Goal: Information Seeking & Learning: Learn about a topic

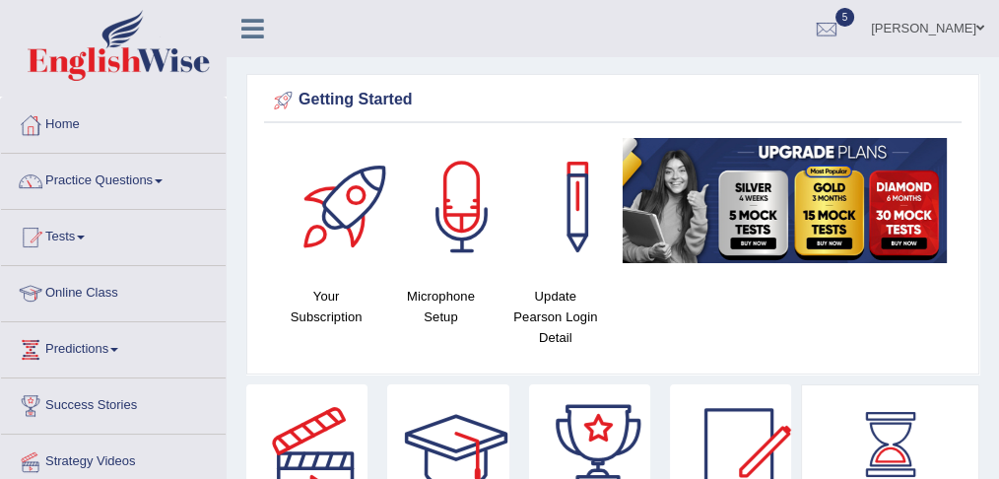
drag, startPoint x: 0, startPoint y: 0, endPoint x: 505, endPoint y: 427, distance: 661.9
click at [505, 427] on div at bounding box center [456, 453] width 138 height 138
click at [110, 174] on link "Practice Questions" at bounding box center [113, 178] width 225 height 49
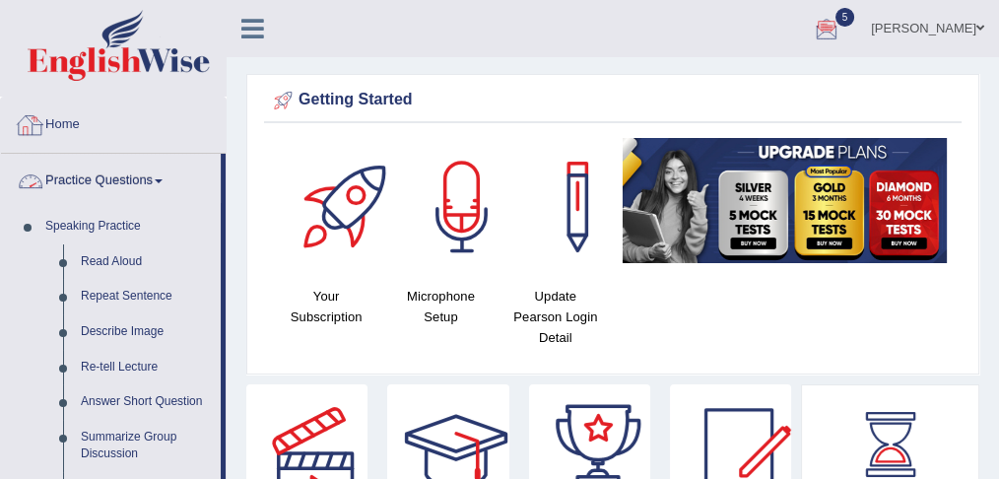
click at [118, 182] on link "Practice Questions" at bounding box center [111, 178] width 220 height 49
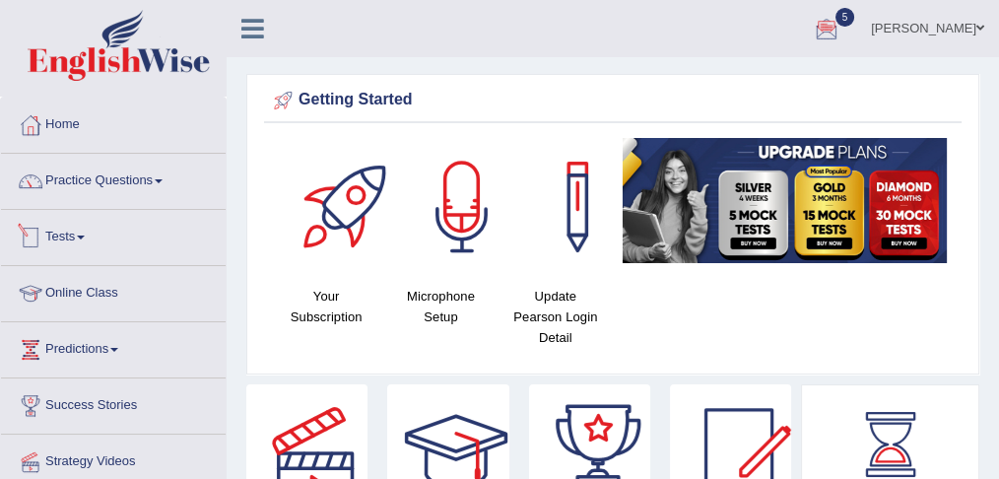
click at [94, 238] on link "Tests" at bounding box center [113, 234] width 225 height 49
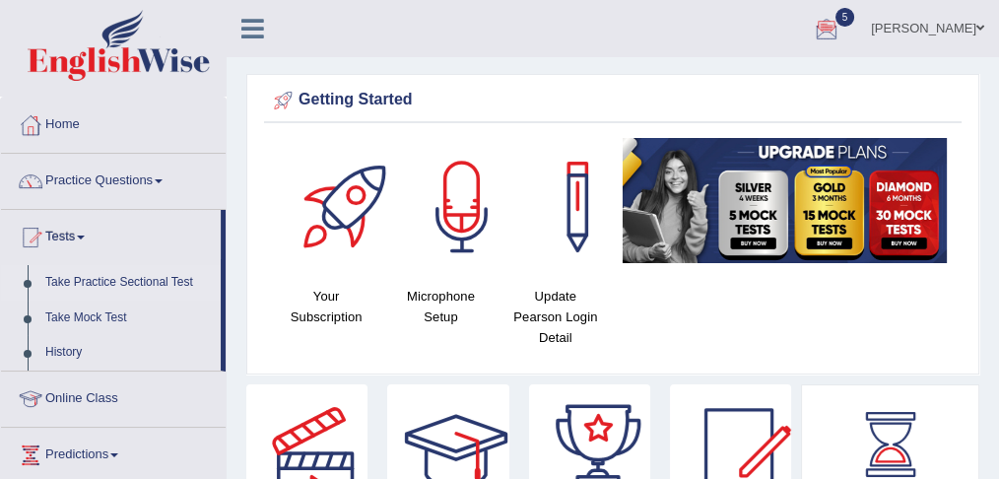
click at [123, 282] on link "Take Practice Sectional Test" at bounding box center [128, 282] width 184 height 35
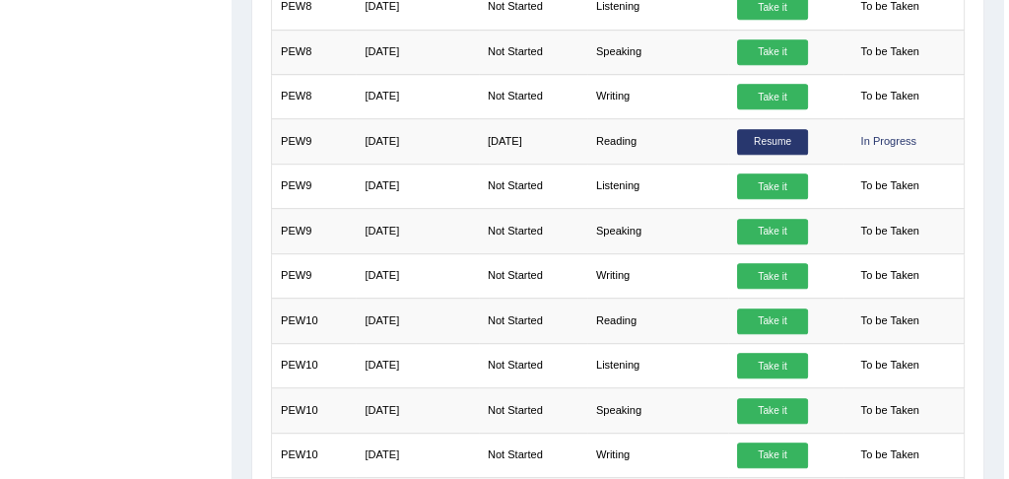
scroll to position [1147, 0]
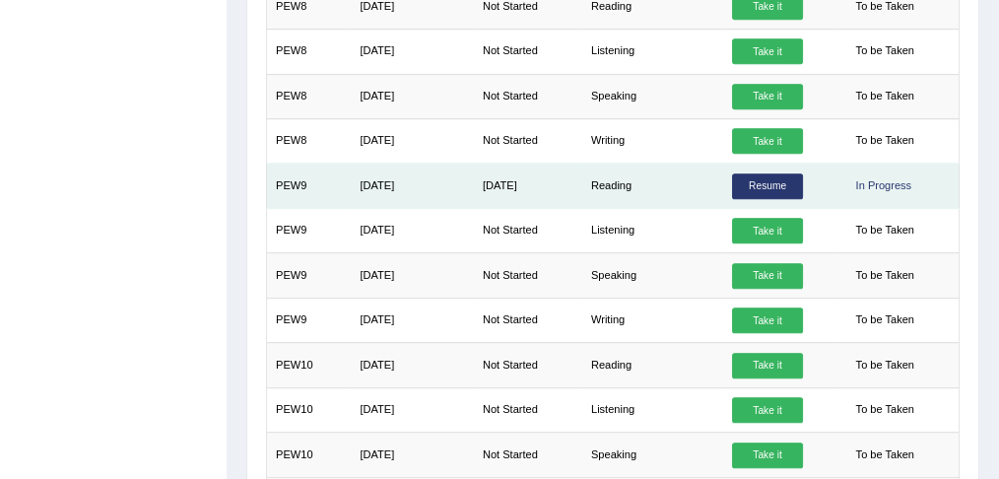
click at [769, 173] on link "Resume" at bounding box center [767, 186] width 71 height 26
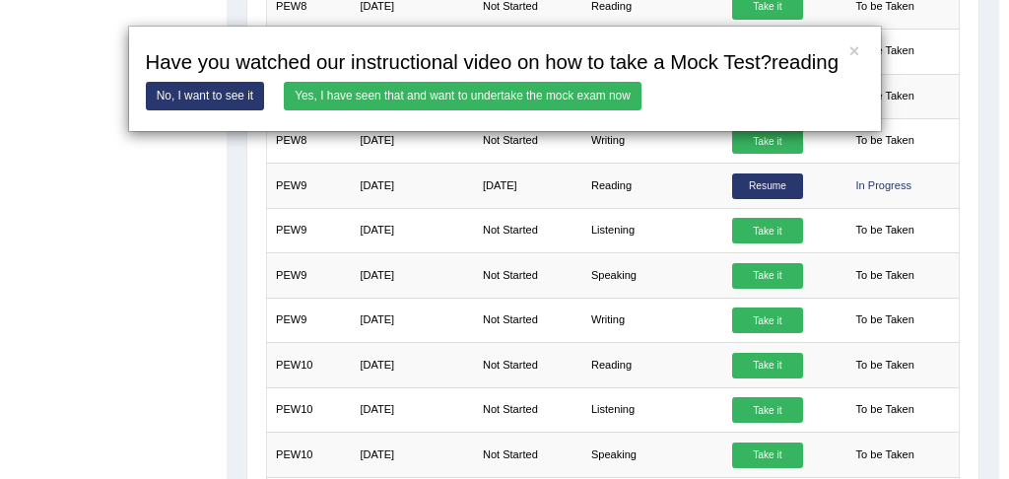
click at [441, 89] on link "Yes, I have seen that and want to undertake the mock exam now" at bounding box center [463, 96] width 358 height 29
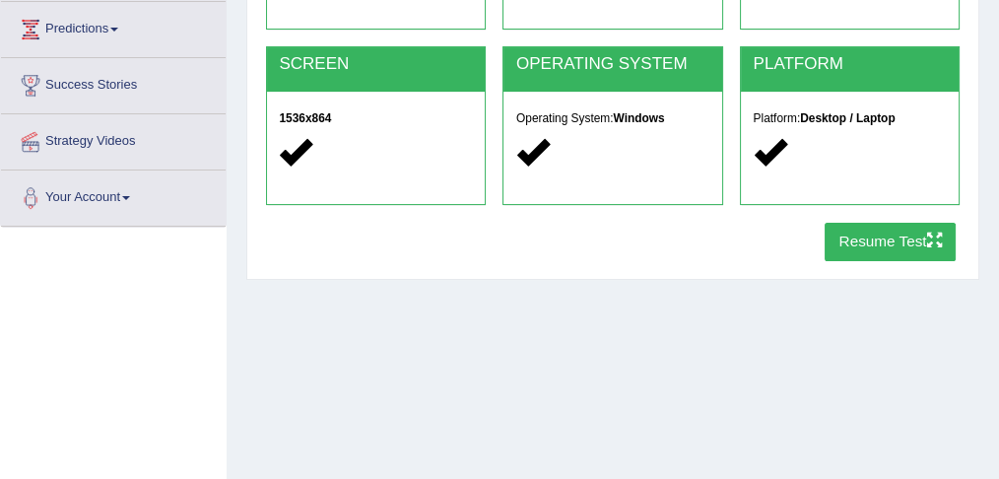
scroll to position [337, 0]
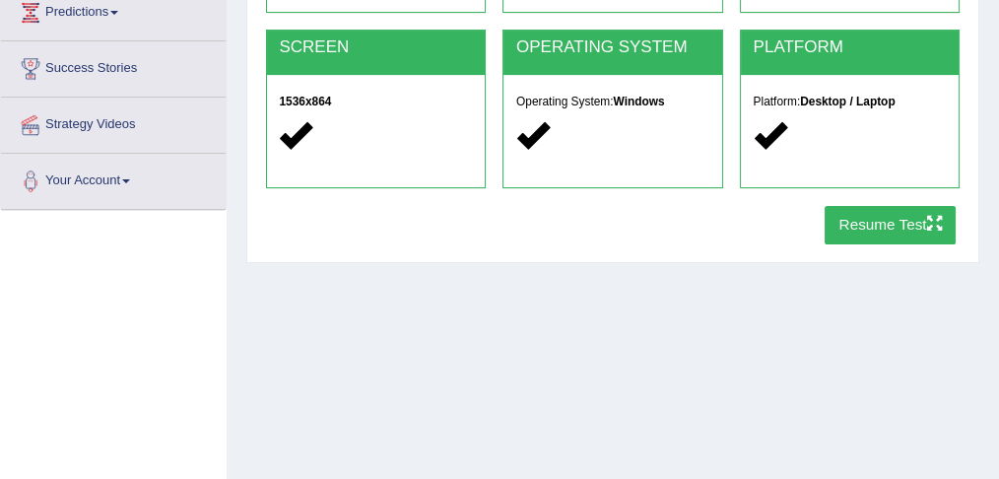
click at [875, 227] on button "Resume Test" at bounding box center [889, 225] width 131 height 38
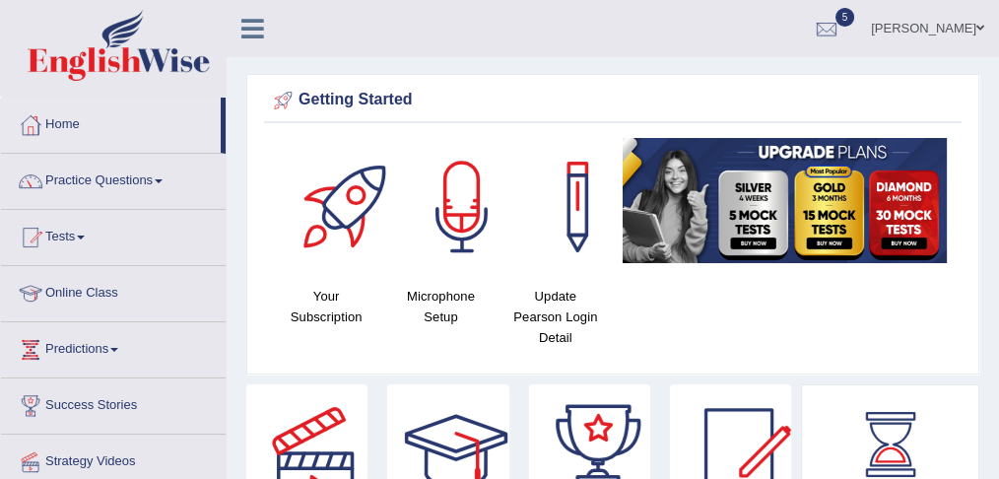
click at [144, 183] on link "Practice Questions" at bounding box center [113, 178] width 225 height 49
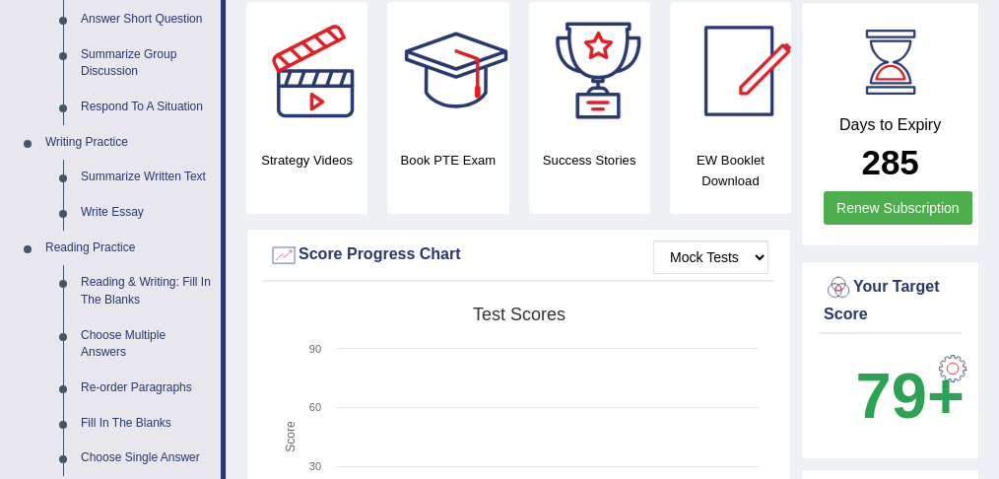
scroll to position [426, 0]
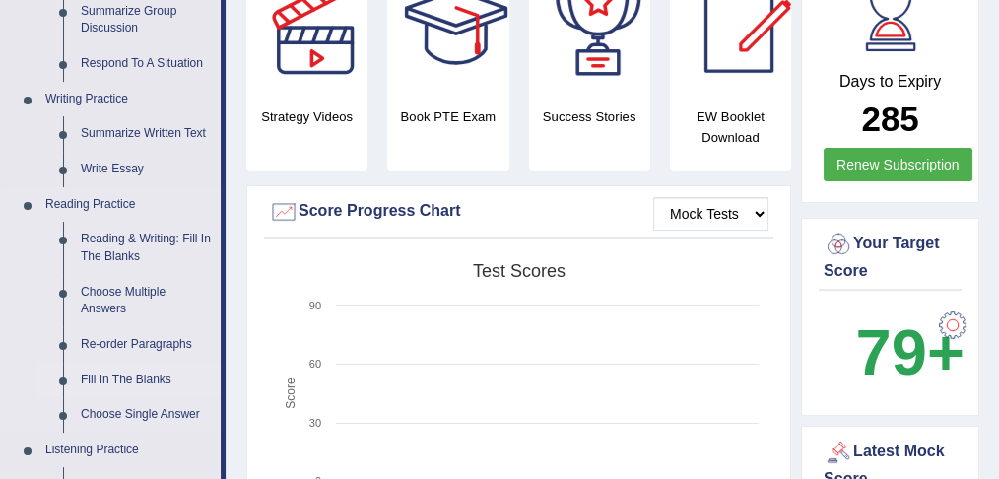
click at [125, 376] on link "Fill In The Blanks" at bounding box center [146, 379] width 149 height 35
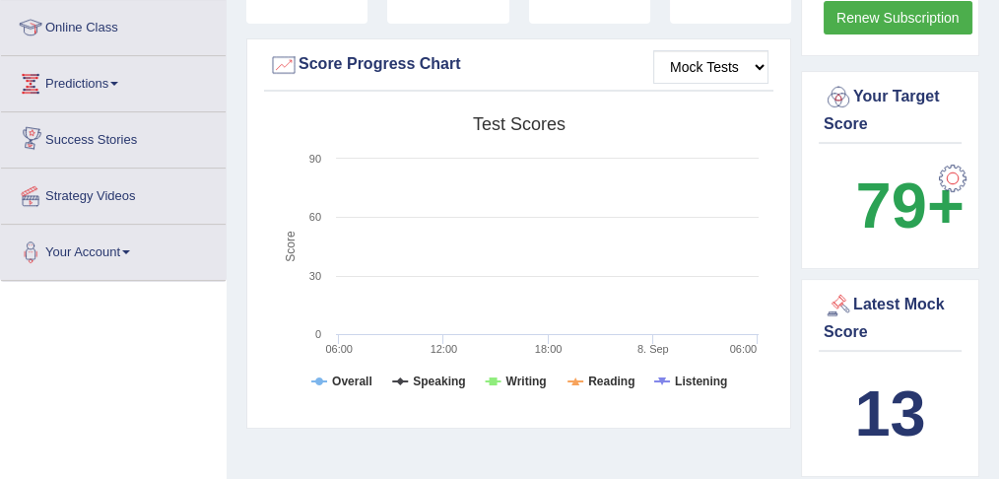
scroll to position [756, 0]
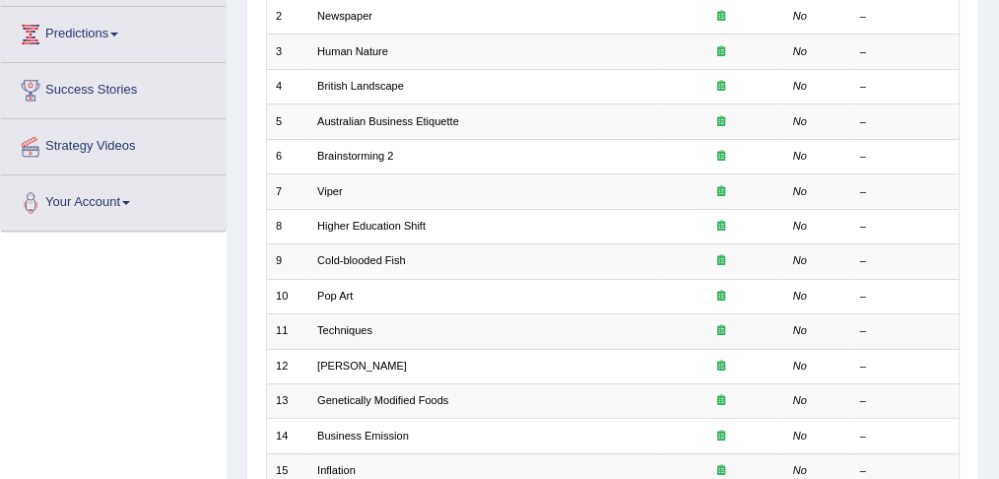
scroll to position [313, 0]
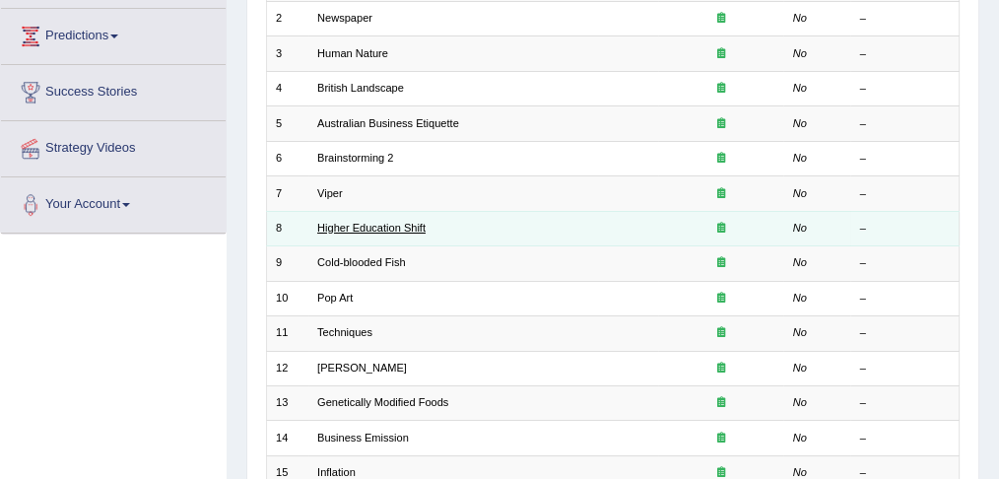
click at [387, 222] on link "Higher Education Shift" at bounding box center [371, 228] width 108 height 12
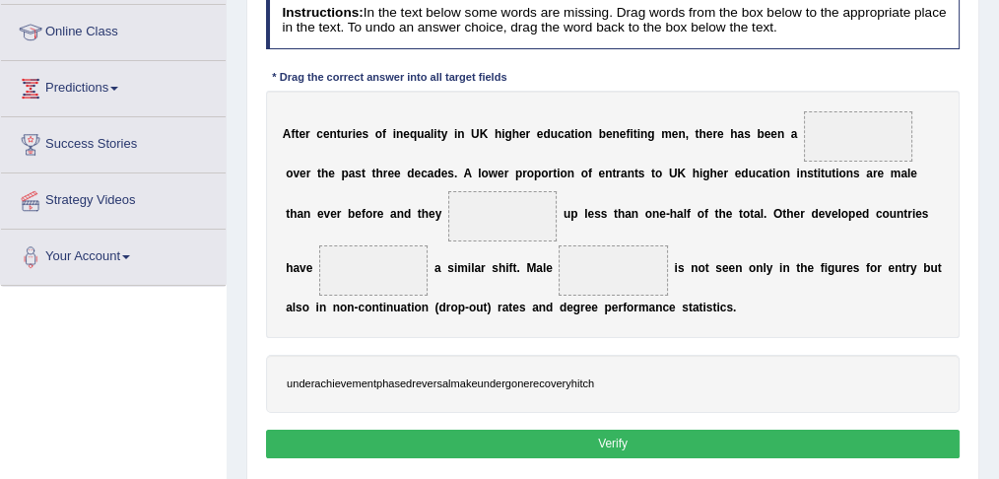
scroll to position [260, 0]
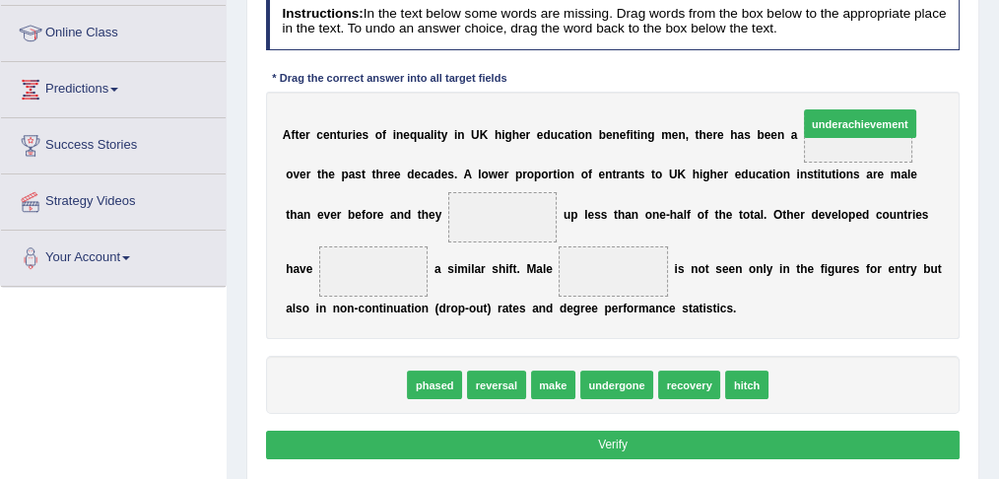
drag, startPoint x: 344, startPoint y: 380, endPoint x: 949, endPoint y: 73, distance: 678.4
click at [949, 73] on div "Instructions: In the text below some words are missing. Drag words from the box…" at bounding box center [612, 229] width 702 height 488
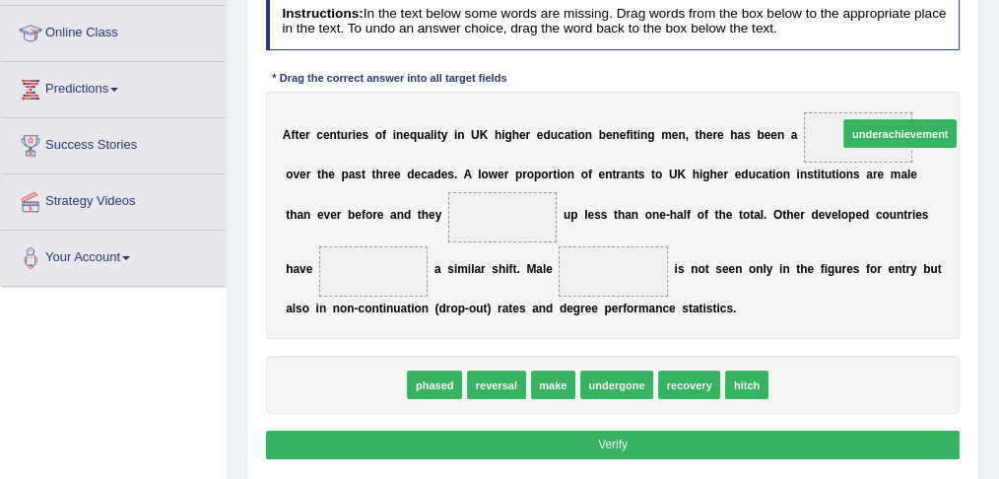
drag, startPoint x: 331, startPoint y: 386, endPoint x: 983, endPoint y: 91, distance: 715.9
click at [983, 91] on div "Home Practice Reading: Fill In The Blanks Higher Education Shift « Prev Next » …" at bounding box center [613, 232] width 772 height 985
drag, startPoint x: 345, startPoint y: 381, endPoint x: 962, endPoint y: 79, distance: 687.6
click at [962, 79] on div "Instructions: In the text below some words are missing. Drag words from the box…" at bounding box center [612, 229] width 702 height 488
drag, startPoint x: 321, startPoint y: 379, endPoint x: 927, endPoint y: 83, distance: 674.4
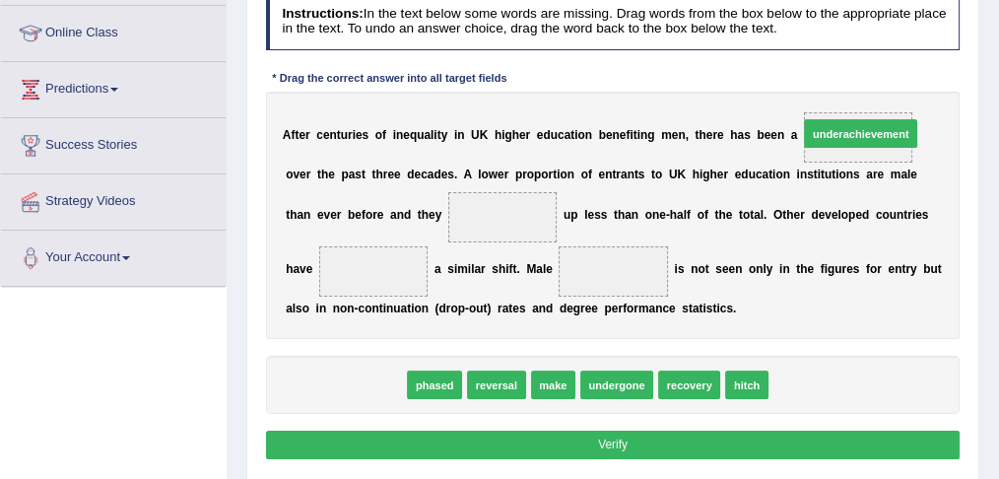
click at [927, 83] on div "Instructions: In the text below some words are missing. Drag words from the box…" at bounding box center [612, 229] width 702 height 488
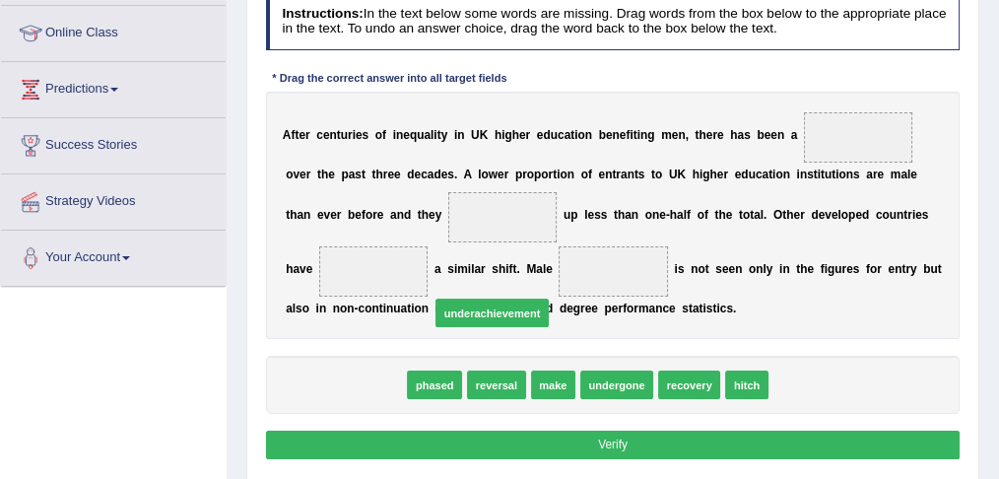
click at [927, 83] on div "Instructions: In the text below some words are missing. Drag words from the box…" at bounding box center [612, 229] width 702 height 488
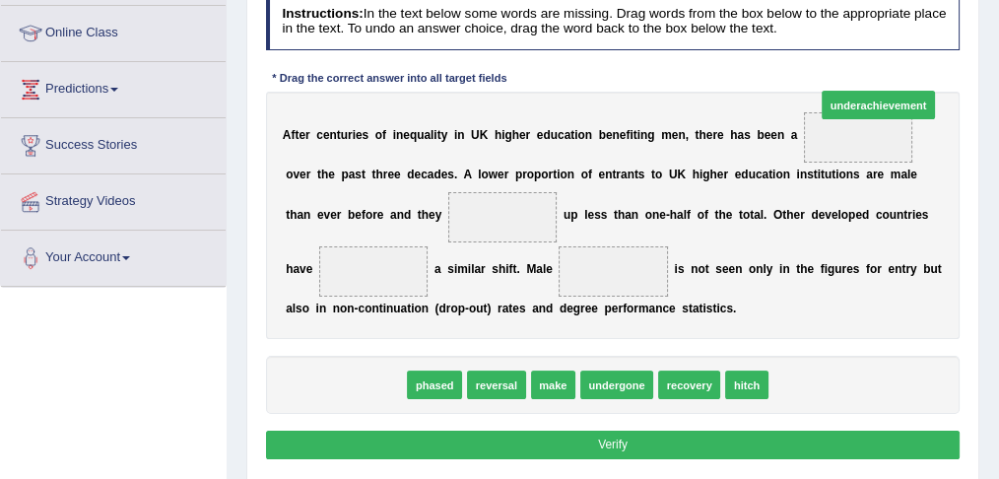
drag, startPoint x: 348, startPoint y: 384, endPoint x: 977, endPoint y: 58, distance: 708.8
click at [977, 58] on div "Practice Reading: Fill In The Blanks 8 Higher Education Shift Instructions: In …" at bounding box center [612, 193] width 733 height 576
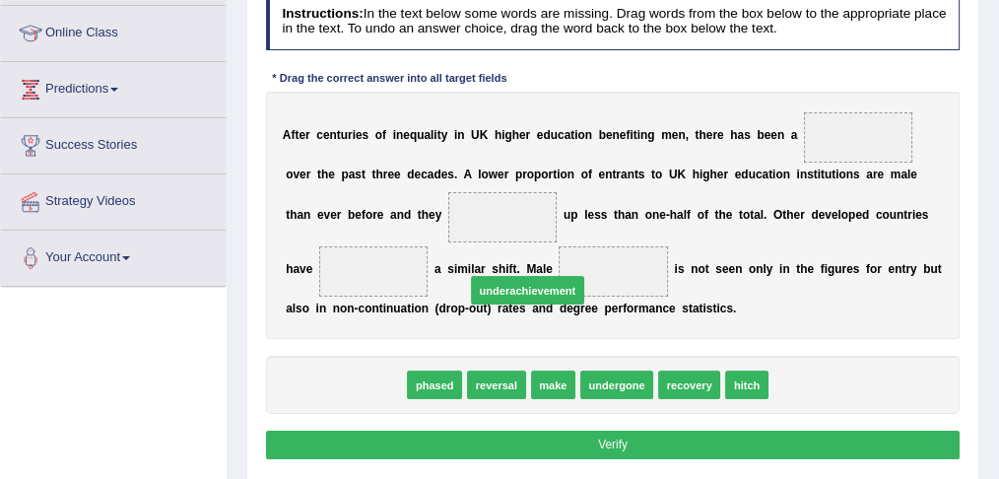
click at [977, 58] on div "Practice Reading: Fill In The Blanks 8 Higher Education Shift Instructions: In …" at bounding box center [612, 193] width 733 height 576
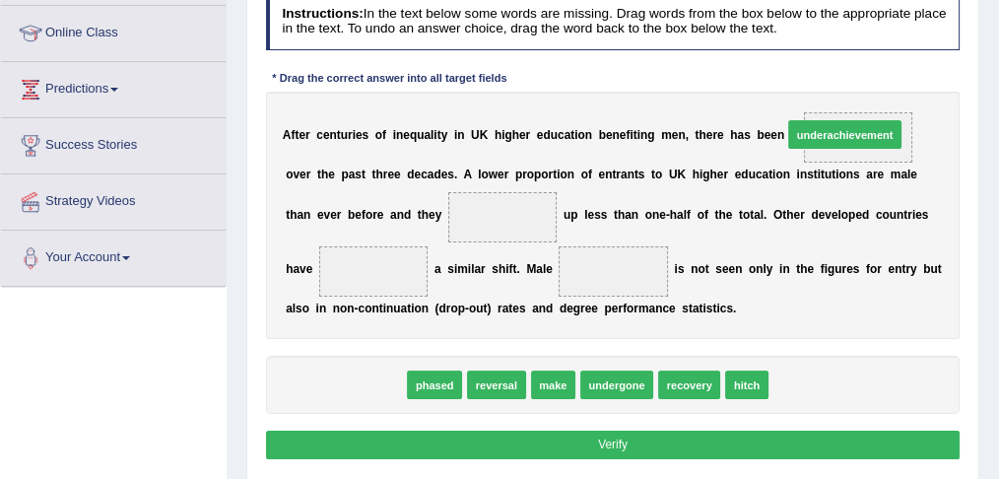
drag, startPoint x: 348, startPoint y: 374, endPoint x: 935, endPoint y: 81, distance: 656.3
click at [935, 81] on div "Instructions: In the text below some words are missing. Drag words from the box…" at bounding box center [612, 229] width 702 height 488
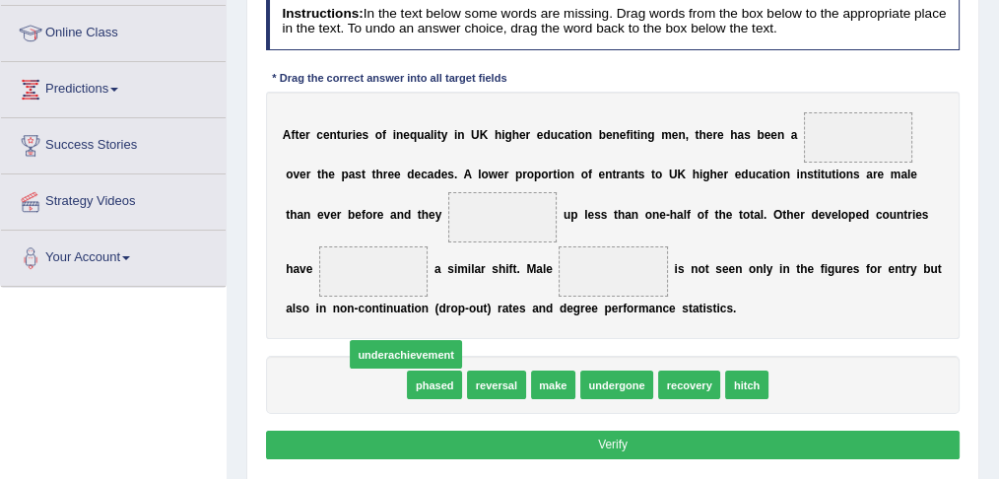
click at [935, 81] on div "Instructions: In the text below some words are missing. Drag words from the box…" at bounding box center [612, 229] width 702 height 488
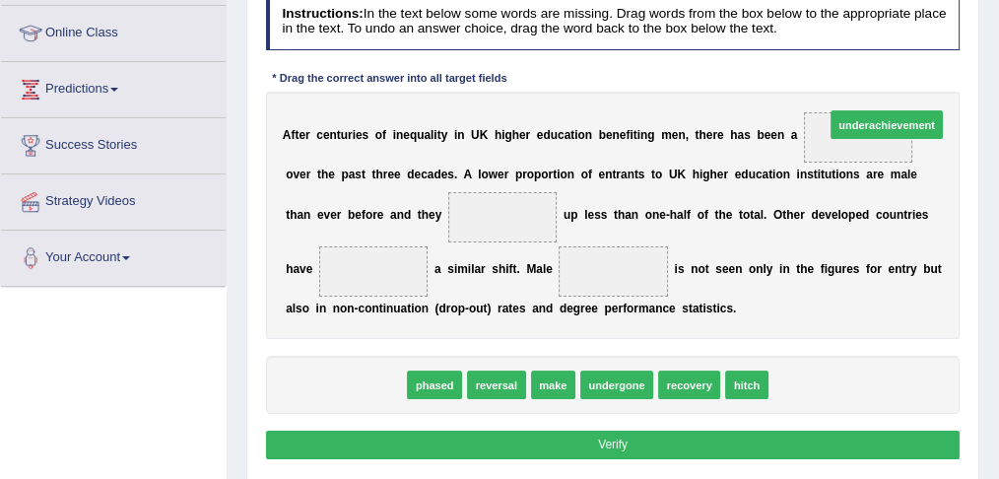
drag, startPoint x: 337, startPoint y: 385, endPoint x: 974, endPoint y: 80, distance: 706.7
click at [974, 80] on div "Practice Reading: Fill In The Blanks 8 Higher Education Shift Instructions: In …" at bounding box center [612, 193] width 733 height 576
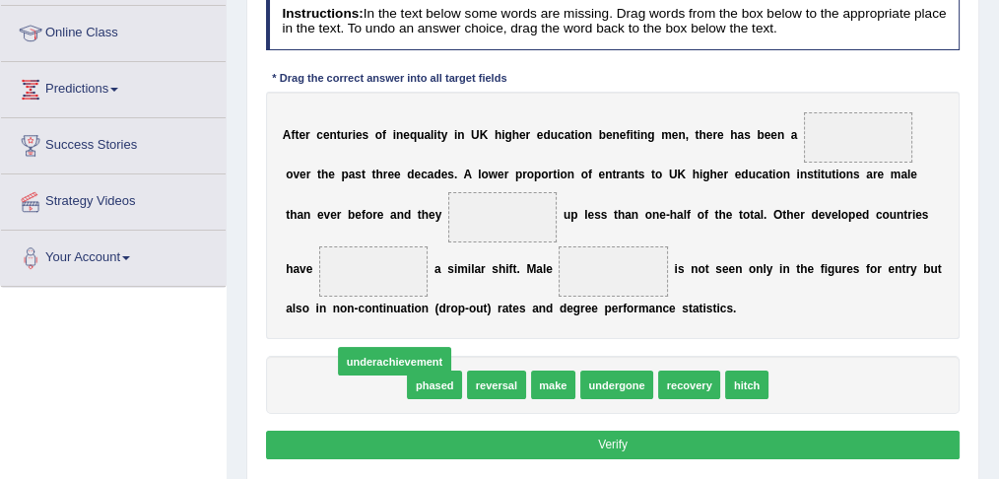
click at [974, 80] on div "Practice Reading: Fill In The Blanks 8 Higher Education Shift Instructions: In …" at bounding box center [612, 193] width 733 height 576
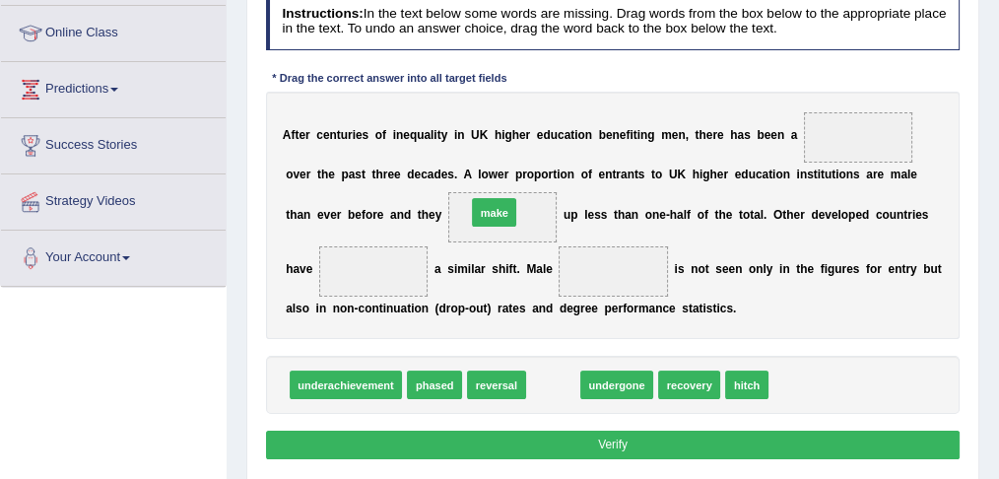
drag, startPoint x: 547, startPoint y: 382, endPoint x: 476, endPoint y: 173, distance: 220.5
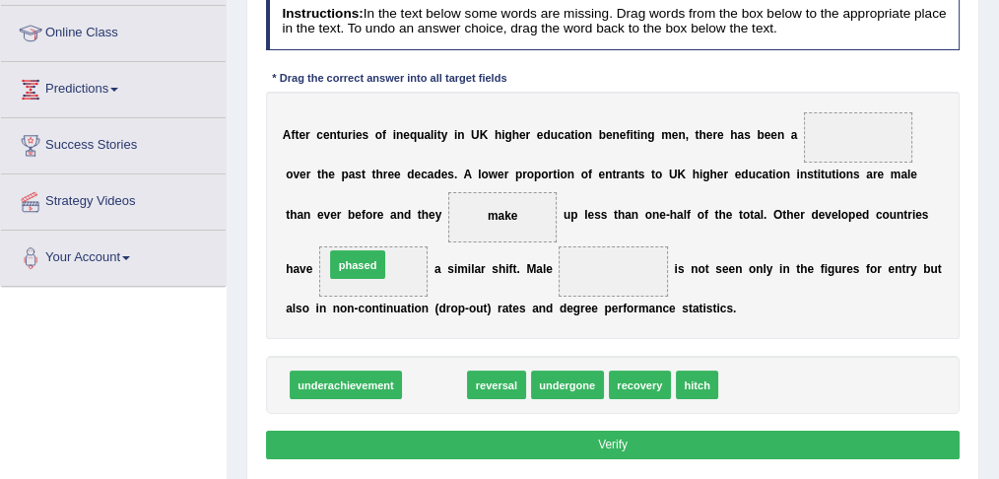
drag, startPoint x: 445, startPoint y: 382, endPoint x: 355, endPoint y: 241, distance: 167.5
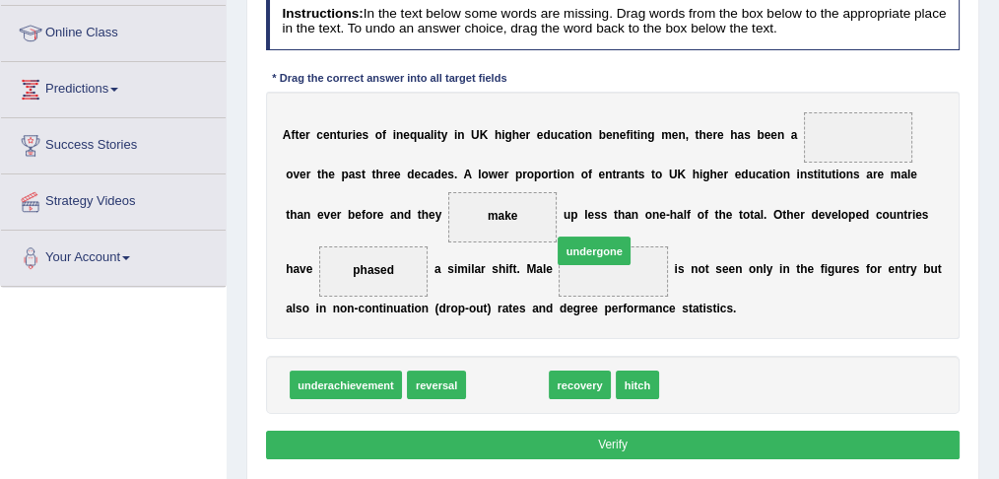
drag, startPoint x: 510, startPoint y: 383, endPoint x: 611, endPoint y: 228, distance: 185.2
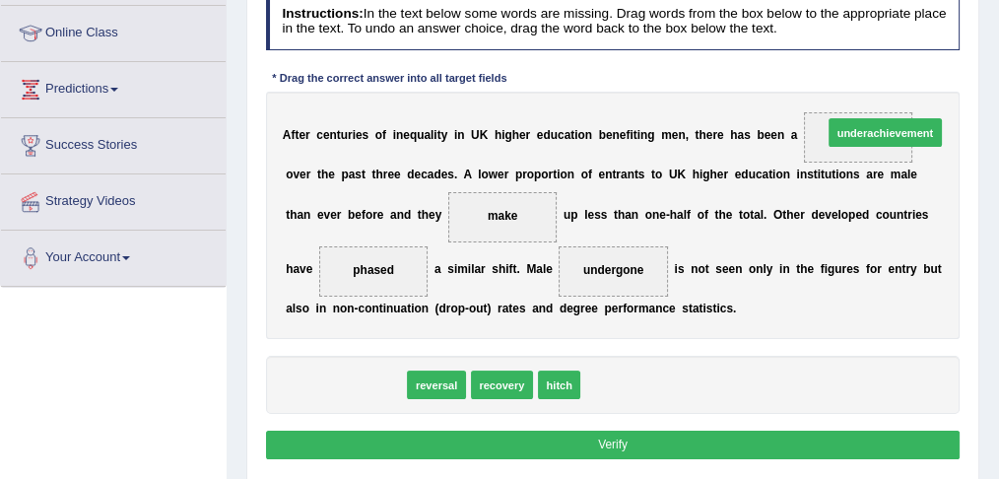
drag, startPoint x: 329, startPoint y: 384, endPoint x: 983, endPoint y: 89, distance: 717.7
click at [983, 89] on div "Home Practice Reading: Fill In The Blanks Higher Education Shift « Prev Next » …" at bounding box center [613, 232] width 772 height 985
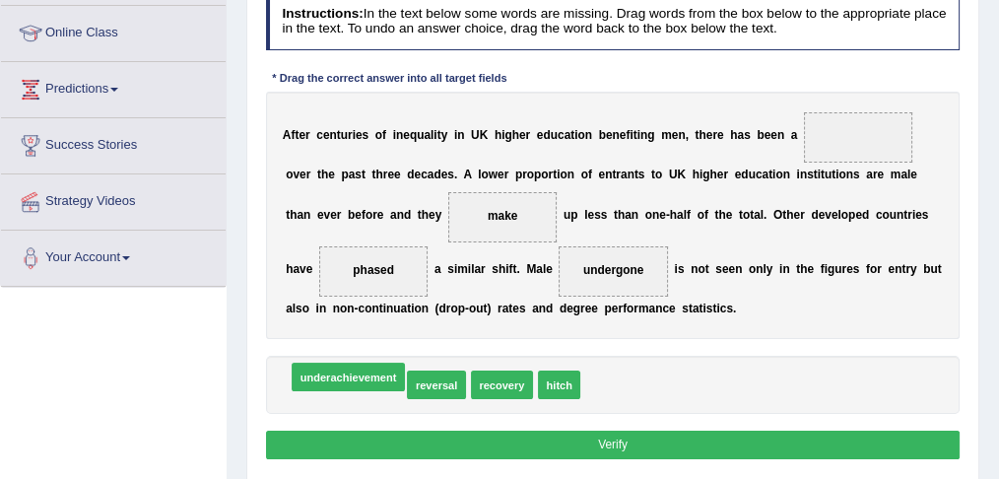
drag, startPoint x: 329, startPoint y: 390, endPoint x: 332, endPoint y: 379, distance: 11.2
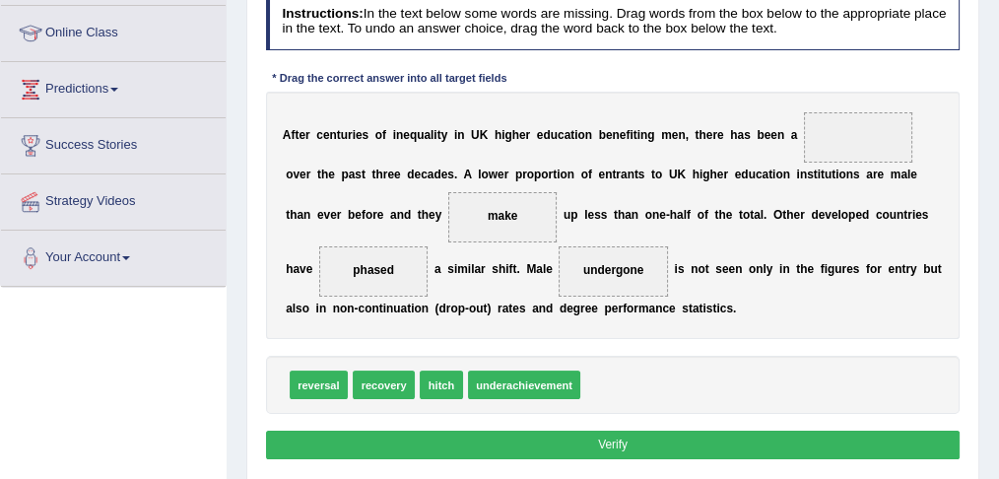
click at [332, 379] on span "reversal" at bounding box center [319, 384] width 58 height 29
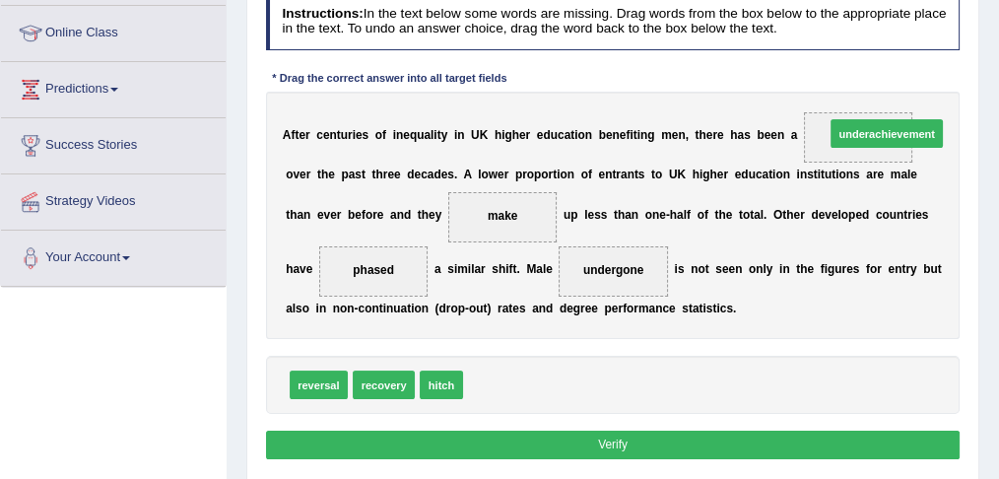
drag, startPoint x: 509, startPoint y: 384, endPoint x: 936, endPoint y: 89, distance: 518.9
click at [936, 89] on div "Instructions: In the text below some words are missing. Drag words from the box…" at bounding box center [612, 229] width 702 height 488
drag, startPoint x: 492, startPoint y: 386, endPoint x: 950, endPoint y: 88, distance: 545.8
click at [950, 88] on div "Instructions: In the text below some words are missing. Drag words from the box…" at bounding box center [612, 229] width 702 height 488
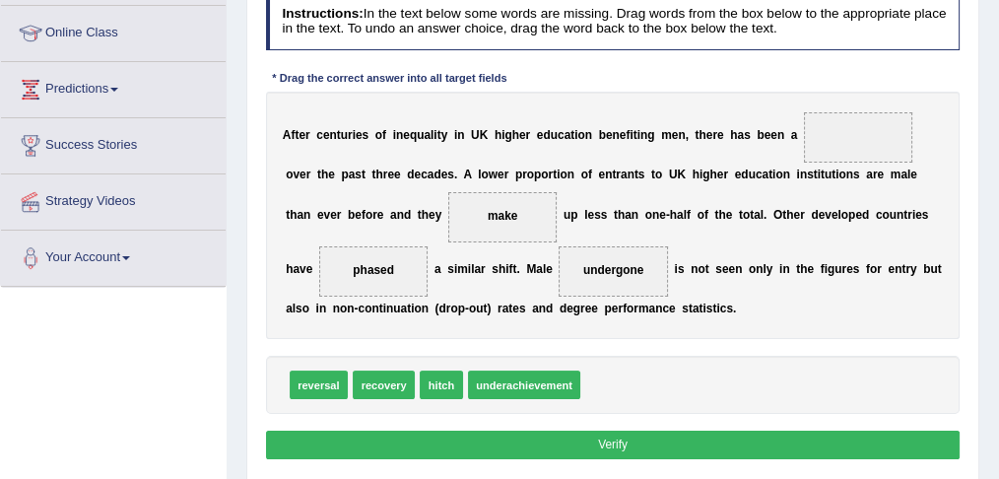
click at [492, 386] on span "underachievement" at bounding box center [524, 384] width 113 height 29
click at [493, 384] on span "underachievement" at bounding box center [524, 384] width 113 height 29
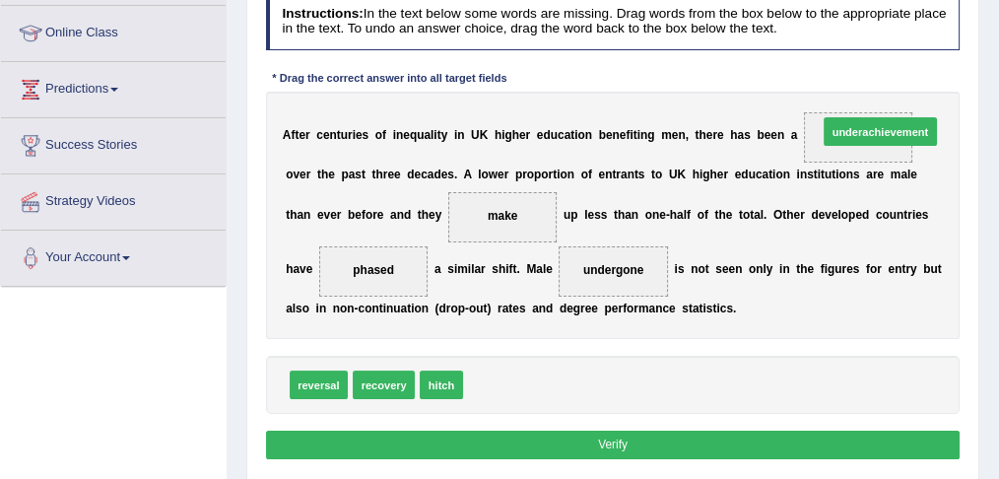
drag, startPoint x: 493, startPoint y: 384, endPoint x: 912, endPoint y: 85, distance: 514.7
click at [912, 85] on div "Instructions: In the text below some words are missing. Drag words from the box…" at bounding box center [612, 229] width 702 height 488
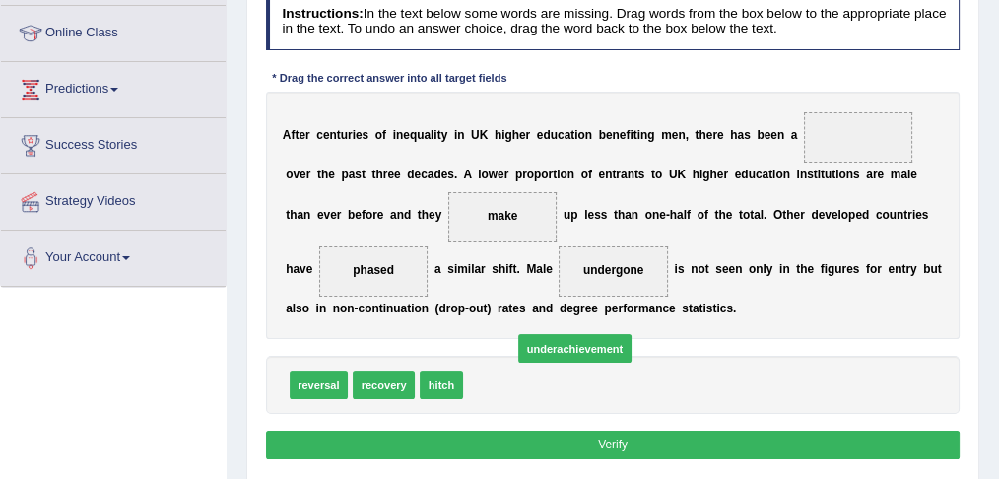
click at [912, 85] on div "Instructions: In the text below some words are missing. Drag words from the box…" at bounding box center [612, 229] width 702 height 488
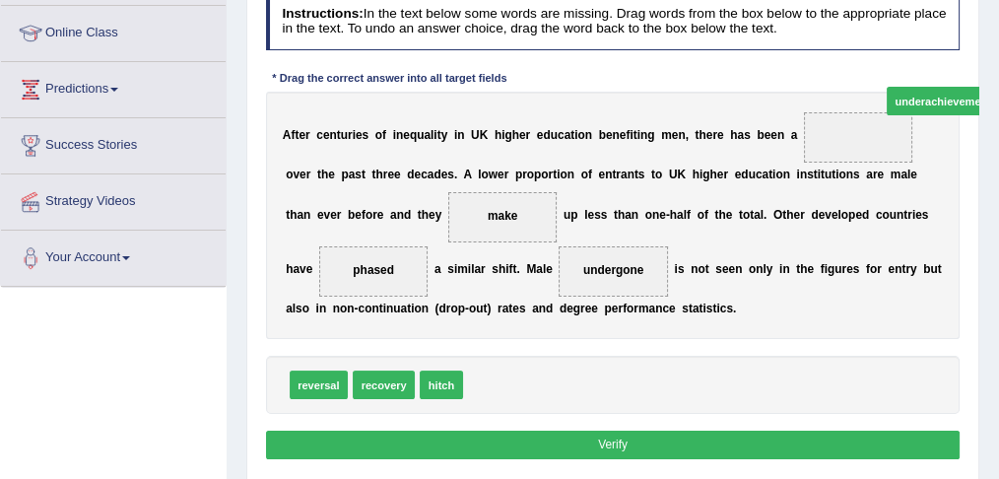
drag, startPoint x: 515, startPoint y: 383, endPoint x: 1007, endPoint y: 49, distance: 594.2
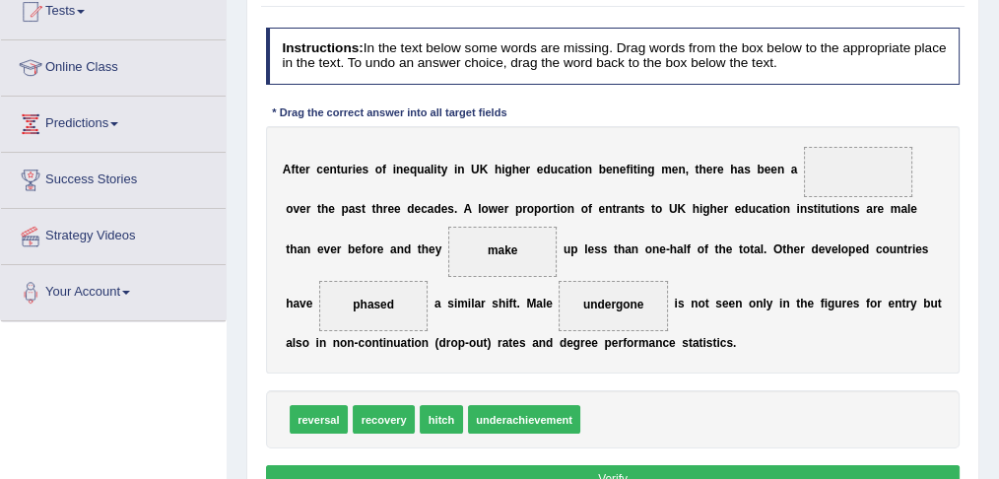
scroll to position [224, 0]
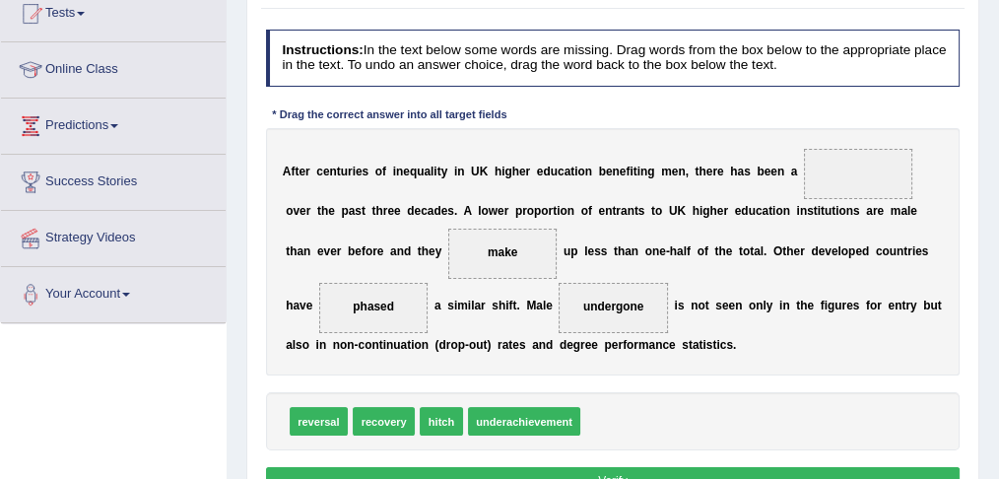
click at [521, 412] on span "underachievement" at bounding box center [524, 421] width 113 height 29
click at [562, 475] on button "Verify" at bounding box center [613, 481] width 694 height 29
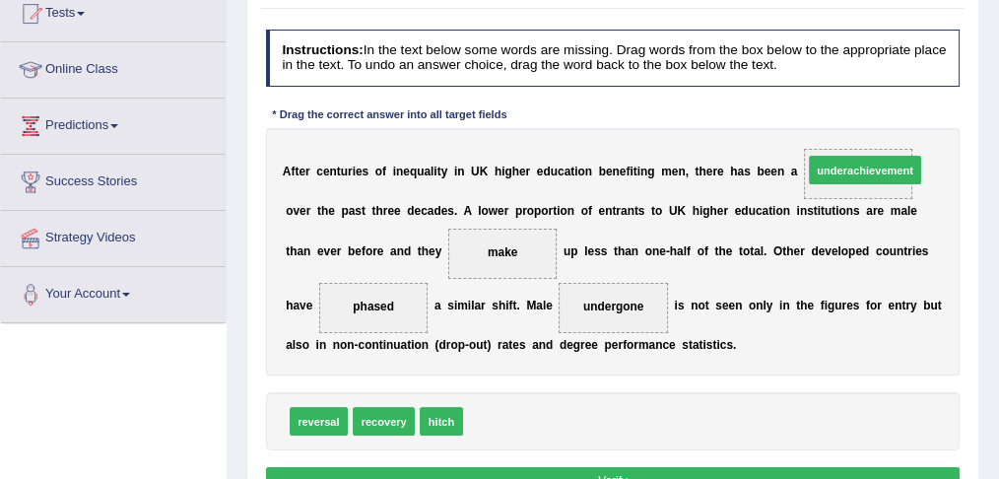
drag, startPoint x: 491, startPoint y: 414, endPoint x: 891, endPoint y: 119, distance: 497.4
click at [891, 119] on div "Instructions: In the text below some words are missing. Drag words from the box…" at bounding box center [612, 266] width 702 height 488
drag, startPoint x: 492, startPoint y: 424, endPoint x: 887, endPoint y: 130, distance: 492.1
click at [887, 130] on div "Instructions: In the text below some words are missing. Drag words from the box…" at bounding box center [612, 266] width 702 height 488
drag, startPoint x: 506, startPoint y: 419, endPoint x: 904, endPoint y: 108, distance: 504.6
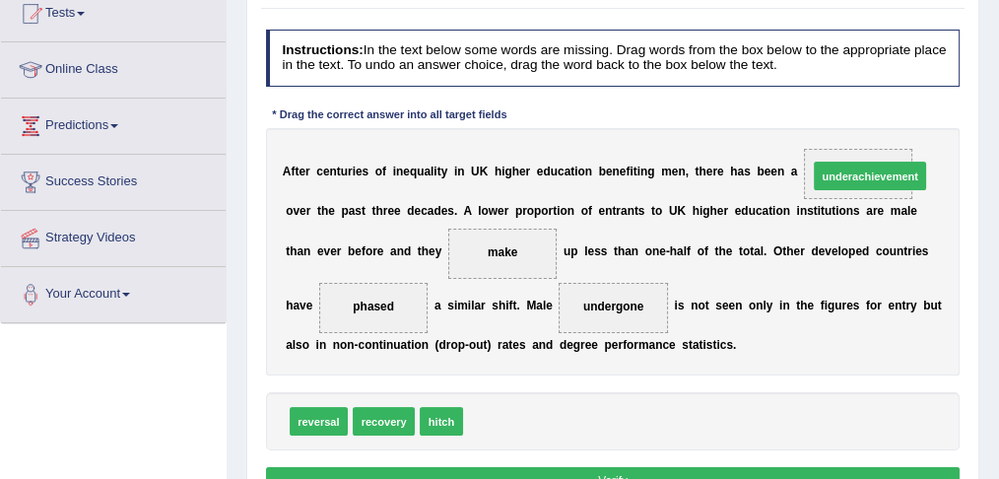
click at [904, 108] on div "Instructions: In the text below some words are missing. Drag words from the box…" at bounding box center [612, 266] width 702 height 488
drag, startPoint x: 491, startPoint y: 411, endPoint x: 894, endPoint y: 113, distance: 501.6
click at [894, 113] on div "Instructions: In the text below some words are missing. Drag words from the box…" at bounding box center [612, 266] width 702 height 488
drag, startPoint x: 509, startPoint y: 411, endPoint x: 923, endPoint y: 116, distance: 507.8
click at [923, 116] on div "Instructions: In the text below some words are missing. Drag words from the box…" at bounding box center [612, 266] width 702 height 488
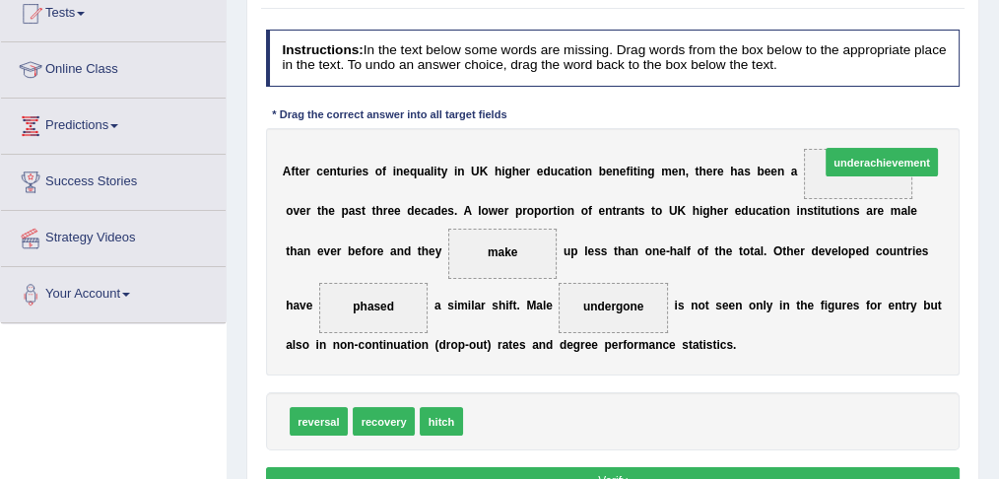
drag, startPoint x: 522, startPoint y: 415, endPoint x: 943, endPoint y: 106, distance: 521.5
click at [943, 106] on div "Instructions: In the text below some words are missing. Drag words from the box…" at bounding box center [612, 266] width 702 height 488
drag, startPoint x: 508, startPoint y: 410, endPoint x: 901, endPoint y: 115, distance: 491.1
click at [901, 115] on div "Instructions: In the text below some words are missing. Drag words from the box…" at bounding box center [612, 266] width 702 height 488
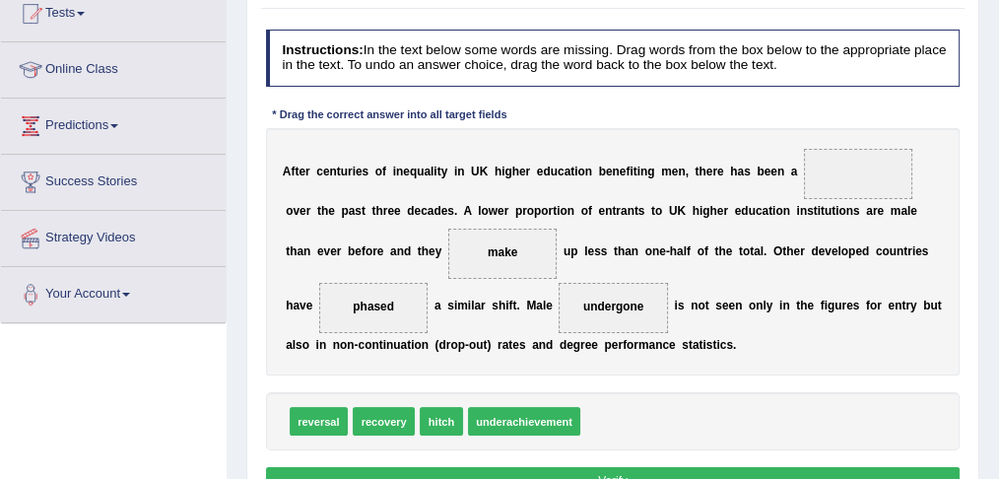
scroll to position [360, 0]
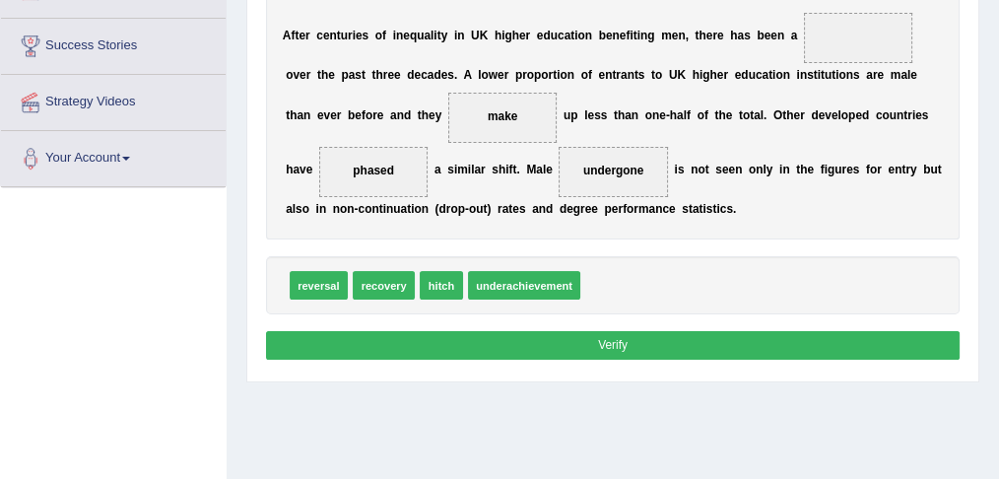
click at [566, 336] on button "Verify" at bounding box center [613, 345] width 694 height 29
drag, startPoint x: 436, startPoint y: 286, endPoint x: 936, endPoint y: -3, distance: 576.8
click at [566, 345] on button "Verify" at bounding box center [613, 345] width 694 height 29
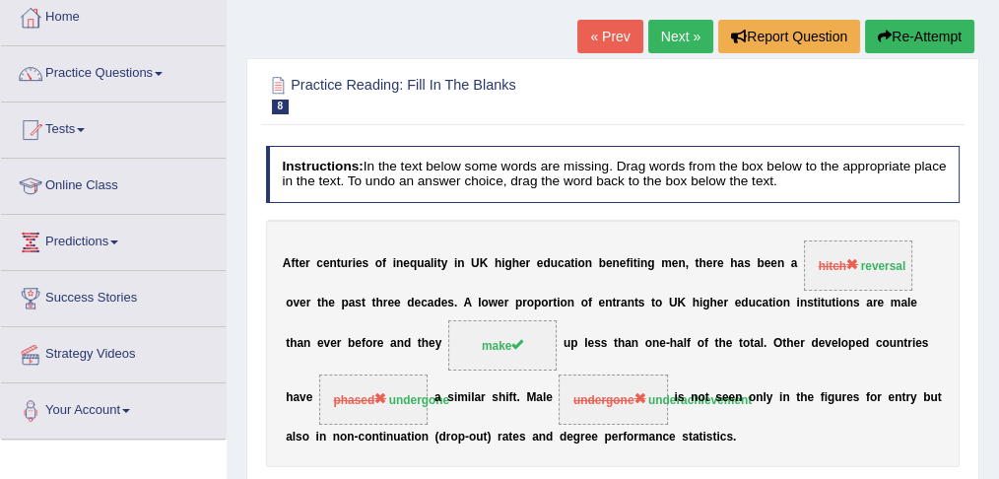
scroll to position [66, 0]
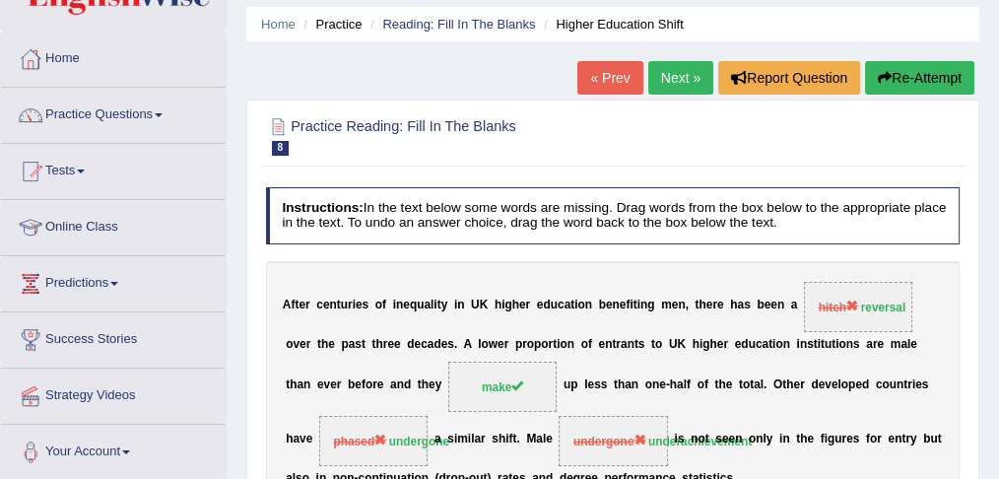
click at [671, 83] on link "Next »" at bounding box center [680, 77] width 65 height 33
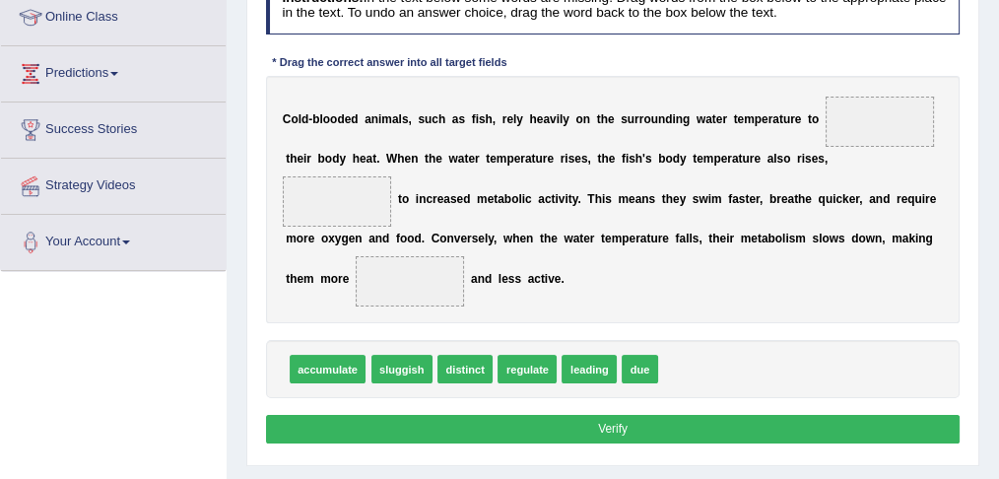
scroll to position [293, 0]
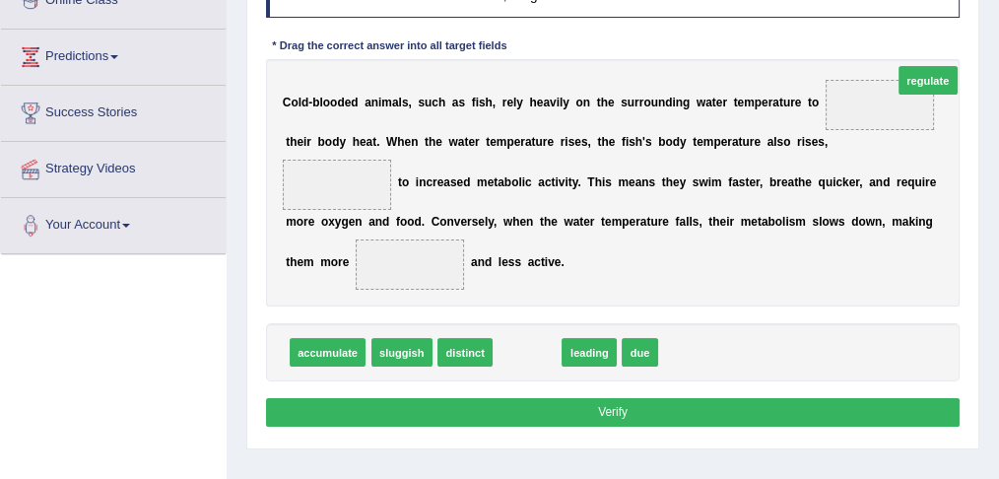
drag, startPoint x: 521, startPoint y: 347, endPoint x: 990, endPoint y: 30, distance: 566.0
click at [990, 30] on div "Home Practice Reading: Fill In The Blanks Cold-blooded Fish « Prev Next » Repor…" at bounding box center [613, 199] width 772 height 985
drag, startPoint x: 522, startPoint y: 343, endPoint x: 928, endPoint y: 54, distance: 498.0
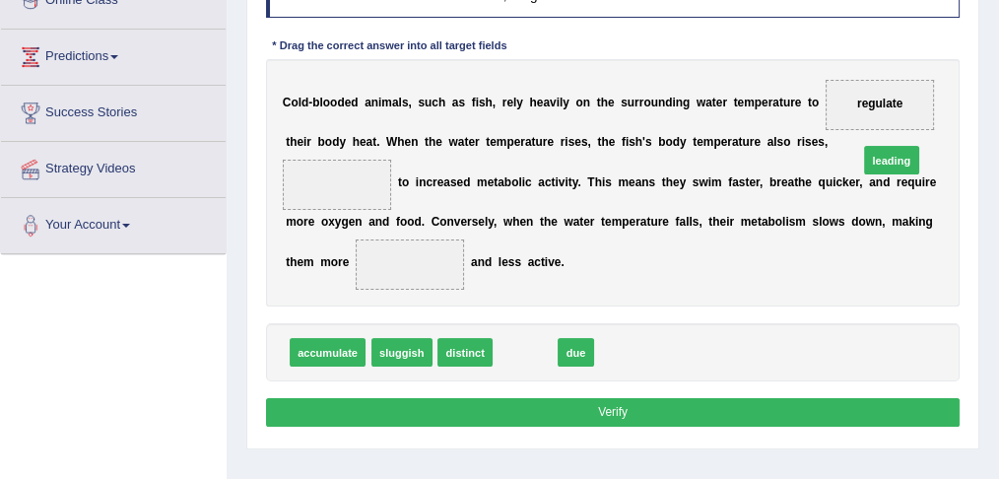
drag, startPoint x: 526, startPoint y: 351, endPoint x: 956, endPoint y: 126, distance: 485.5
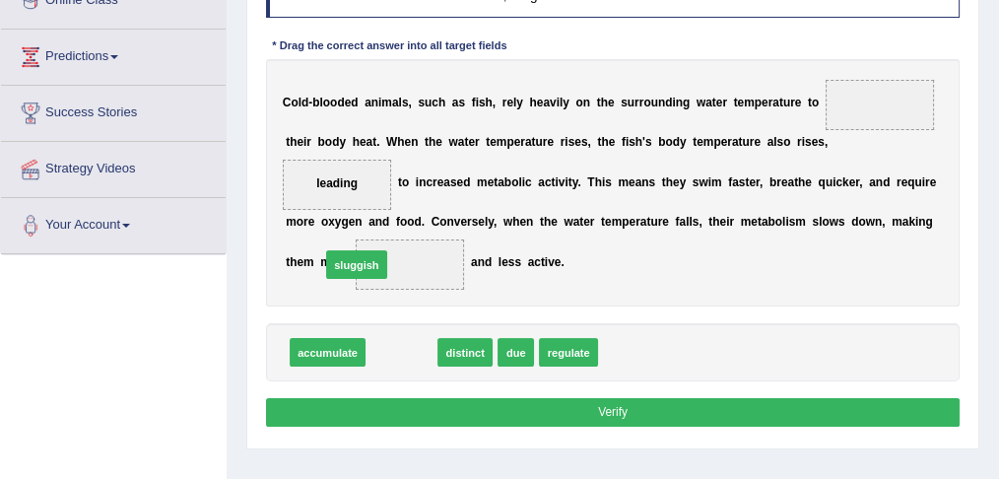
drag, startPoint x: 398, startPoint y: 349, endPoint x: 345, endPoint y: 244, distance: 117.2
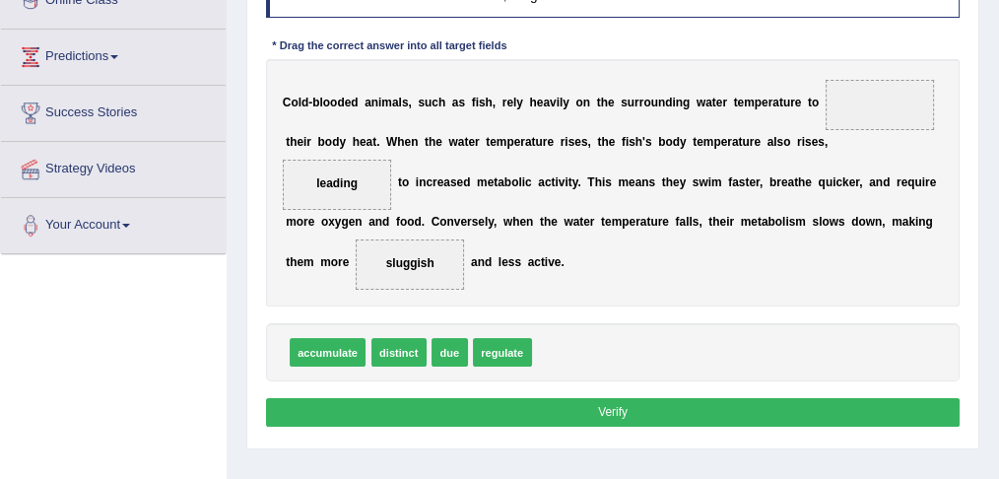
click at [584, 414] on button "Verify" at bounding box center [613, 412] width 694 height 29
drag, startPoint x: 489, startPoint y: 346, endPoint x: 987, endPoint y: 57, distance: 575.9
click at [987, 57] on div "Home Practice Reading: Fill In The Blanks Cold-blooded Fish « Prev Next » Repor…" at bounding box center [613, 199] width 772 height 985
click at [492, 347] on span "regulate" at bounding box center [502, 352] width 59 height 29
drag, startPoint x: 500, startPoint y: 345, endPoint x: 941, endPoint y: 54, distance: 527.5
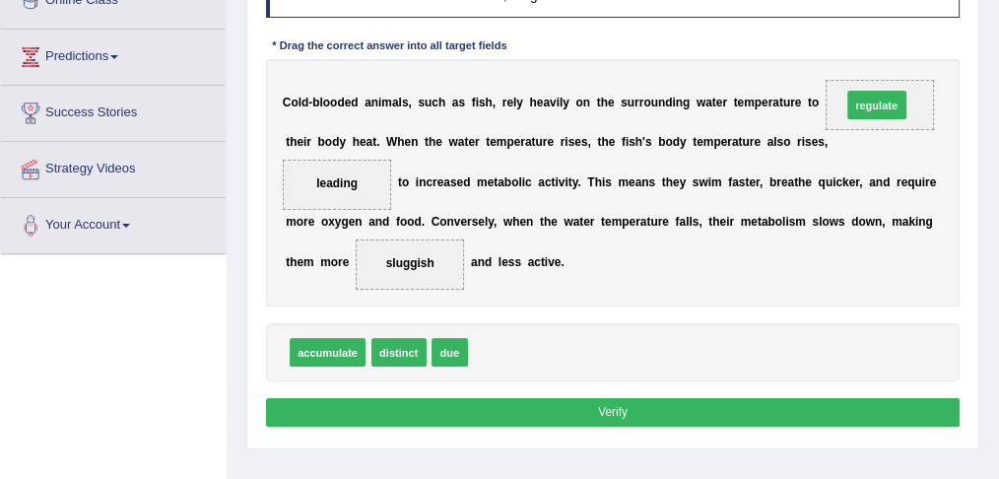
click at [941, 54] on div "Instructions: In the text below some words are missing. Drag words from the box…" at bounding box center [612, 197] width 702 height 488
drag, startPoint x: 483, startPoint y: 349, endPoint x: 930, endPoint y: 61, distance: 531.7
click at [930, 61] on div "C o l d - b l o o d e d a n i m a l s , s u c h a s f i s h , r e l y h e a v i…" at bounding box center [613, 182] width 694 height 247
click at [559, 411] on button "Verify" at bounding box center [613, 412] width 694 height 29
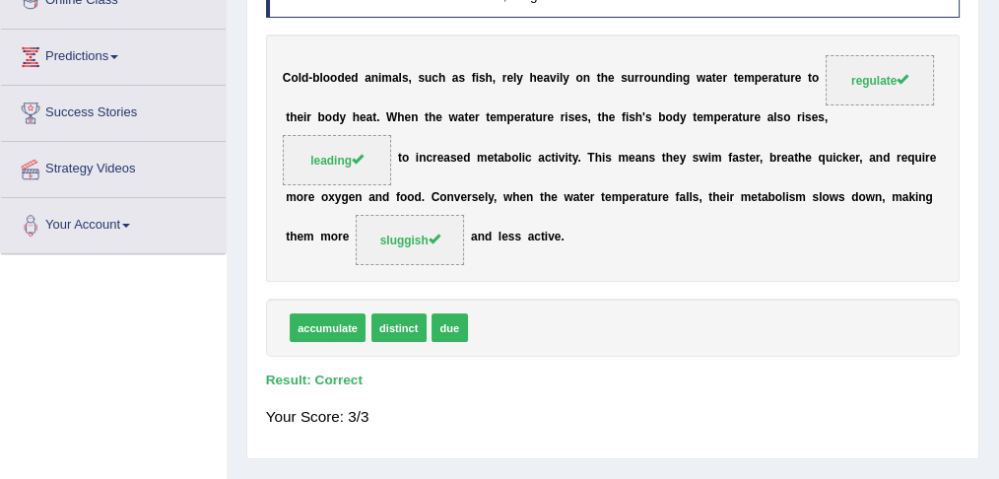
drag, startPoint x: 998, startPoint y: 201, endPoint x: 999, endPoint y: 168, distance: 32.5
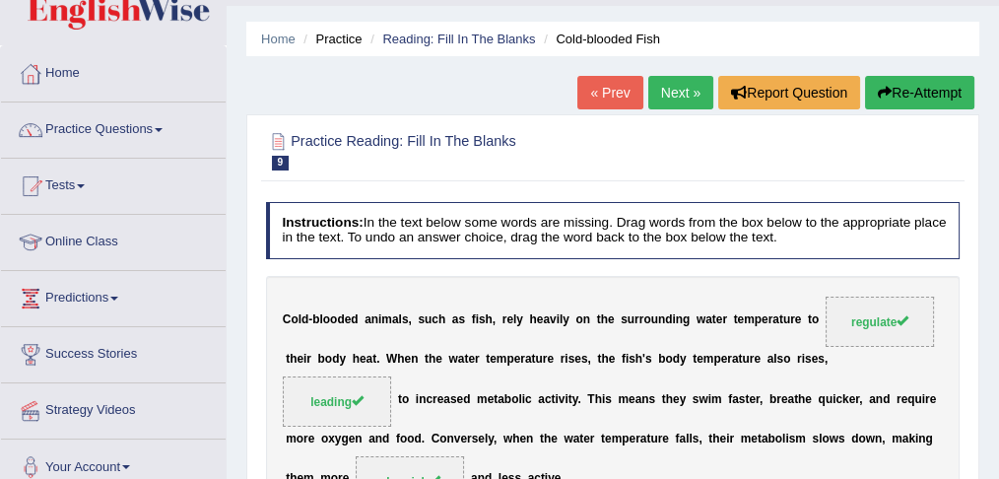
scroll to position [46, 0]
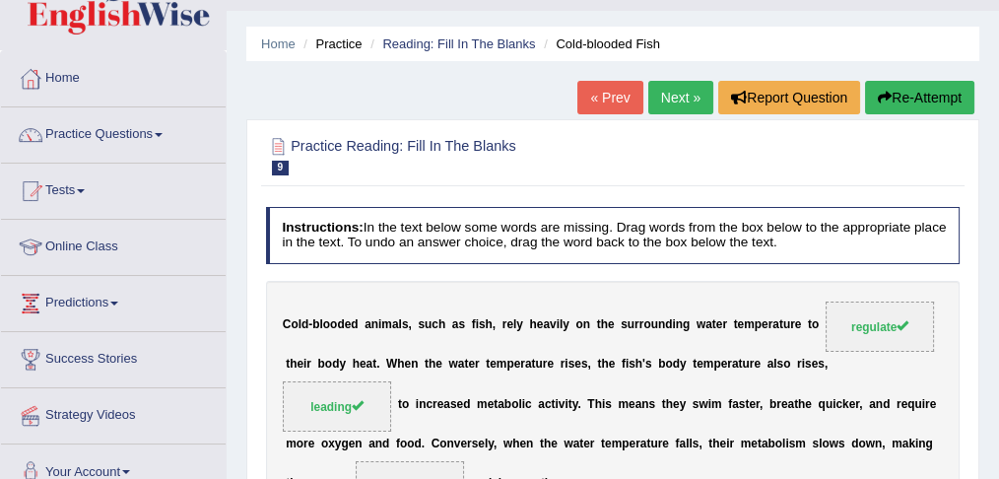
click at [666, 101] on link "Next »" at bounding box center [680, 97] width 65 height 33
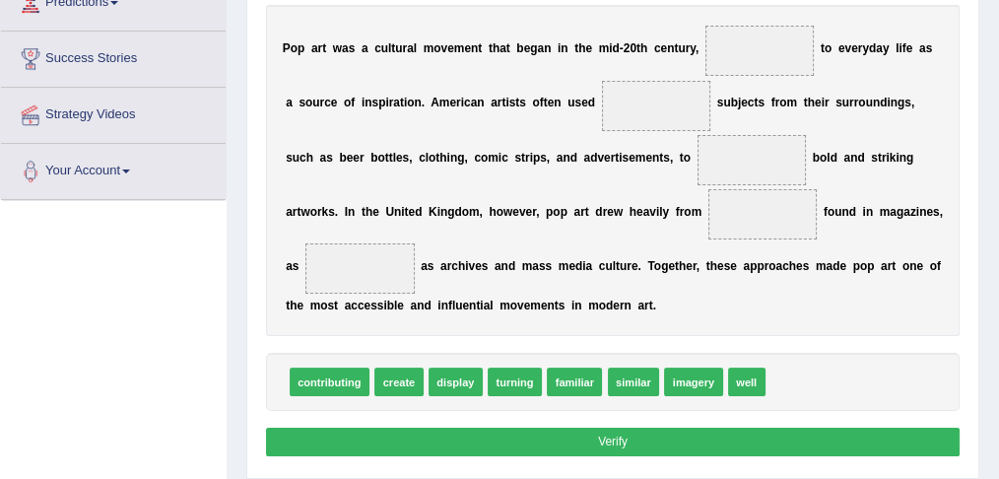
scroll to position [348, 0]
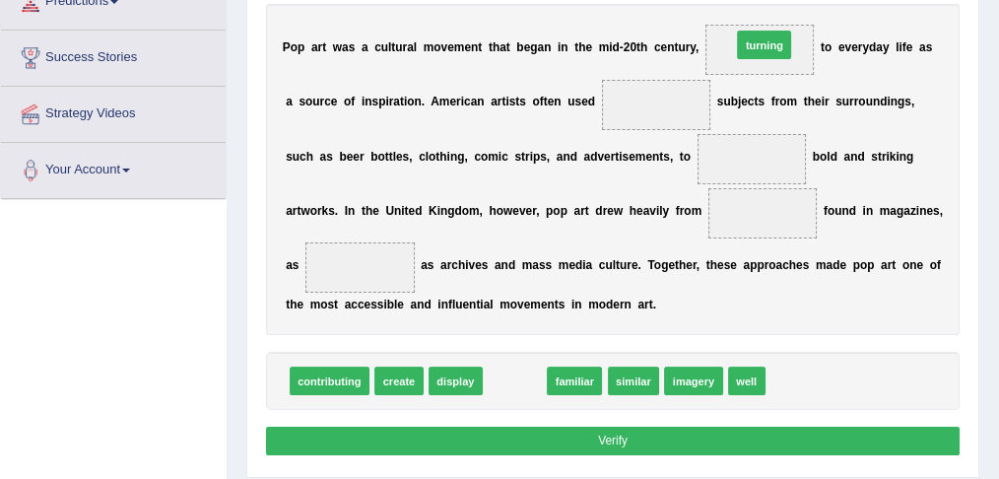
drag, startPoint x: 510, startPoint y: 376, endPoint x: 804, endPoint y: -20, distance: 492.9
drag, startPoint x: 508, startPoint y: 379, endPoint x: 814, endPoint y: 9, distance: 480.0
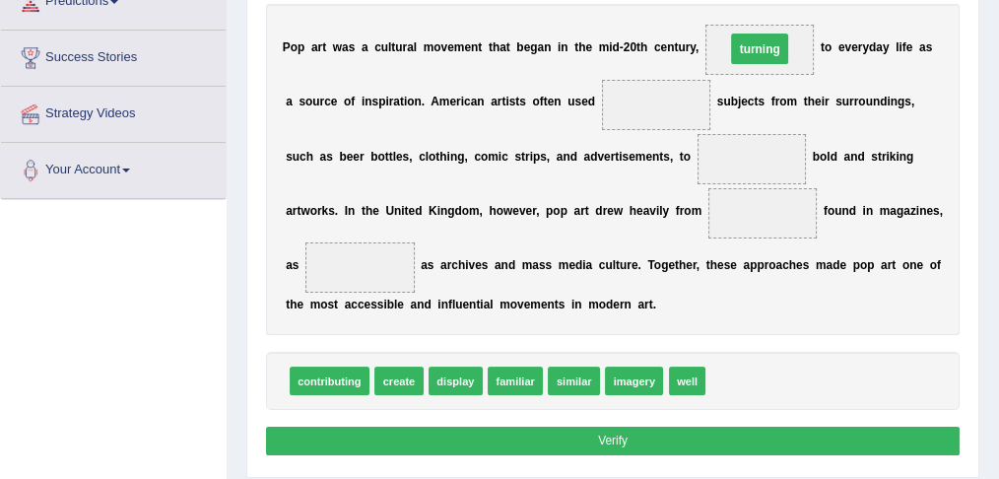
click at [814, 9] on div "P o p a r t w a s a c u l t u r a l m o v e m e n t t h a t b e g a n i n t h e…" at bounding box center [613, 169] width 694 height 331
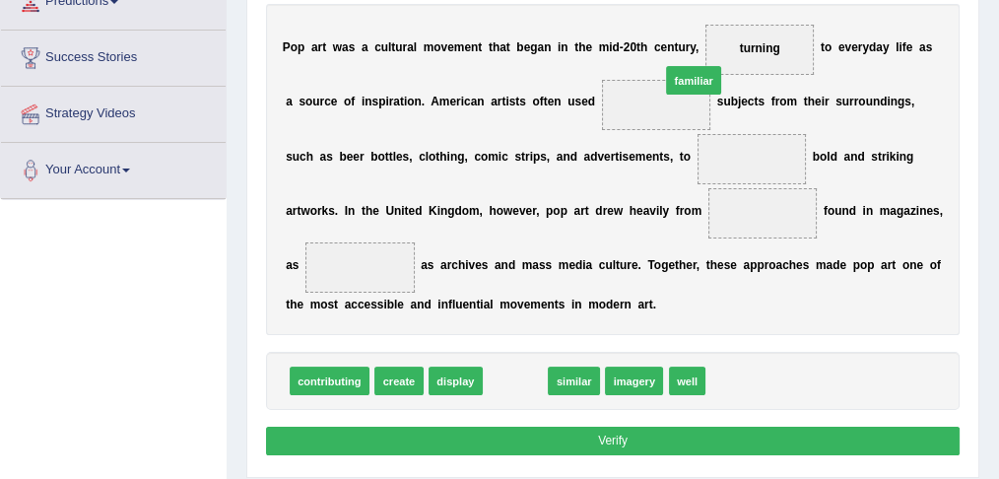
drag, startPoint x: 508, startPoint y: 377, endPoint x: 718, endPoint y: 24, distance: 411.2
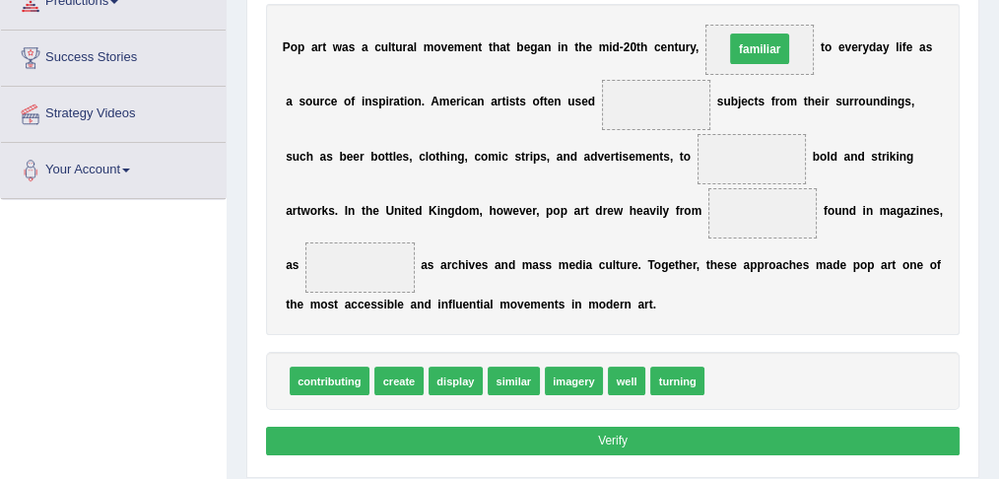
click at [718, 25] on span "familiar" at bounding box center [759, 50] width 109 height 50
drag, startPoint x: 747, startPoint y: 39, endPoint x: 641, endPoint y: 101, distance: 122.3
click at [641, 101] on span "familiar" at bounding box center [655, 103] width 58 height 31
click at [675, 377] on span "turning" at bounding box center [677, 380] width 54 height 29
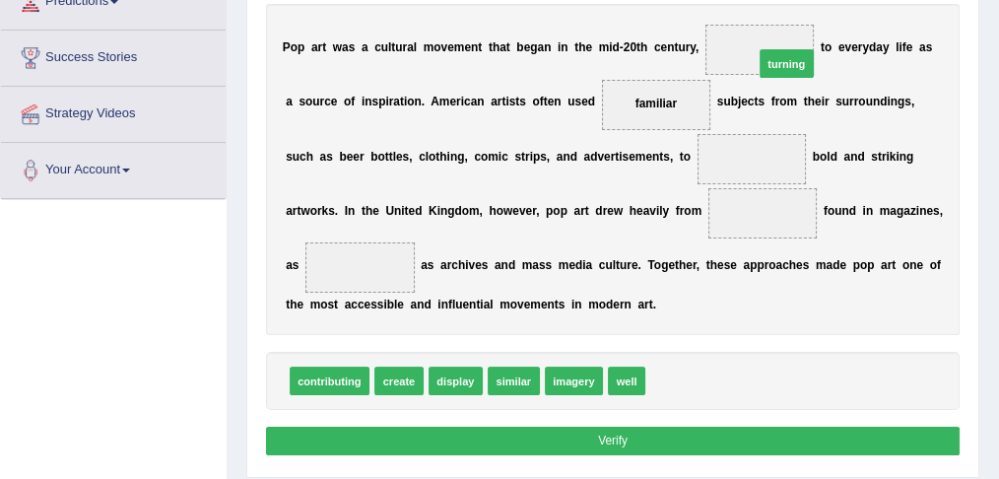
drag, startPoint x: 669, startPoint y: 372, endPoint x: 794, endPoint y: 1, distance: 391.8
click at [794, 1] on div "Instructions: In the text below some words are missing. Drag words from the box…" at bounding box center [612, 183] width 702 height 571
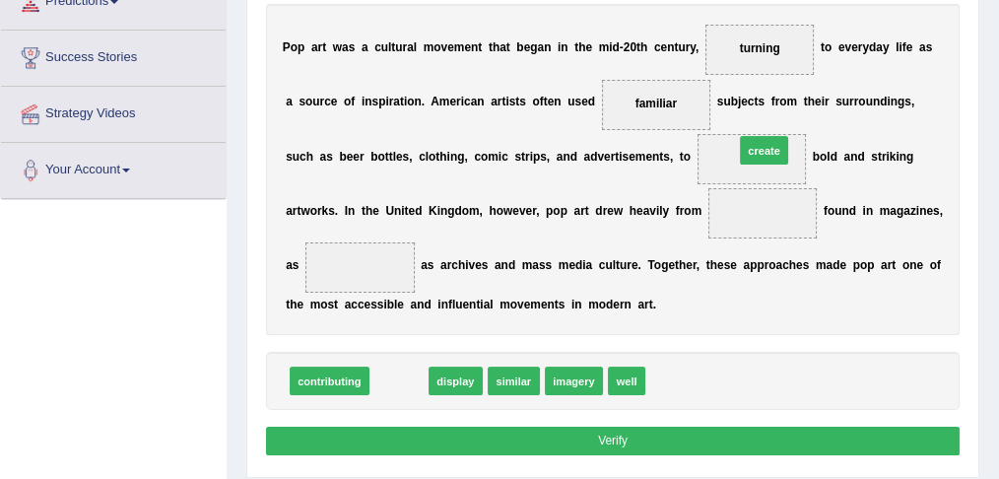
drag, startPoint x: 399, startPoint y: 381, endPoint x: 828, endPoint y: 110, distance: 507.7
click at [828, 110] on div "Instructions: In the text below some words are missing. Drag words from the box…" at bounding box center [612, 183] width 702 height 571
click at [828, 110] on div "P o p a r t w a s a c u l t u r a l m o v e m e n t t h a t b e g a n i n t h e…" at bounding box center [613, 169] width 694 height 331
click at [398, 377] on span "create" at bounding box center [398, 380] width 49 height 29
drag, startPoint x: 398, startPoint y: 377, endPoint x: 809, endPoint y: 109, distance: 490.4
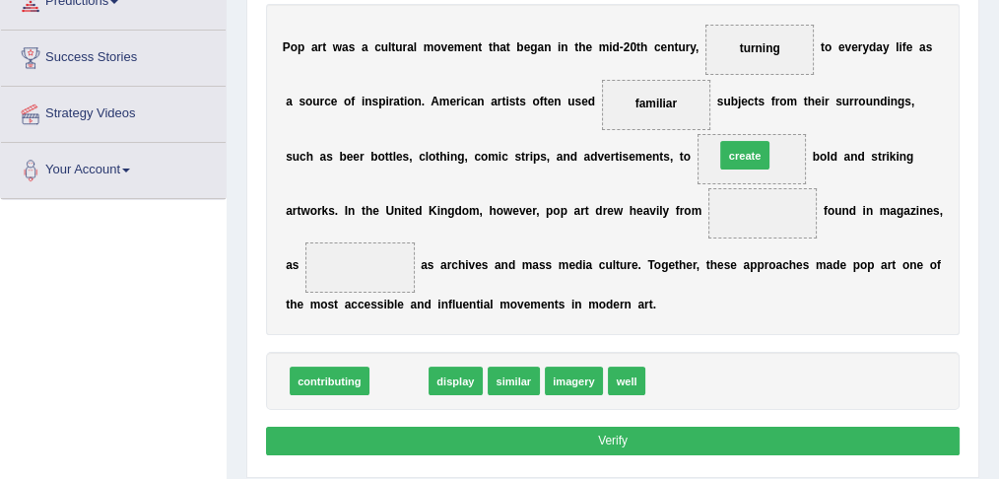
click at [809, 109] on div "Instructions: In the text below some words are missing. Drag words from the box…" at bounding box center [612, 183] width 702 height 571
click at [809, 109] on div "P o p a r t w a s a c u l t u r a l m o v e m e n t t h a t b e g a n i n t h e…" at bounding box center [613, 169] width 694 height 331
click at [391, 373] on span "create" at bounding box center [398, 380] width 49 height 29
drag, startPoint x: 392, startPoint y: 378, endPoint x: 825, endPoint y: 106, distance: 511.6
click at [825, 106] on div "Instructions: In the text below some words are missing. Drag words from the box…" at bounding box center [612, 183] width 702 height 571
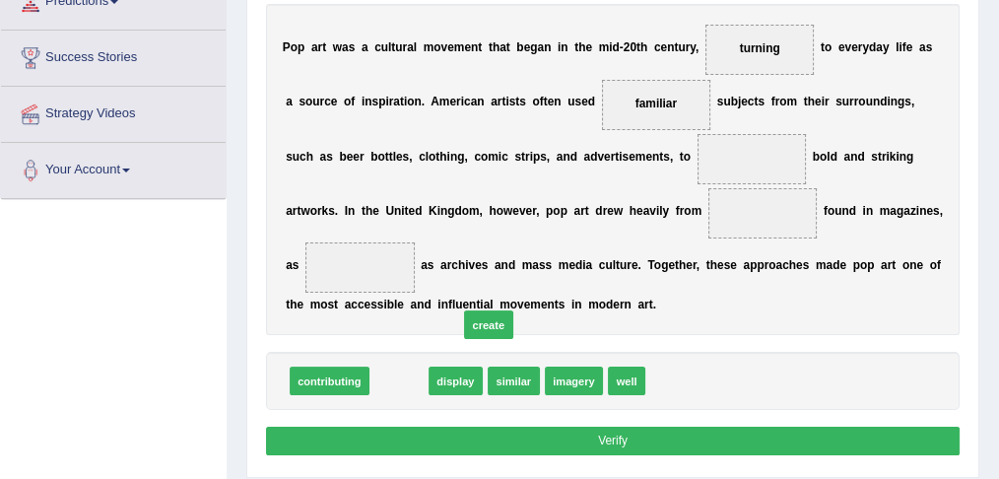
click at [825, 106] on div "P o p a r t w a s a c u l t u r a l m o v e m e n t t h a t b e g a n i n t h e…" at bounding box center [613, 169] width 694 height 331
drag, startPoint x: 388, startPoint y: 373, endPoint x: 798, endPoint y: 84, distance: 501.7
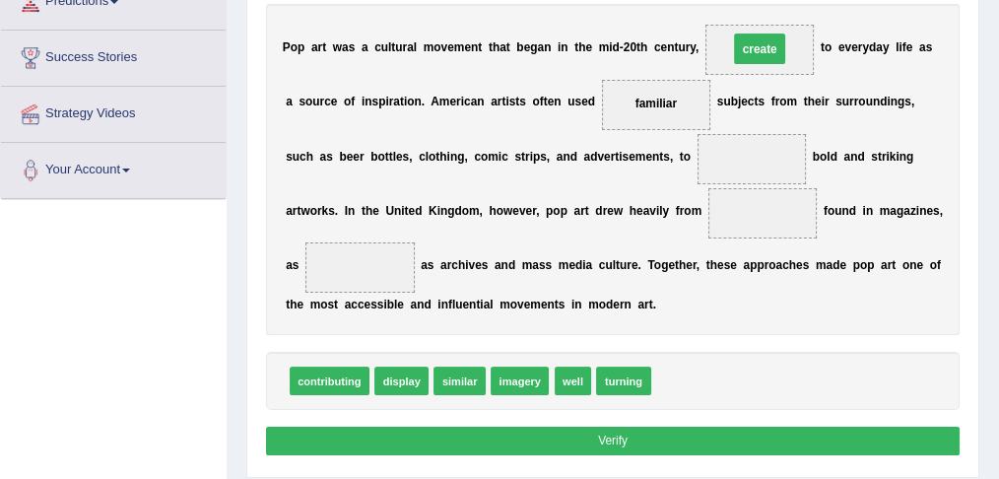
click at [798, 84] on div "P o p a r t w a s a c u l t u r a l m o v e m e n t t h a t b e g a n i n t h e…" at bounding box center [613, 169] width 694 height 331
drag, startPoint x: 773, startPoint y: 44, endPoint x: 766, endPoint y: 149, distance: 104.6
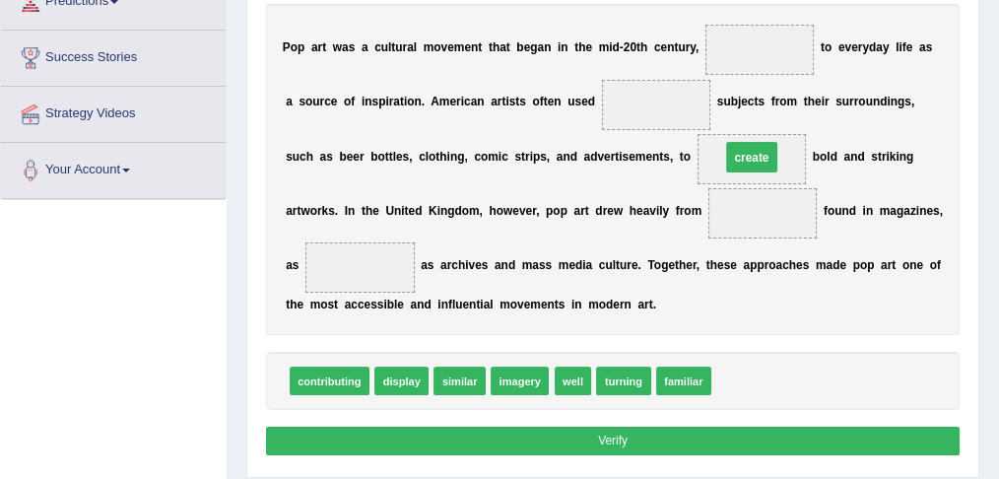
click at [766, 149] on span "create" at bounding box center [751, 157] width 51 height 31
click at [680, 375] on span "familiar" at bounding box center [683, 380] width 55 height 29
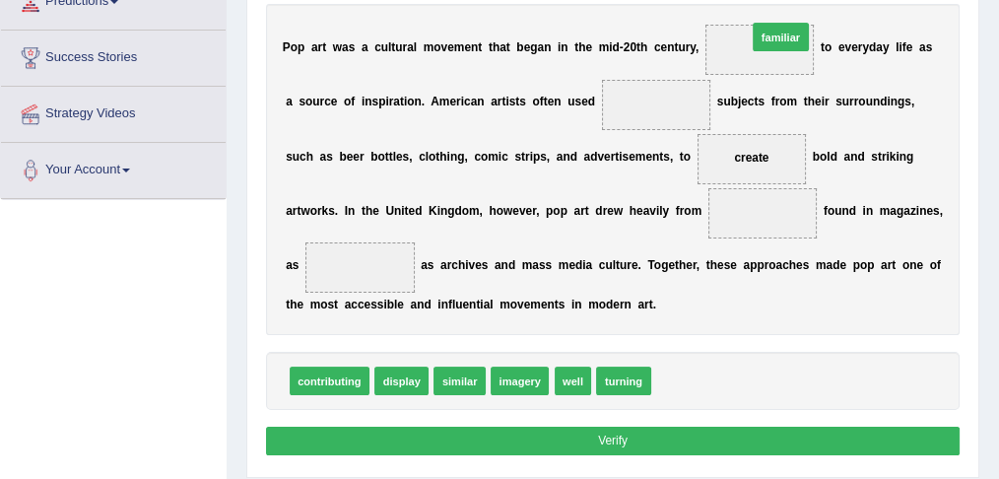
drag, startPoint x: 679, startPoint y: 377, endPoint x: 791, endPoint y: -27, distance: 419.2
drag, startPoint x: 680, startPoint y: 368, endPoint x: 801, endPoint y: -17, distance: 403.7
drag, startPoint x: 674, startPoint y: 370, endPoint x: 780, endPoint y: -18, distance: 402.4
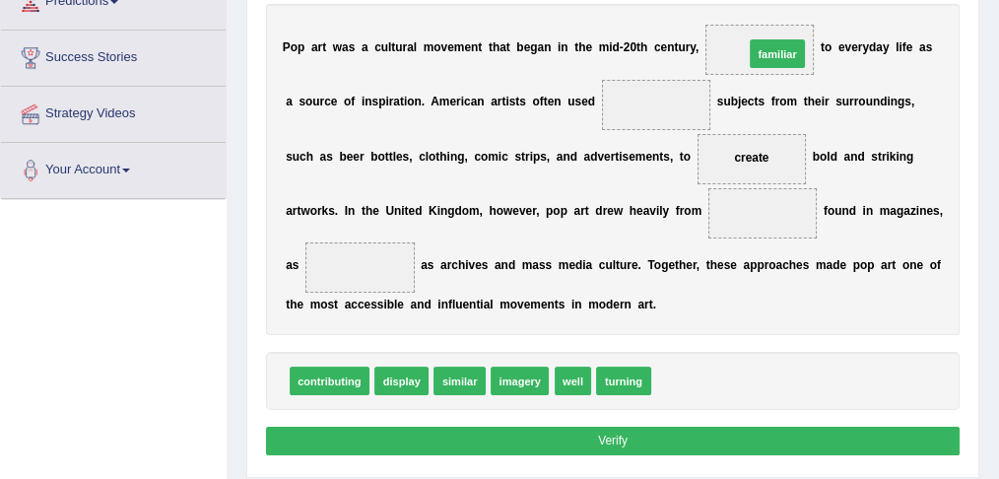
drag, startPoint x: 678, startPoint y: 366, endPoint x: 765, endPoint y: -25, distance: 400.7
click at [674, 373] on span "familiar" at bounding box center [683, 380] width 55 height 29
drag, startPoint x: 682, startPoint y: 374, endPoint x: 764, endPoint y: -16, distance: 398.7
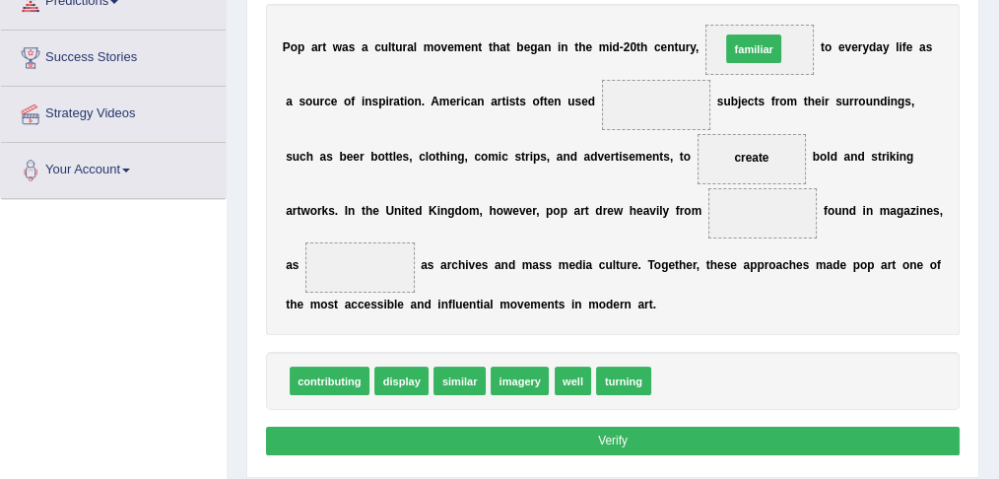
click at [748, 47] on span at bounding box center [759, 50] width 109 height 50
drag, startPoint x: 693, startPoint y: 371, endPoint x: 809, endPoint y: -17, distance: 404.8
drag, startPoint x: 672, startPoint y: 377, endPoint x: 761, endPoint y: -33, distance: 419.4
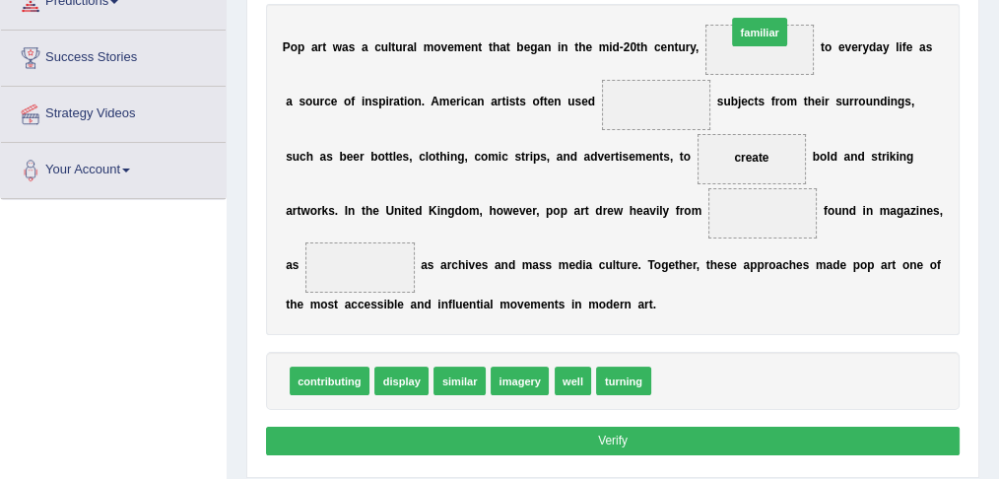
drag, startPoint x: 666, startPoint y: 374, endPoint x: 742, endPoint y: -11, distance: 392.5
click at [780, 288] on div "P o p a r t w a s a c u l t u r a l m o v e m e n t t h a t b e g a n i n t h e…" at bounding box center [613, 169] width 694 height 331
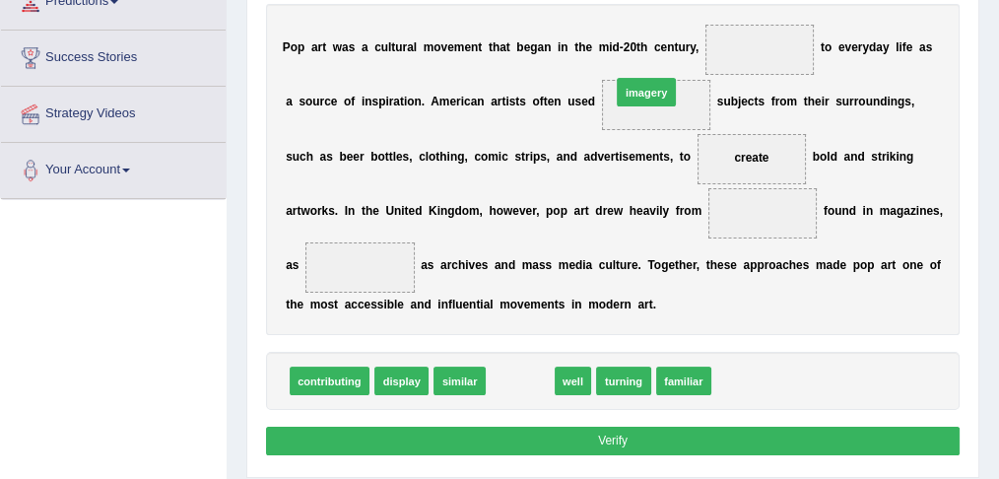
drag, startPoint x: 519, startPoint y: 377, endPoint x: 668, endPoint y: 37, distance: 370.9
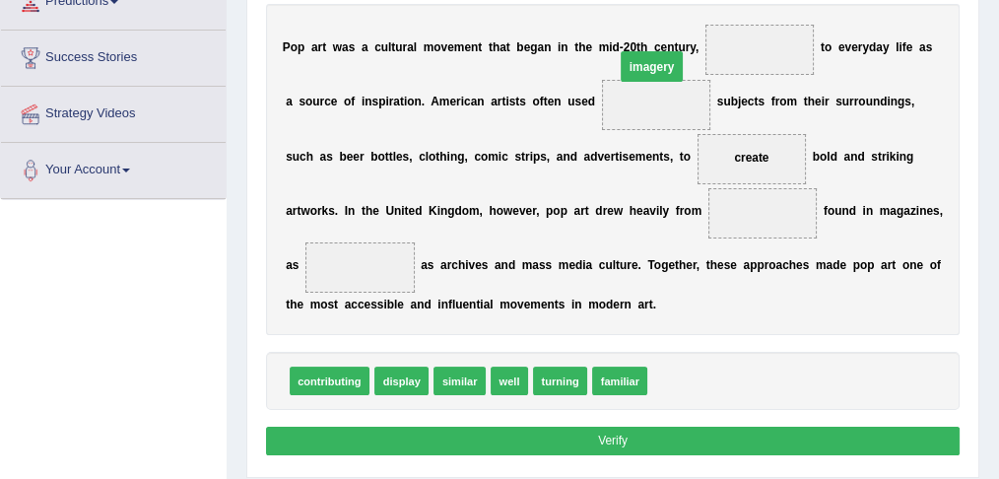
drag, startPoint x: 753, startPoint y: 39, endPoint x: 625, endPoint y: 61, distance: 128.9
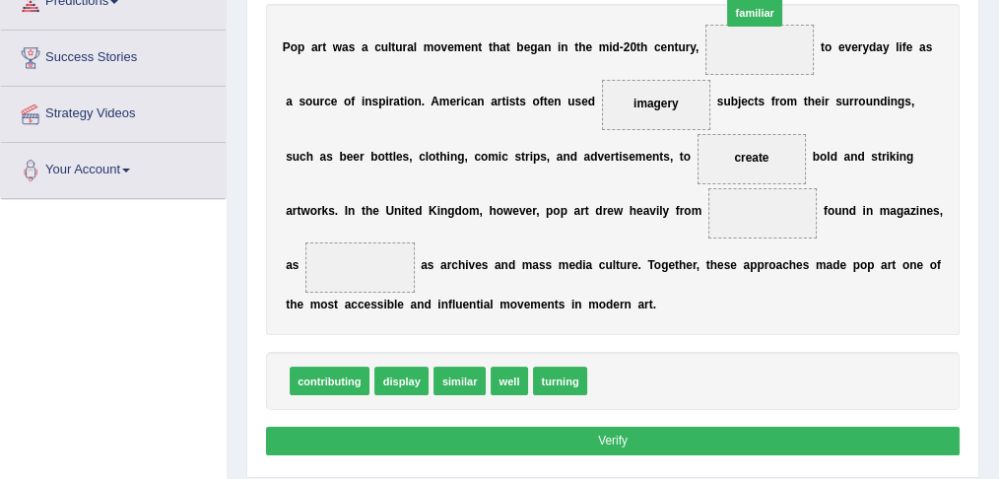
drag, startPoint x: 612, startPoint y: 375, endPoint x: 770, endPoint y: -58, distance: 461.5
drag, startPoint x: 612, startPoint y: 380, endPoint x: 799, endPoint y: -58, distance: 476.6
drag, startPoint x: 608, startPoint y: 371, endPoint x: 805, endPoint y: -56, distance: 470.7
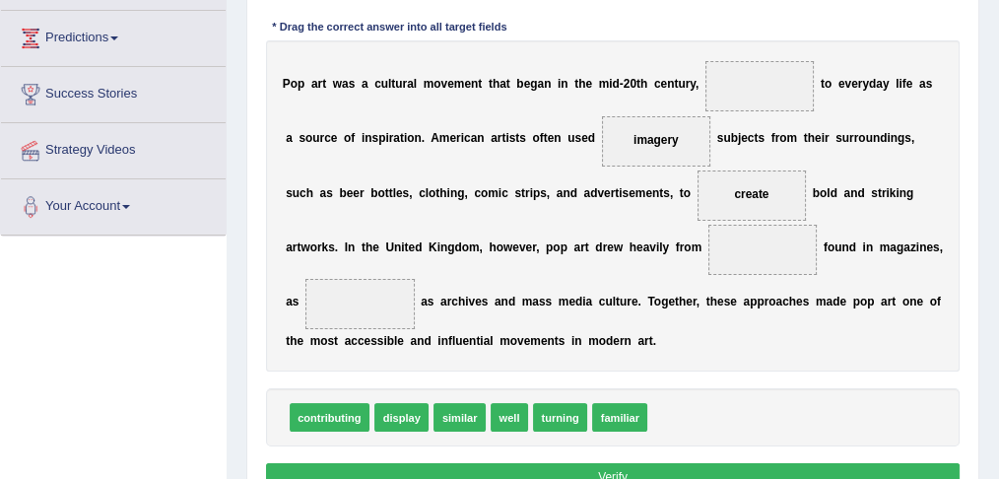
scroll to position [312, 0]
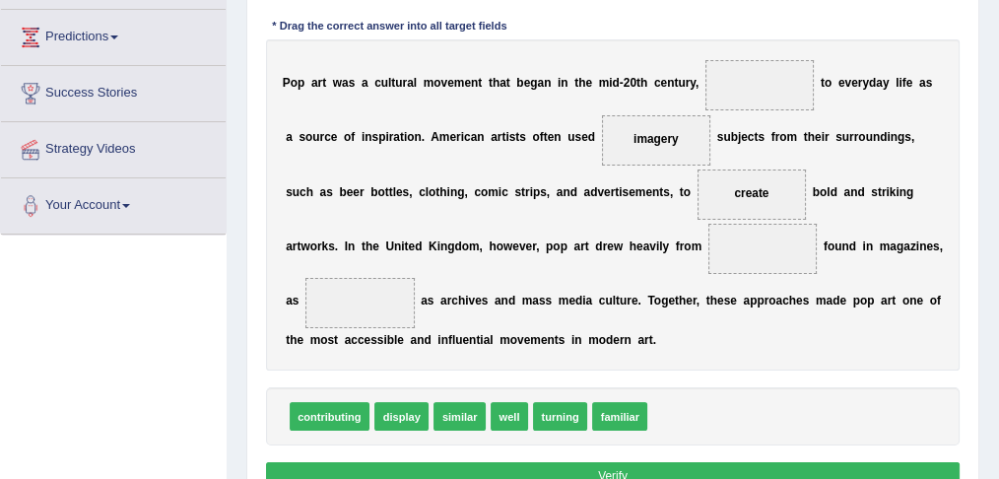
click at [611, 414] on span "familiar" at bounding box center [619, 416] width 55 height 29
click at [616, 413] on span "familiar" at bounding box center [619, 416] width 55 height 29
drag, startPoint x: 607, startPoint y: 413, endPoint x: 769, endPoint y: -29, distance: 470.2
click at [605, 410] on span "familiar" at bounding box center [619, 416] width 55 height 29
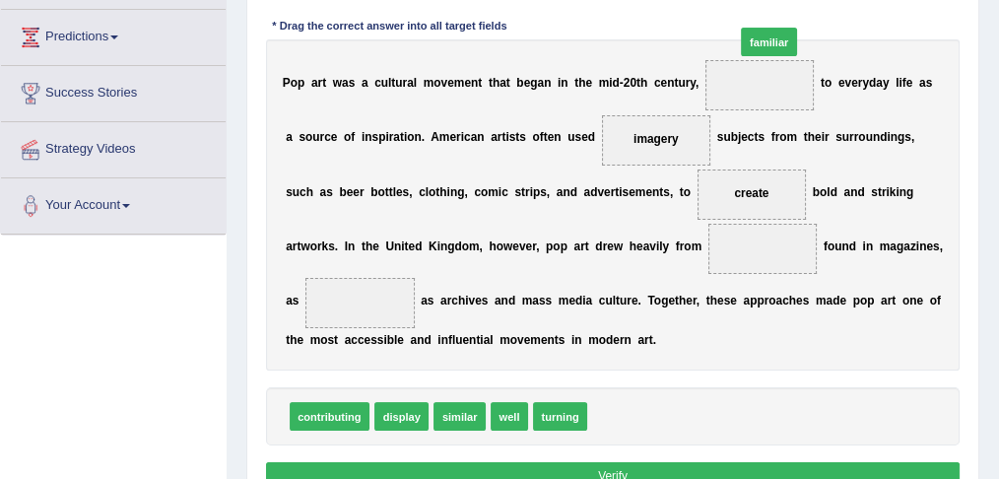
drag, startPoint x: 616, startPoint y: 413, endPoint x: 791, endPoint y: -28, distance: 473.9
click at [605, 413] on span "familiar" at bounding box center [619, 416] width 55 height 29
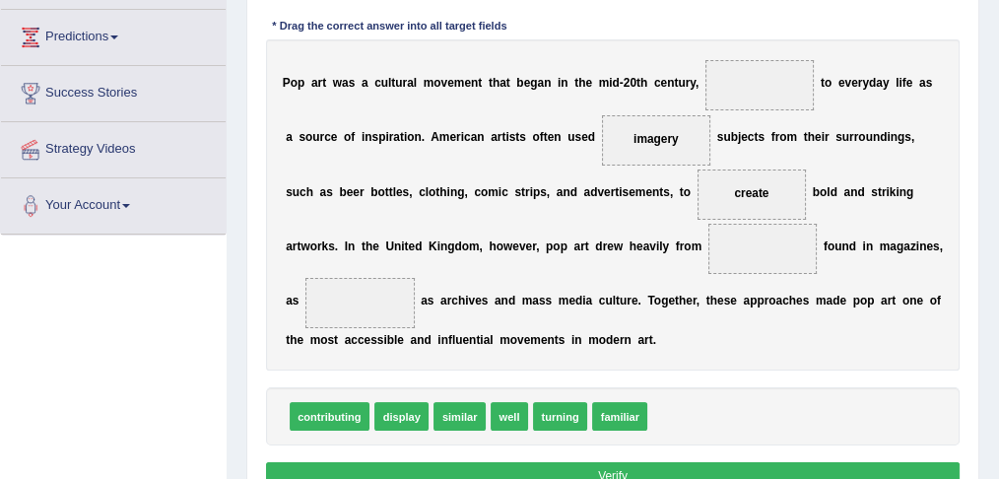
click at [605, 413] on span "familiar" at bounding box center [619, 416] width 55 height 29
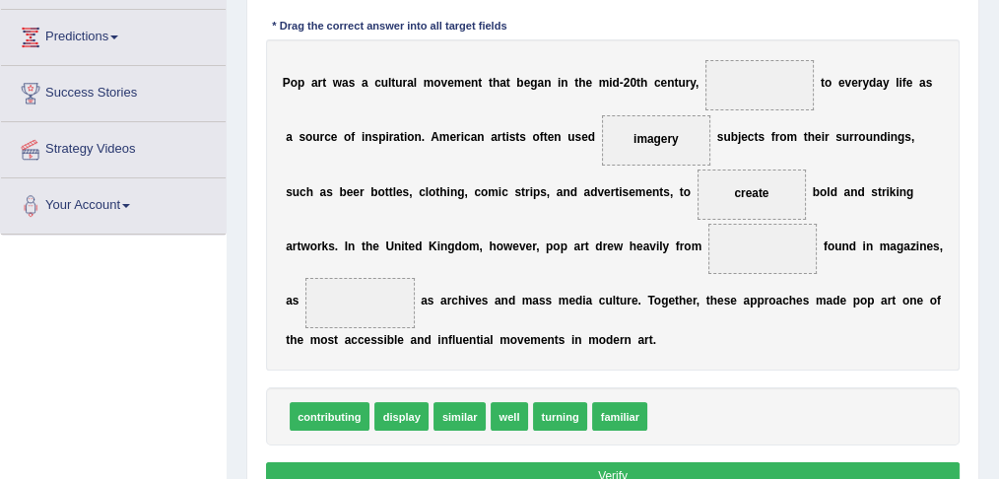
click at [605, 413] on span "familiar" at bounding box center [619, 416] width 55 height 29
drag, startPoint x: 605, startPoint y: 413, endPoint x: 788, endPoint y: 29, distance: 425.6
click at [788, 29] on div "Instructions: In the text below some words are missing. Drag words from the box…" at bounding box center [612, 218] width 702 height 571
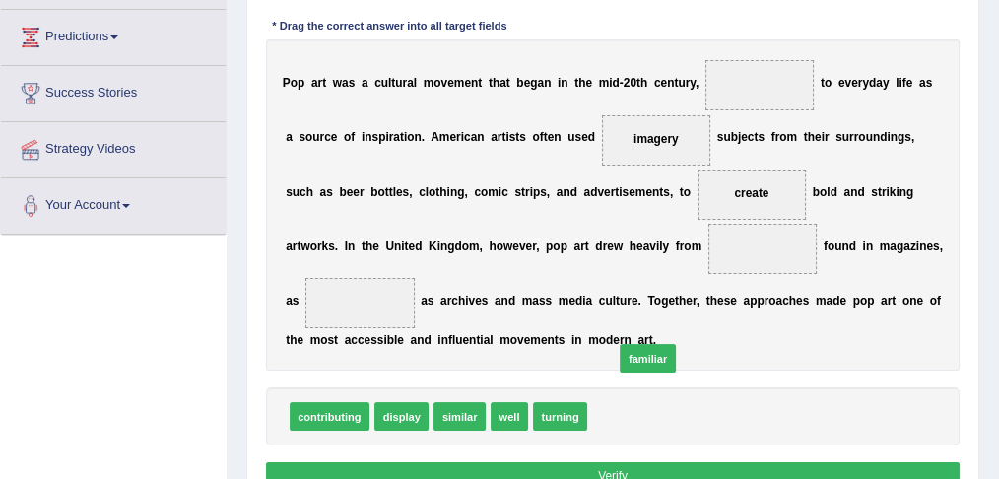
click at [788, 29] on div "Instructions: In the text below some words are missing. Drag words from the box…" at bounding box center [612, 218] width 702 height 571
drag, startPoint x: 597, startPoint y: 414, endPoint x: 794, endPoint y: -10, distance: 467.1
click at [838, 446] on div "Instructions: In the text below some words are missing. Drag words from the box…" at bounding box center [612, 218] width 702 height 571
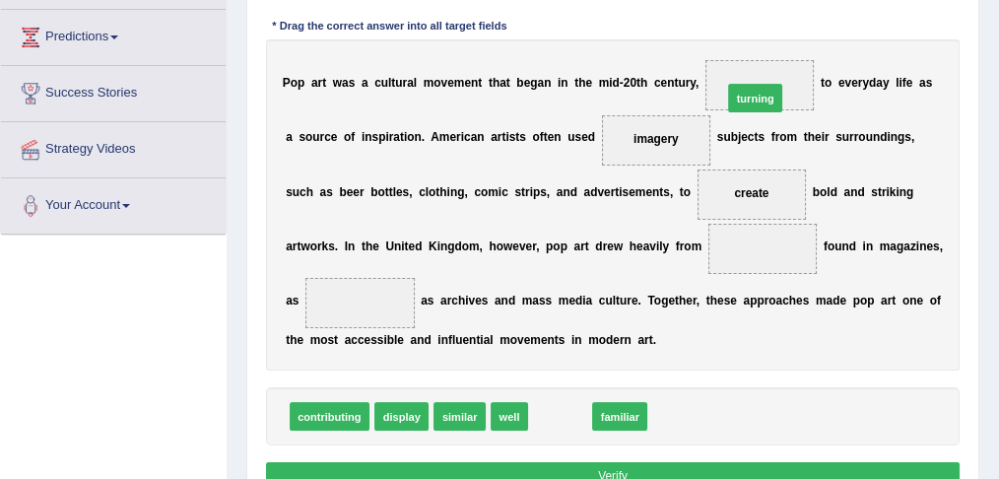
drag, startPoint x: 556, startPoint y: 408, endPoint x: 785, endPoint y: 33, distance: 439.9
click at [785, 33] on div "Instructions: In the text below some words are missing. Drag words from the box…" at bounding box center [612, 218] width 702 height 571
click at [552, 409] on span "turning" at bounding box center [560, 416] width 54 height 29
click at [552, 410] on span "turning" at bounding box center [560, 416] width 54 height 29
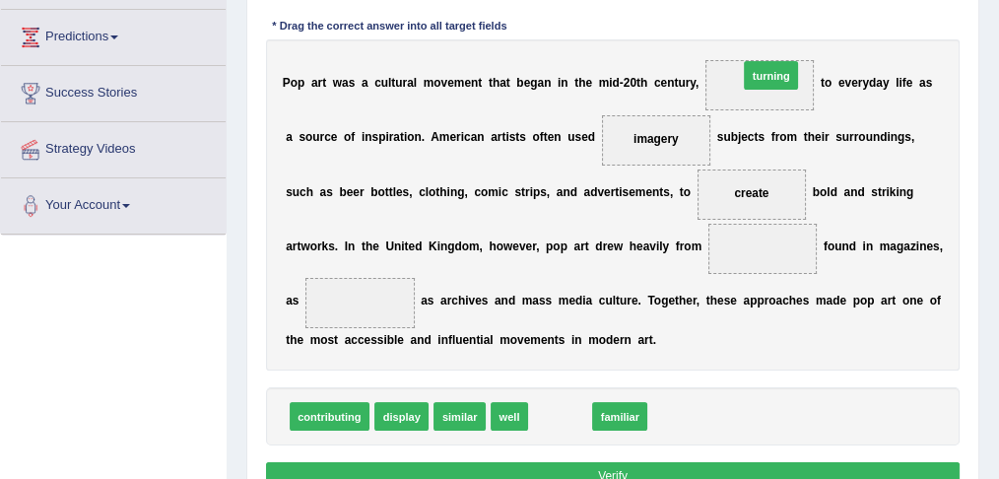
drag, startPoint x: 551, startPoint y: 411, endPoint x: 800, endPoint y: 10, distance: 472.0
click at [800, 10] on div "Instructions: In the text below some words are missing. Drag words from the box…" at bounding box center [612, 218] width 702 height 571
drag, startPoint x: 557, startPoint y: 408, endPoint x: 793, endPoint y: 4, distance: 467.9
click at [795, 4] on div "Instructions: In the text below some words are missing. Drag words from the box…" at bounding box center [612, 218] width 702 height 571
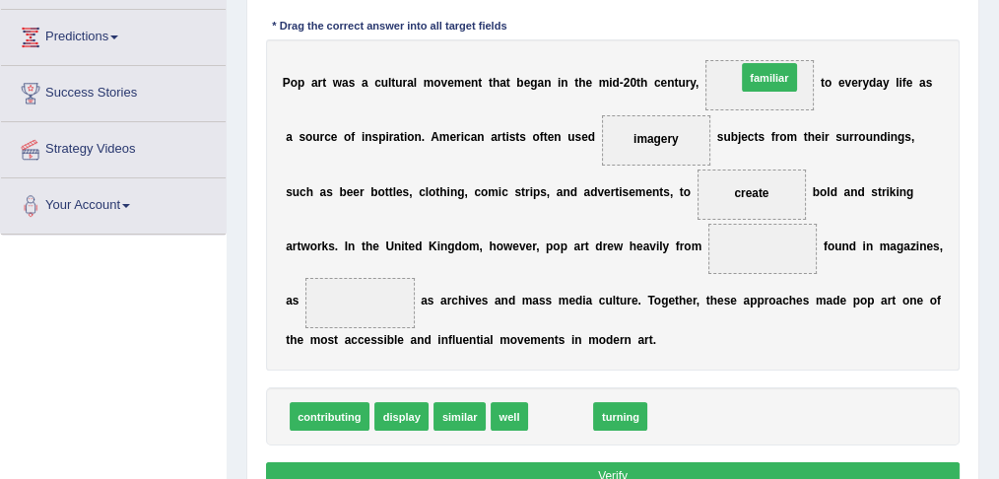
drag, startPoint x: 562, startPoint y: 412, endPoint x: 808, endPoint y: 14, distance: 467.4
click at [808, 14] on div "Instructions: In the text below some words are missing. Drag words from the box…" at bounding box center [612, 218] width 702 height 571
drag, startPoint x: 757, startPoint y: 279, endPoint x: 838, endPoint y: 19, distance: 272.3
click at [851, 1] on div "Instructions: In the text below some words are missing. Drag words from the box…" at bounding box center [612, 218] width 702 height 571
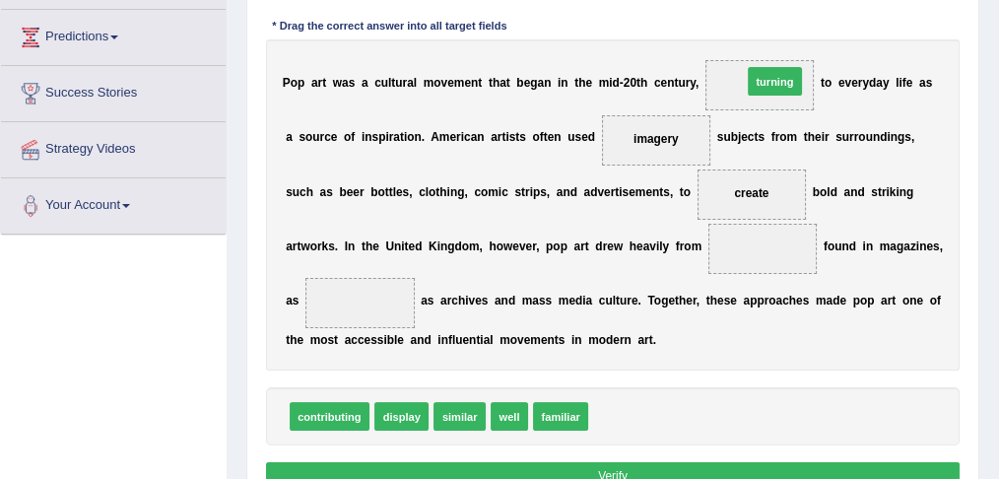
drag, startPoint x: 613, startPoint y: 411, endPoint x: 794, endPoint y: 17, distance: 433.7
click at [794, 17] on div "Instructions: In the text below some words are missing. Drag words from the box…" at bounding box center [612, 218] width 702 height 571
click at [611, 403] on span "turning" at bounding box center [620, 416] width 54 height 29
drag, startPoint x: 614, startPoint y: 410, endPoint x: 589, endPoint y: 348, distance: 66.8
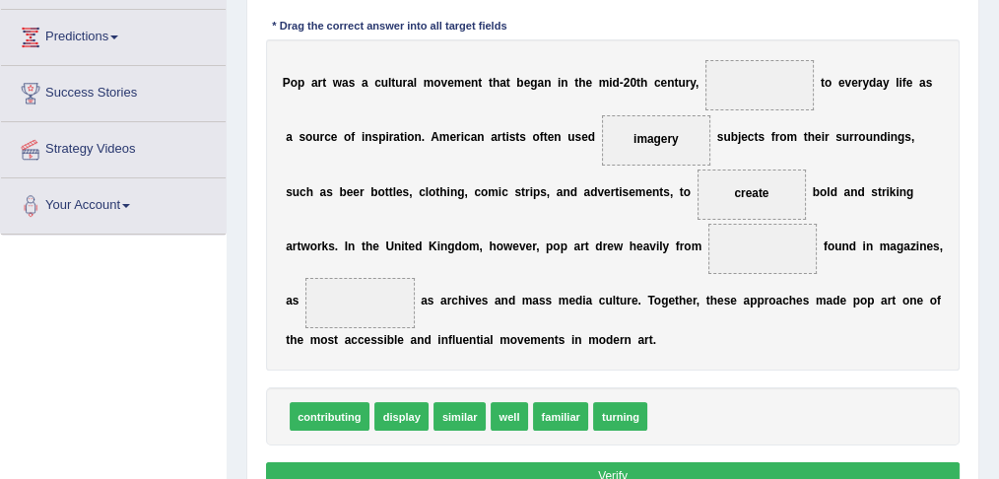
click at [598, 323] on div "Instructions: In the text below some words are missing. Drag words from the box…" at bounding box center [612, 218] width 702 height 571
click at [608, 414] on span "turning" at bounding box center [620, 416] width 54 height 29
drag, startPoint x: 674, startPoint y: 366, endPoint x: 796, endPoint y: -33, distance: 418.1
drag, startPoint x: 611, startPoint y: 414, endPoint x: 792, endPoint y: -1, distance: 452.5
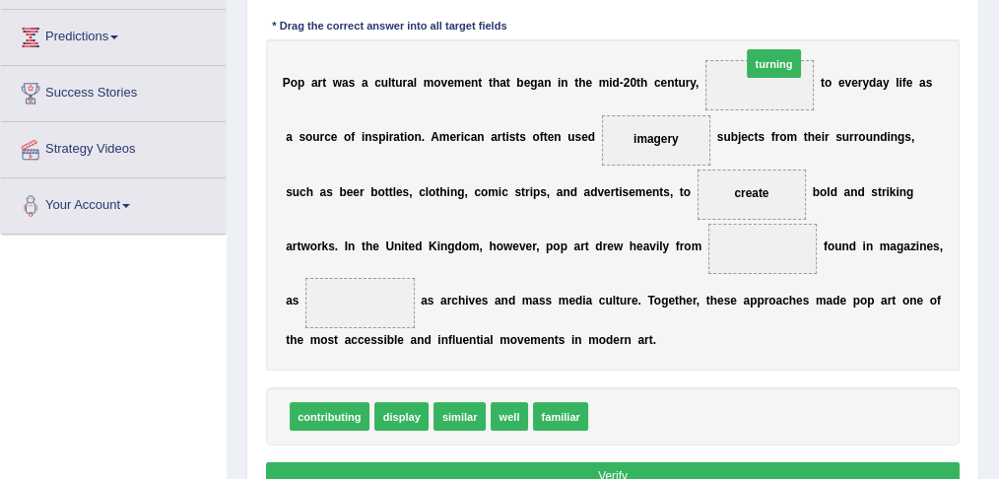
click at [792, 0] on div "Instructions: In the text below some words are missing. Drag words from the box…" at bounding box center [612, 218] width 702 height 571
drag, startPoint x: 603, startPoint y: 414, endPoint x: 784, endPoint y: 12, distance: 440.8
click at [784, 12] on div "Instructions: In the text below some words are missing. Drag words from the box…" at bounding box center [612, 218] width 702 height 571
drag, startPoint x: 610, startPoint y: 409, endPoint x: 790, endPoint y: 11, distance: 436.8
click at [790, 11] on div "Instructions: In the text below some words are missing. Drag words from the box…" at bounding box center [612, 218] width 702 height 571
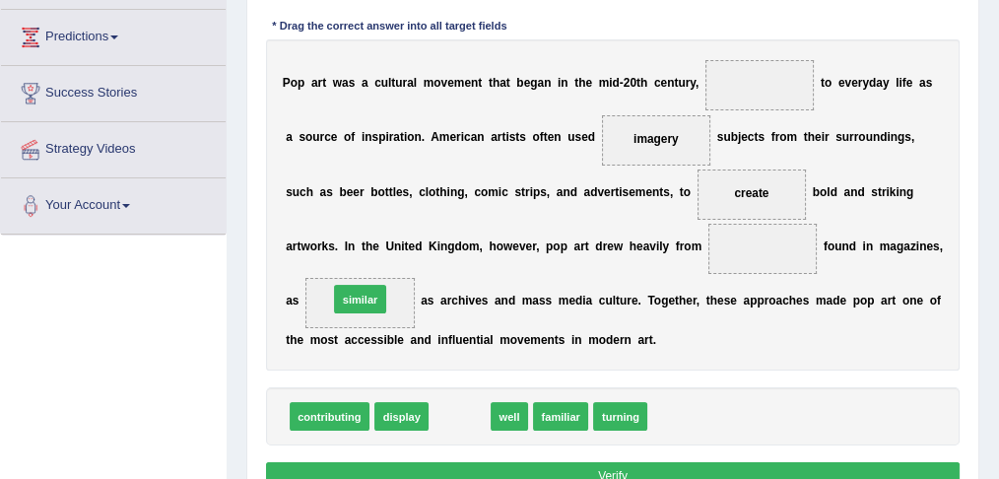
drag, startPoint x: 474, startPoint y: 414, endPoint x: 357, endPoint y: 276, distance: 181.0
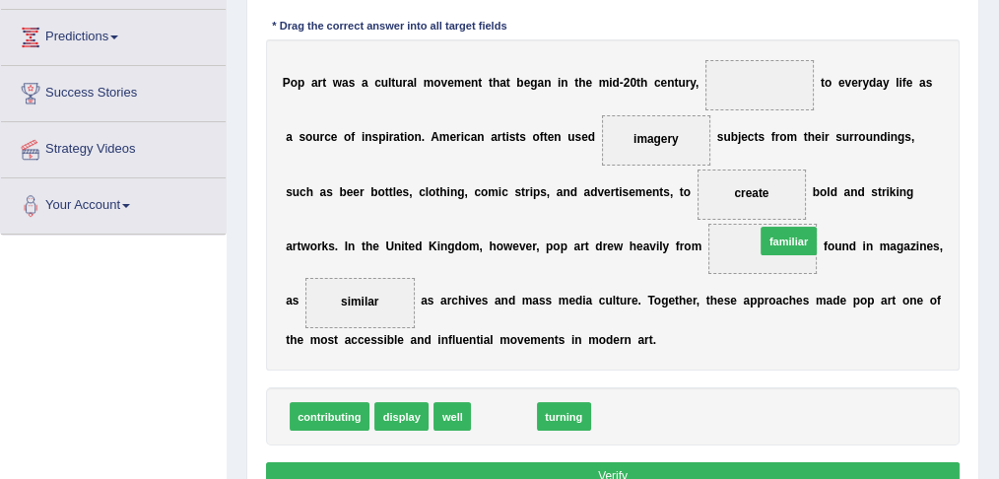
drag, startPoint x: 496, startPoint y: 410, endPoint x: 828, endPoint y: 213, distance: 386.0
drag, startPoint x: 496, startPoint y: 416, endPoint x: 797, endPoint y: 161, distance: 394.1
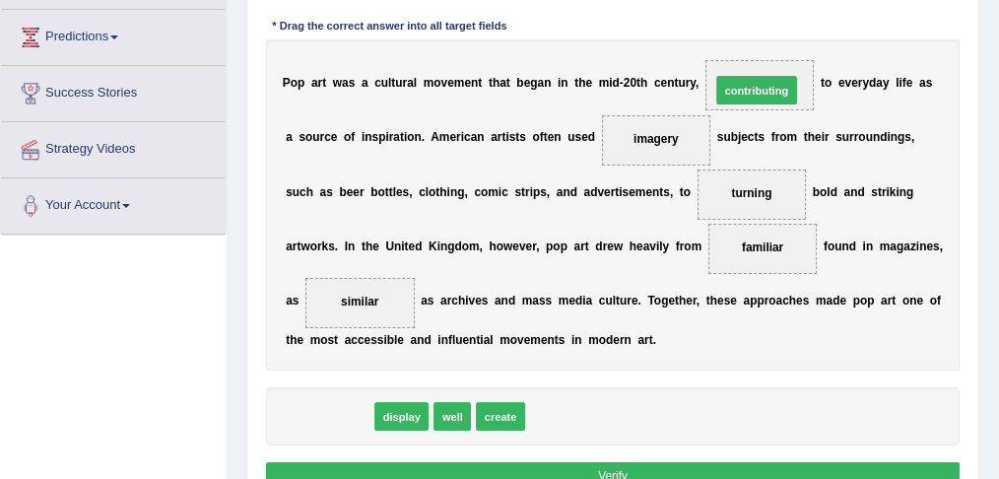
drag, startPoint x: 309, startPoint y: 408, endPoint x: 812, endPoint y: 25, distance: 631.8
click at [812, 25] on div "Instructions: In the text below some words are missing. Drag words from the box…" at bounding box center [612, 218] width 702 height 571
drag, startPoint x: 320, startPoint y: 413, endPoint x: 814, endPoint y: 15, distance: 633.9
click at [814, 15] on div "Instructions: In the text below some words are missing. Drag words from the box…" at bounding box center [612, 218] width 702 height 571
drag, startPoint x: 315, startPoint y: 412, endPoint x: 843, endPoint y: 12, distance: 662.3
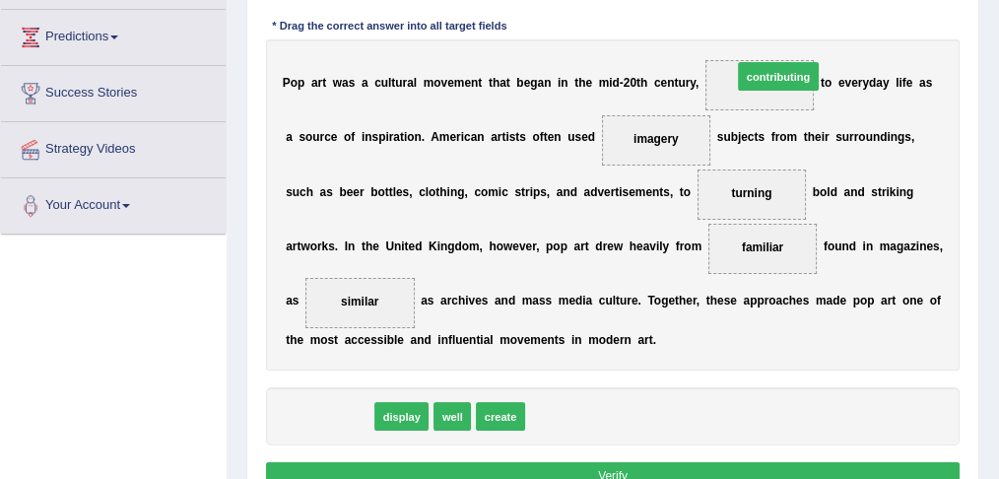
click at [843, 12] on div "Instructions: In the text below some words are missing. Drag words from the box…" at bounding box center [612, 218] width 702 height 571
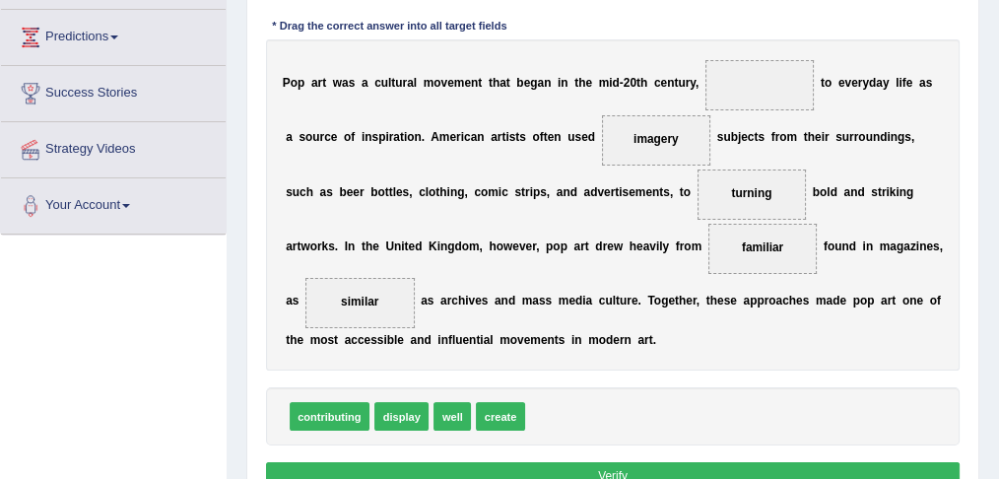
click at [314, 416] on span "contributing" at bounding box center [330, 416] width 80 height 29
click at [315, 416] on span "contributing" at bounding box center [330, 416] width 80 height 29
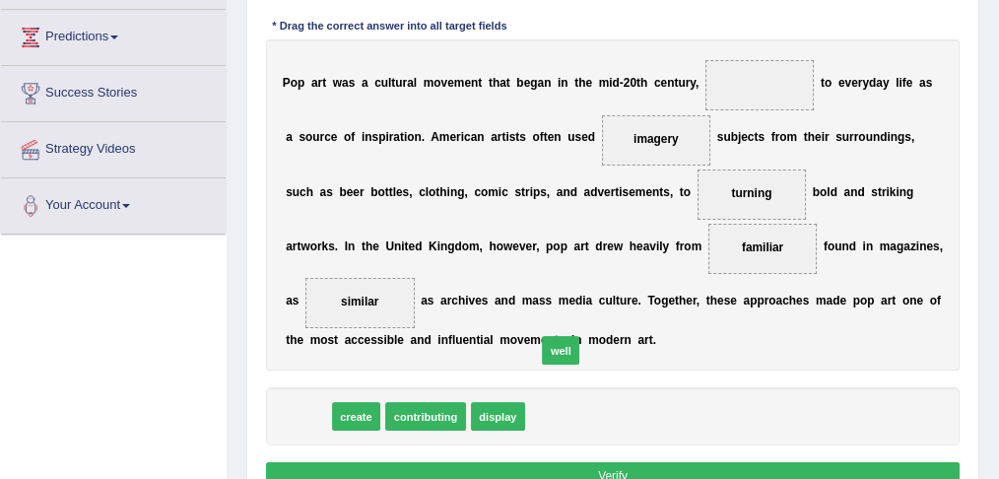
drag, startPoint x: 310, startPoint y: 411, endPoint x: 608, endPoint y: 333, distance: 307.5
click at [608, 333] on div "Instructions: In the text below some words are missing. Drag words from the box…" at bounding box center [612, 218] width 702 height 571
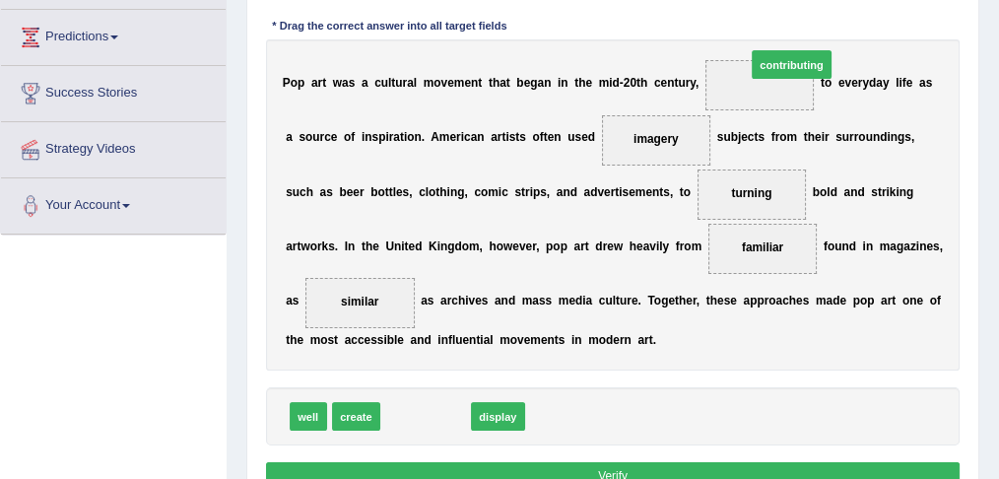
drag, startPoint x: 415, startPoint y: 410, endPoint x: 845, endPoint y: -4, distance: 597.0
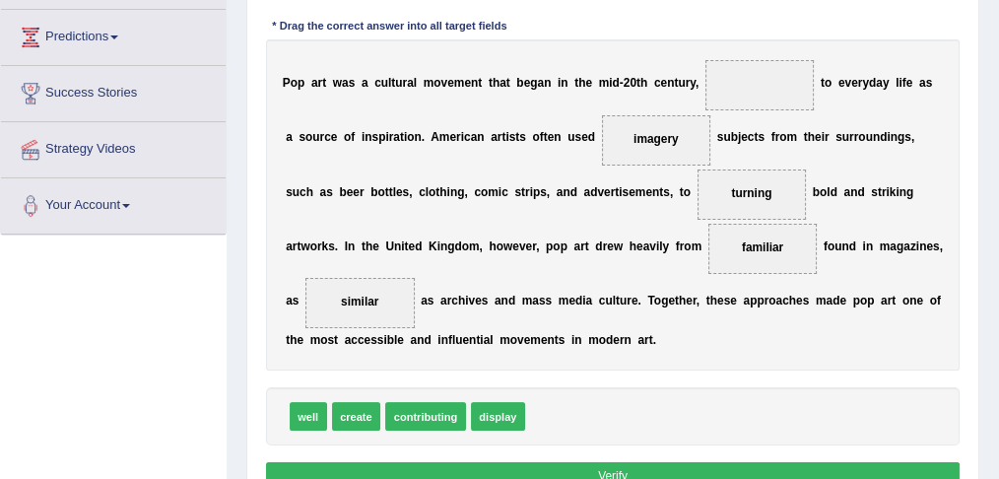
click at [413, 412] on span "contributing" at bounding box center [425, 416] width 80 height 29
click at [415, 410] on span "contributing" at bounding box center [425, 416] width 80 height 29
click at [471, 410] on span "display" at bounding box center [498, 416] width 54 height 29
click at [416, 410] on span "display" at bounding box center [412, 416] width 54 height 29
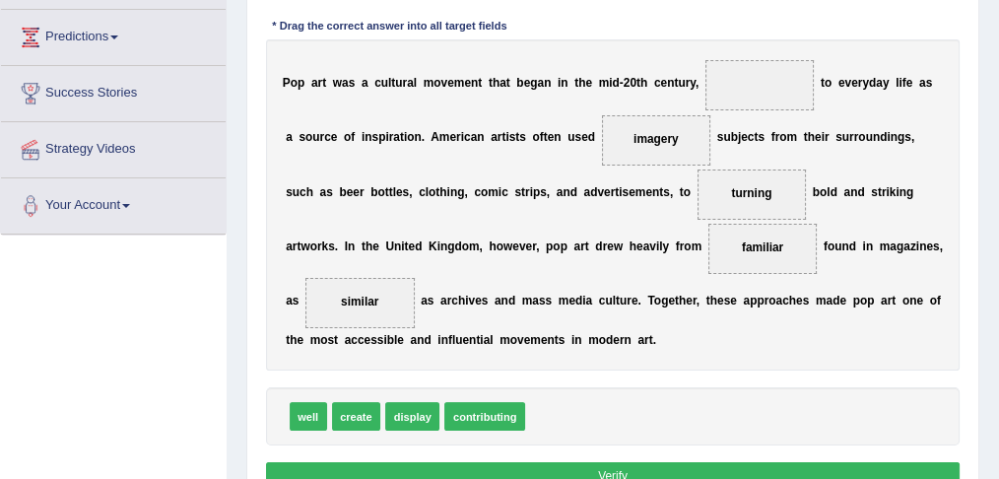
click at [416, 410] on span "display" at bounding box center [412, 416] width 54 height 29
click at [420, 408] on span "display" at bounding box center [412, 416] width 54 height 29
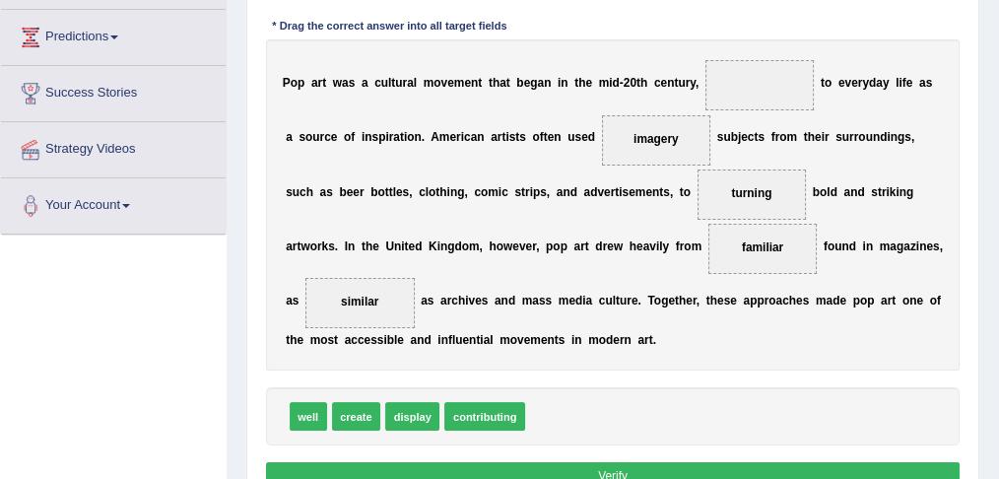
click at [420, 408] on span "display" at bounding box center [412, 416] width 54 height 29
click at [478, 412] on span "contributing" at bounding box center [484, 416] width 80 height 29
click at [476, 411] on span "contributing" at bounding box center [484, 416] width 80 height 29
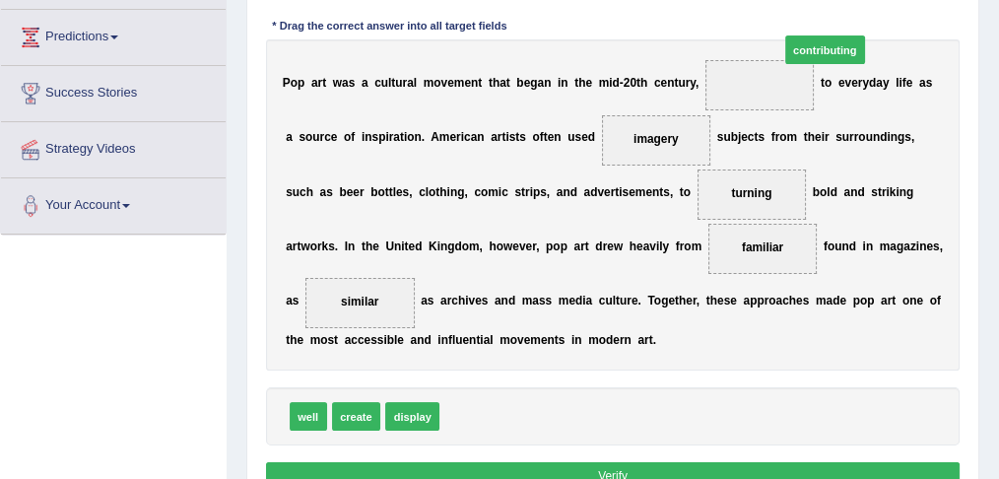
drag, startPoint x: 476, startPoint y: 411, endPoint x: 875, endPoint y: -21, distance: 587.6
drag, startPoint x: 476, startPoint y: 412, endPoint x: 862, endPoint y: -39, distance: 593.8
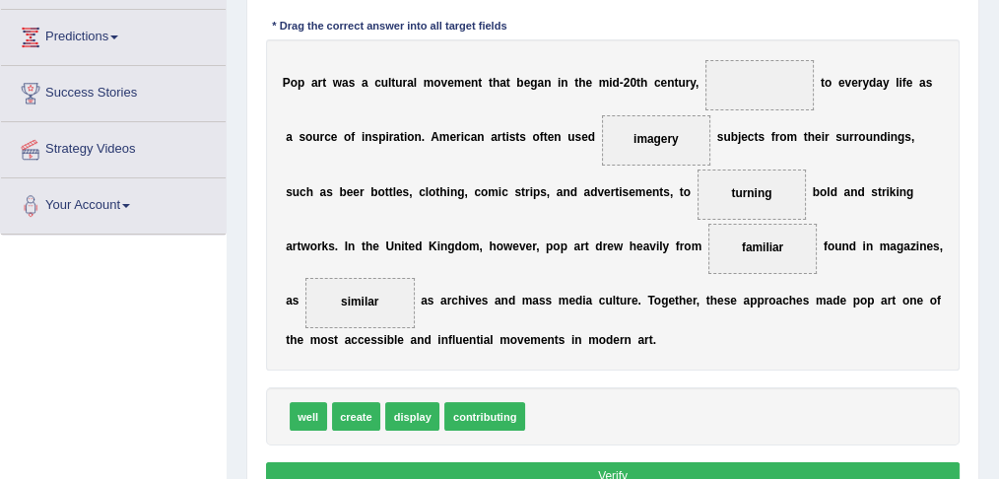
click at [494, 410] on span "contributing" at bounding box center [484, 416] width 80 height 29
click at [494, 409] on span "contributing" at bounding box center [484, 416] width 80 height 29
drag, startPoint x: 494, startPoint y: 409, endPoint x: 584, endPoint y: 187, distance: 239.1
click at [602, 148] on div "Instructions: In the text below some words are missing. Drag words from the box…" at bounding box center [612, 218] width 702 height 571
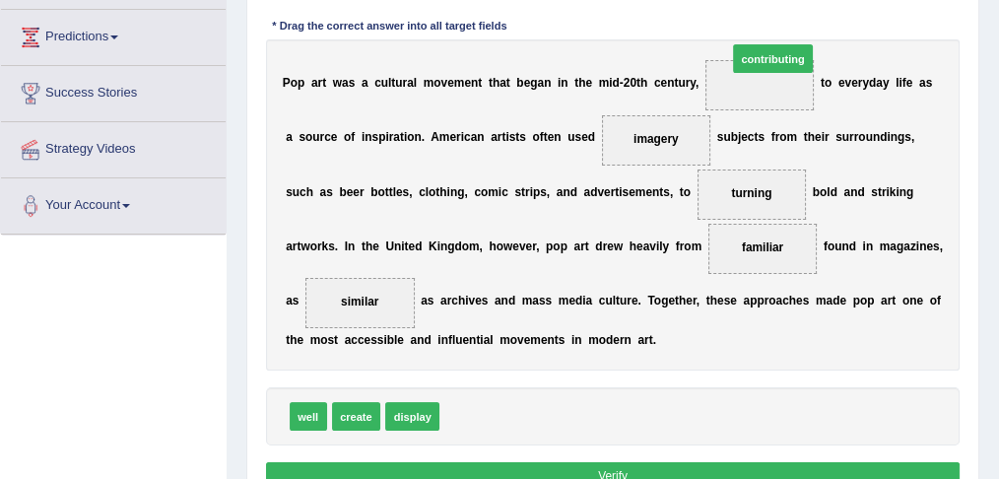
drag, startPoint x: 494, startPoint y: 409, endPoint x: 833, endPoint y: -12, distance: 540.1
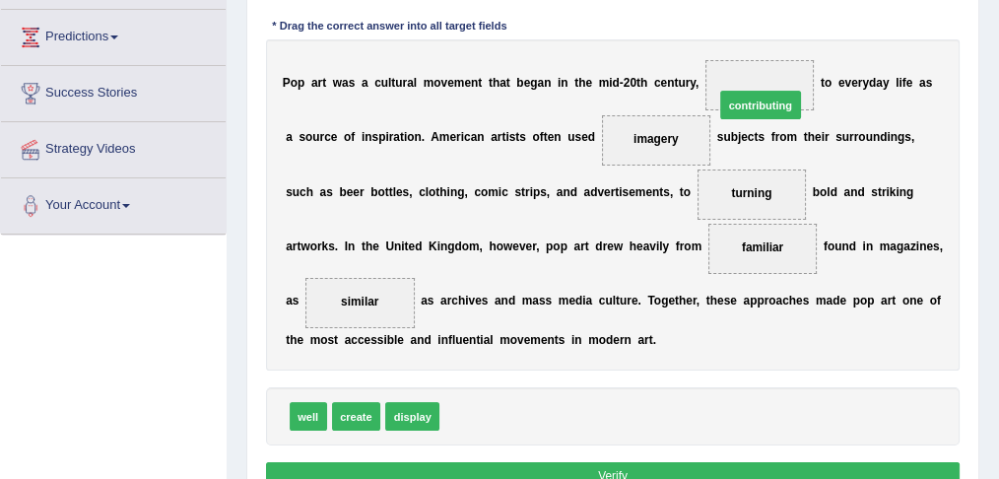
drag, startPoint x: 478, startPoint y: 408, endPoint x: 802, endPoint y: 39, distance: 490.6
click at [802, 39] on div "P o p a r t w a s a c u l t u r a l m o v e m e n t t h a t b e g a n i n t h e…" at bounding box center [613, 204] width 694 height 331
click at [632, 468] on button "Verify" at bounding box center [613, 476] width 694 height 29
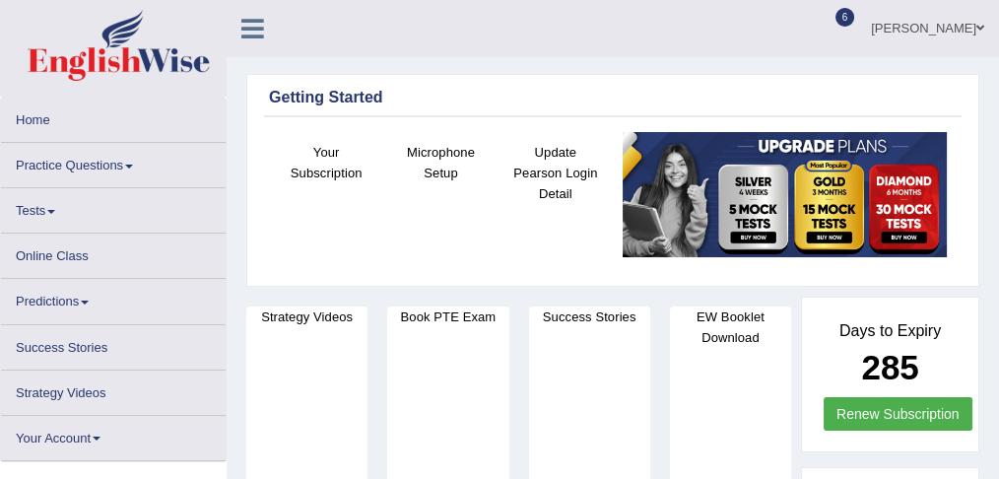
click at [90, 165] on link "Practice Questions" at bounding box center [113, 162] width 225 height 38
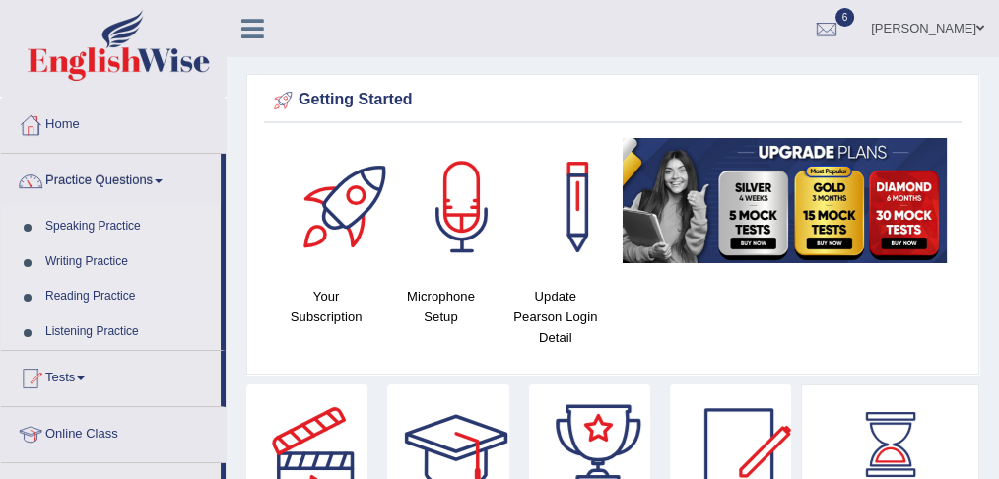
click at [95, 289] on link "Reading Practice" at bounding box center [128, 296] width 184 height 35
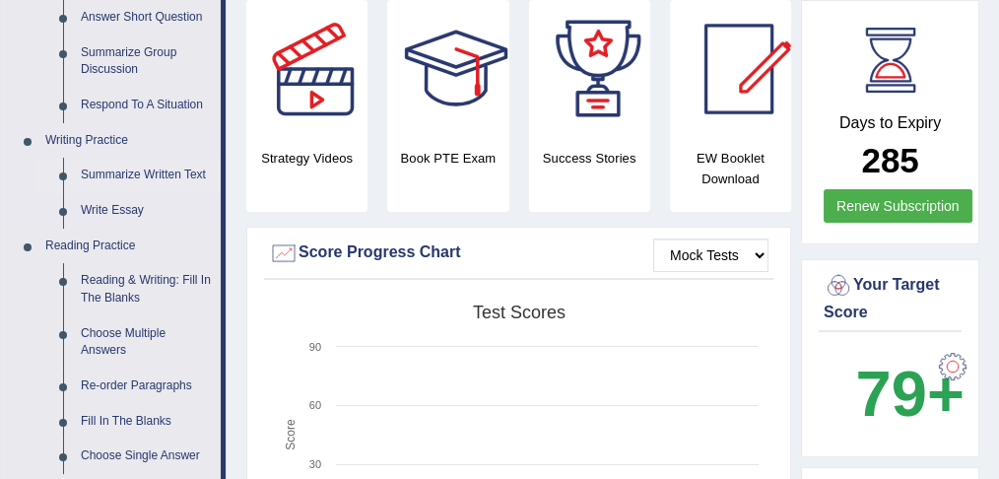
scroll to position [459, 0]
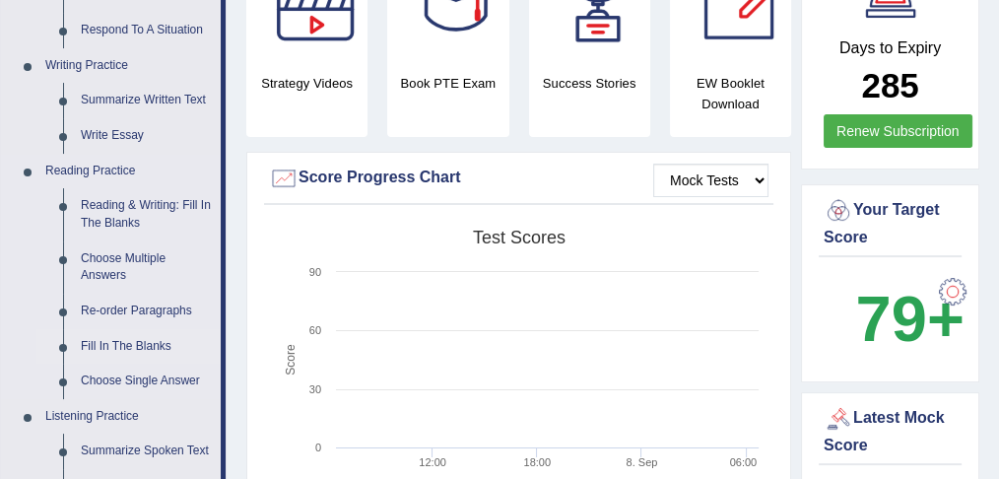
click at [130, 337] on link "Fill In The Blanks" at bounding box center [146, 346] width 149 height 35
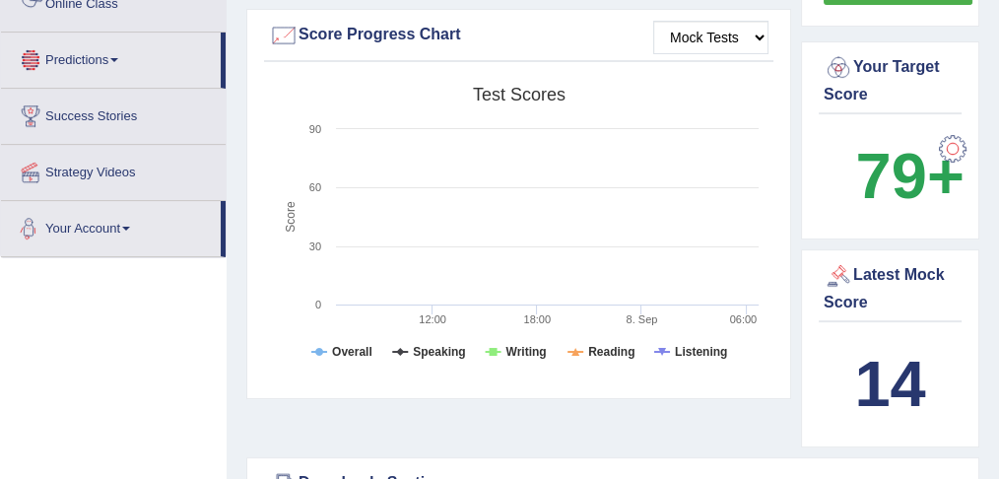
scroll to position [799, 0]
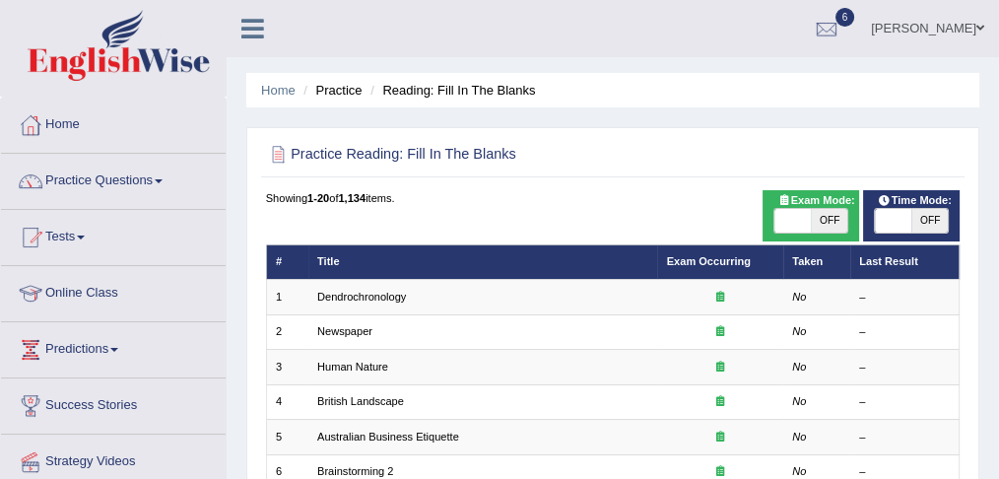
scroll to position [197, 0]
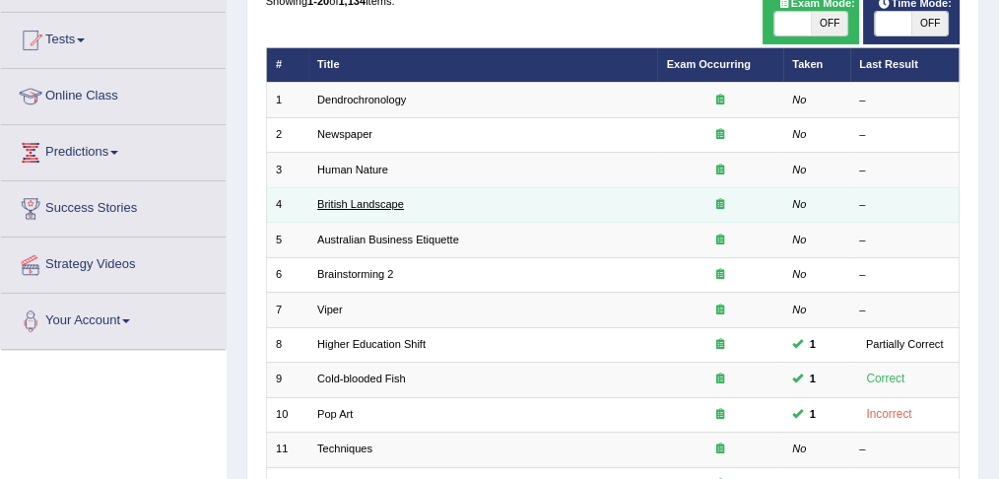
click at [357, 206] on link "British Landscape" at bounding box center [360, 204] width 87 height 12
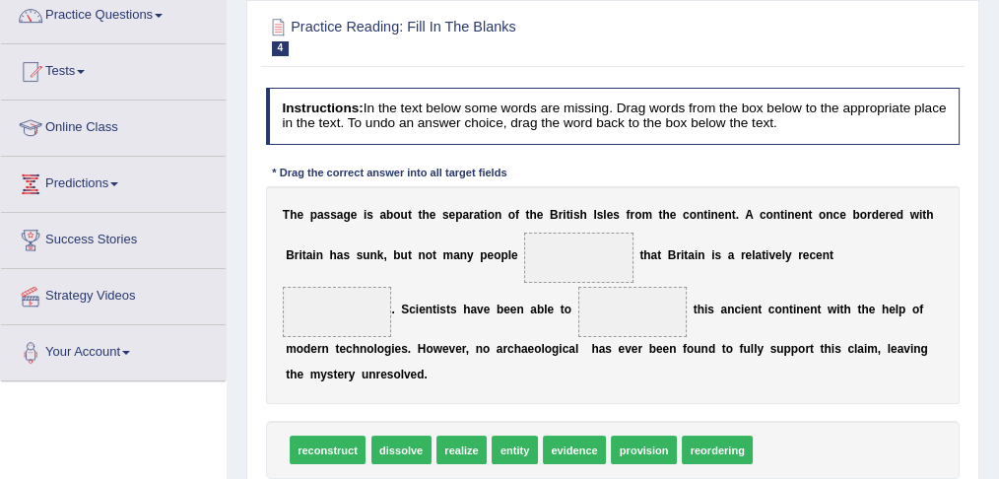
scroll to position [197, 0]
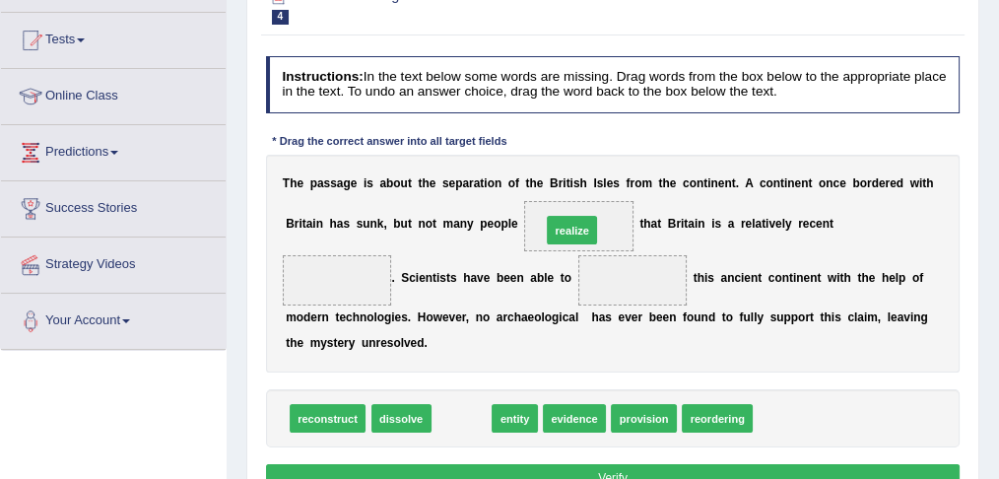
drag, startPoint x: 469, startPoint y: 411, endPoint x: 599, endPoint y: 188, distance: 257.8
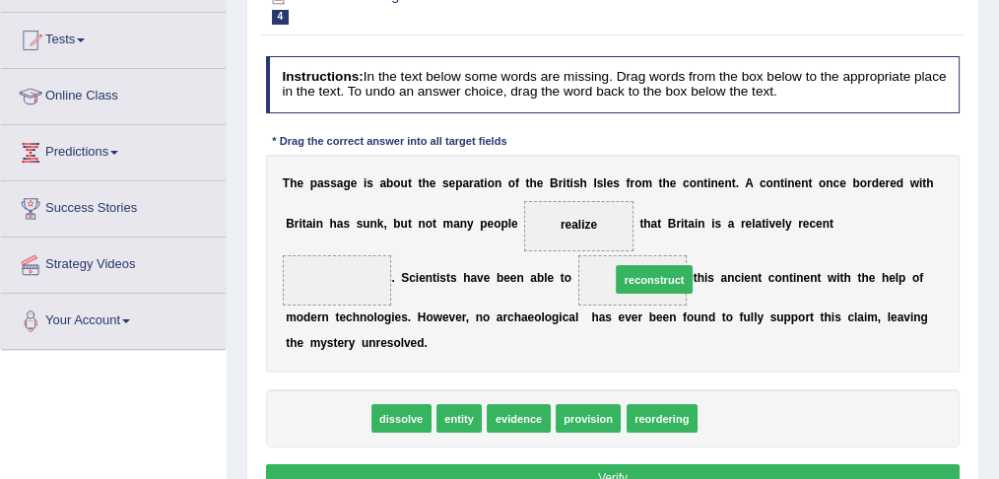
drag, startPoint x: 320, startPoint y: 414, endPoint x: 702, endPoint y: 251, distance: 415.3
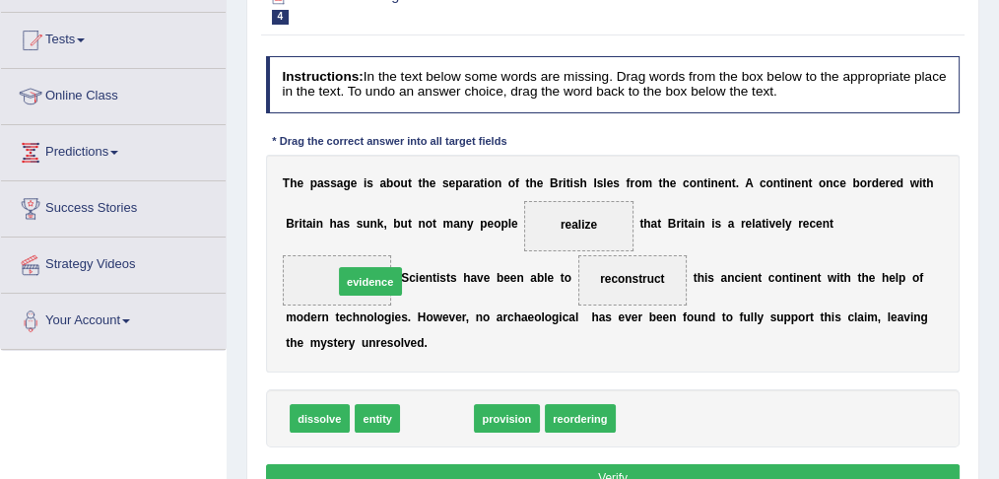
drag, startPoint x: 452, startPoint y: 410, endPoint x: 371, endPoint y: 246, distance: 182.4
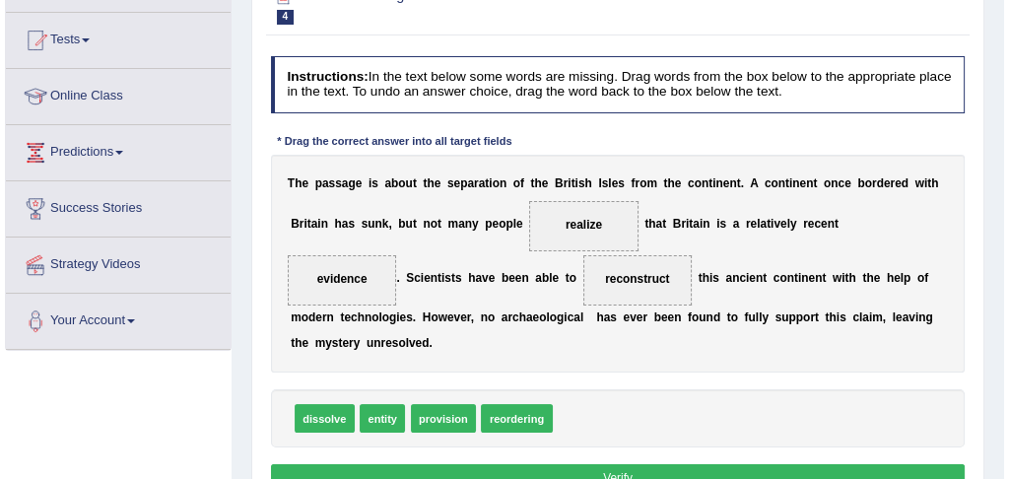
scroll to position [262, 0]
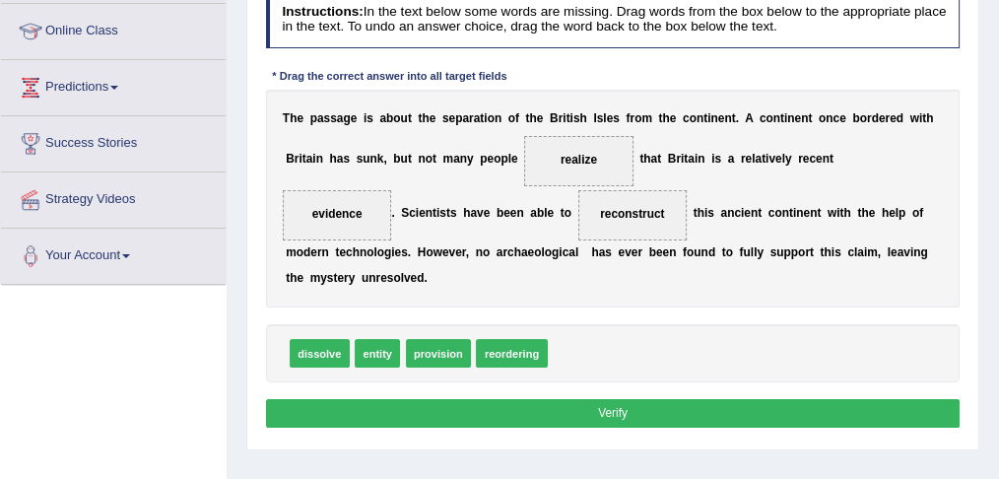
click at [620, 418] on button "Verify" at bounding box center [613, 413] width 694 height 29
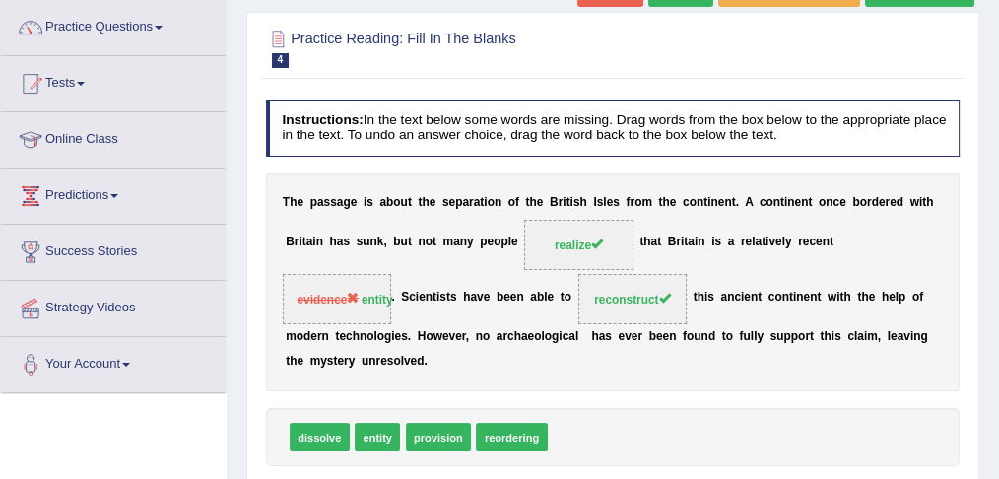
scroll to position [131, 0]
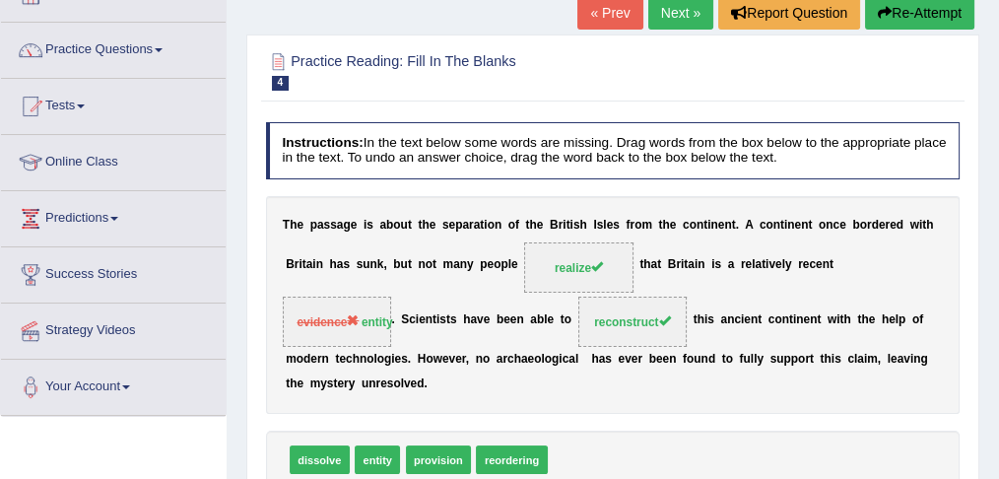
click at [678, 16] on link "Next »" at bounding box center [680, 12] width 65 height 33
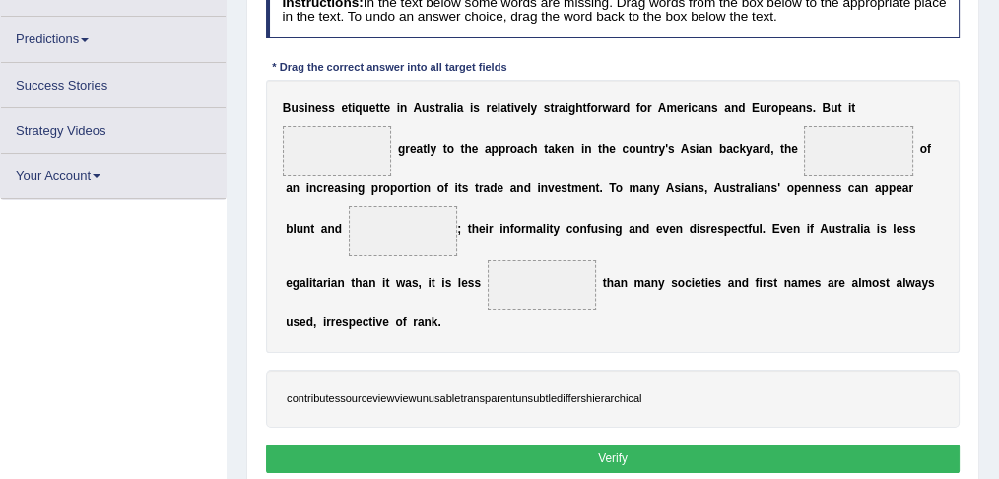
scroll to position [295, 0]
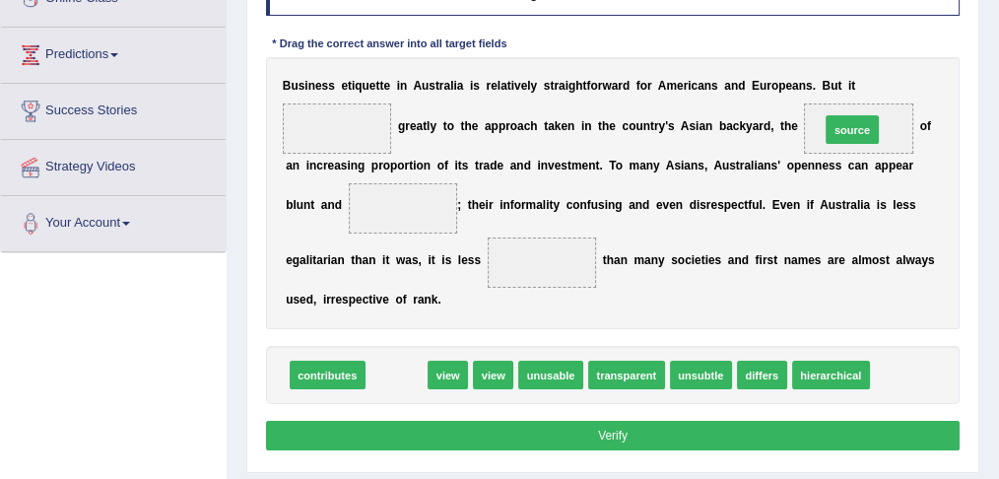
drag, startPoint x: 397, startPoint y: 370, endPoint x: 932, endPoint y: 82, distance: 607.7
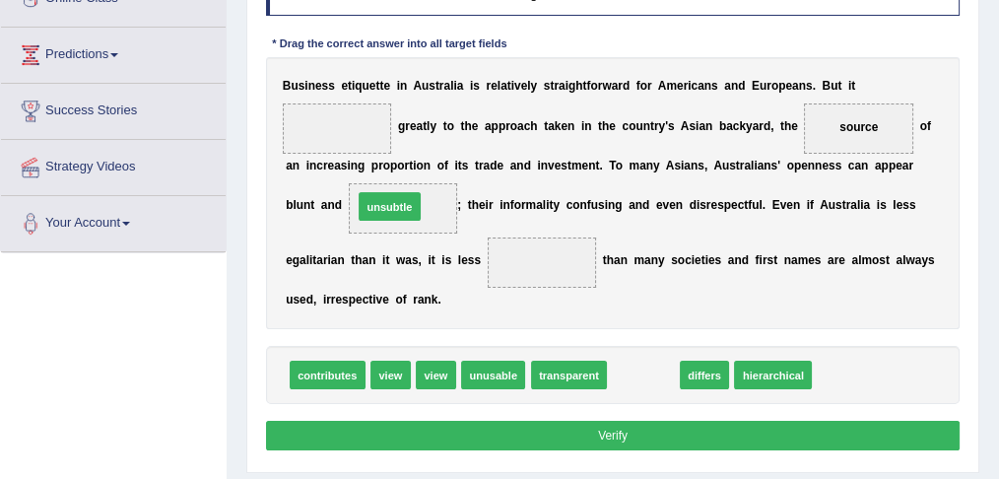
drag, startPoint x: 631, startPoint y: 376, endPoint x: 333, endPoint y: 178, distance: 358.1
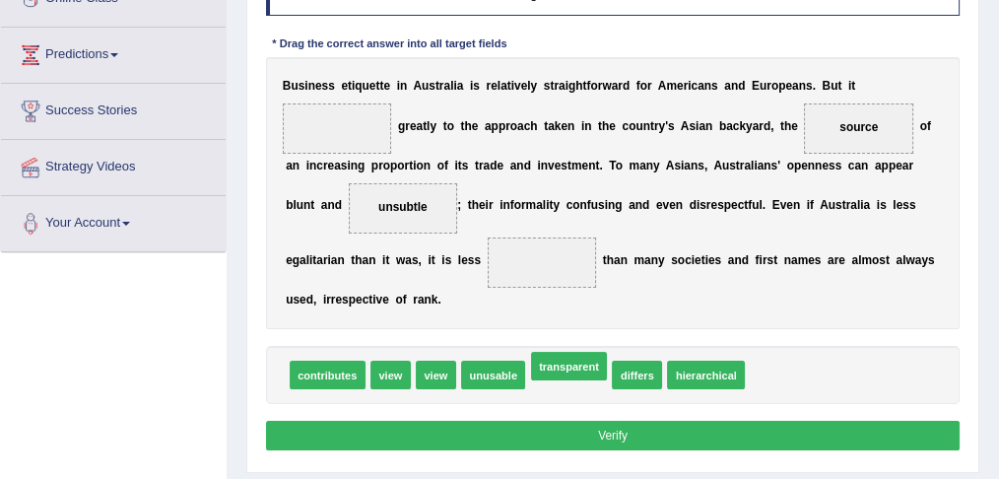
drag, startPoint x: 565, startPoint y: 370, endPoint x: 565, endPoint y: 359, distance: 11.8
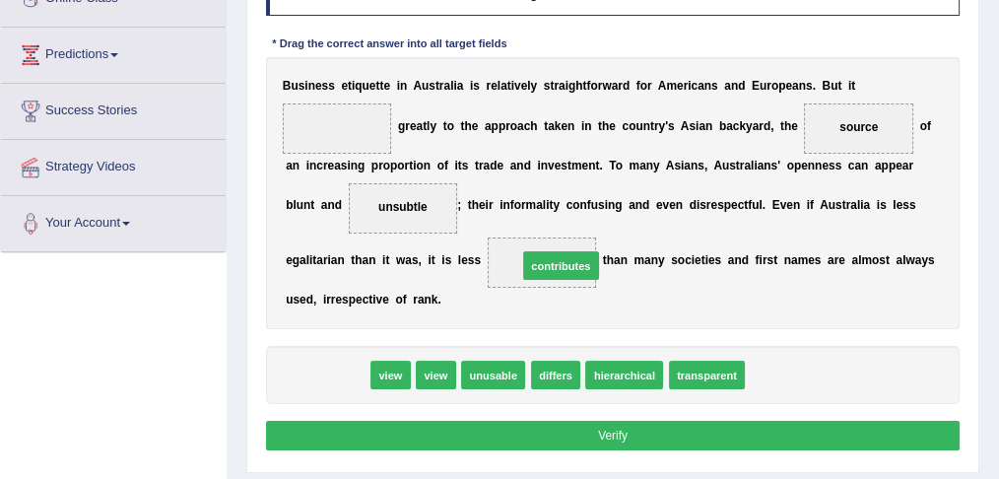
drag, startPoint x: 316, startPoint y: 365, endPoint x: 591, endPoint y: 236, distance: 303.6
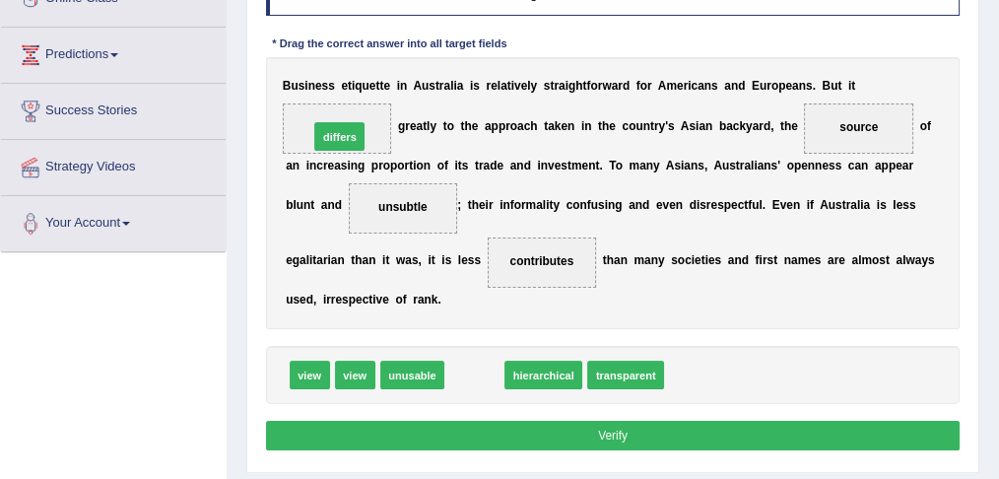
drag, startPoint x: 471, startPoint y: 370, endPoint x: 312, endPoint y: 89, distance: 323.3
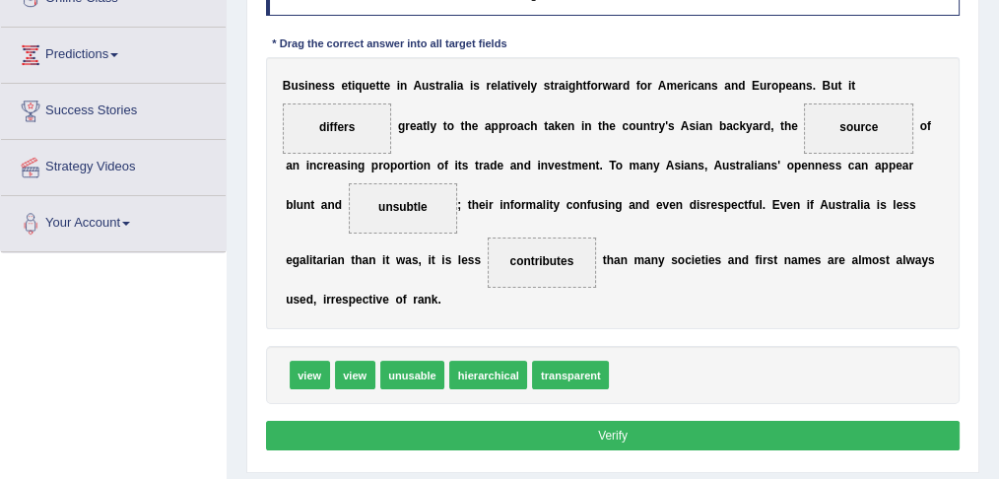
click at [570, 423] on button "Verify" at bounding box center [613, 435] width 694 height 29
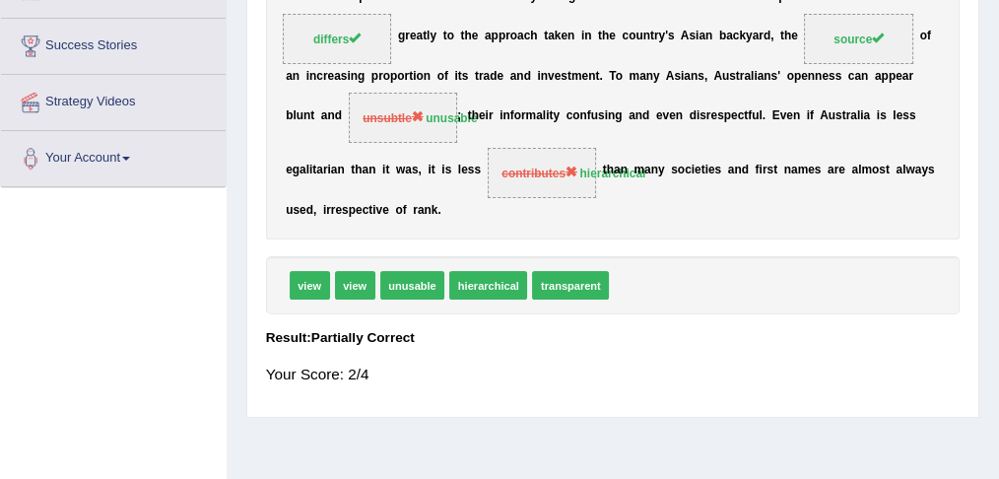
scroll to position [98, 0]
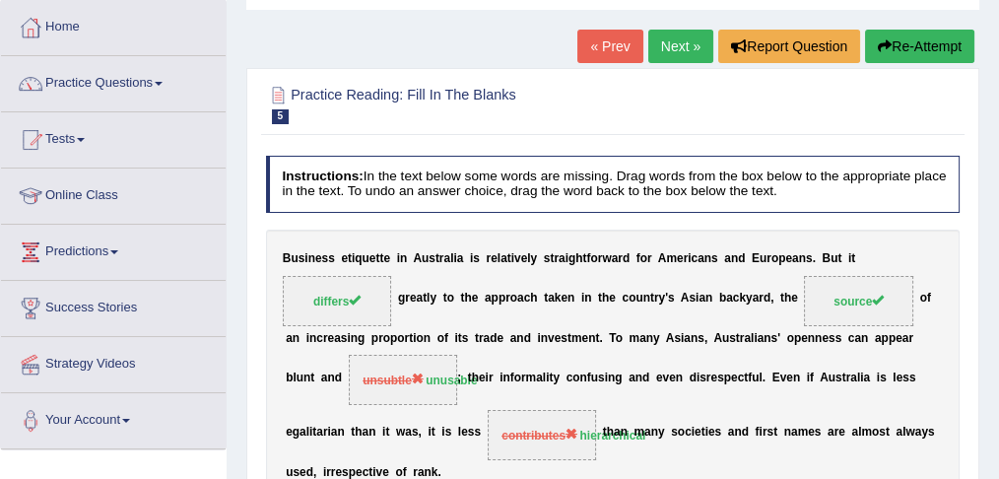
click at [672, 51] on link "Next »" at bounding box center [680, 46] width 65 height 33
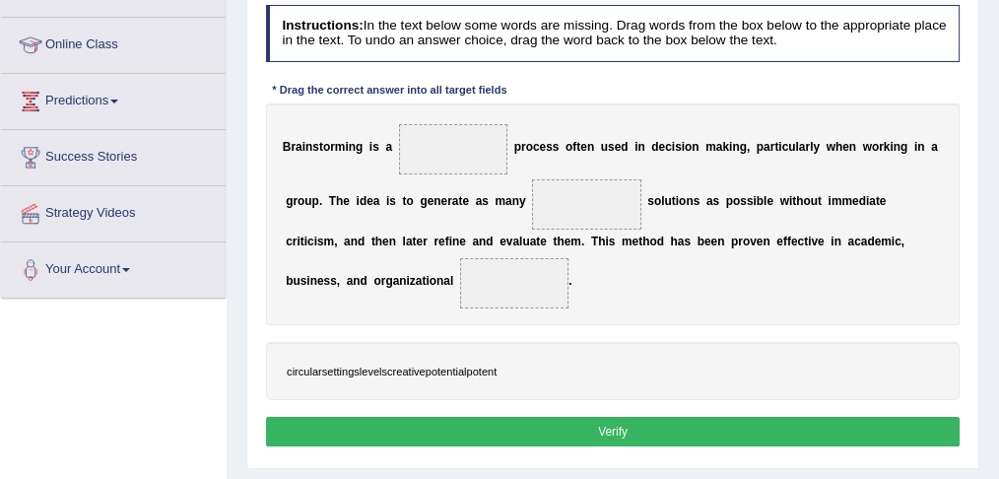
scroll to position [262, 0]
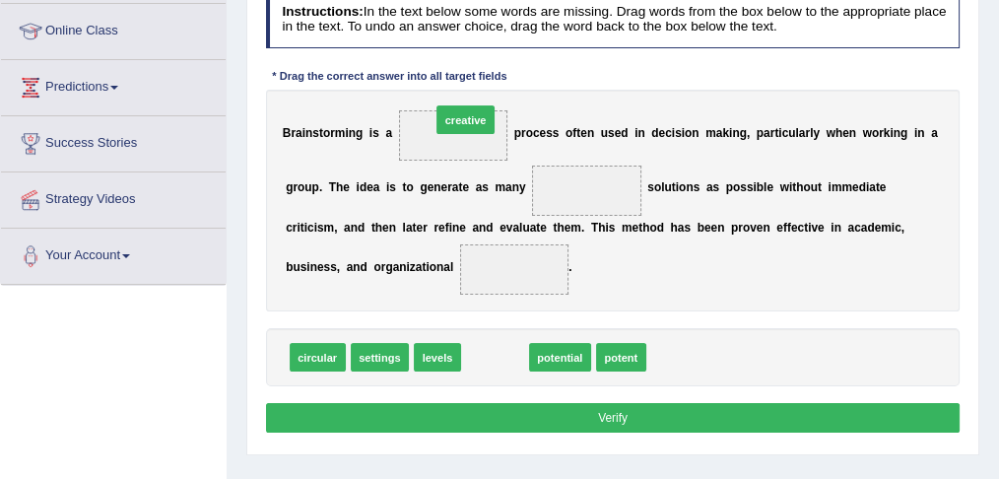
drag, startPoint x: 495, startPoint y: 353, endPoint x: 461, endPoint y: 72, distance: 282.8
click at [461, 72] on div "Instructions: In the text below some words are missing. Drag words from the box…" at bounding box center [612, 214] width 702 height 462
drag, startPoint x: 500, startPoint y: 358, endPoint x: 457, endPoint y: 83, distance: 278.2
click at [457, 83] on div "Instructions: In the text below some words are missing. Drag words from the box…" at bounding box center [612, 214] width 702 height 462
drag, startPoint x: 495, startPoint y: 351, endPoint x: 473, endPoint y: 79, distance: 272.8
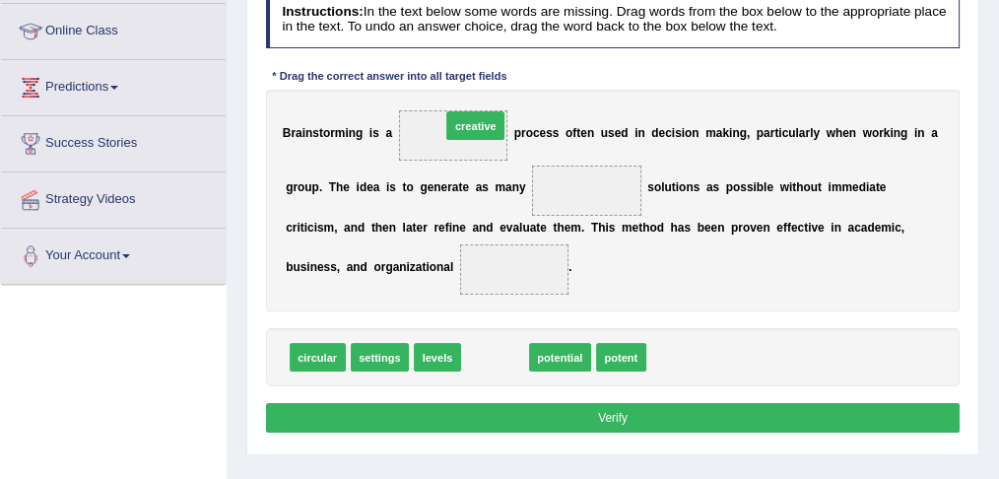
click at [473, 79] on div "Instructions: In the text below some words are missing. Drag words from the box…" at bounding box center [612, 214] width 702 height 462
drag, startPoint x: 497, startPoint y: 356, endPoint x: 420, endPoint y: 92, distance: 275.2
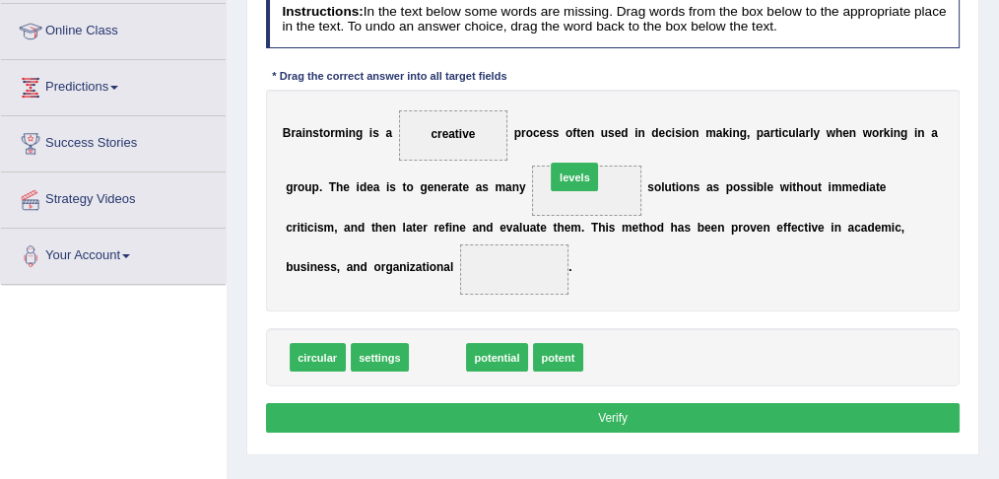
drag, startPoint x: 437, startPoint y: 353, endPoint x: 599, endPoint y: 140, distance: 267.1
click at [599, 140] on div "Instructions: In the text below some words are missing. Drag words from the box…" at bounding box center [612, 214] width 702 height 462
drag, startPoint x: 432, startPoint y: 356, endPoint x: 603, endPoint y: 166, distance: 254.6
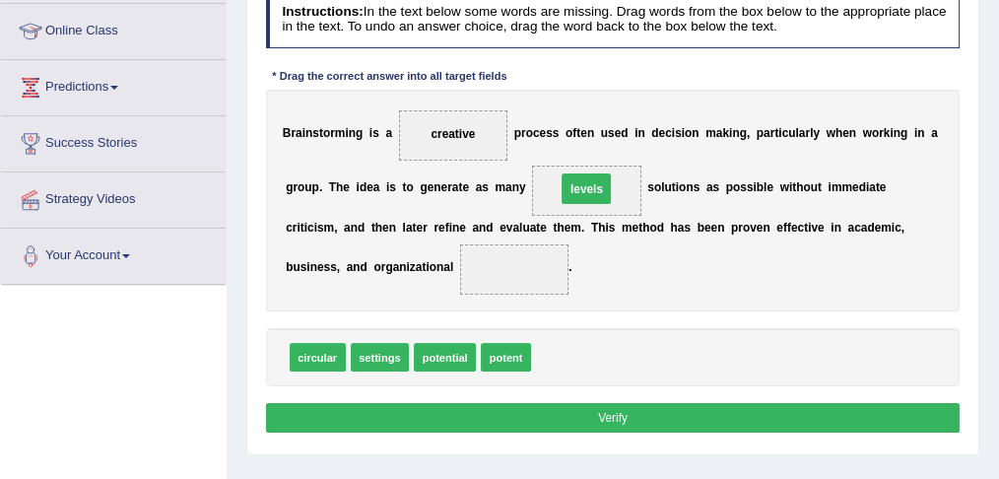
click at [603, 166] on span "levels" at bounding box center [586, 190] width 109 height 50
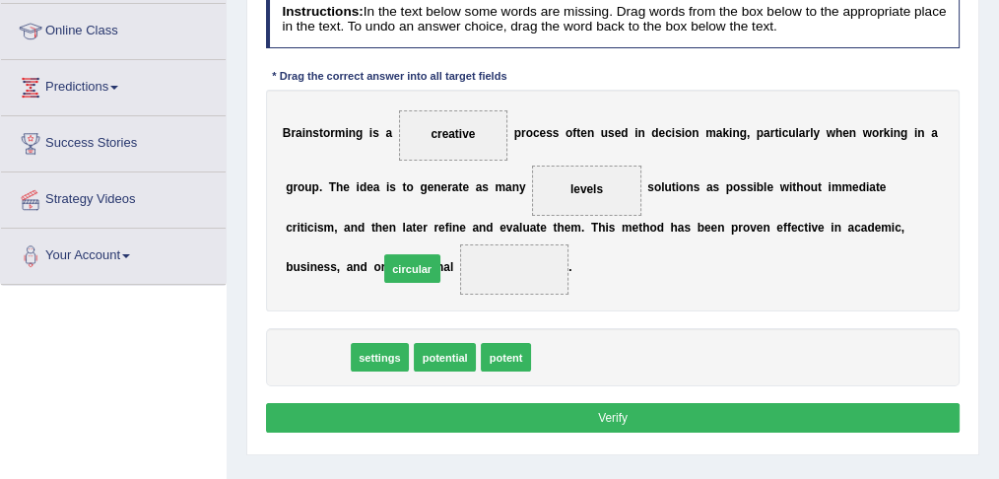
drag, startPoint x: 320, startPoint y: 349, endPoint x: 429, endPoint y: 248, distance: 148.5
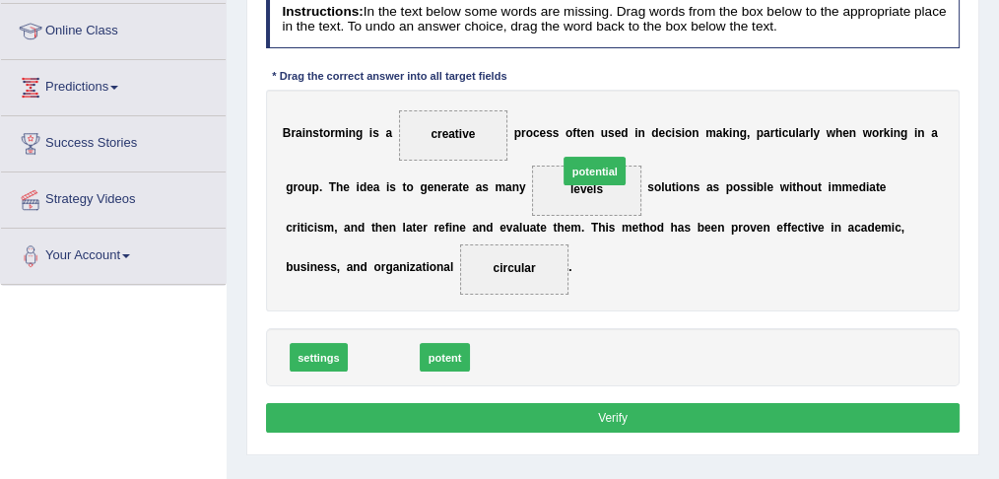
drag, startPoint x: 379, startPoint y: 355, endPoint x: 627, endPoint y: 136, distance: 330.8
click at [627, 136] on div "Instructions: In the text below some words are missing. Drag words from the box…" at bounding box center [612, 214] width 702 height 462
drag, startPoint x: 358, startPoint y: 352, endPoint x: 630, endPoint y: 132, distance: 350.3
click at [630, 132] on div "Instructions: In the text below some words are missing. Drag words from the box…" at bounding box center [612, 214] width 702 height 462
click at [630, 132] on b at bounding box center [630, 133] width 7 height 14
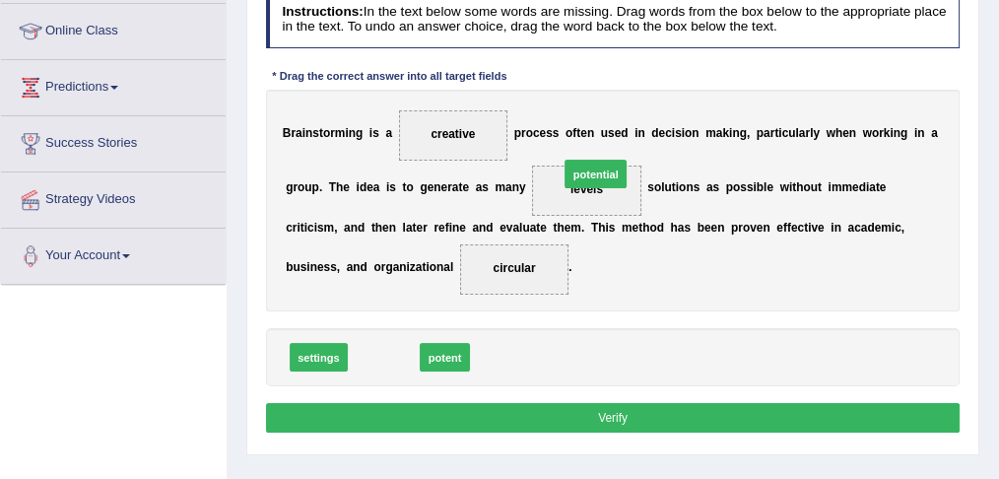
drag, startPoint x: 365, startPoint y: 356, endPoint x: 615, endPoint y: 141, distance: 328.9
click at [615, 141] on div "Instructions: In the text below some words are missing. Drag words from the box…" at bounding box center [612, 214] width 702 height 462
click at [619, 142] on div "B r a i n s t o r m i n g i s a creative p r o c e s s o f t e n u s e d i n d …" at bounding box center [613, 201] width 694 height 223
click at [365, 350] on span "potential" at bounding box center [384, 357] width 62 height 29
click at [368, 347] on span "potential" at bounding box center [384, 357] width 62 height 29
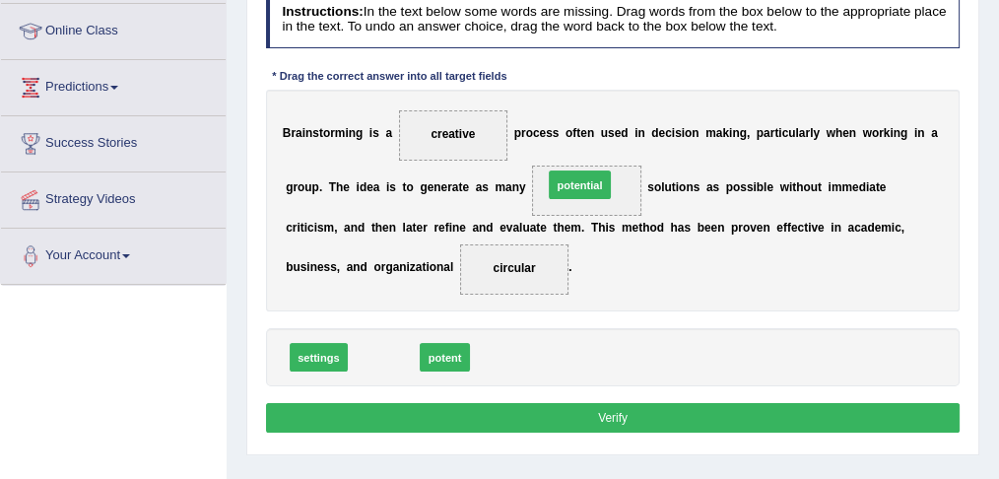
drag, startPoint x: 373, startPoint y: 353, endPoint x: 604, endPoint y: 151, distance: 306.4
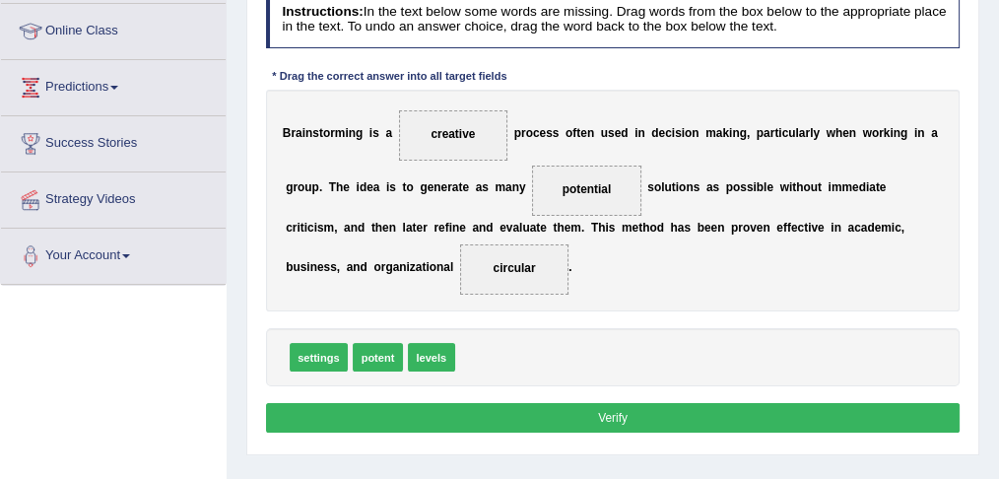
click at [524, 413] on button "Verify" at bounding box center [613, 417] width 694 height 29
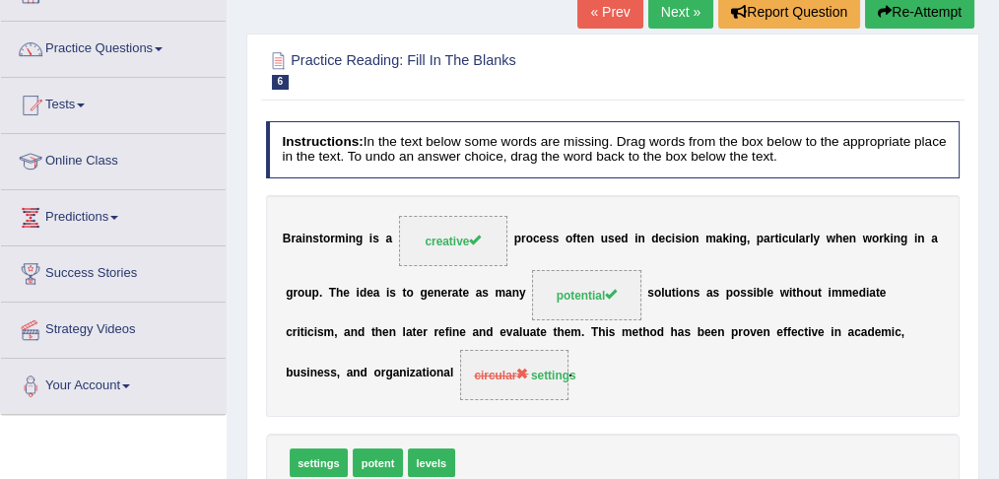
scroll to position [131, 0]
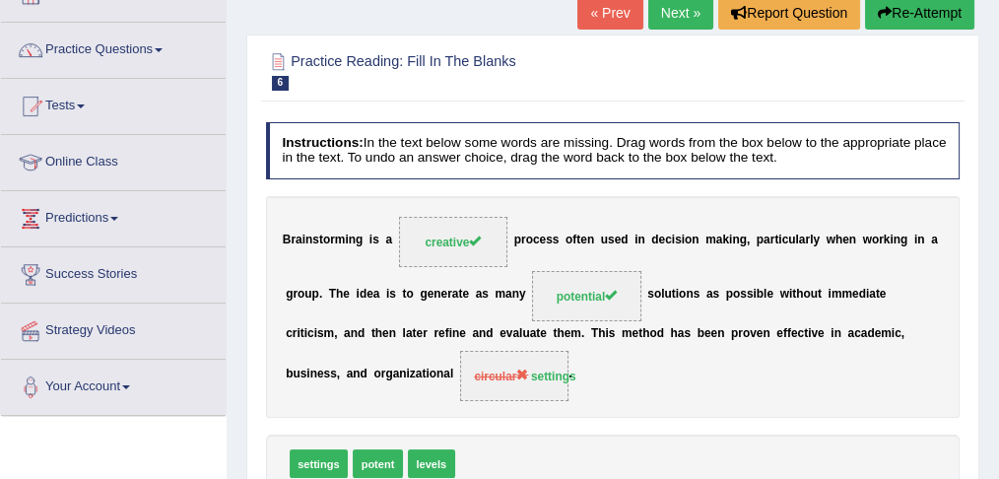
click at [688, 7] on link "Next »" at bounding box center [680, 12] width 65 height 33
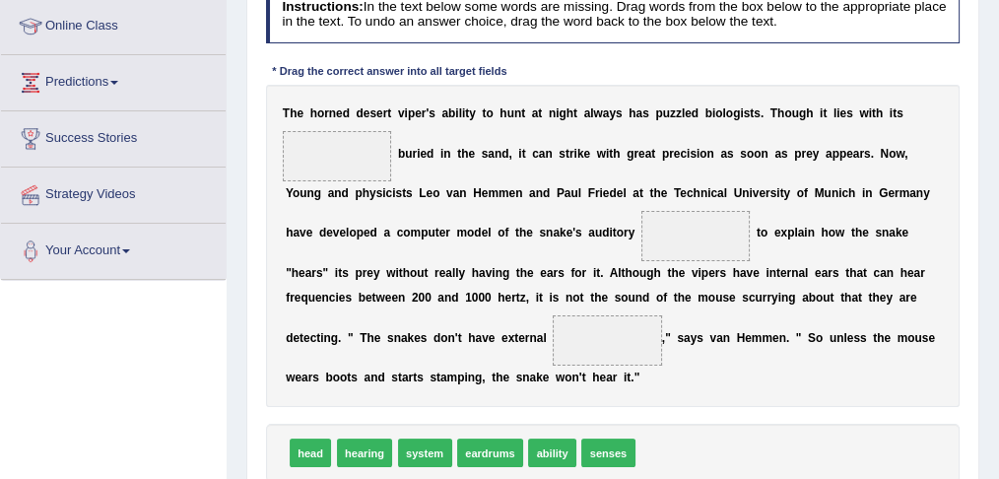
scroll to position [333, 0]
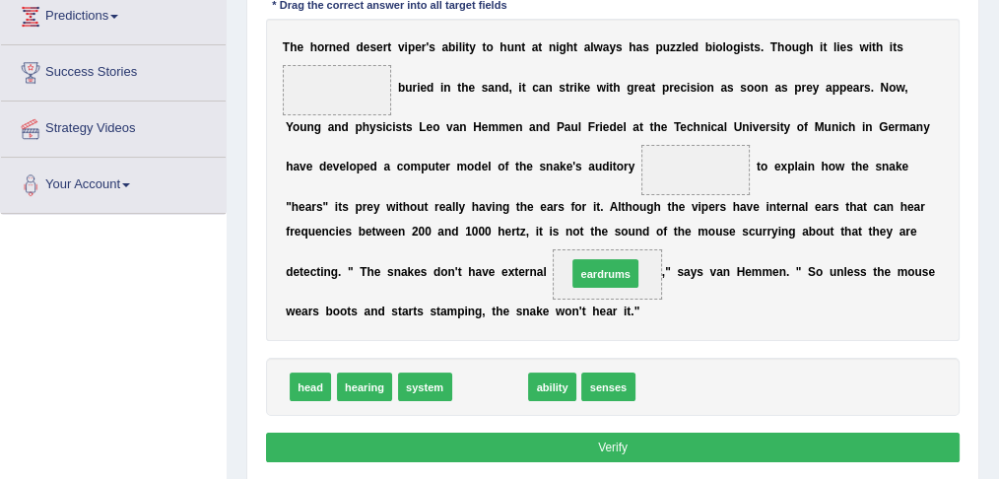
drag, startPoint x: 497, startPoint y: 380, endPoint x: 633, endPoint y: 246, distance: 190.8
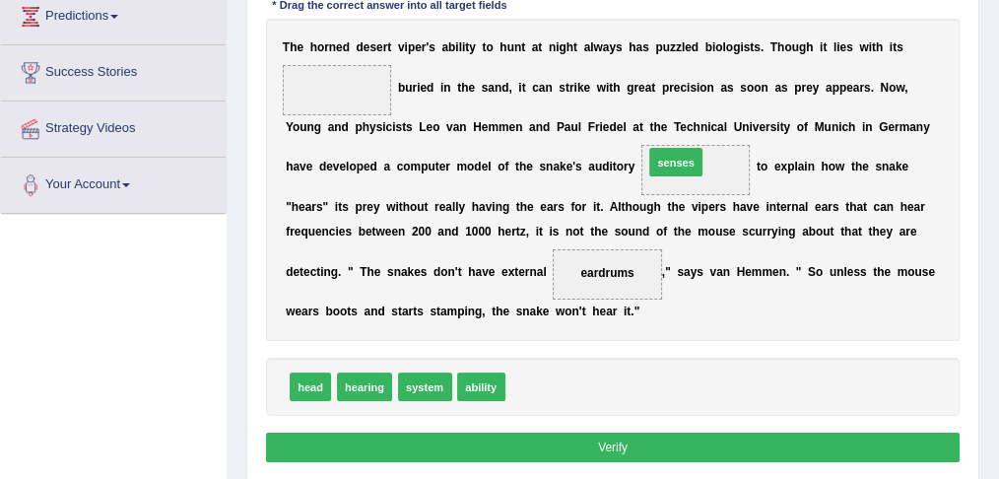
drag, startPoint x: 537, startPoint y: 381, endPoint x: 700, endPoint y: 117, distance: 310.5
click at [700, 117] on div "Instructions: In the text below some words are missing. Drag words from the box…" at bounding box center [612, 193] width 702 height 562
drag, startPoint x: 541, startPoint y: 385, endPoint x: 758, endPoint y: 116, distance: 346.0
click at [754, 107] on div "Instructions: In the text below some words are missing. Drag words from the box…" at bounding box center [612, 193] width 702 height 562
click at [758, 117] on div "T h e h o r n e d d e s e r t v i p e r ' s a b i l i t y t o h u n t a t n i g…" at bounding box center [613, 180] width 694 height 323
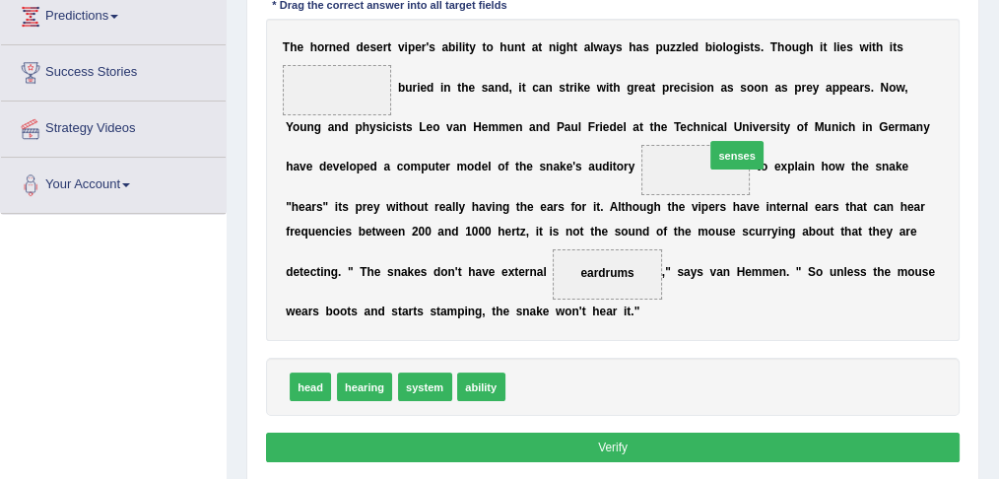
drag, startPoint x: 539, startPoint y: 384, endPoint x: 766, endPoint y: 113, distance: 353.7
click at [766, 113] on div "Instructions: In the text below some words are missing. Drag words from the box…" at bounding box center [612, 193] width 702 height 562
click at [766, 113] on div "T h e h o r n e d d e s e r t v i p e r ' s a b i l i t y t o h u n t a t n i g…" at bounding box center [613, 180] width 694 height 323
drag, startPoint x: 526, startPoint y: 389, endPoint x: 717, endPoint y: 122, distance: 328.3
click at [717, 122] on div "Instructions: In the text below some words are missing. Drag words from the box…" at bounding box center [612, 193] width 702 height 562
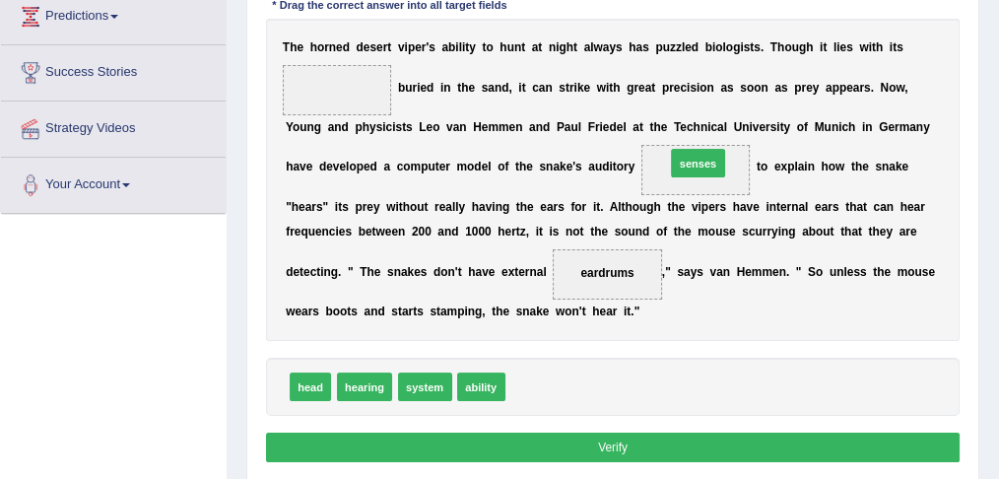
click at [717, 122] on b "a" at bounding box center [720, 127] width 7 height 14
drag, startPoint x: 533, startPoint y: 384, endPoint x: 730, endPoint y: 131, distance: 320.8
click at [730, 131] on b at bounding box center [730, 127] width 7 height 14
drag, startPoint x: 310, startPoint y: 386, endPoint x: 368, endPoint y: 30, distance: 361.3
click at [368, 30] on div "Instructions: In the text below some words are missing. Drag words from the box…" at bounding box center [612, 193] width 702 height 562
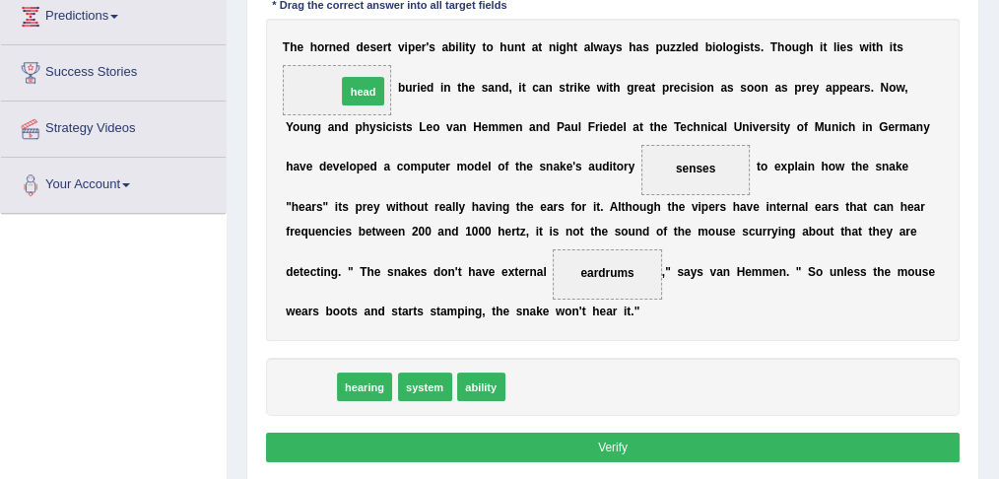
drag, startPoint x: 304, startPoint y: 387, endPoint x: 366, endPoint y: 39, distance: 353.2
click at [365, 39] on div "Instructions: In the text below some words are missing. Drag words from the box…" at bounding box center [612, 193] width 702 height 562
click at [366, 40] on b "e" at bounding box center [366, 47] width 7 height 14
drag, startPoint x: 302, startPoint y: 393, endPoint x: 326, endPoint y: 64, distance: 329.8
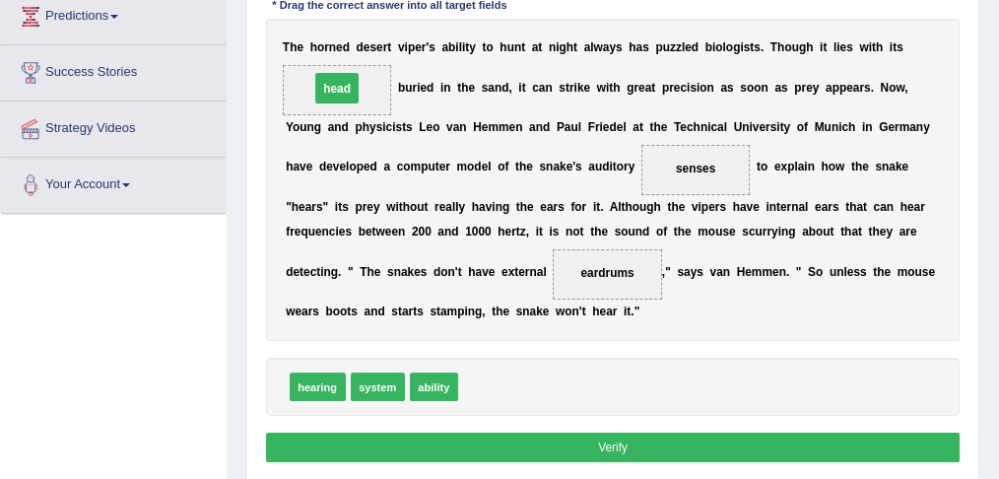
click at [339, 70] on span "head" at bounding box center [337, 90] width 109 height 50
click at [630, 440] on button "Verify" at bounding box center [613, 446] width 694 height 29
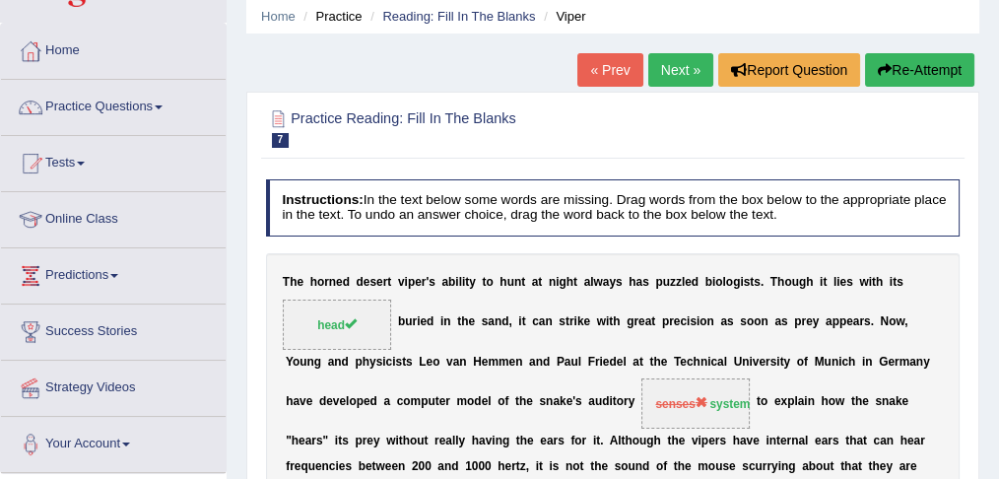
scroll to position [70, 0]
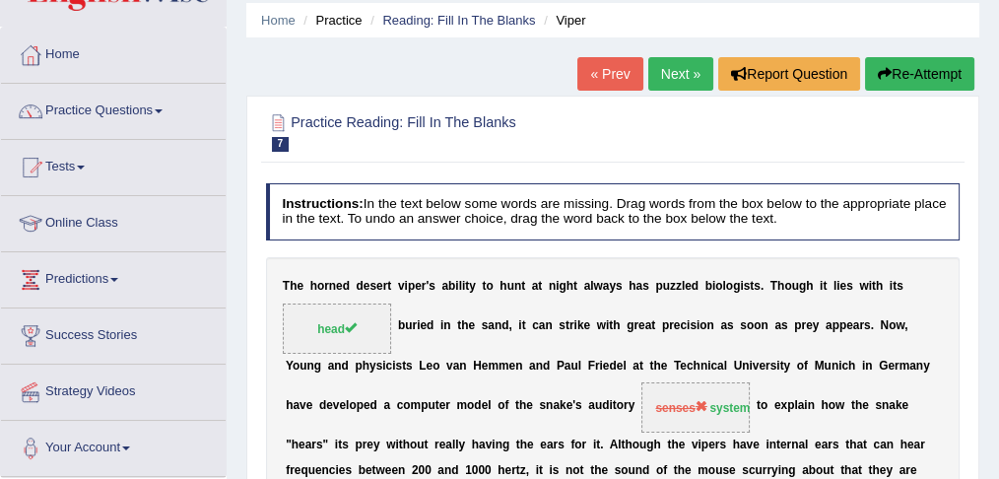
click at [677, 66] on link "Next »" at bounding box center [680, 73] width 65 height 33
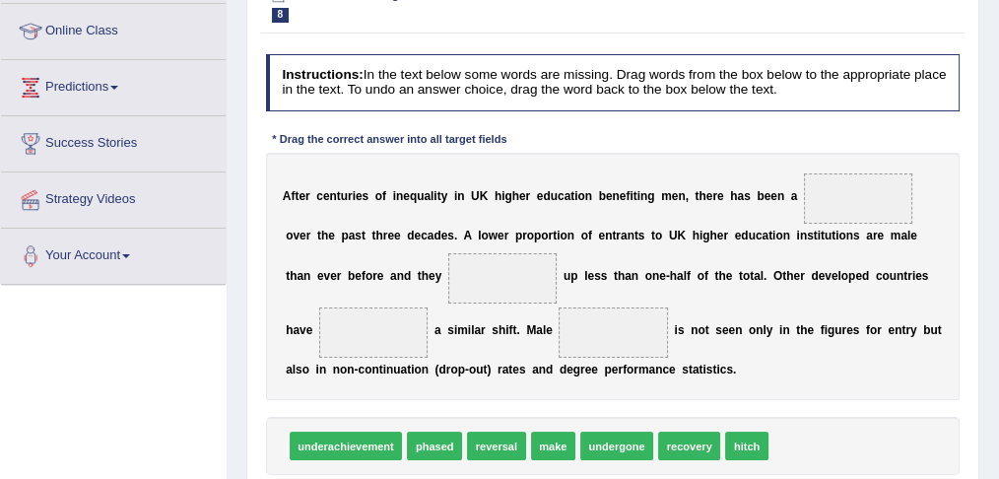
scroll to position [328, 0]
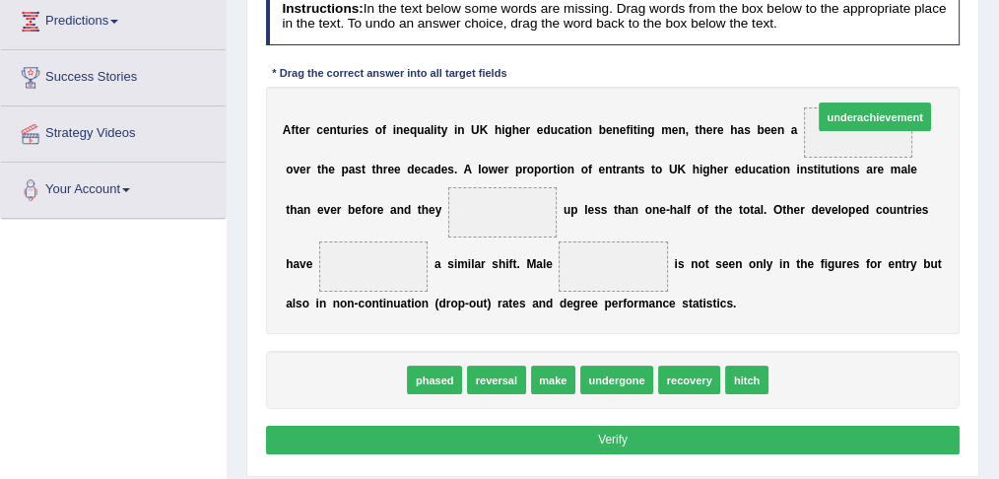
drag, startPoint x: 424, startPoint y: 326, endPoint x: 944, endPoint y: 65, distance: 581.9
click at [944, 65] on div "Instructions: In the text below some words are missing. Drag words from the box…" at bounding box center [612, 224] width 702 height 488
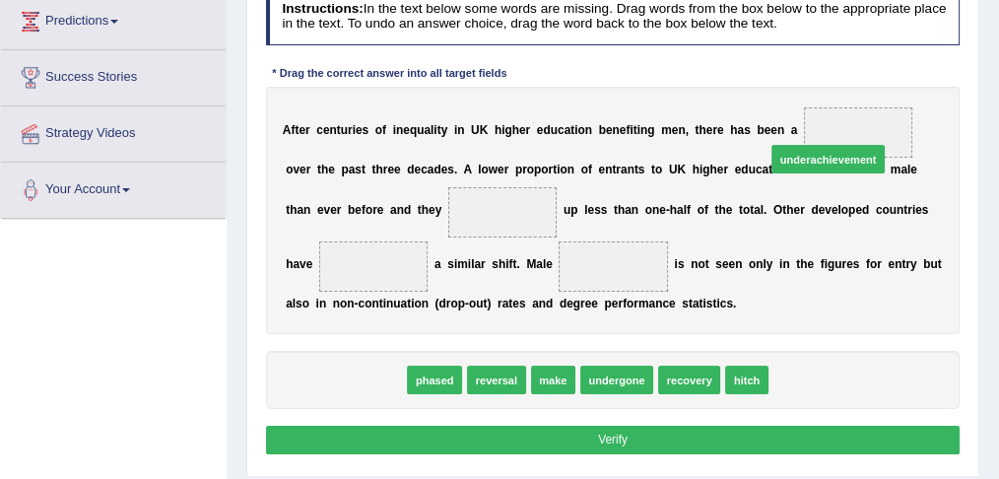
drag, startPoint x: 345, startPoint y: 375, endPoint x: 933, endPoint y: 103, distance: 647.8
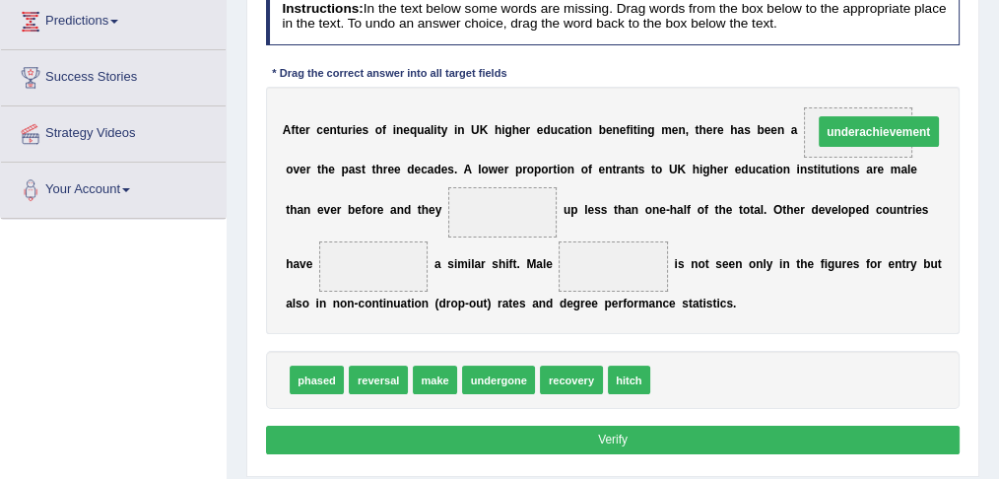
click at [932, 103] on div "A f t e r c e n t u r i e s o f i n e q u a l i t y i n U K h i g h e r e d u c…" at bounding box center [613, 210] width 694 height 247
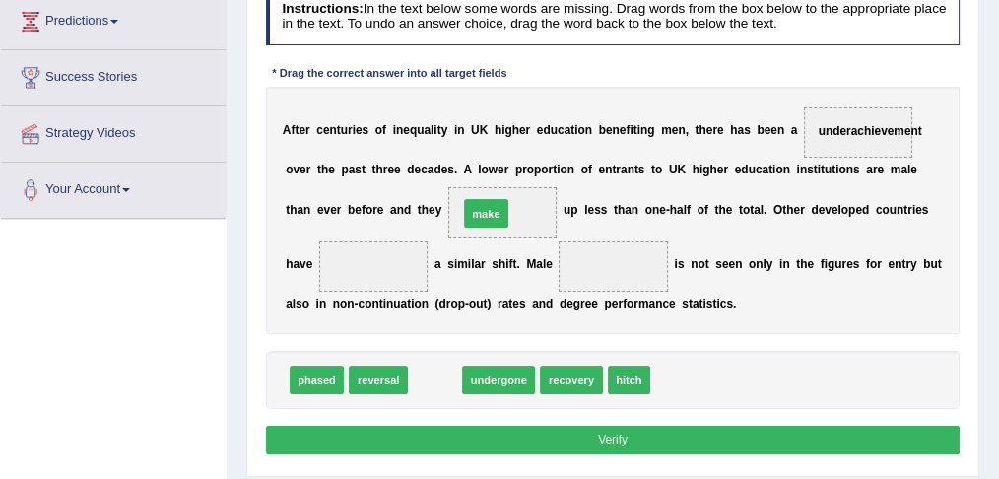
drag, startPoint x: 426, startPoint y: 372, endPoint x: 487, endPoint y: 176, distance: 205.0
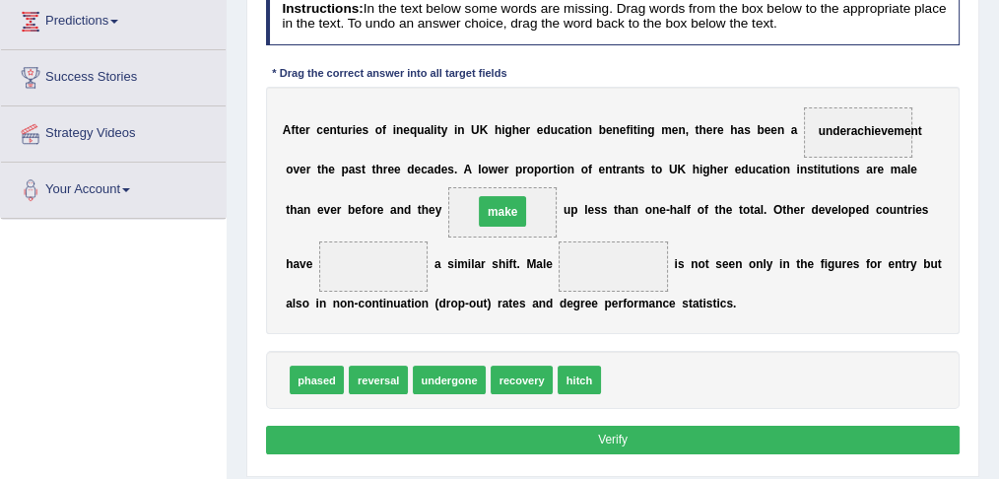
click at [487, 175] on div "A f t e r c e n t u r i e s o f i n e q u a l i t y i n U K h i g h e r e d u c…" at bounding box center [613, 210] width 694 height 247
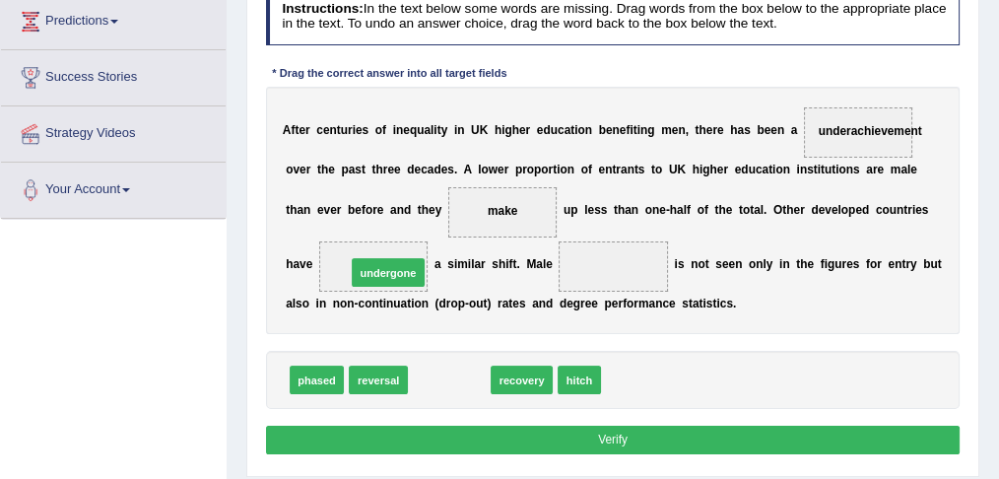
drag, startPoint x: 445, startPoint y: 371, endPoint x: 360, endPoint y: 246, distance: 151.6
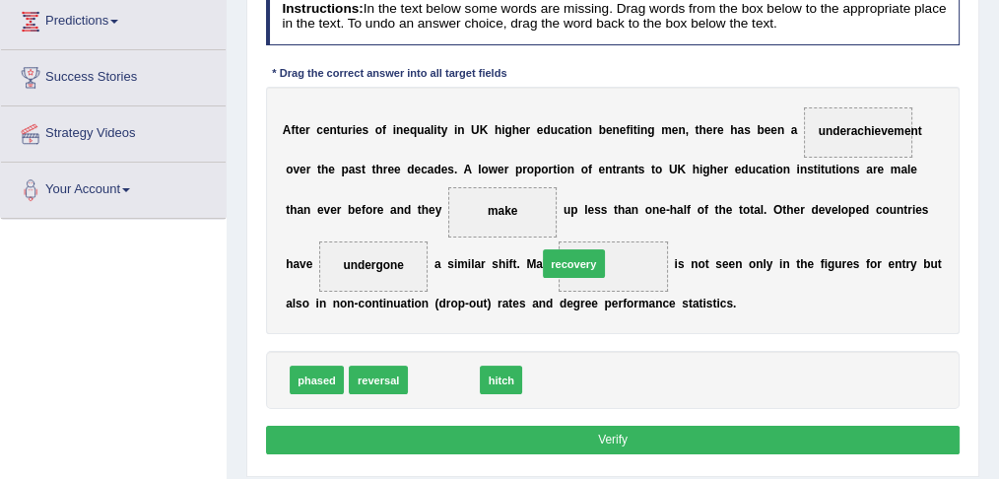
drag, startPoint x: 451, startPoint y: 372, endPoint x: 604, endPoint y: 236, distance: 204.4
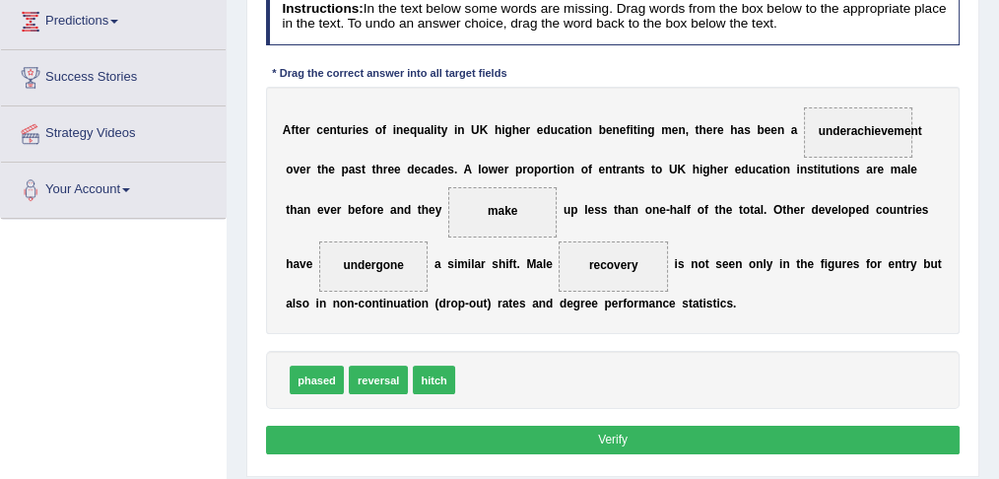
click at [635, 431] on button "Verify" at bounding box center [613, 440] width 694 height 29
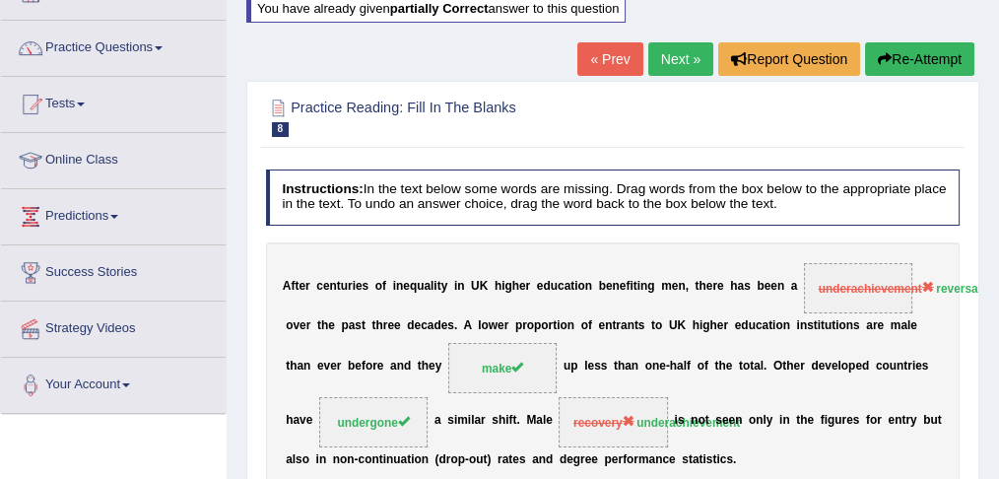
scroll to position [131, 0]
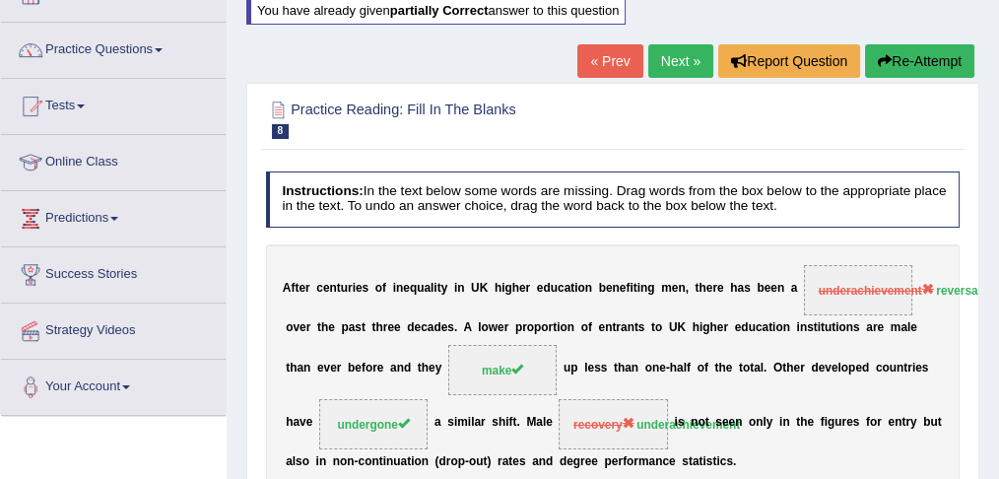
click at [682, 64] on link "Next »" at bounding box center [680, 60] width 65 height 33
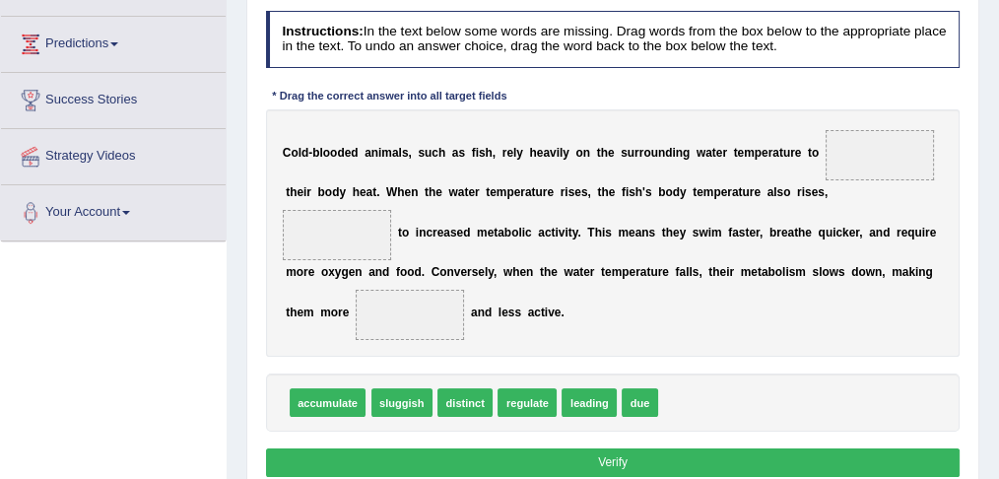
scroll to position [328, 0]
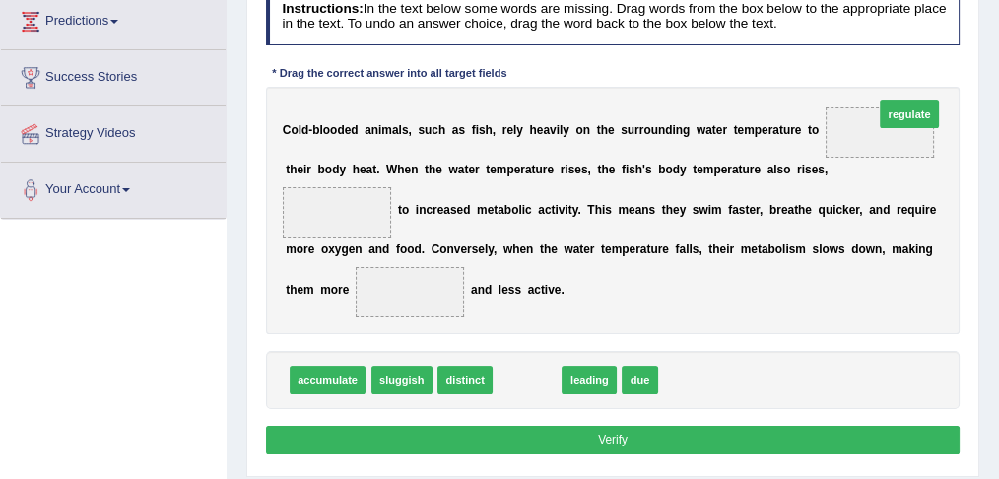
drag, startPoint x: 519, startPoint y: 373, endPoint x: 967, endPoint y: 62, distance: 545.6
click at [967, 62] on div "Practice Reading: Fill In The Blanks 9 Cold-blooded Fish Instructions: In the t…" at bounding box center [612, 189] width 733 height 576
drag, startPoint x: 516, startPoint y: 376, endPoint x: 899, endPoint y: 86, distance: 480.9
click at [899, 86] on div "Instructions: In the text below some words are missing. Drag words from the box…" at bounding box center [612, 224] width 702 height 488
click at [901, 87] on div "C o l d - b l o o d e d a n i m a l s , s u c h a s f i s h , r e l y h e a v i…" at bounding box center [613, 210] width 694 height 247
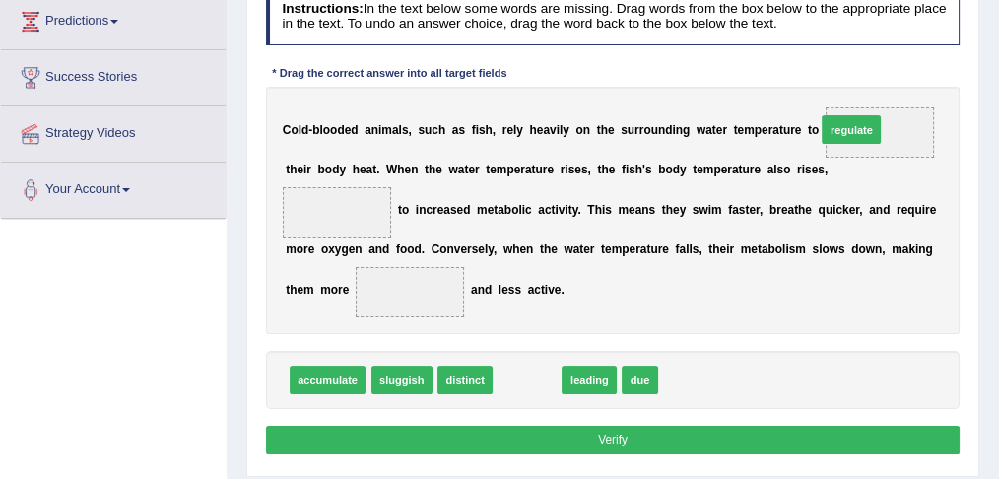
drag, startPoint x: 505, startPoint y: 379, endPoint x: 886, endPoint y: 85, distance: 481.7
click at [886, 85] on div "Instructions: In the text below some words are missing. Drag words from the box…" at bounding box center [612, 224] width 702 height 488
click at [887, 87] on div "C o l d - b l o o d e d a n i m a l s , s u c h a s f i s h , r e l y h e a v i…" at bounding box center [613, 210] width 694 height 247
drag, startPoint x: 688, startPoint y: 214, endPoint x: 975, endPoint y: 62, distance: 324.3
click at [974, 59] on div "Practice Reading: Fill In The Blanks 9 Cold-blooded Fish Instructions: In the t…" at bounding box center [612, 189] width 733 height 576
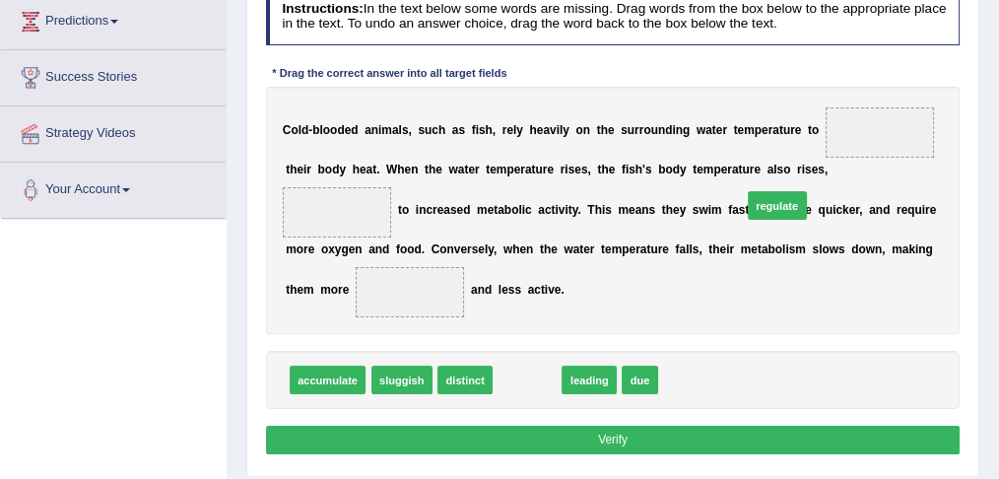
click at [975, 62] on div "Practice Reading: Fill In The Blanks 9 Cold-blooded Fish Instructions: In the t…" at bounding box center [612, 189] width 733 height 576
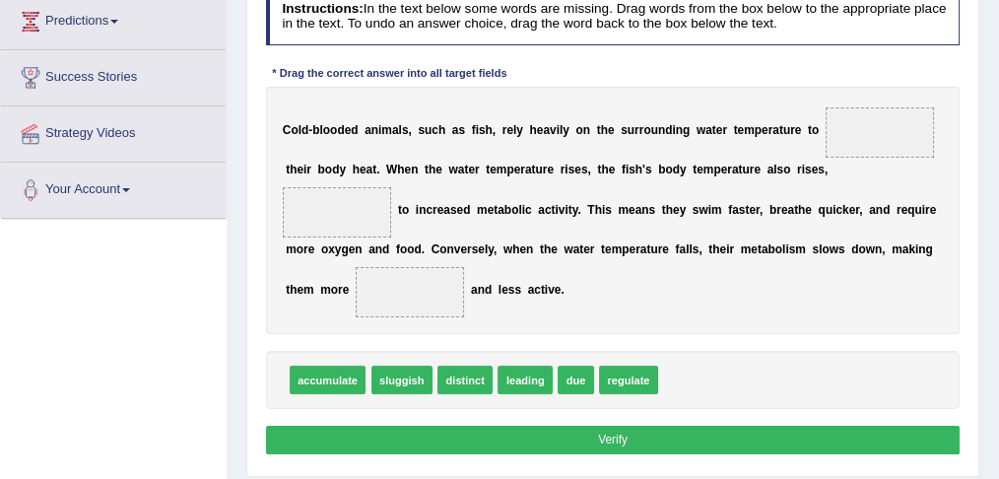
click at [523, 370] on span "leading" at bounding box center [524, 379] width 55 height 29
click at [629, 373] on span "regulate" at bounding box center [628, 379] width 59 height 29
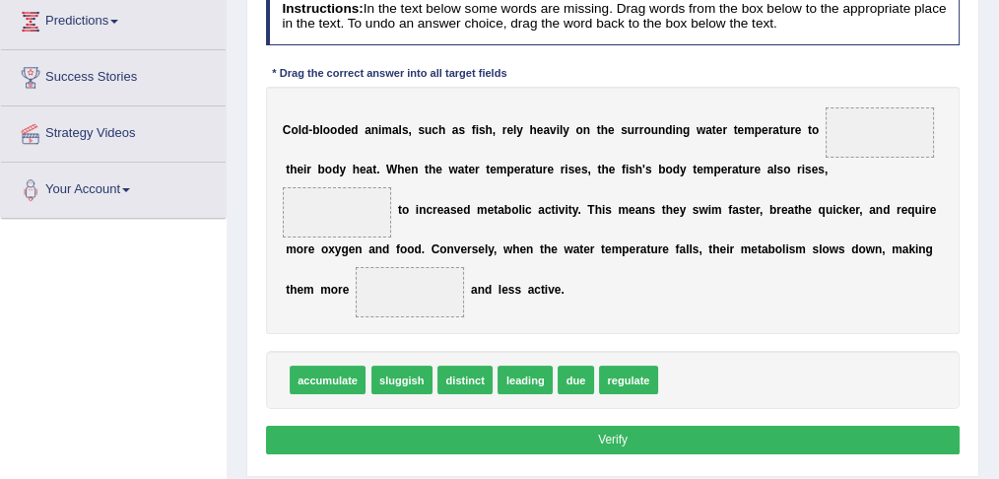
click at [629, 373] on span "regulate" at bounding box center [628, 379] width 59 height 29
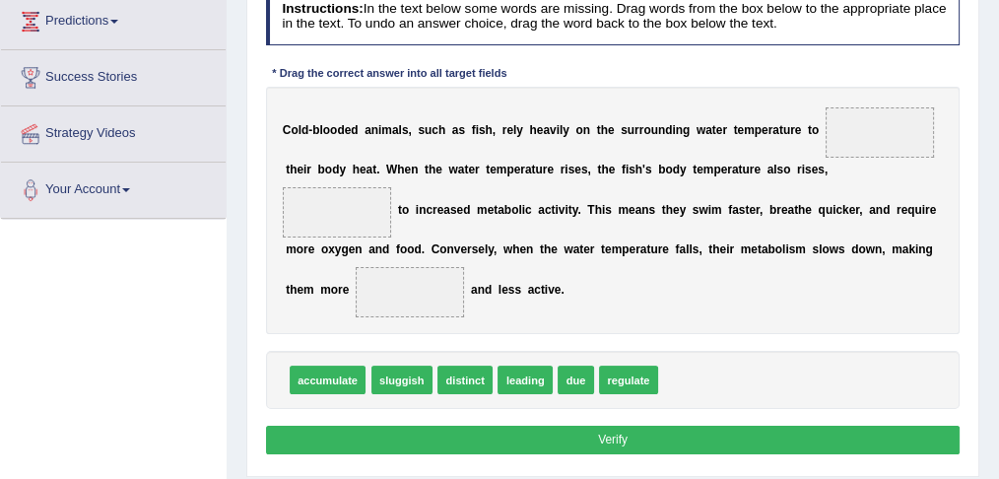
click at [629, 373] on span "regulate" at bounding box center [628, 379] width 59 height 29
drag, startPoint x: 629, startPoint y: 373, endPoint x: 944, endPoint y: 89, distance: 424.0
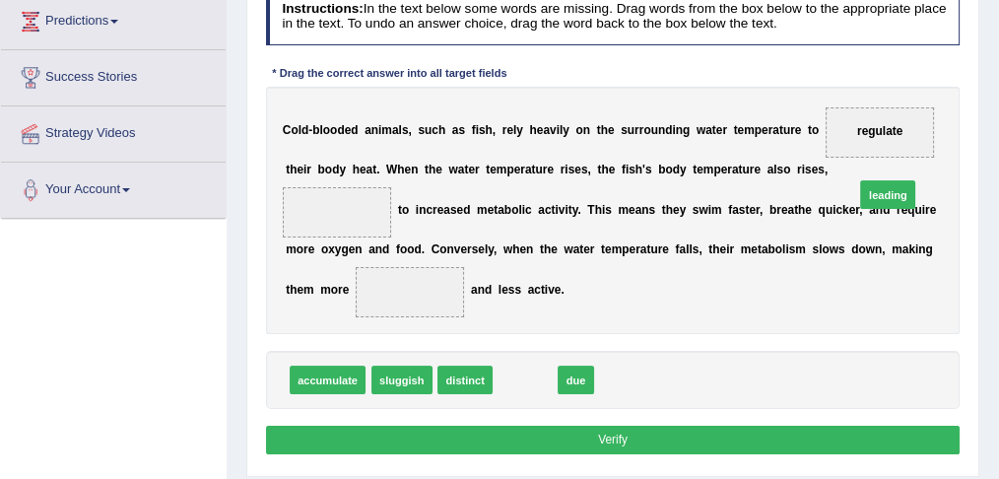
drag, startPoint x: 569, startPoint y: 322, endPoint x: 952, endPoint y: 151, distance: 419.7
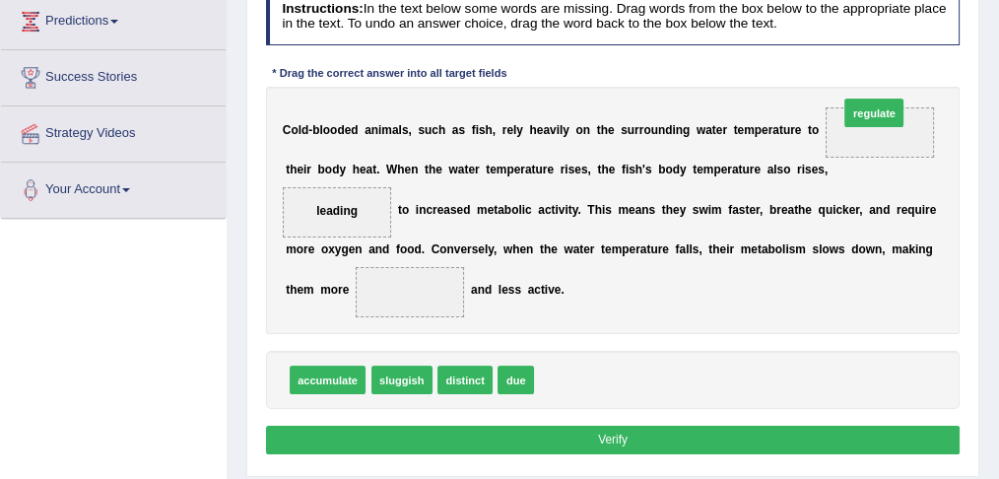
drag, startPoint x: 557, startPoint y: 371, endPoint x: 917, endPoint y: 57, distance: 477.5
click at [917, 57] on div "Instructions: In the text below some words are missing. Drag words from the box…" at bounding box center [612, 224] width 702 height 488
click at [562, 376] on span "regulate" at bounding box center [568, 379] width 59 height 29
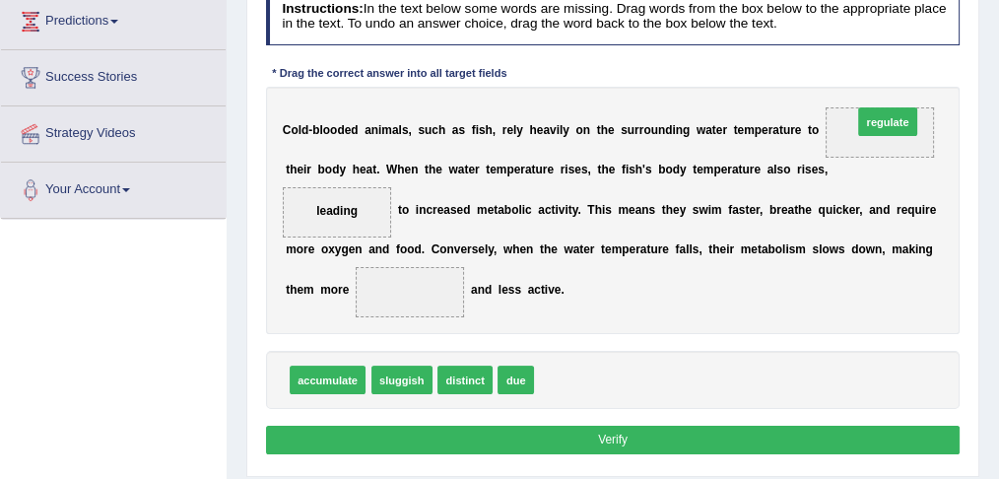
drag, startPoint x: 562, startPoint y: 376, endPoint x: 938, endPoint y: 72, distance: 483.2
click at [938, 72] on div "Instructions: In the text below some words are missing. Drag words from the box…" at bounding box center [612, 224] width 702 height 488
drag, startPoint x: 558, startPoint y: 374, endPoint x: 921, endPoint y: 103, distance: 452.5
click at [921, 107] on span "regulate" at bounding box center [879, 132] width 109 height 50
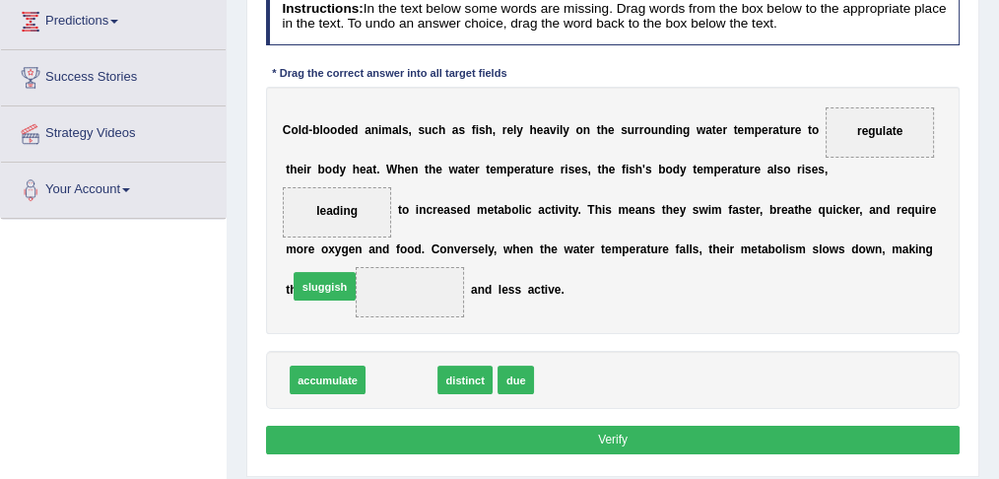
drag, startPoint x: 395, startPoint y: 372, endPoint x: 301, endPoint y: 264, distance: 143.2
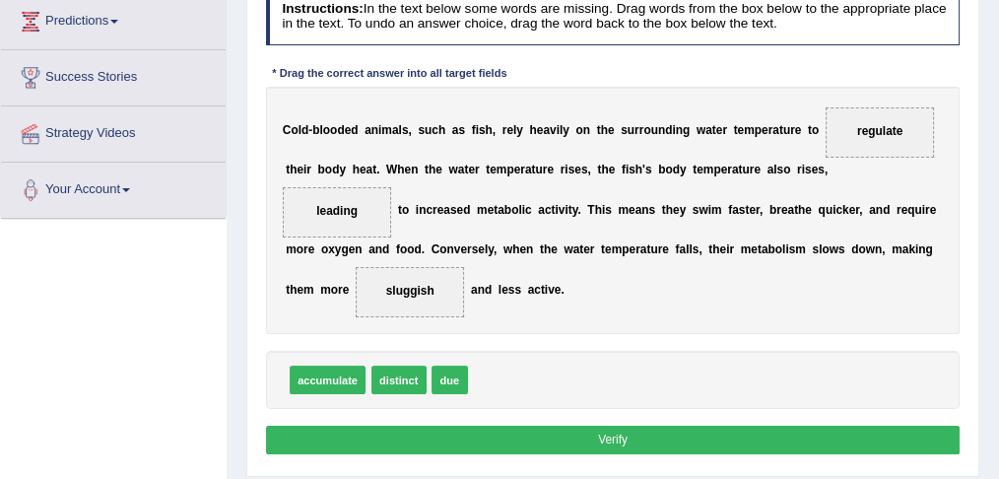
click at [554, 441] on button "Verify" at bounding box center [613, 440] width 694 height 29
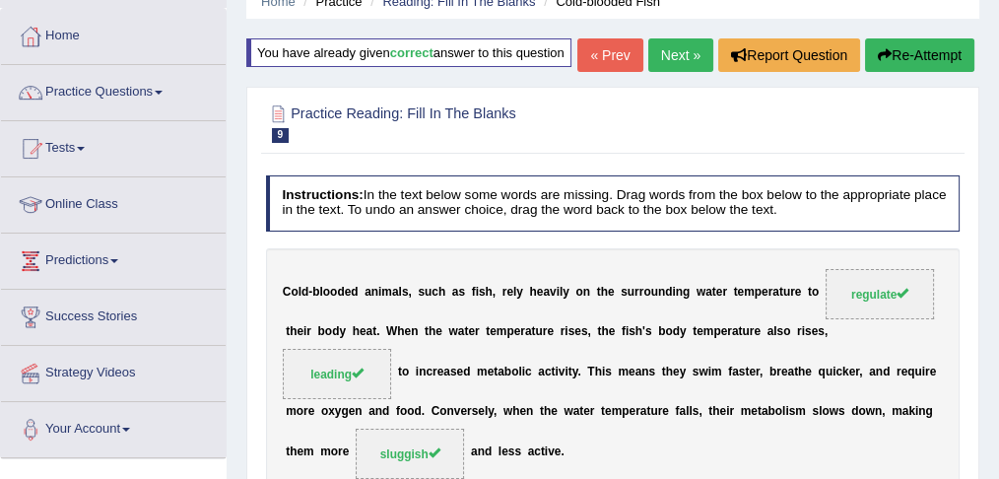
scroll to position [65, 0]
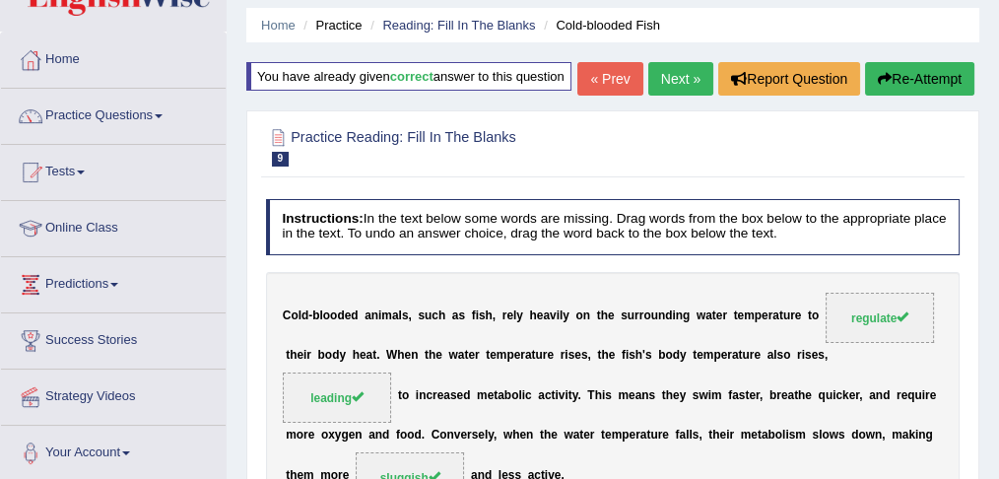
click at [679, 96] on link "Next »" at bounding box center [680, 78] width 65 height 33
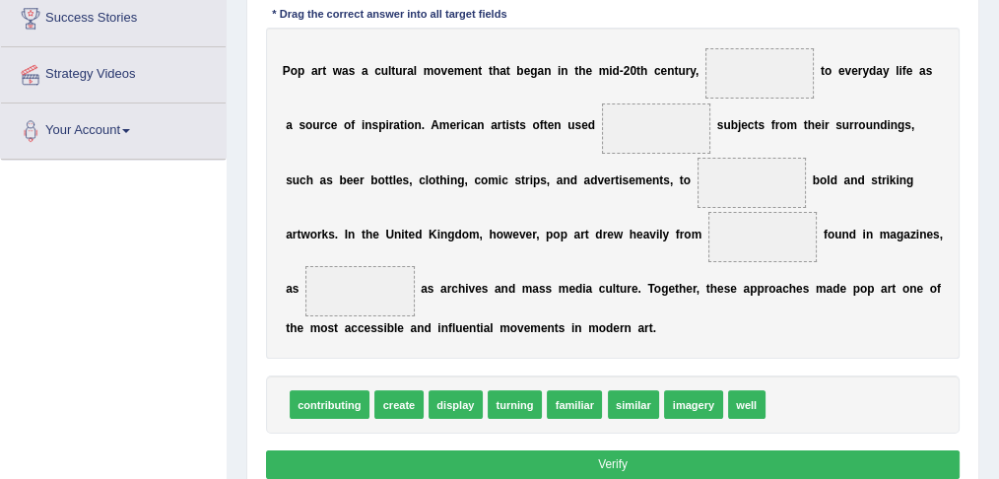
scroll to position [386, 0]
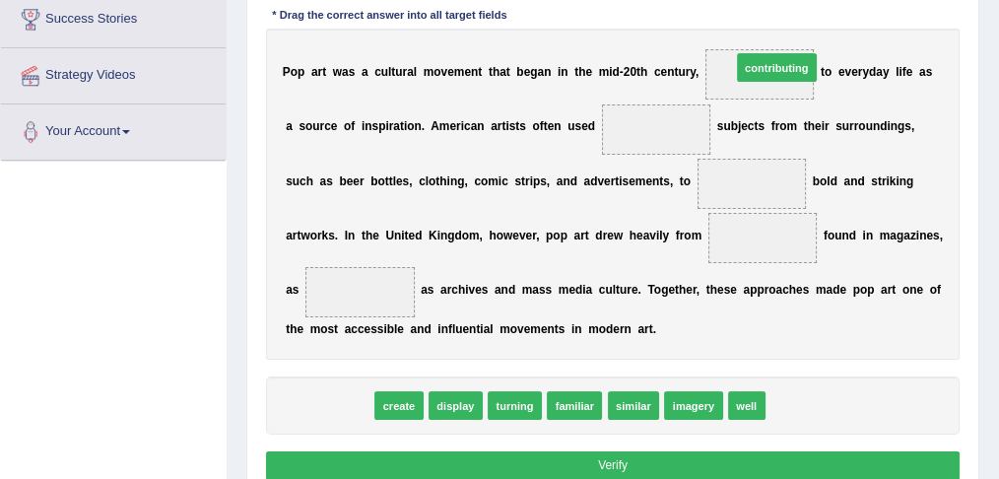
drag, startPoint x: 332, startPoint y: 398, endPoint x: 858, endPoint y: 0, distance: 659.5
click at [858, 0] on div "Instructions: In the text below some words are missing. Drag words from the box…" at bounding box center [612, 207] width 702 height 571
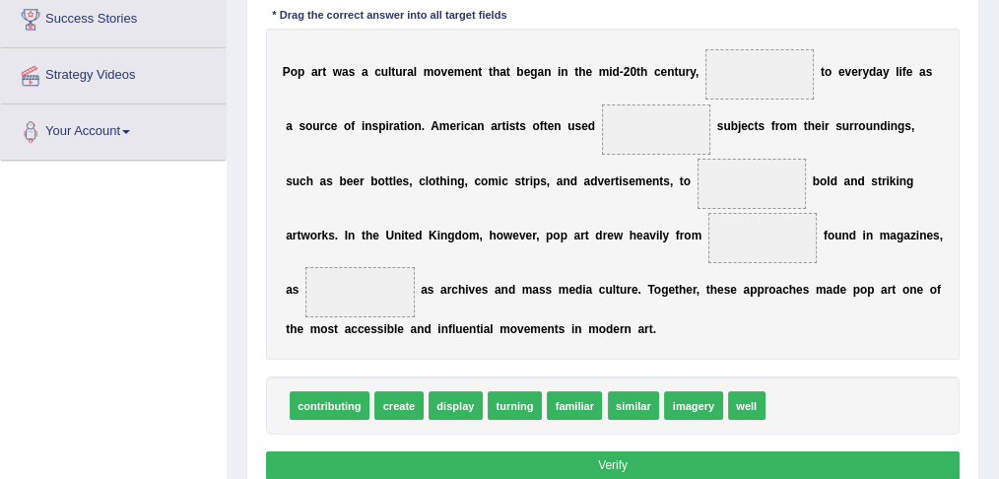
click at [312, 404] on span "contributing" at bounding box center [330, 405] width 80 height 29
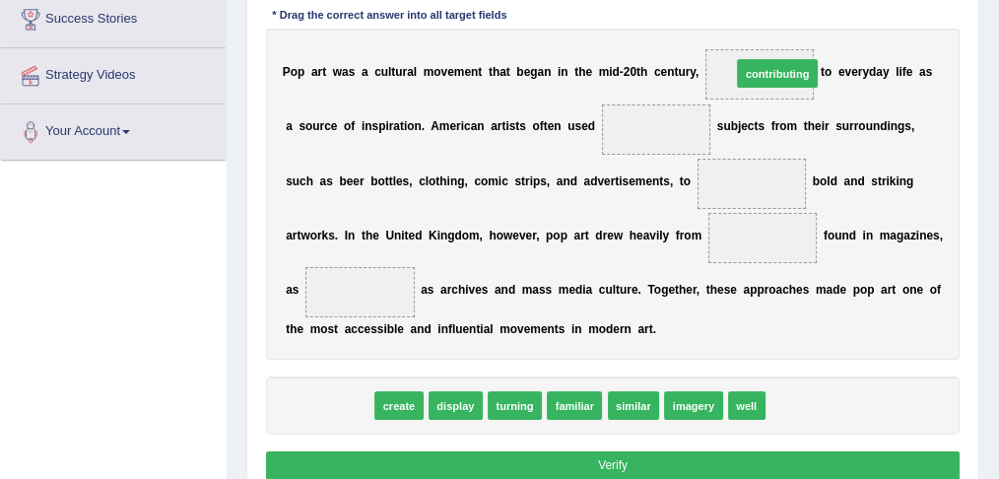
drag, startPoint x: 319, startPoint y: 404, endPoint x: 846, endPoint y: 15, distance: 655.0
click at [846, 15] on div "Instructions: In the text below some words are missing. Drag words from the box…" at bounding box center [612, 207] width 702 height 571
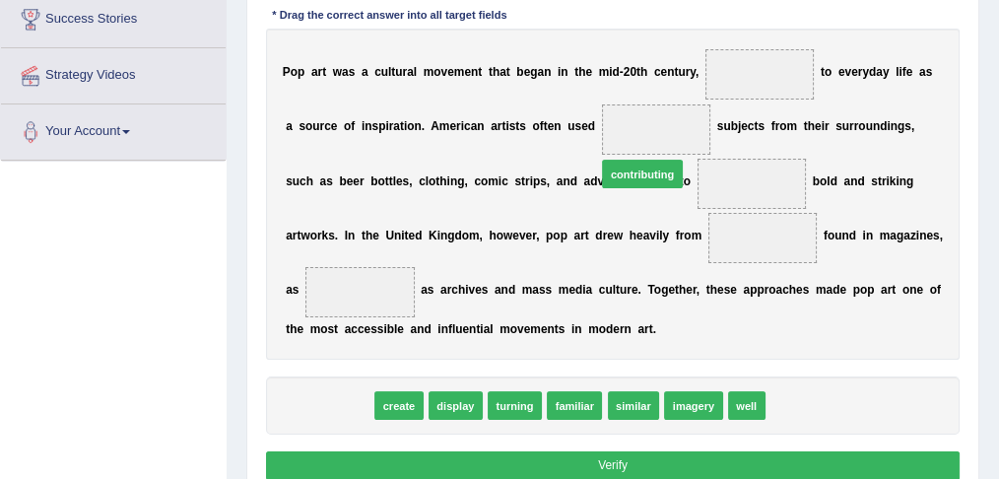
click at [846, 15] on div "Instructions: In the text below some words are missing. Drag words from the box…" at bounding box center [612, 207] width 702 height 571
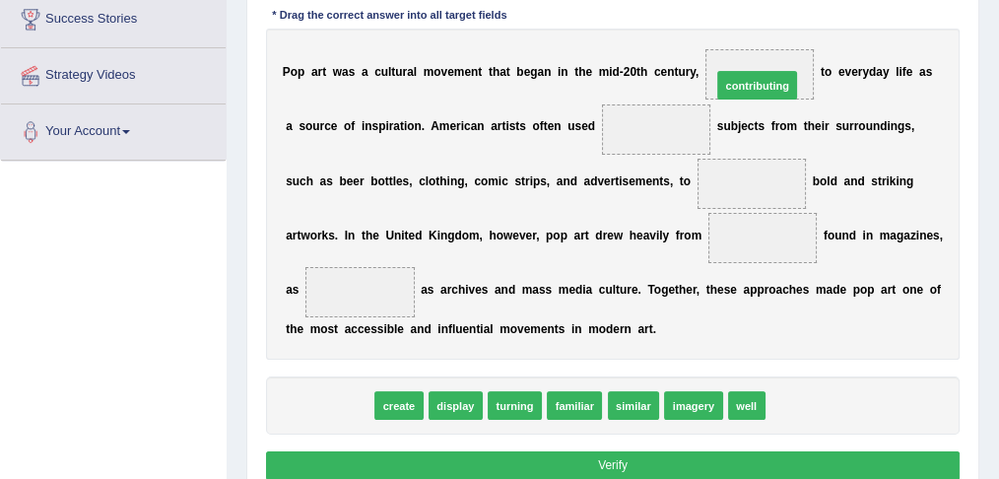
drag, startPoint x: 322, startPoint y: 393, endPoint x: 825, endPoint y: 18, distance: 627.8
click at [825, 18] on div "Instructions: In the text below some words are missing. Drag words from the box…" at bounding box center [612, 207] width 702 height 571
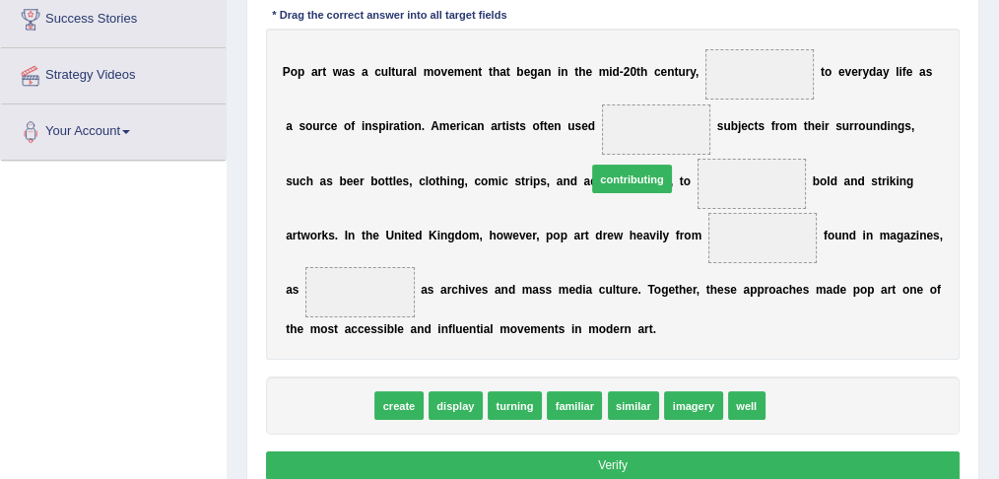
click at [825, 18] on div "Instructions: In the text below some words are missing. Drag words from the box…" at bounding box center [612, 207] width 702 height 571
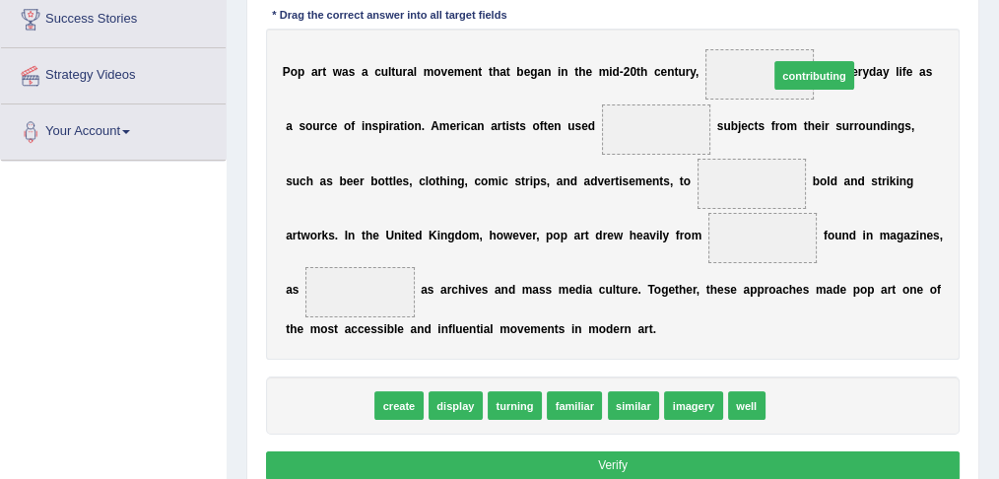
drag, startPoint x: 327, startPoint y: 400, endPoint x: 886, endPoint y: 11, distance: 681.4
click at [891, 10] on div "Instructions: In the text below some words are missing. Drag words from the box…" at bounding box center [612, 207] width 702 height 571
click at [882, 13] on div "Instructions: In the text below some words are missing. Drag words from the box…" at bounding box center [612, 207] width 702 height 571
drag, startPoint x: 337, startPoint y: 397, endPoint x: 828, endPoint y: -20, distance: 644.3
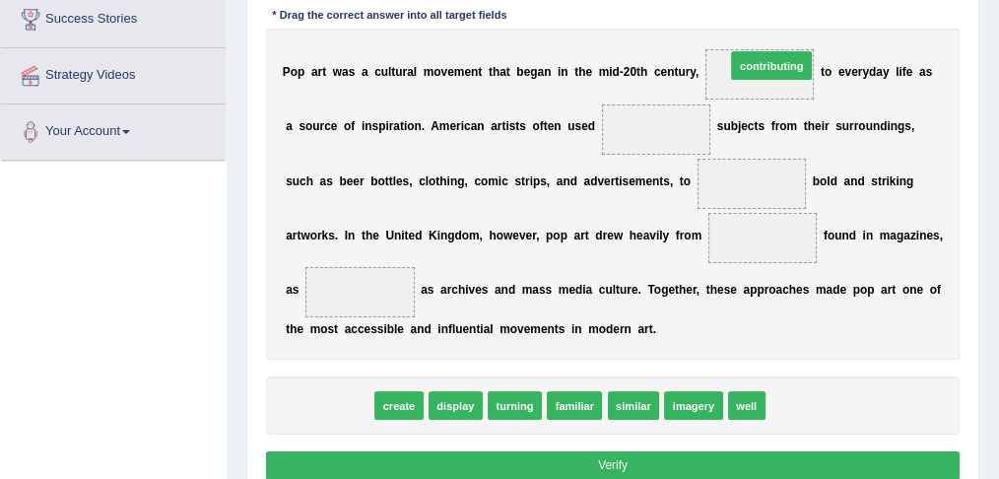
drag, startPoint x: 314, startPoint y: 398, endPoint x: 834, endPoint y: -1, distance: 655.4
drag, startPoint x: 310, startPoint y: 399, endPoint x: 853, endPoint y: -15, distance: 682.4
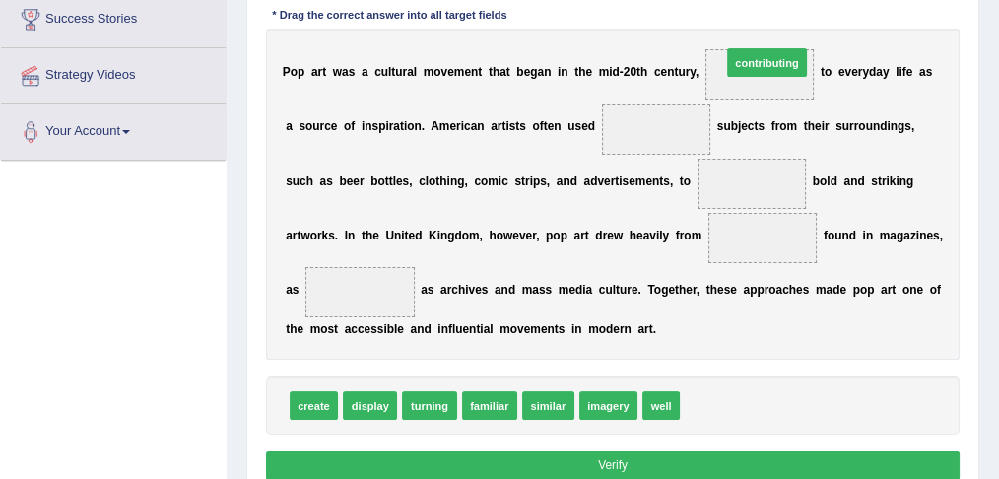
drag, startPoint x: 741, startPoint y: 398, endPoint x: 790, endPoint y: -6, distance: 406.8
drag, startPoint x: 728, startPoint y: 349, endPoint x: 760, endPoint y: 4, distance: 346.3
click at [760, 4] on div "Instructions: In the text below some words are missing. Drag words from the box…" at bounding box center [612, 207] width 702 height 571
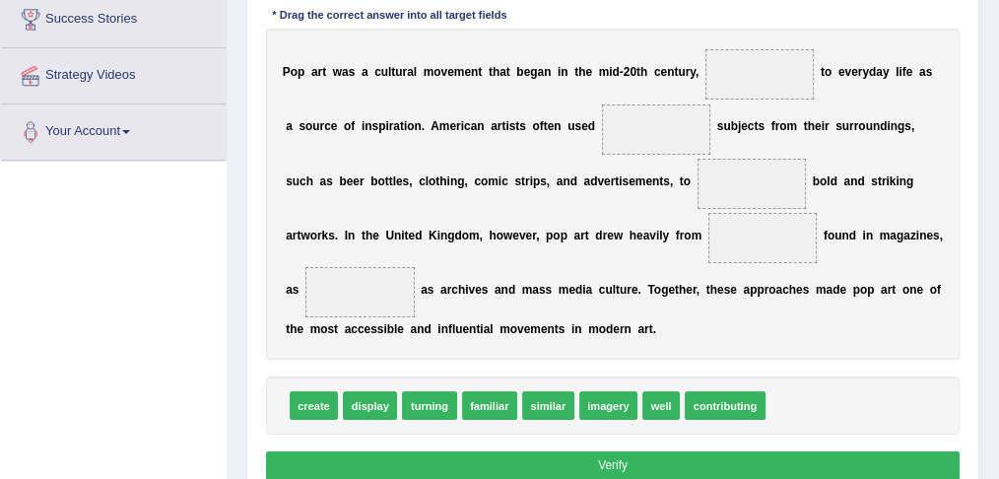
click at [713, 393] on span "contributing" at bounding box center [725, 405] width 80 height 29
click at [711, 393] on span "contributing" at bounding box center [725, 405] width 80 height 29
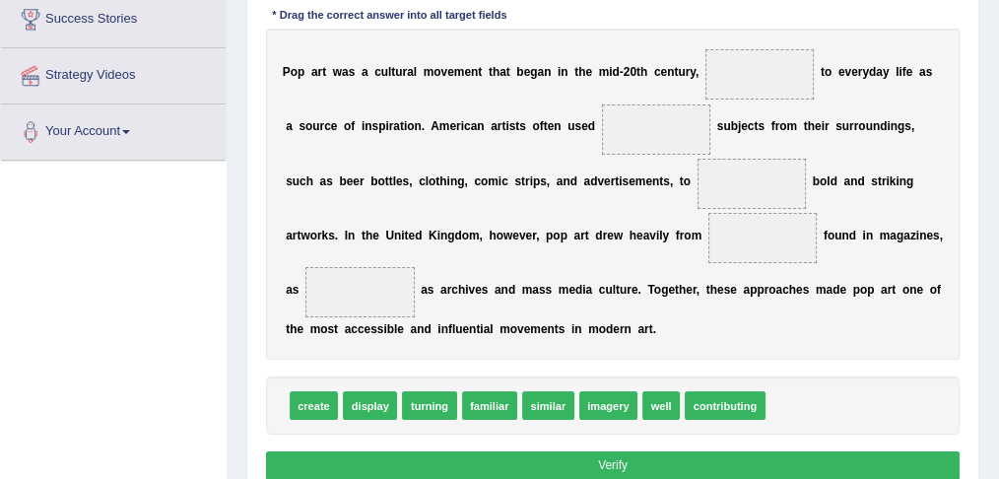
click at [711, 393] on span "contributing" at bounding box center [725, 405] width 80 height 29
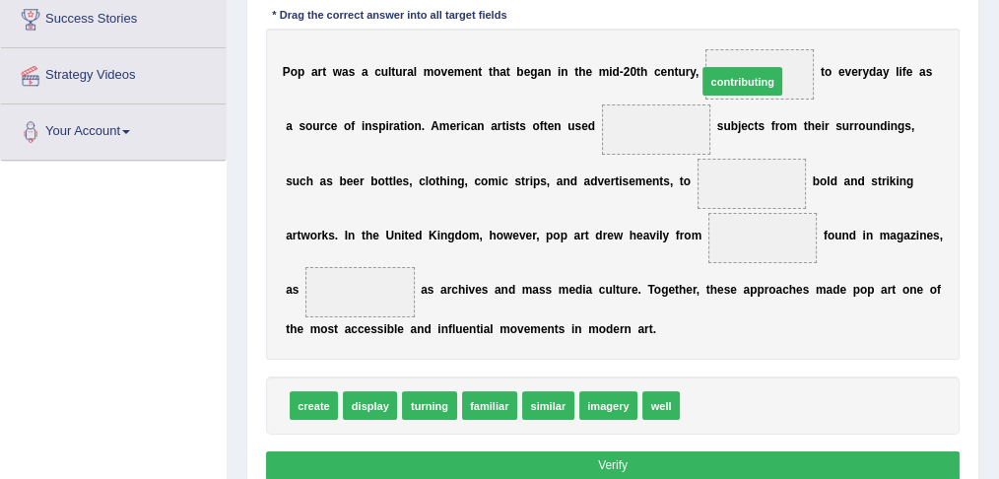
drag, startPoint x: 693, startPoint y: 398, endPoint x: 714, endPoint y: 17, distance: 381.7
click at [714, 17] on div "Instructions: In the text below some words are missing. Drag words from the box…" at bounding box center [612, 207] width 702 height 571
drag, startPoint x: 698, startPoint y: 401, endPoint x: 785, endPoint y: 8, distance: 402.4
click at [785, 8] on div "Instructions: In the text below some words are missing. Drag words from the box…" at bounding box center [612, 207] width 702 height 571
drag, startPoint x: 738, startPoint y: 375, endPoint x: 799, endPoint y: -20, distance: 399.7
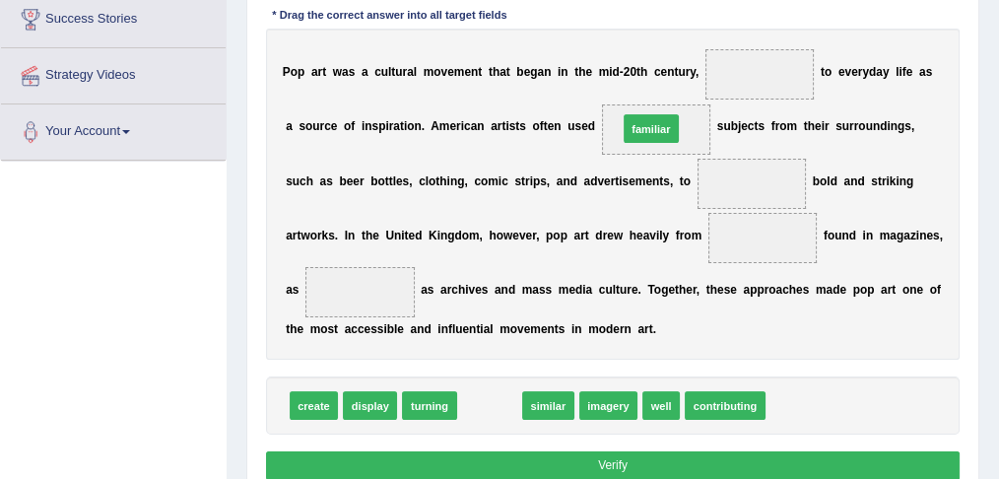
drag, startPoint x: 493, startPoint y: 336, endPoint x: 676, endPoint y: 74, distance: 319.1
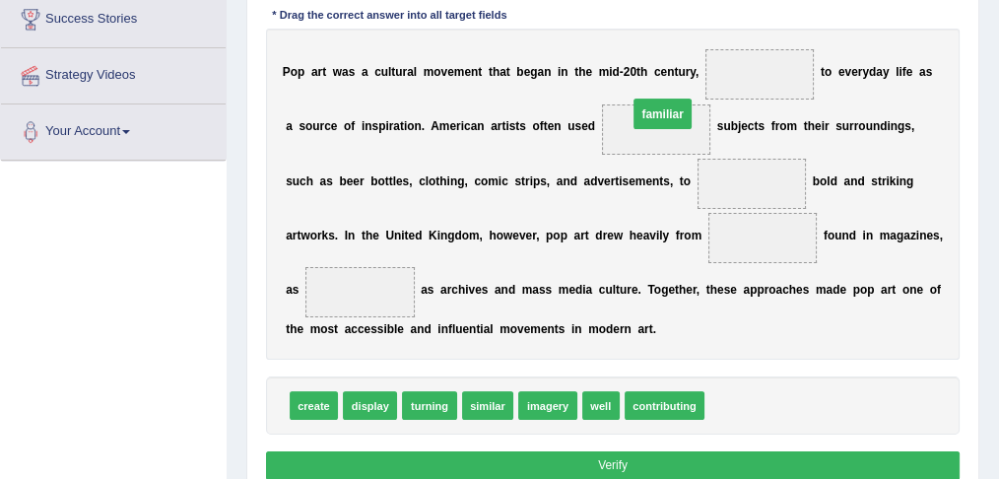
drag, startPoint x: 738, startPoint y: 65, endPoint x: 623, endPoint y: 114, distance: 124.4
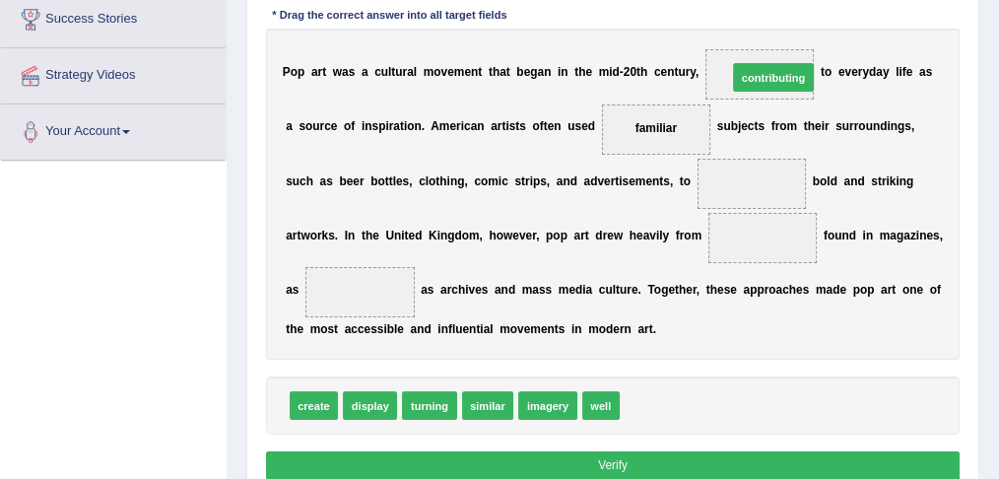
drag, startPoint x: 642, startPoint y: 402, endPoint x: 770, endPoint y: 16, distance: 406.8
click at [770, 16] on div "Instructions: In the text below some words are missing. Drag words from the box…" at bounding box center [612, 207] width 702 height 571
drag, startPoint x: 696, startPoint y: 165, endPoint x: 756, endPoint y: -19, distance: 193.7
drag, startPoint x: 649, startPoint y: 398, endPoint x: 739, endPoint y: 8, distance: 400.2
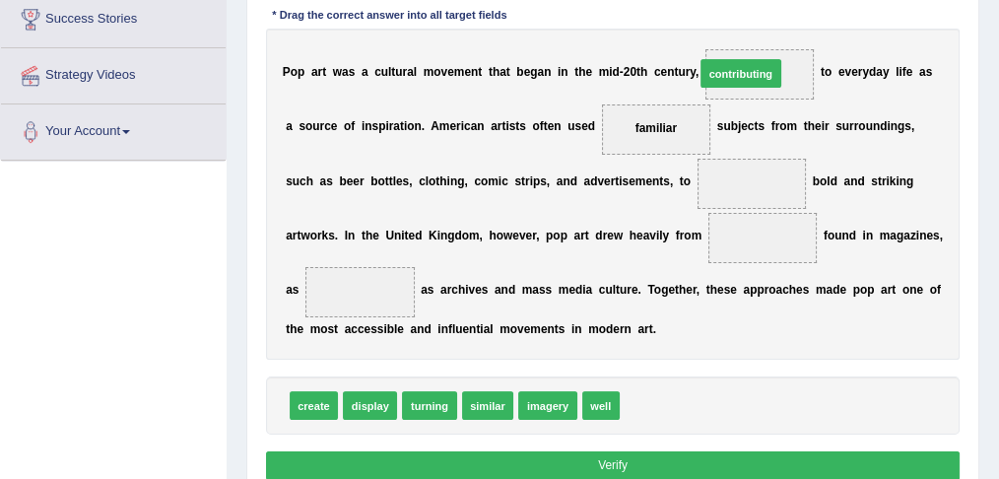
click at [739, 8] on div "Instructions: In the text below some words are missing. Drag words from the box…" at bounding box center [612, 207] width 702 height 571
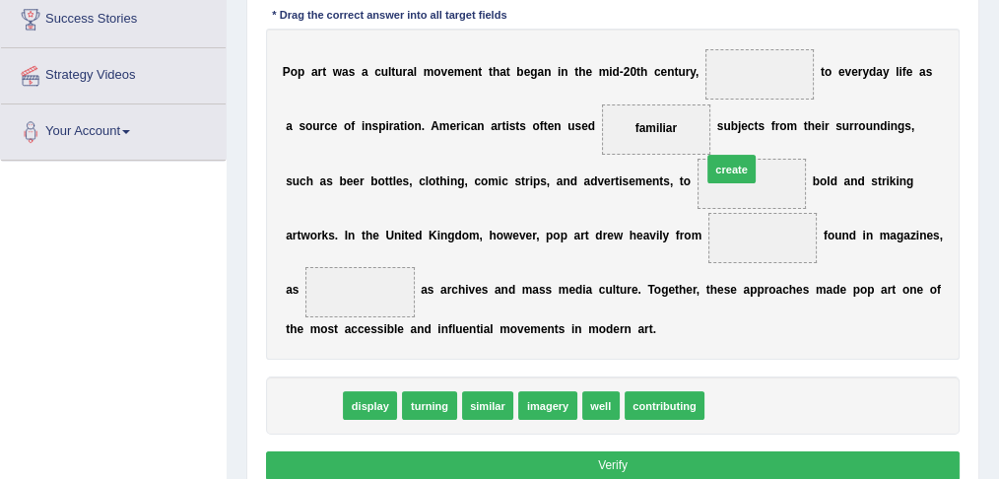
drag, startPoint x: 311, startPoint y: 395, endPoint x: 803, endPoint y: 117, distance: 564.6
click at [803, 117] on div "Instructions: In the text below some words are missing. Drag words from the box…" at bounding box center [612, 207] width 702 height 571
drag, startPoint x: 342, startPoint y: 386, endPoint x: 808, endPoint y: 120, distance: 536.5
click at [808, 120] on div "Instructions: In the text below some words are missing. Drag words from the box…" at bounding box center [612, 207] width 702 height 571
click at [310, 404] on span "create" at bounding box center [314, 405] width 49 height 29
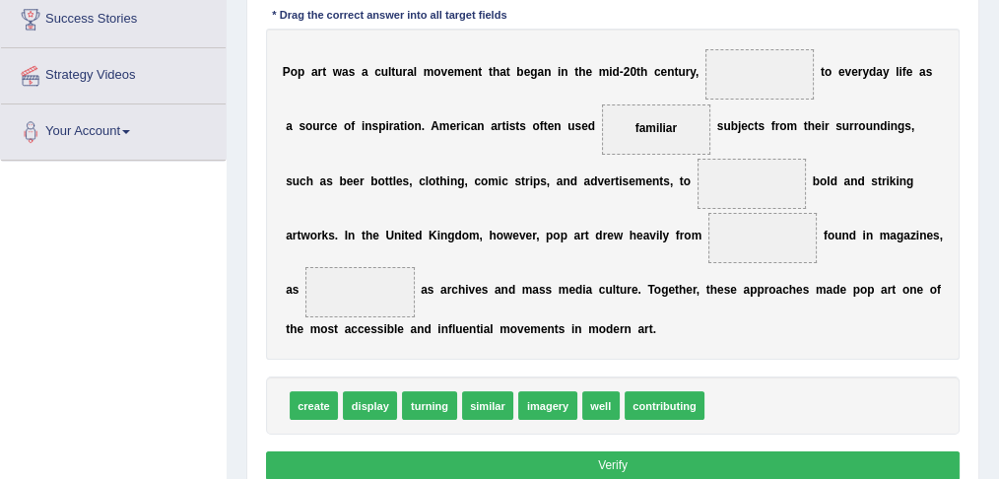
click at [311, 404] on span "create" at bounding box center [314, 405] width 49 height 29
drag, startPoint x: 311, startPoint y: 399, endPoint x: 839, endPoint y: 122, distance: 596.1
click at [839, 122] on div "Instructions: In the text below some words are missing. Drag words from the box…" at bounding box center [612, 207] width 702 height 571
click at [842, 122] on b "u" at bounding box center [845, 126] width 7 height 14
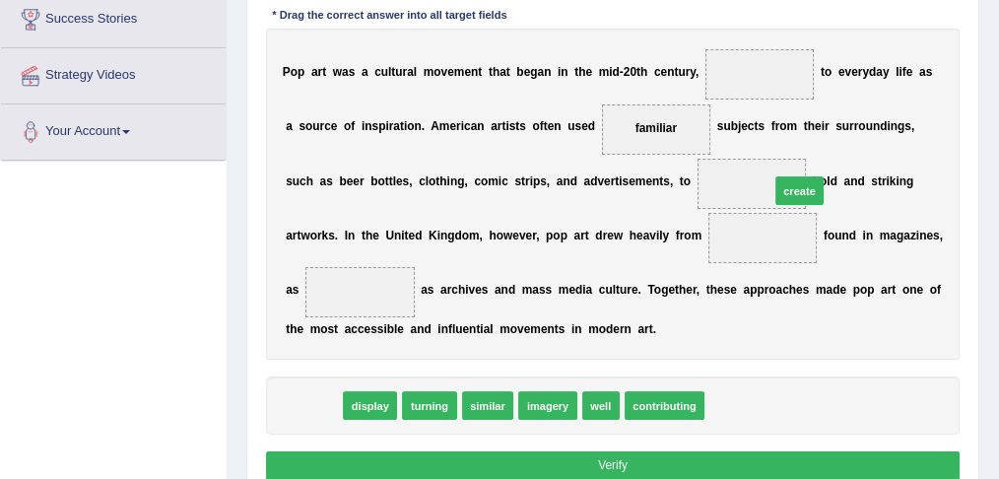
drag, startPoint x: 296, startPoint y: 395, endPoint x: 868, endPoint y: 143, distance: 624.5
click at [868, 143] on div "Instructions: In the text below some words are missing. Drag words from the box…" at bounding box center [612, 207] width 702 height 571
click at [868, 143] on div "P o p a r t w a s a c u l t u r a l m o v e m e n t t h a t b e g a n i n t h e…" at bounding box center [613, 194] width 694 height 331
drag, startPoint x: 359, startPoint y: 360, endPoint x: 818, endPoint y: 138, distance: 509.7
click at [818, 138] on div "Instructions: In the text below some words are missing. Drag words from the box…" at bounding box center [612, 207] width 702 height 571
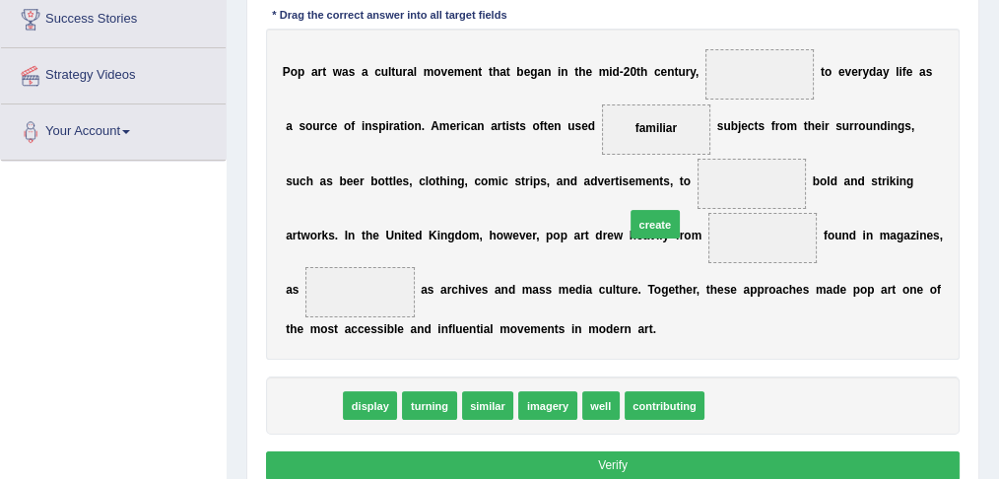
click at [818, 138] on div "P o p a r t w a s a c u l t u r a l m o v e m e n t t h a t b e g a n i n t h e…" at bounding box center [613, 194] width 694 height 331
drag, startPoint x: 313, startPoint y: 404, endPoint x: 842, endPoint y: 133, distance: 594.3
click at [842, 133] on div "Instructions: In the text below some words are missing. Drag words from the box…" at bounding box center [612, 207] width 702 height 571
click at [841, 134] on div "P o p a r t w a s a c u l t u r a l m o v e m e n t t h a t b e g a n i n t h e…" at bounding box center [613, 194] width 694 height 331
drag, startPoint x: 635, startPoint y: 452, endPoint x: 668, endPoint y: 419, distance: 46.7
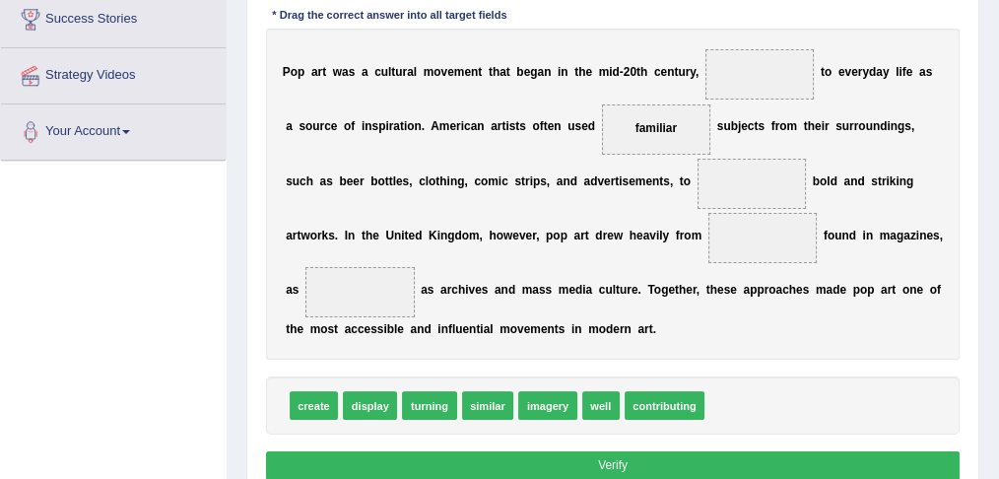
click at [818, 30] on div "Instructions: In the text below some words are missing. Drag words from the box…" at bounding box center [612, 207] width 702 height 571
drag, startPoint x: 615, startPoint y: 459, endPoint x: 803, endPoint y: 113, distance: 393.6
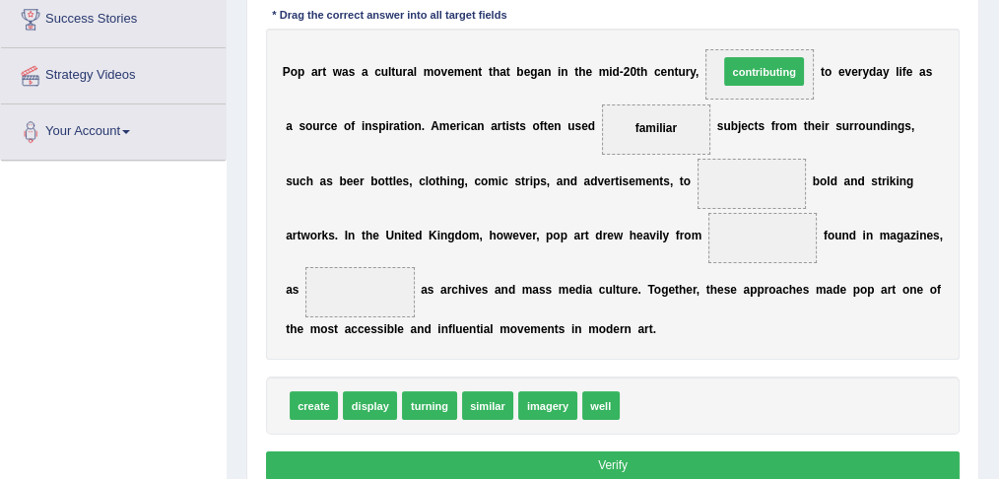
drag, startPoint x: 662, startPoint y: 394, endPoint x: 779, endPoint y: 1, distance: 410.1
click at [779, 1] on div "Instructions: In the text below some words are missing. Drag words from the box…" at bounding box center [612, 207] width 702 height 571
drag, startPoint x: 641, startPoint y: 399, endPoint x: 754, endPoint y: -17, distance: 430.6
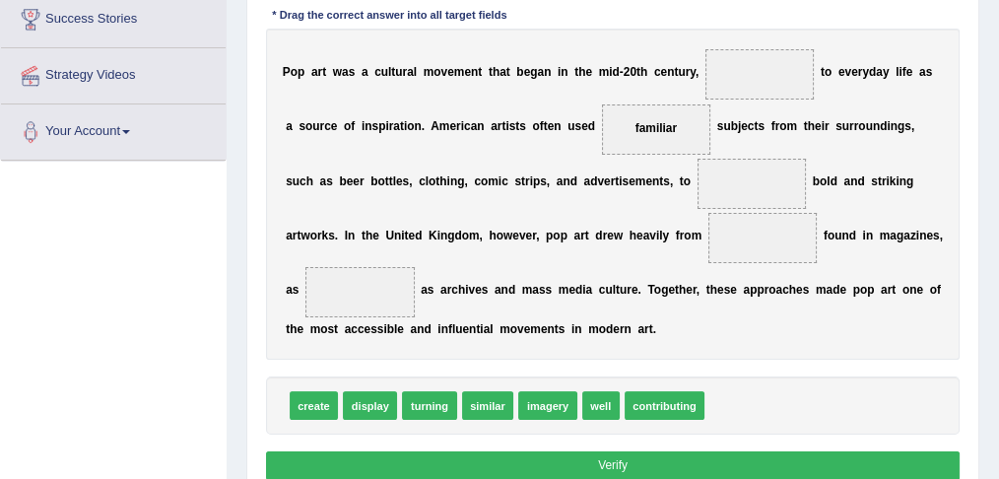
click at [755, 376] on div "create display turning similar imagery well contributing" at bounding box center [613, 405] width 694 height 58
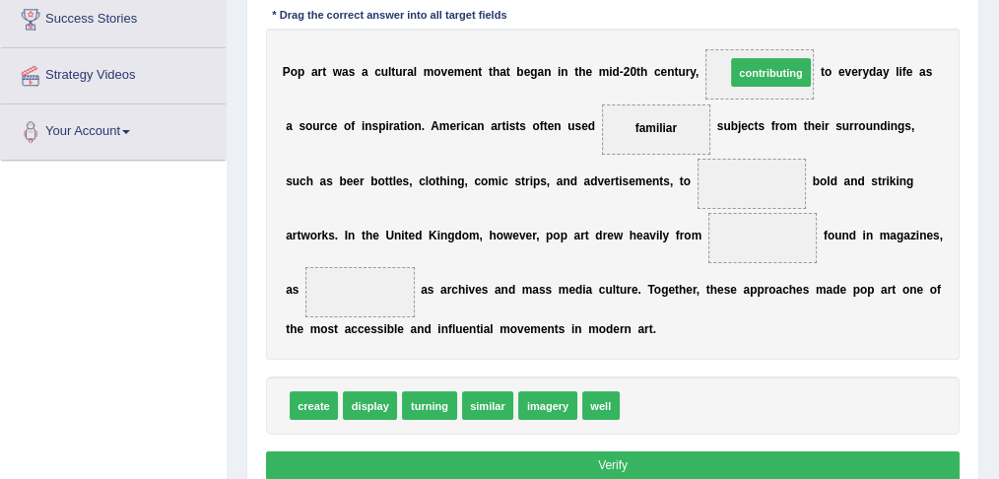
drag, startPoint x: 659, startPoint y: 398, endPoint x: 784, endPoint y: 7, distance: 410.6
click at [784, 7] on div "Instructions: In the text below some words are missing. Drag words from the box…" at bounding box center [612, 207] width 702 height 571
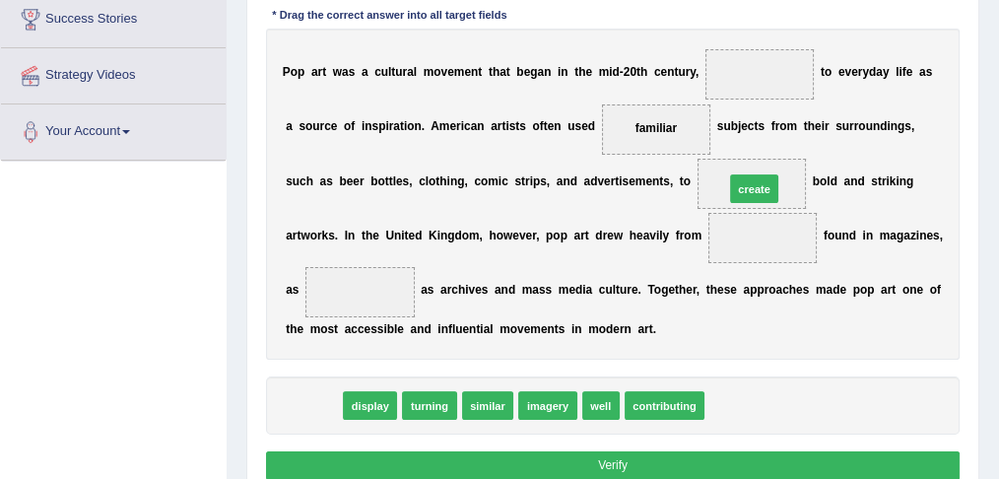
drag, startPoint x: 304, startPoint y: 402, endPoint x: 822, endPoint y: 148, distance: 577.1
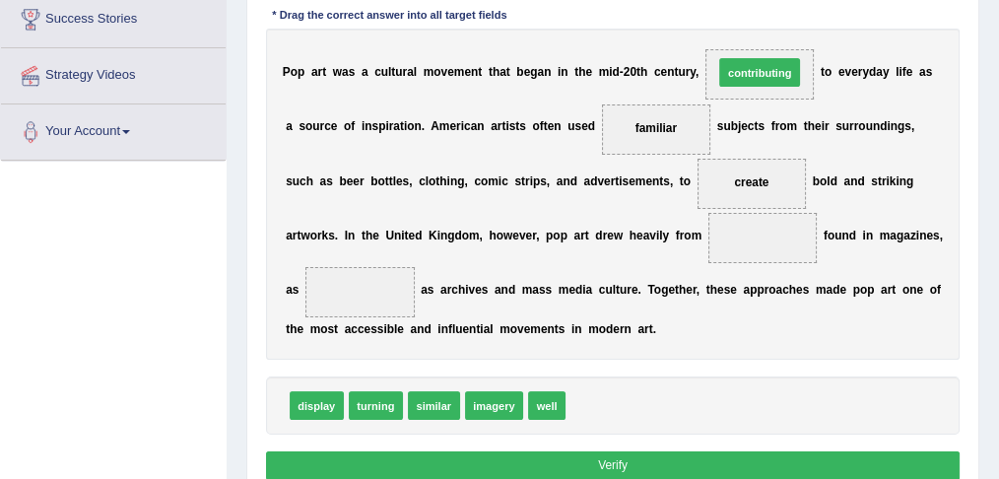
drag, startPoint x: 617, startPoint y: 394, endPoint x: 788, endPoint y: 11, distance: 419.7
click at [788, 11] on div "Instructions: In the text below some words are missing. Drag words from the box…" at bounding box center [612, 207] width 702 height 571
drag, startPoint x: 601, startPoint y: 397, endPoint x: 777, endPoint y: 10, distance: 425.4
click at [777, 10] on div "Instructions: In the text below some words are missing. Drag words from the box…" at bounding box center [612, 207] width 702 height 571
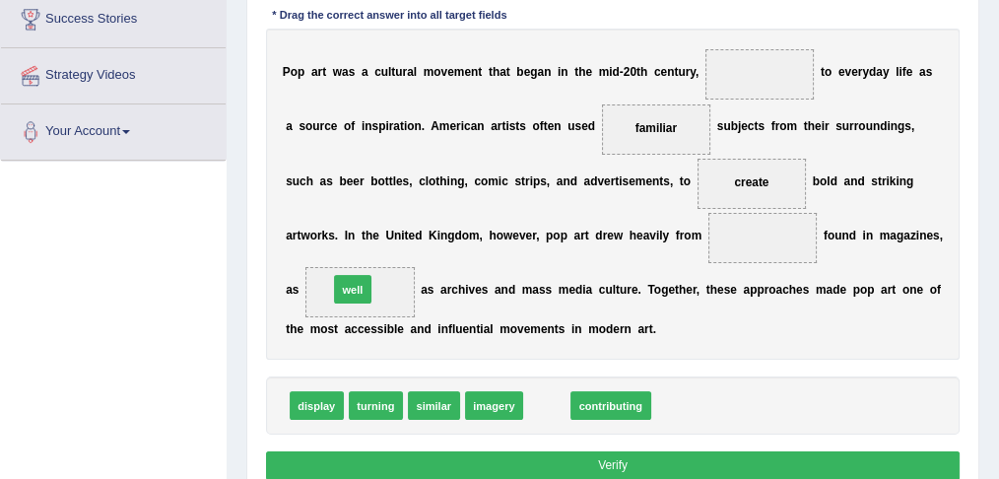
drag, startPoint x: 547, startPoint y: 398, endPoint x: 318, endPoint y: 261, distance: 266.4
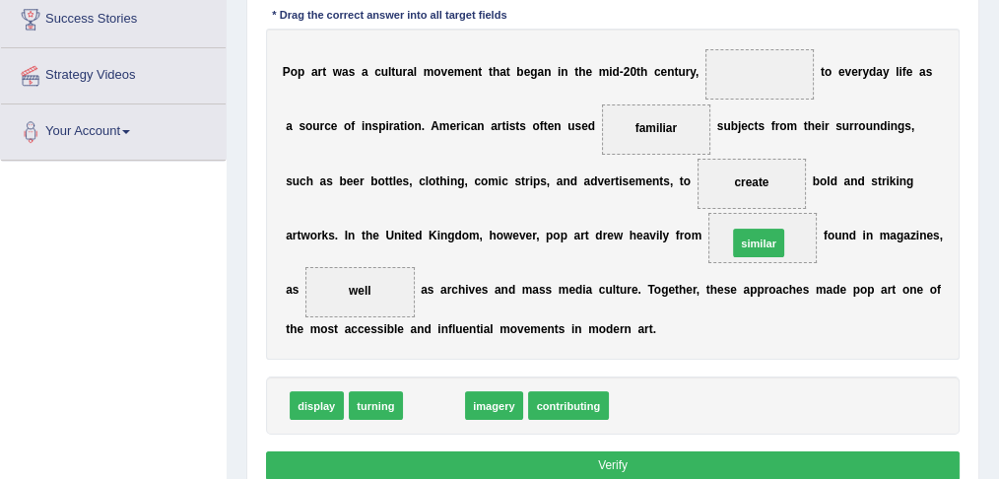
drag, startPoint x: 474, startPoint y: 362, endPoint x: 813, endPoint y: 205, distance: 373.7
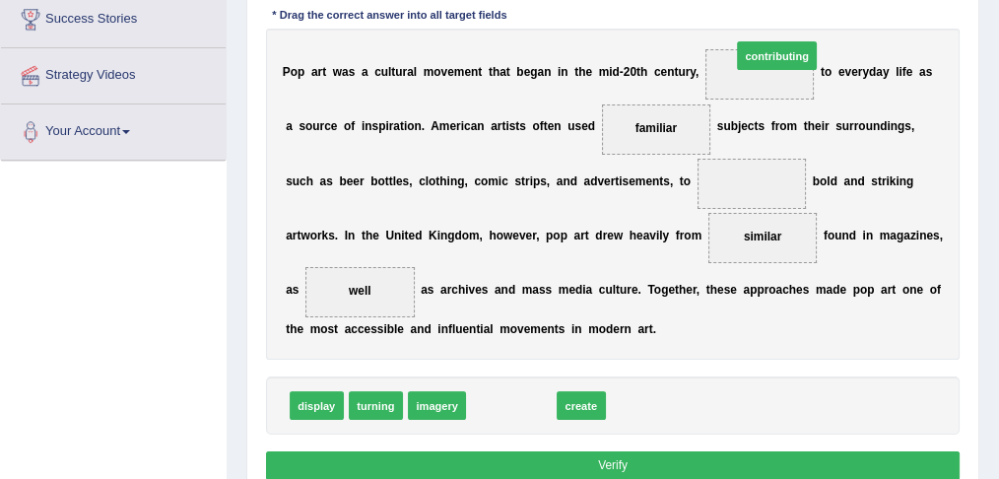
drag, startPoint x: 507, startPoint y: 397, endPoint x: 819, endPoint y: -13, distance: 515.2
drag, startPoint x: 501, startPoint y: 397, endPoint x: 811, endPoint y: -30, distance: 526.8
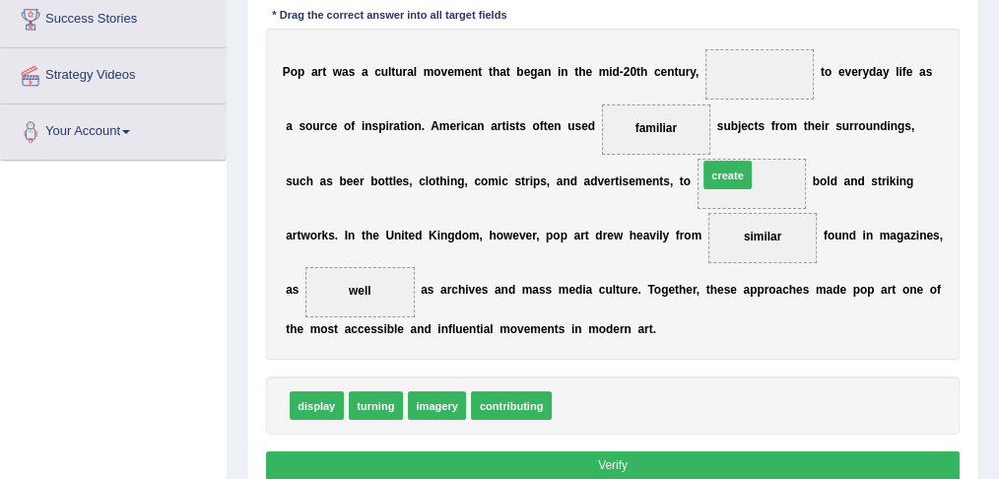
drag, startPoint x: 695, startPoint y: 212, endPoint x: 748, endPoint y: 121, distance: 104.6
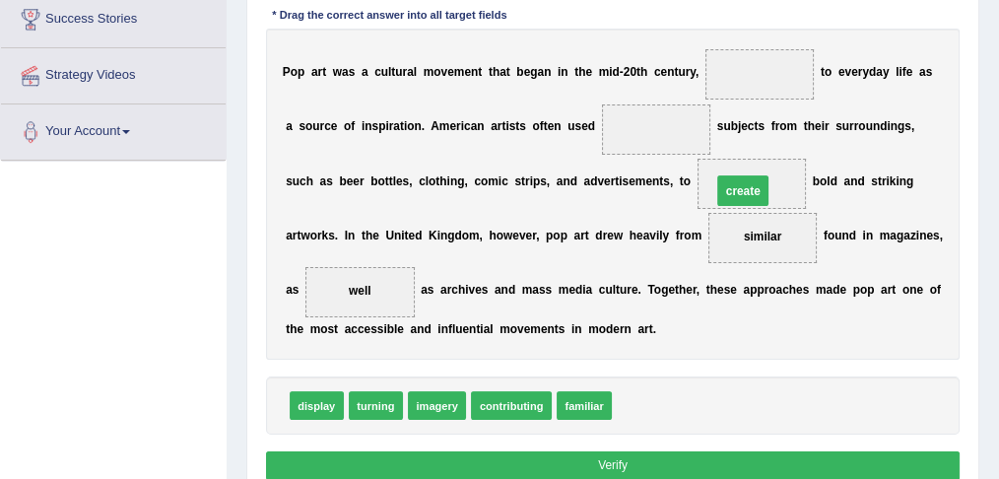
drag, startPoint x: 698, startPoint y: 138, endPoint x: 760, endPoint y: 195, distance: 84.3
drag, startPoint x: 751, startPoint y: 223, endPoint x: 742, endPoint y: 170, distance: 53.0
drag, startPoint x: 655, startPoint y: 370, endPoint x: 778, endPoint y: 197, distance: 212.6
drag, startPoint x: 634, startPoint y: 382, endPoint x: 764, endPoint y: 129, distance: 284.6
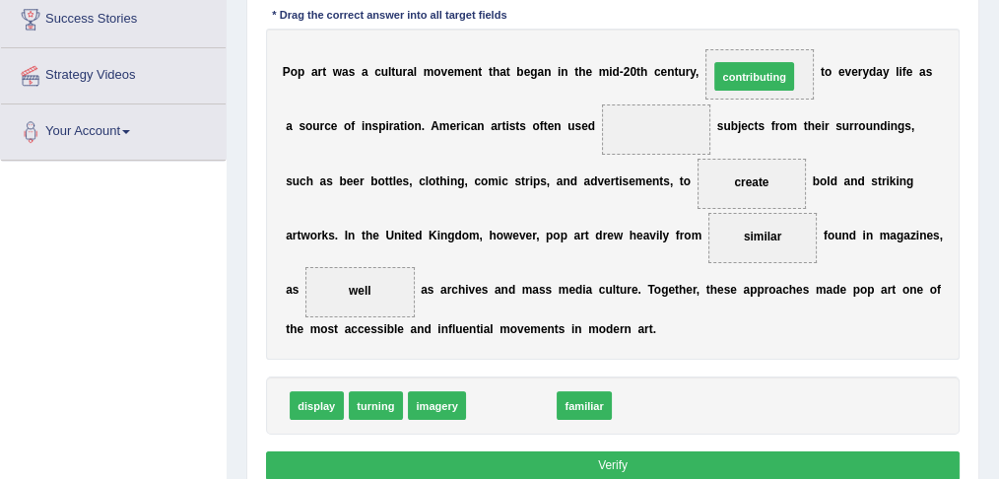
drag, startPoint x: 523, startPoint y: 395, endPoint x: 809, endPoint y: 7, distance: 481.9
click at [809, 7] on div "Instructions: In the text below some words are missing. Drag words from the box…" at bounding box center [612, 207] width 702 height 571
drag, startPoint x: 647, startPoint y: 221, endPoint x: 806, endPoint y: 4, distance: 268.5
click at [806, 4] on div "Instructions: In the text below some words are missing. Drag words from the box…" at bounding box center [612, 207] width 702 height 571
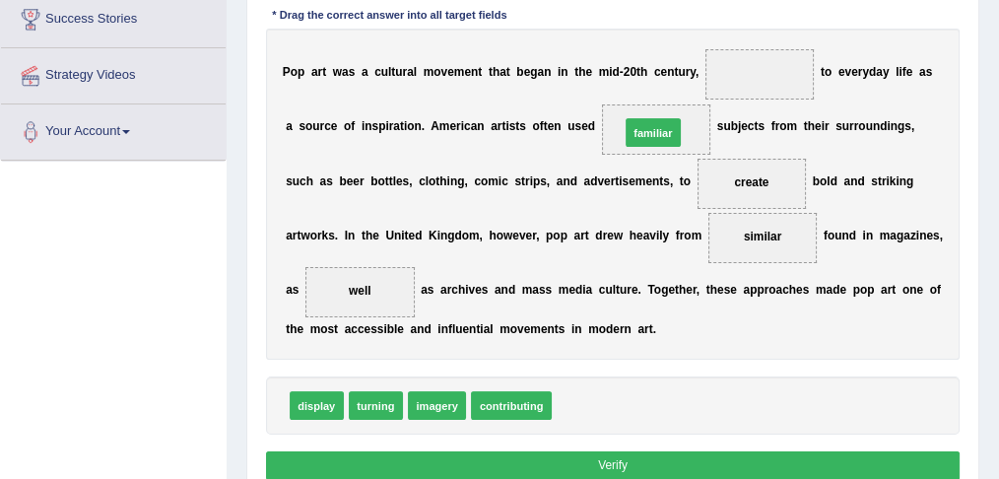
drag, startPoint x: 574, startPoint y: 401, endPoint x: 655, endPoint y: 79, distance: 332.1
click at [655, 79] on div "Instructions: In the text below some words are missing. Drag words from the box…" at bounding box center [612, 207] width 702 height 571
drag, startPoint x: 575, startPoint y: 354, endPoint x: 615, endPoint y: 161, distance: 197.0
click at [639, 86] on div "Instructions: In the text below some words are missing. Drag words from the box…" at bounding box center [612, 207] width 702 height 571
drag, startPoint x: 577, startPoint y: 360, endPoint x: 649, endPoint y: 44, distance: 324.2
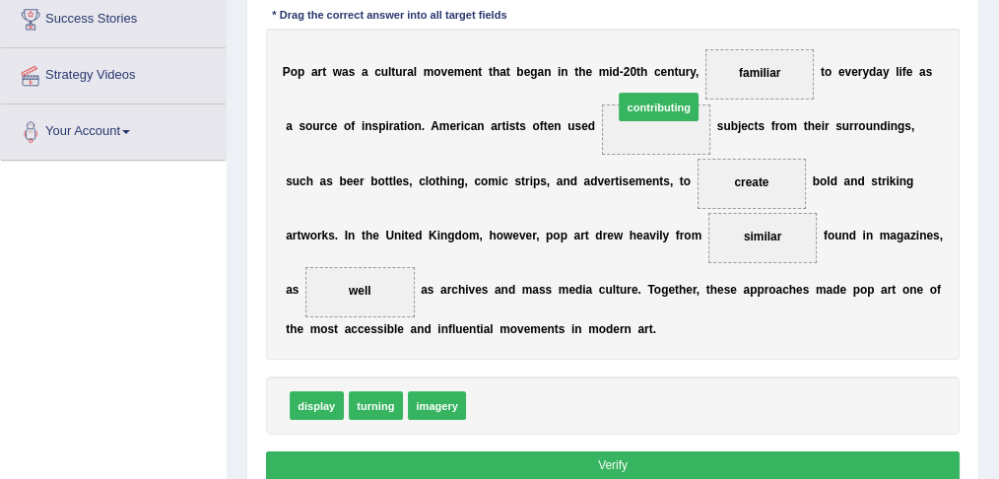
drag, startPoint x: 589, startPoint y: 252, endPoint x: 682, endPoint y: 48, distance: 223.9
drag, startPoint x: 617, startPoint y: 188, endPoint x: 657, endPoint y: 54, distance: 139.9
click at [657, 54] on div "Instructions: In the text below some words are missing. Drag words from the box…" at bounding box center [612, 207] width 702 height 571
drag, startPoint x: 486, startPoint y: 400, endPoint x: 677, endPoint y: 72, distance: 379.6
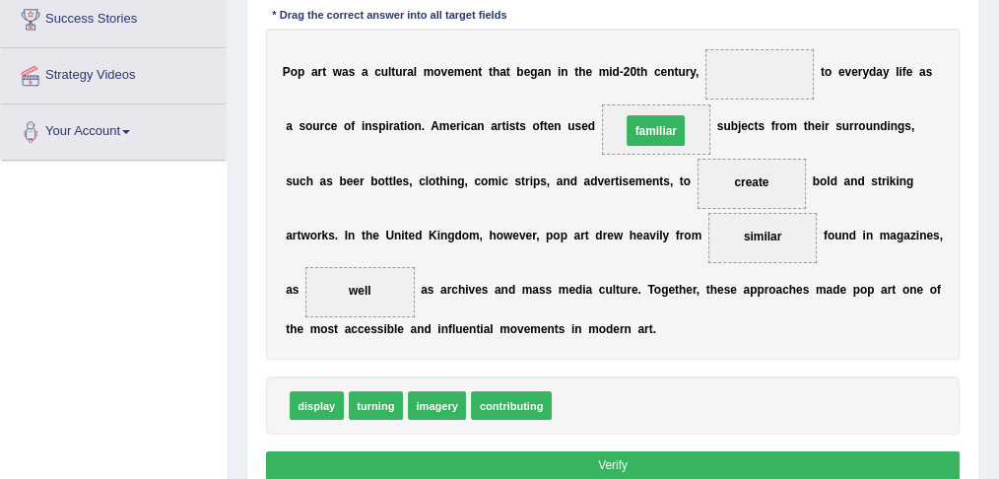
drag, startPoint x: 745, startPoint y: 72, endPoint x: 623, endPoint y: 138, distance: 138.8
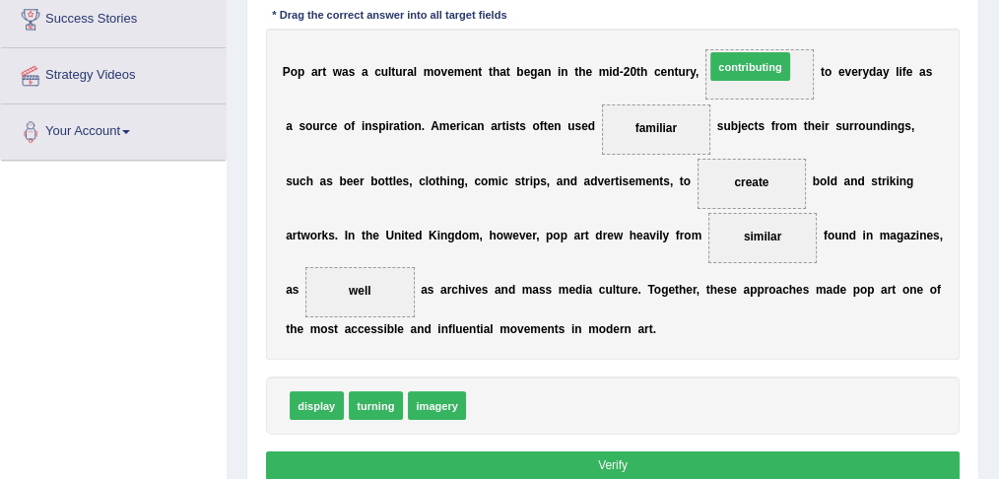
drag, startPoint x: 715, startPoint y: 126, endPoint x: 800, endPoint y: -10, distance: 160.2
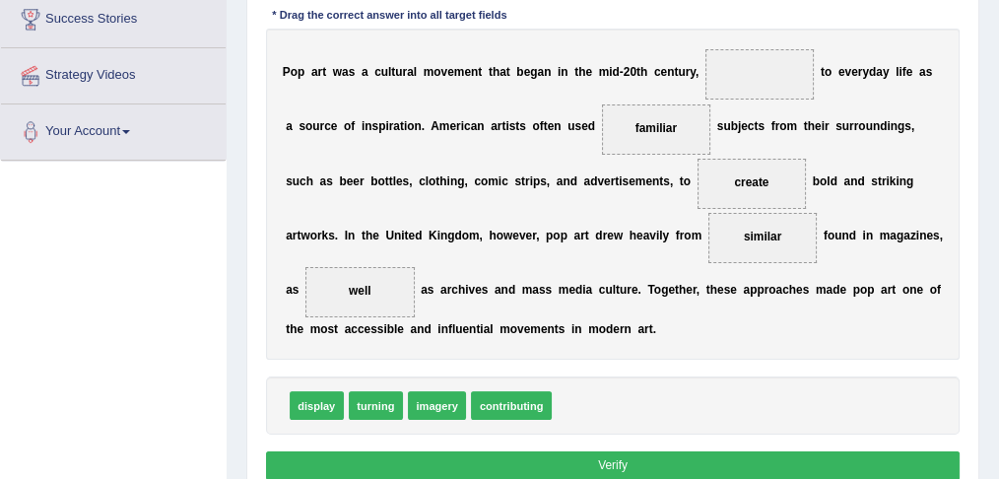
click at [635, 451] on button "Verify" at bounding box center [613, 465] width 694 height 29
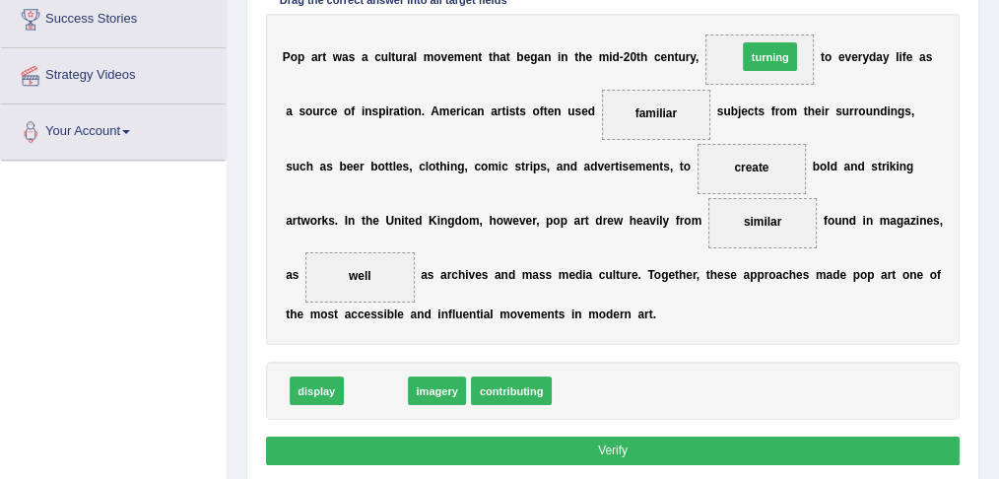
drag, startPoint x: 361, startPoint y: 388, endPoint x: 825, endPoint y: -6, distance: 608.6
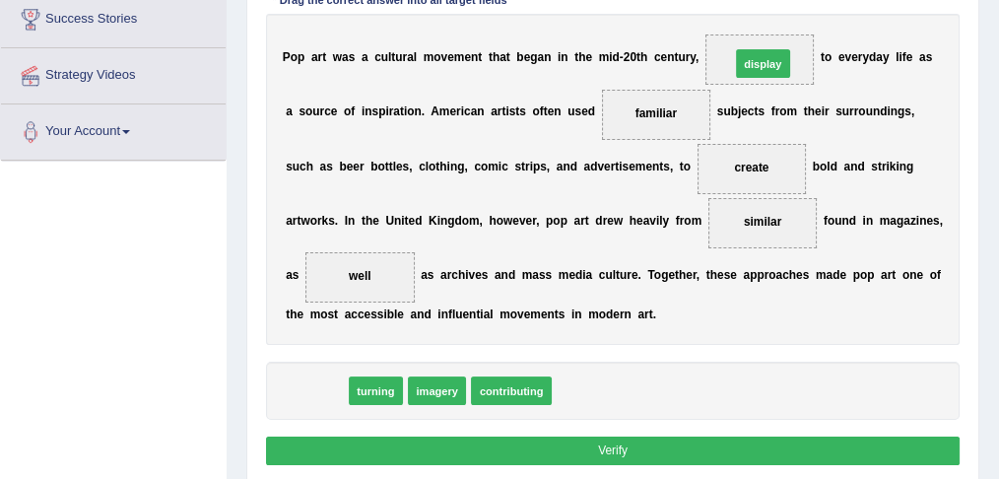
drag, startPoint x: 642, startPoint y: 134, endPoint x: 839, endPoint y: -5, distance: 241.0
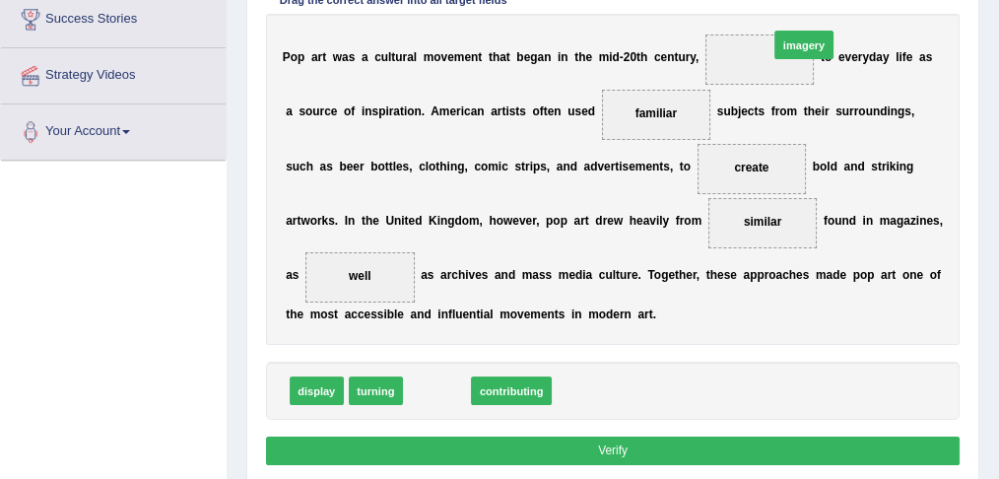
drag, startPoint x: 453, startPoint y: 361, endPoint x: 871, endPoint y: -30, distance: 572.1
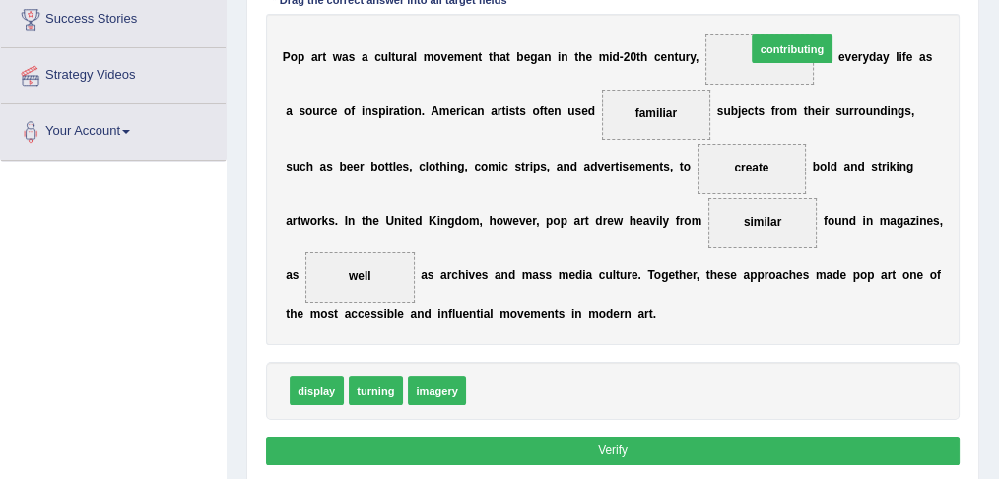
drag, startPoint x: 494, startPoint y: 381, endPoint x: 824, endPoint y: -20, distance: 519.2
drag, startPoint x: 497, startPoint y: 386, endPoint x: 797, endPoint y: 12, distance: 479.3
click at [797, 12] on div "Instructions: In the text below some words are missing. Drag words from the box…" at bounding box center [612, 192] width 702 height 571
click at [797, 14] on div "P o p a r t w a s a c u l t u r a l m o v e m e n t t h a t b e g a n i n t h e…" at bounding box center [613, 179] width 694 height 331
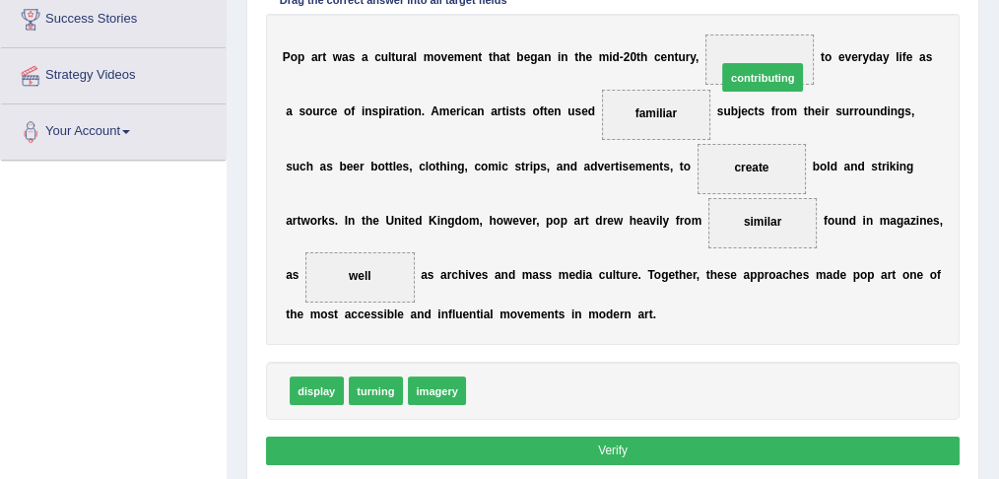
drag, startPoint x: 492, startPoint y: 386, endPoint x: 787, endPoint y: 17, distance: 473.0
click at [787, 17] on div "P o p a r t w a s a c u l t u r a l m o v e m e n t t h a t b e g a n i n t h e…" at bounding box center [613, 179] width 694 height 331
click at [635, 446] on button "Verify" at bounding box center [613, 450] width 694 height 29
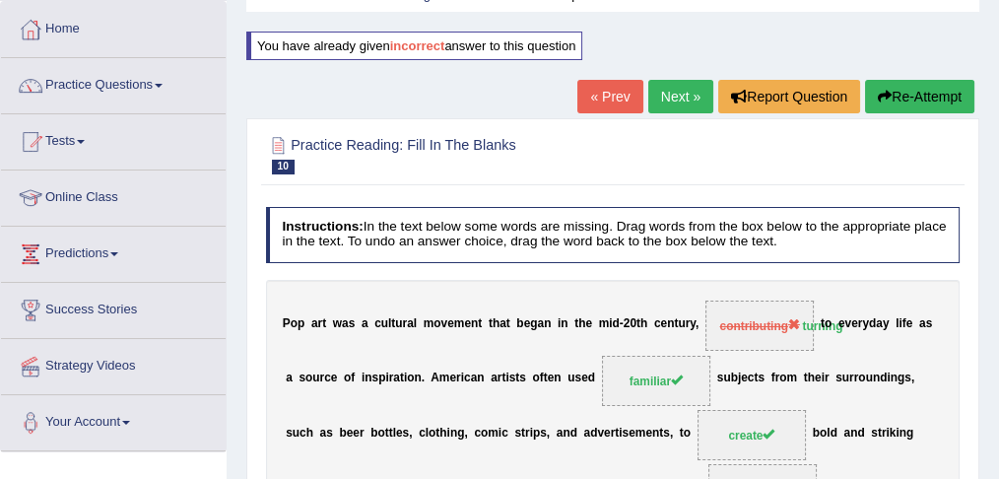
scroll to position [0, 0]
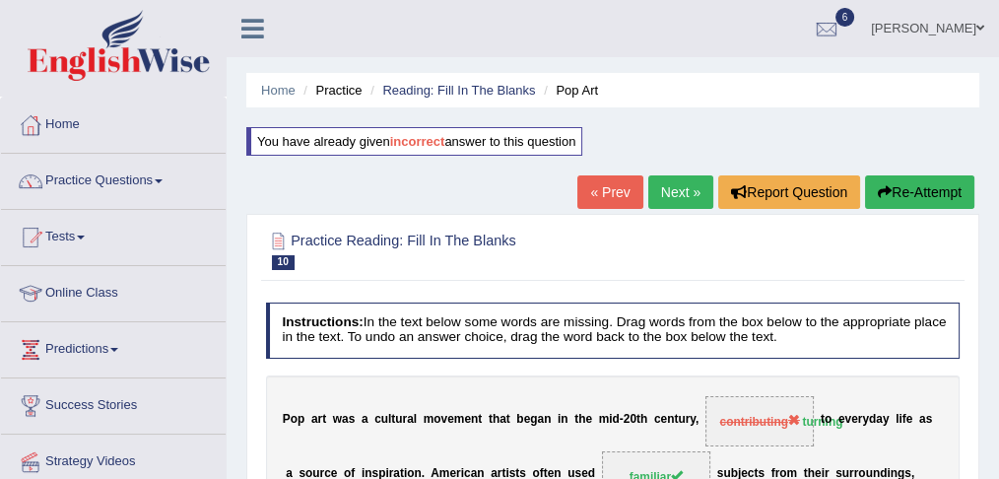
click at [676, 196] on link "Next »" at bounding box center [680, 191] width 65 height 33
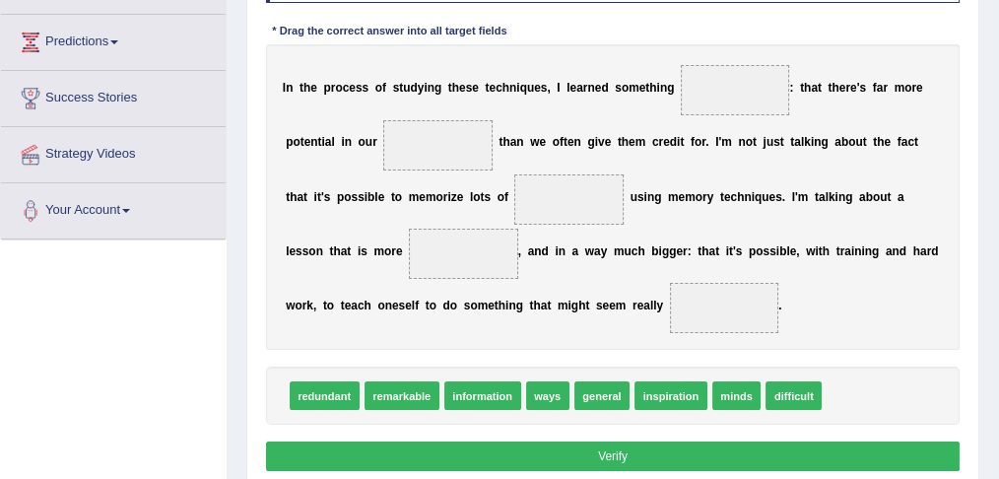
scroll to position [328, 0]
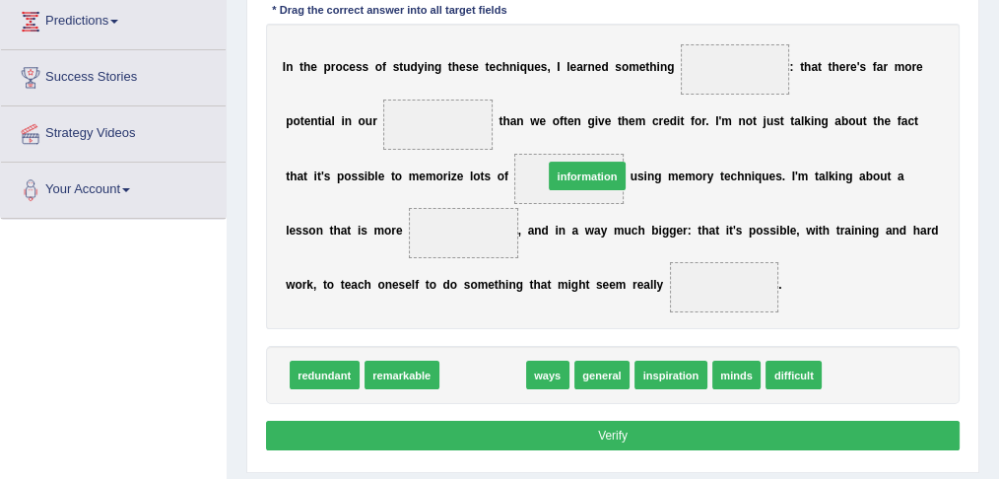
drag, startPoint x: 496, startPoint y: 376, endPoint x: 620, endPoint y: 142, distance: 264.8
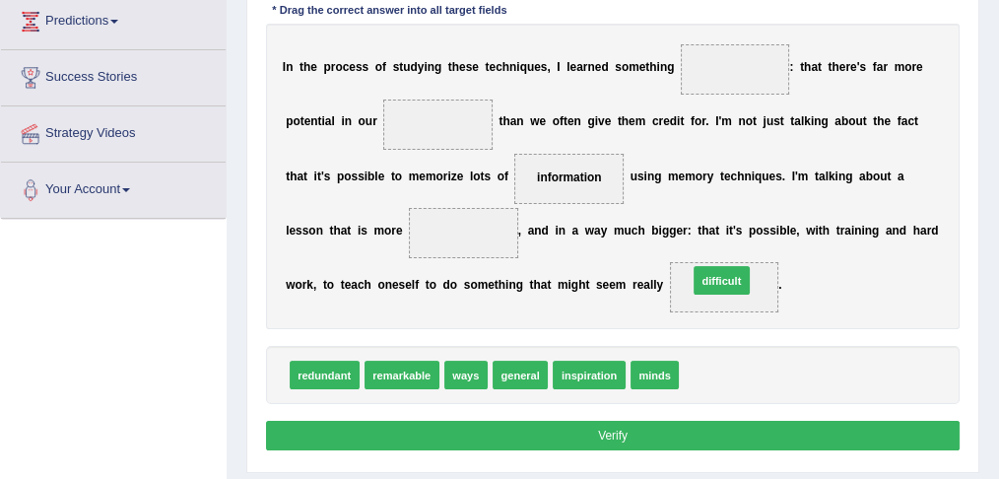
drag, startPoint x: 713, startPoint y: 368, endPoint x: 724, endPoint y: 256, distance: 112.8
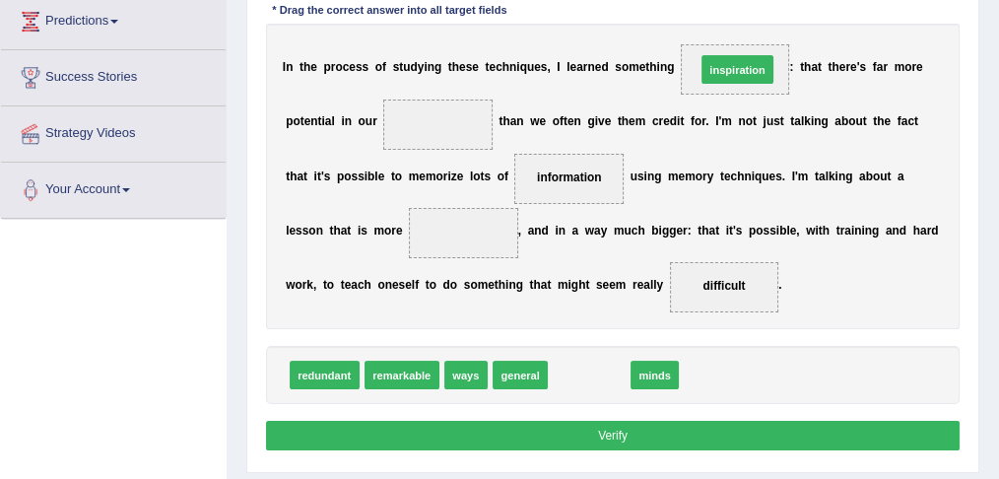
drag, startPoint x: 587, startPoint y: 373, endPoint x: 761, endPoint y: 15, distance: 398.7
click at [761, 15] on div "Instructions: In the text below some words are missing. Drag words from the box…" at bounding box center [612, 190] width 702 height 546
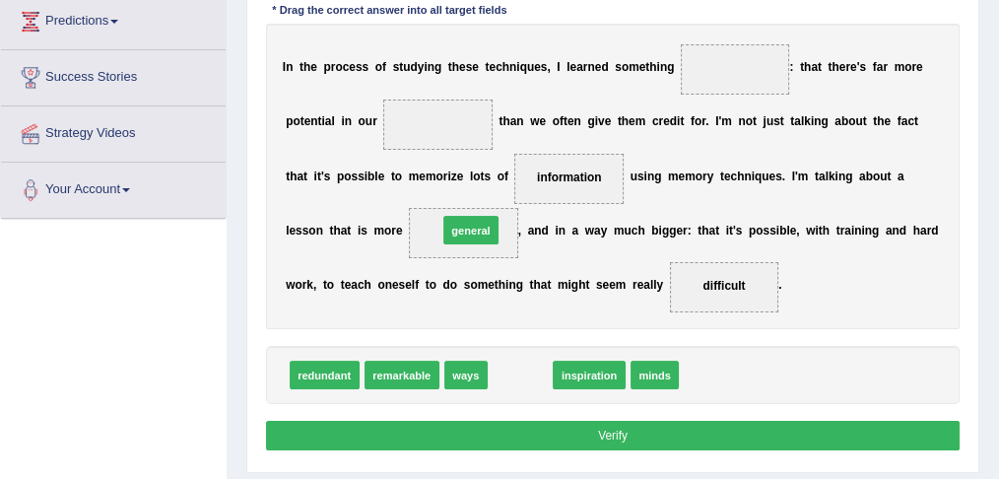
drag, startPoint x: 535, startPoint y: 373, endPoint x: 477, endPoint y: 204, distance: 179.1
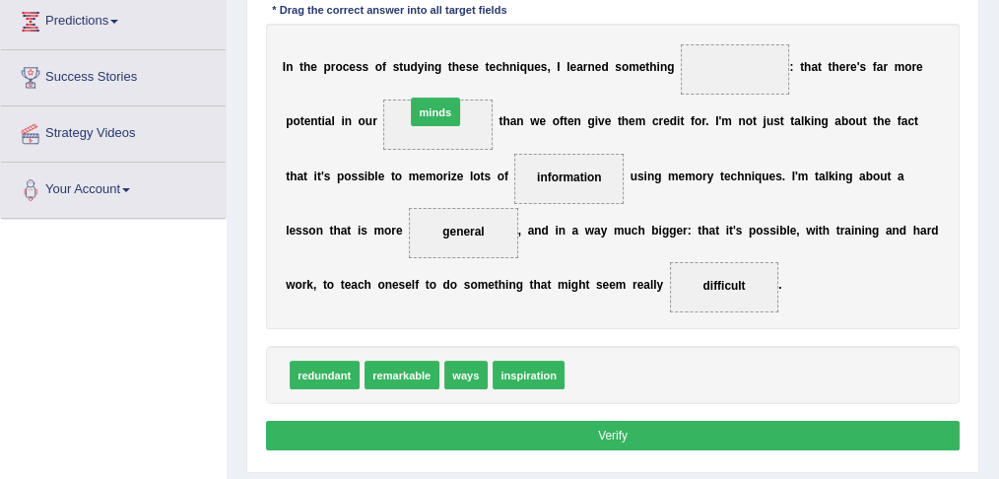
drag, startPoint x: 593, startPoint y: 369, endPoint x: 407, endPoint y: 58, distance: 362.7
click at [407, 58] on div "Instructions: In the text below some words are missing. Drag words from the box…" at bounding box center [612, 190] width 702 height 546
click at [590, 370] on span "minds" at bounding box center [593, 374] width 49 height 29
drag, startPoint x: 590, startPoint y: 371, endPoint x: 458, endPoint y: 41, distance: 355.4
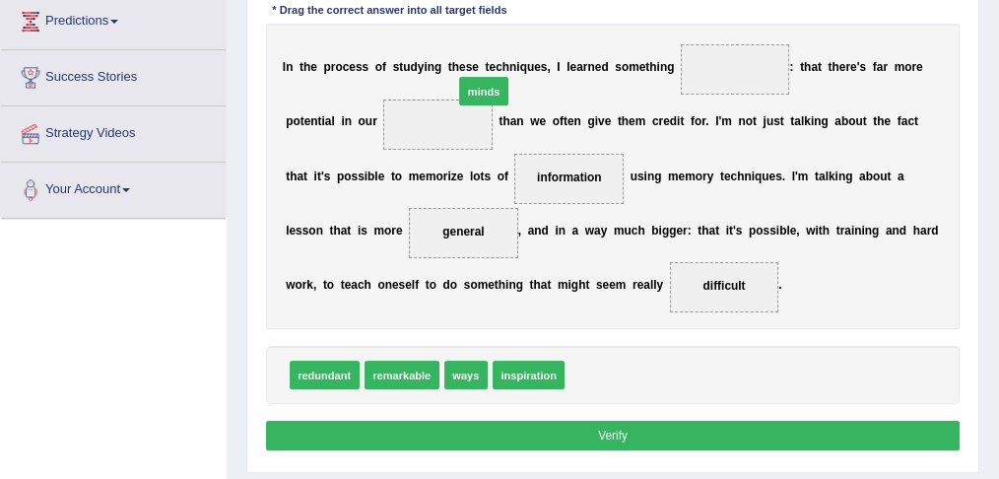
click at [460, 38] on div "Instructions: In the text below some words are missing. Drag words from the box…" at bounding box center [612, 190] width 702 height 546
drag, startPoint x: 597, startPoint y: 372, endPoint x: 443, endPoint y: 95, distance: 317.4
click at [443, 95] on div "I n t h e p r o c e s s o f s t u d y i n g t h e s e t e c h n i q u e s , I l…" at bounding box center [613, 177] width 694 height 306
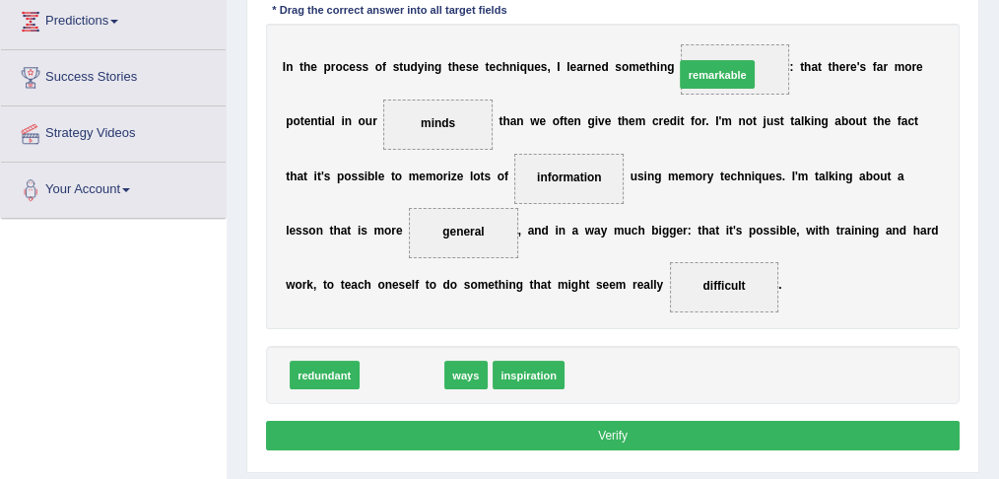
drag, startPoint x: 410, startPoint y: 368, endPoint x: 781, endPoint y: 15, distance: 512.8
click at [781, 15] on div "Instructions: In the text below some words are missing. Drag words from the box…" at bounding box center [612, 190] width 702 height 546
drag, startPoint x: 401, startPoint y: 369, endPoint x: 818, endPoint y: 7, distance: 552.2
click at [818, 7] on div "Instructions: In the text below some words are missing. Drag words from the box…" at bounding box center [612, 190] width 702 height 546
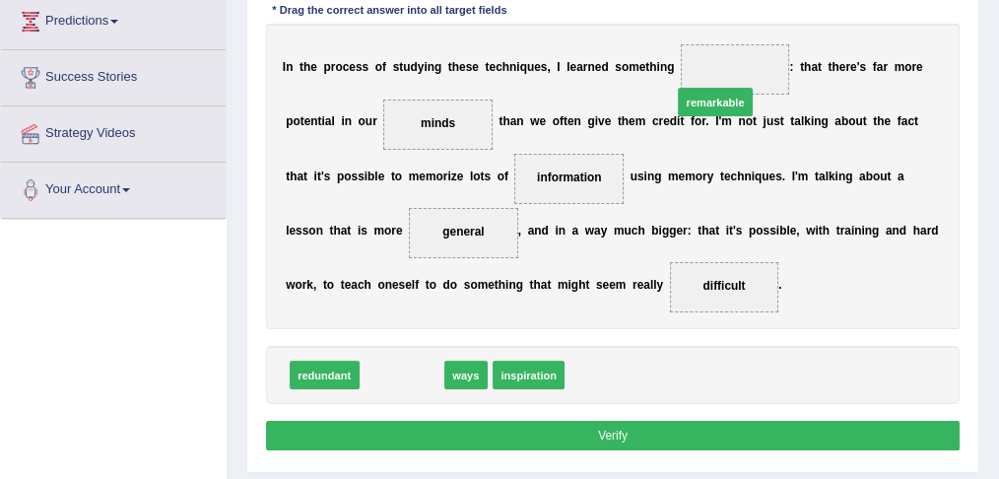
click at [818, 7] on div "Instructions: In the text below some words are missing. Drag words from the box…" at bounding box center [612, 190] width 702 height 546
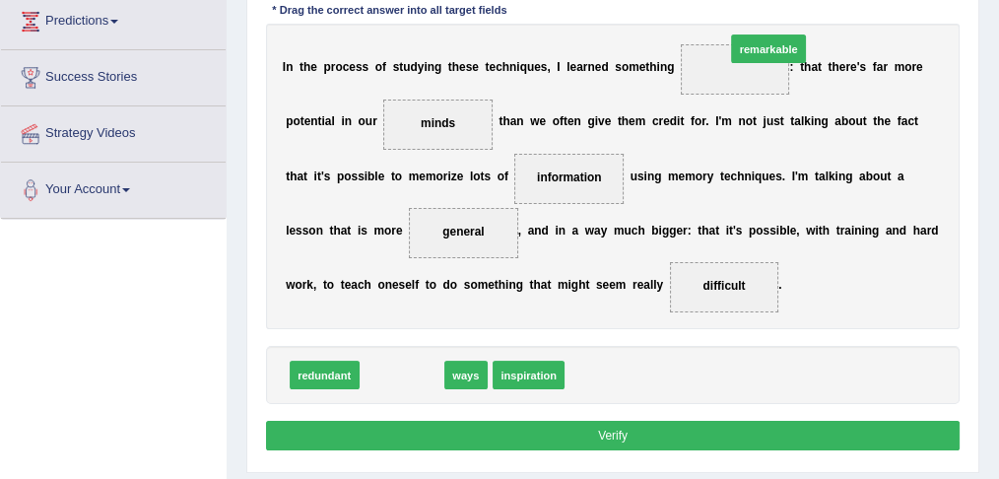
drag, startPoint x: 403, startPoint y: 371, endPoint x: 834, endPoint y: -13, distance: 577.7
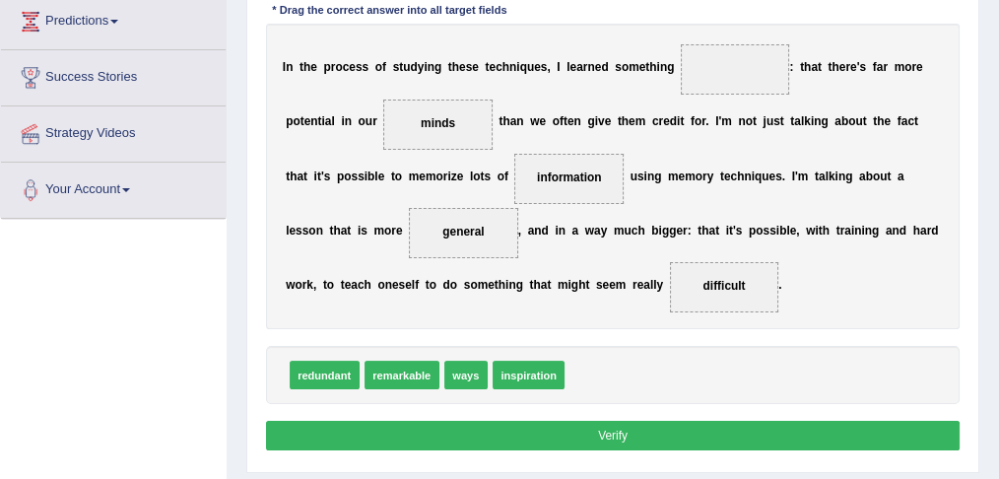
click at [401, 377] on span "remarkable" at bounding box center [401, 374] width 75 height 29
click at [393, 374] on span "remarkable" at bounding box center [401, 374] width 75 height 29
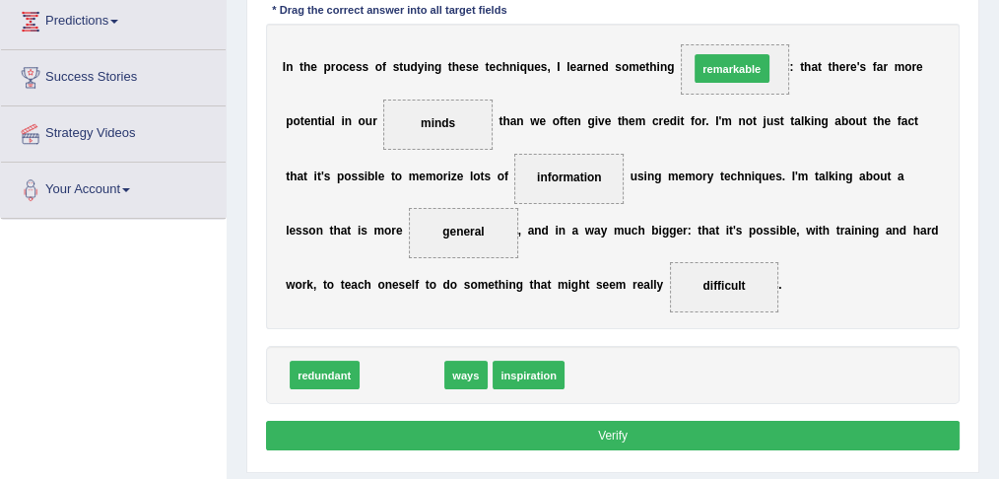
drag, startPoint x: 393, startPoint y: 374, endPoint x: 781, endPoint y: 14, distance: 529.7
click at [781, 14] on div "Instructions: In the text below some words are missing. Drag words from the box…" at bounding box center [612, 190] width 702 height 546
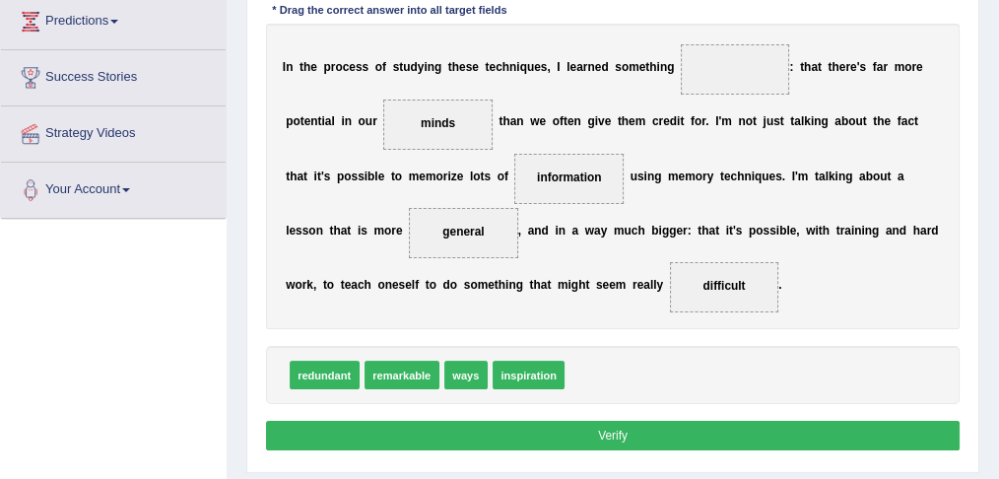
click at [388, 374] on span "remarkable" at bounding box center [401, 374] width 75 height 29
click at [387, 373] on span "remarkable" at bounding box center [401, 374] width 75 height 29
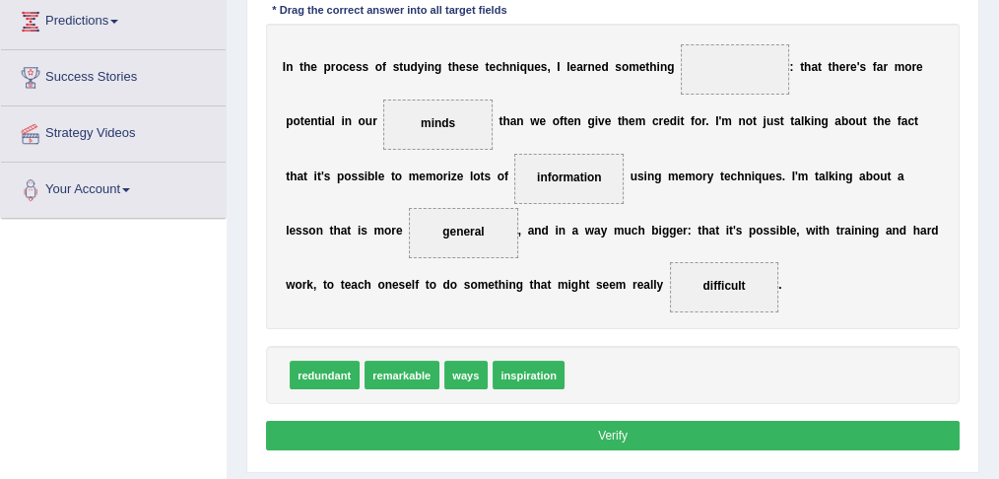
click at [387, 373] on span "remarkable" at bounding box center [401, 374] width 75 height 29
drag, startPoint x: 387, startPoint y: 373, endPoint x: 786, endPoint y: 27, distance: 528.5
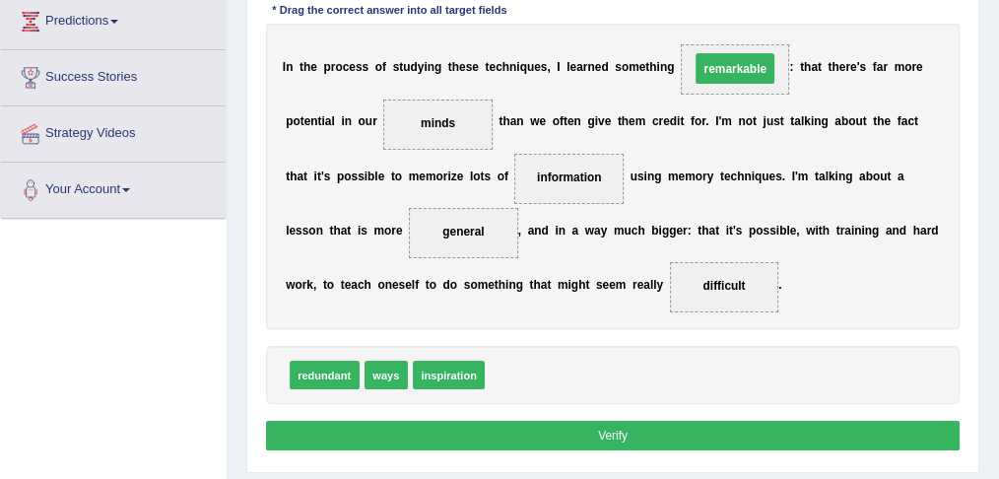
click at [786, 27] on div "I n t h e p r o c e s s o f s t u d y i n g t h e s e t e c h n i q u e s , I l…" at bounding box center [613, 177] width 694 height 306
click at [588, 431] on button "Verify" at bounding box center [613, 435] width 694 height 29
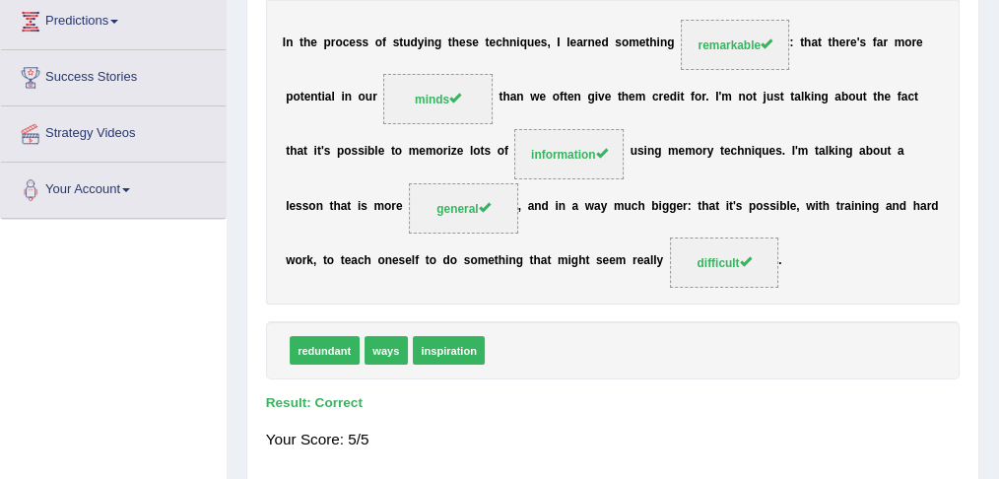
click at [888, 198] on b "a" at bounding box center [888, 205] width 7 height 14
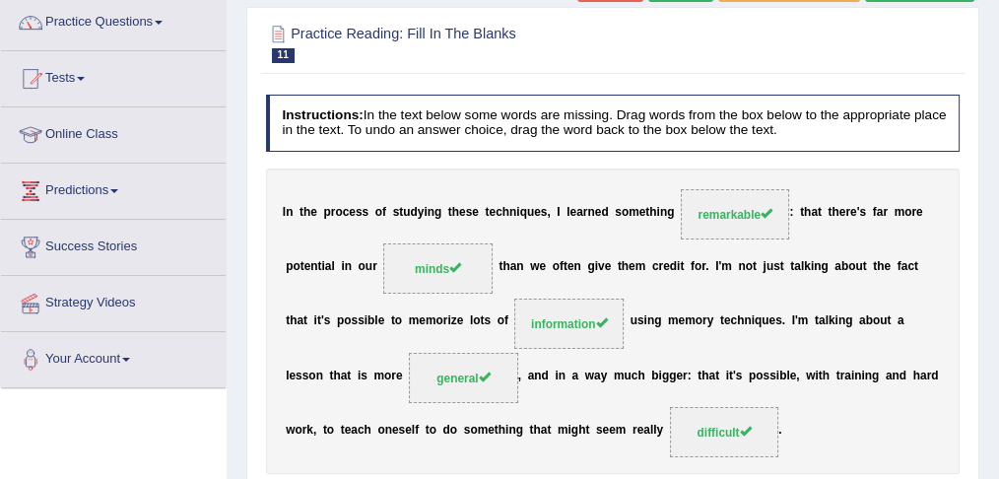
scroll to position [130, 0]
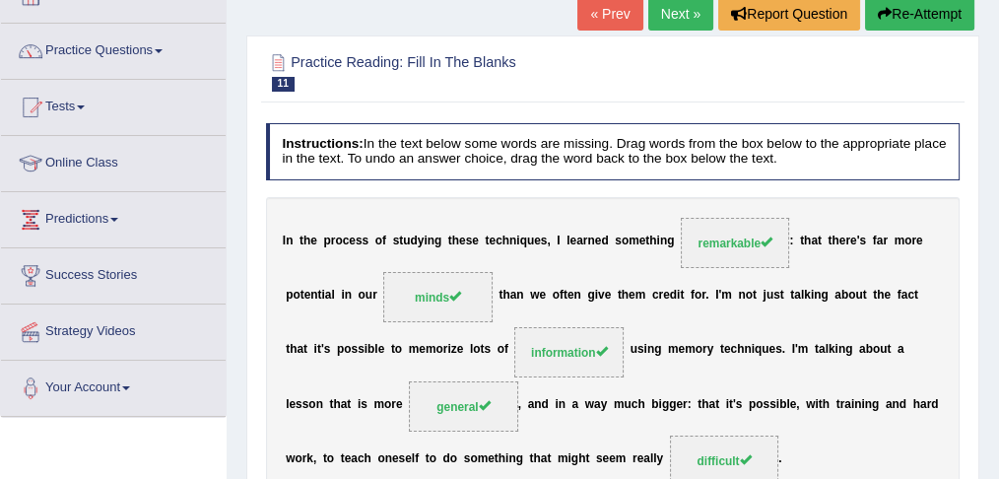
click at [669, 16] on link "Next »" at bounding box center [680, 13] width 65 height 33
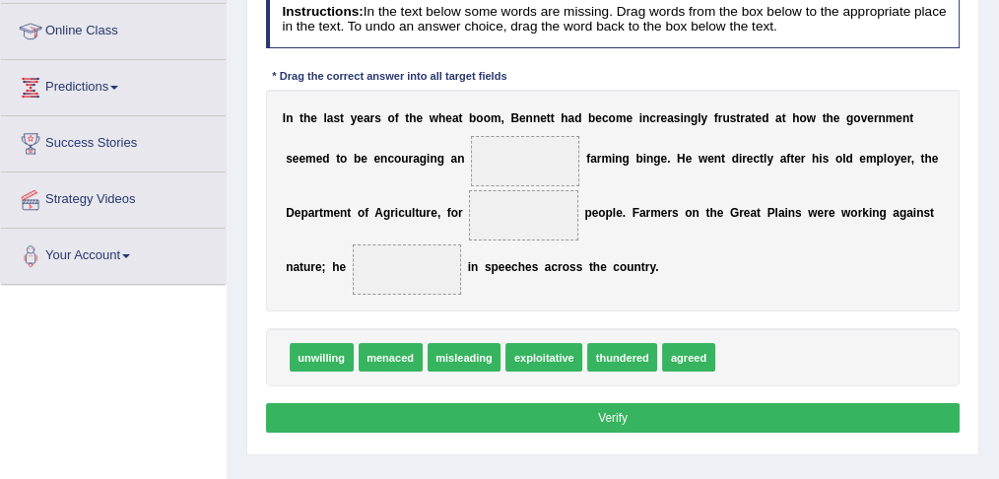
scroll to position [295, 0]
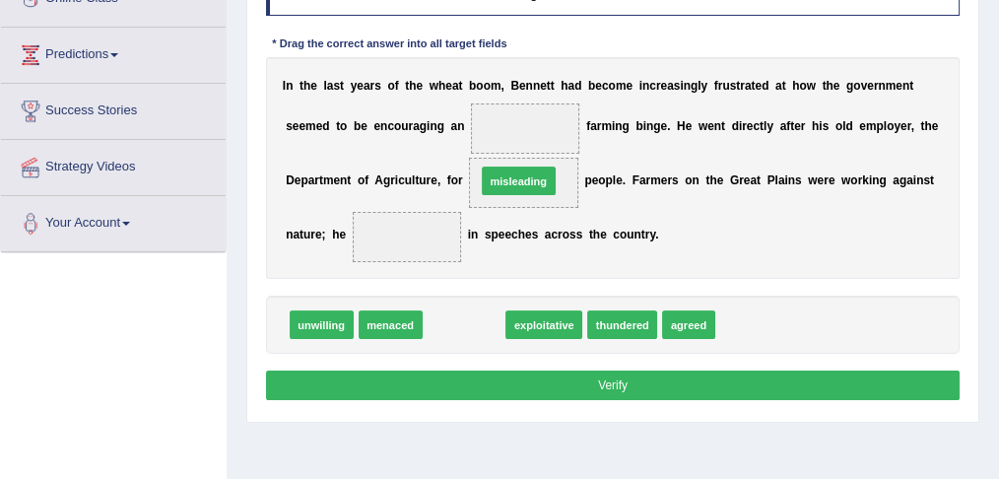
drag, startPoint x: 460, startPoint y: 320, endPoint x: 523, endPoint y: 151, distance: 180.8
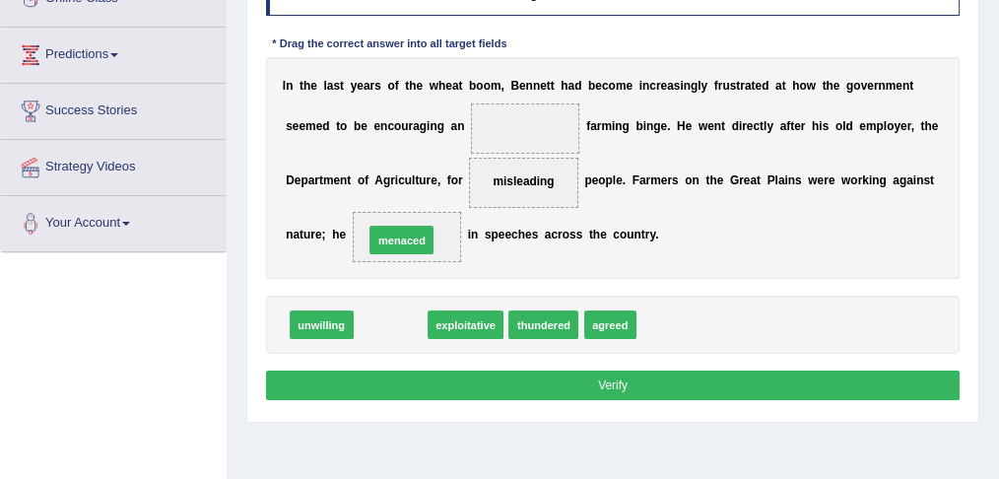
drag, startPoint x: 390, startPoint y: 322, endPoint x: 404, endPoint y: 223, distance: 100.4
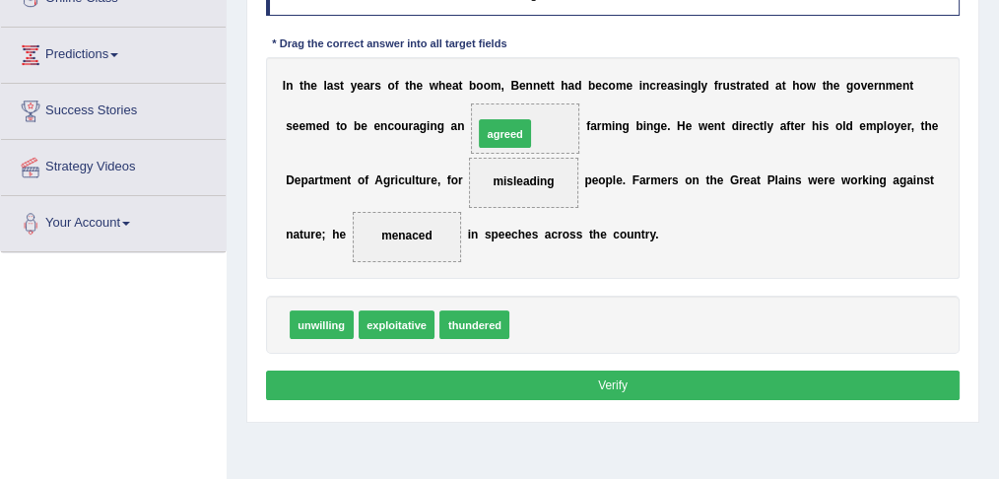
drag, startPoint x: 537, startPoint y: 321, endPoint x: 494, endPoint y: 96, distance: 229.5
click at [596, 375] on button "Verify" at bounding box center [613, 384] width 694 height 29
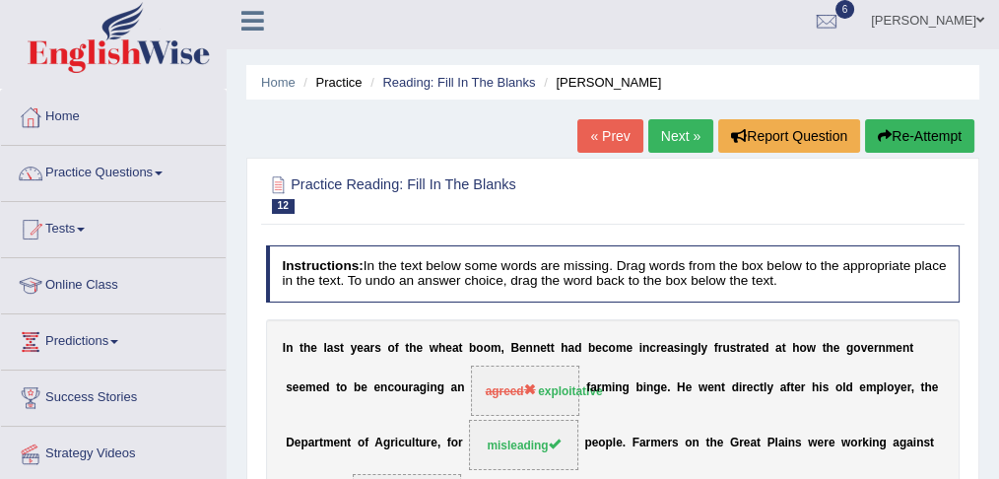
scroll to position [0, 0]
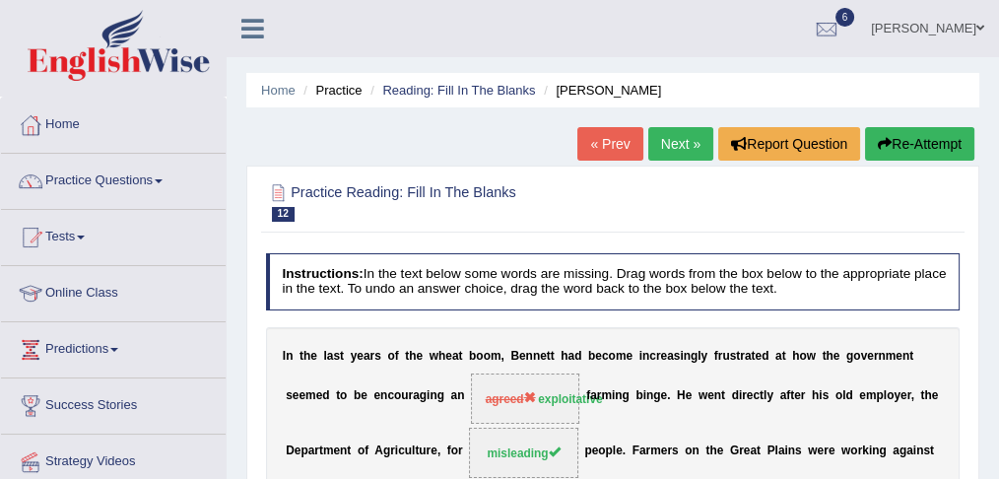
click at [679, 147] on link "Next »" at bounding box center [680, 143] width 65 height 33
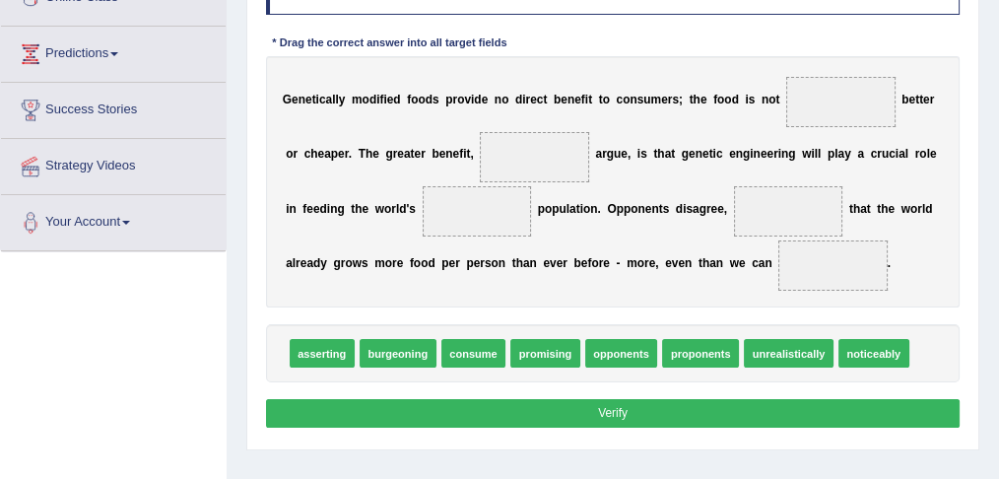
scroll to position [328, 0]
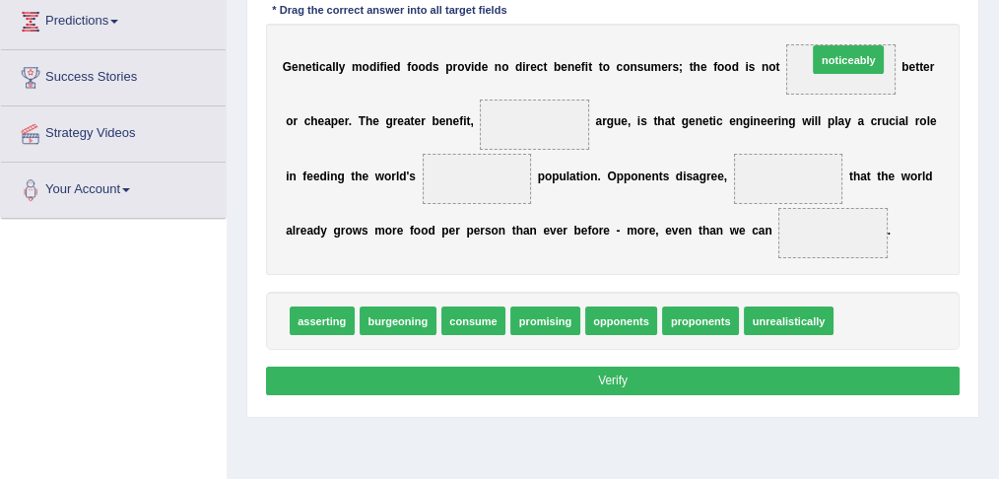
drag, startPoint x: 865, startPoint y: 313, endPoint x: 835, endPoint y: 6, distance: 308.7
click at [835, 6] on div "Instructions: In the text below some words are missing. Drag words from the box…" at bounding box center [612, 163] width 702 height 492
drag, startPoint x: 878, startPoint y: 318, endPoint x: 823, endPoint y: 13, distance: 310.1
click at [823, 13] on div "Instructions: In the text below some words are missing. Drag words from the box…" at bounding box center [612, 163] width 702 height 492
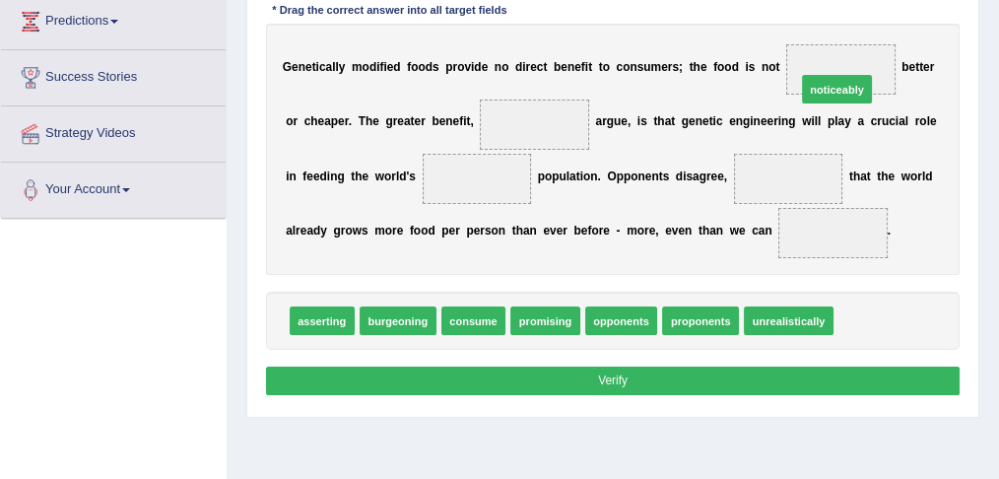
drag, startPoint x: 871, startPoint y: 317, endPoint x: 827, endPoint y: 45, distance: 275.3
click at [827, 45] on span "noticeably" at bounding box center [840, 69] width 109 height 50
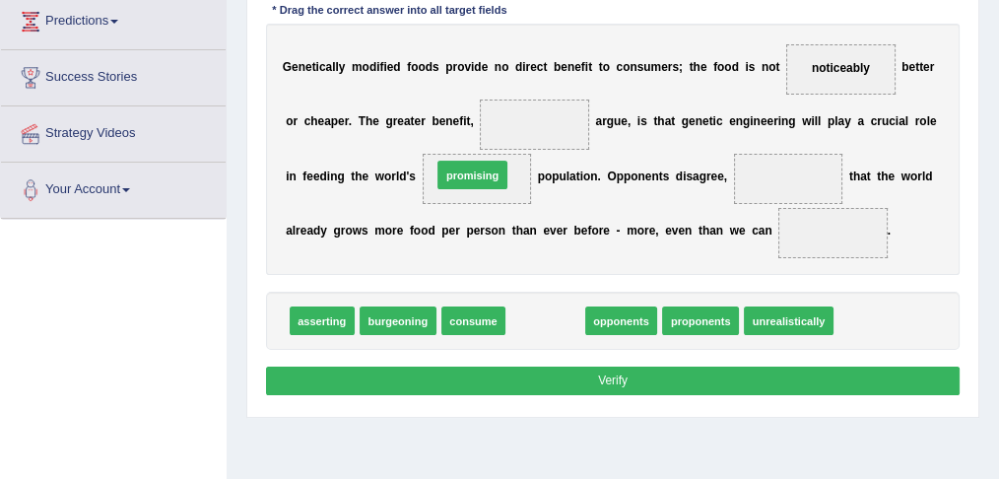
drag, startPoint x: 531, startPoint y: 316, endPoint x: 445, endPoint y: 146, distance: 190.7
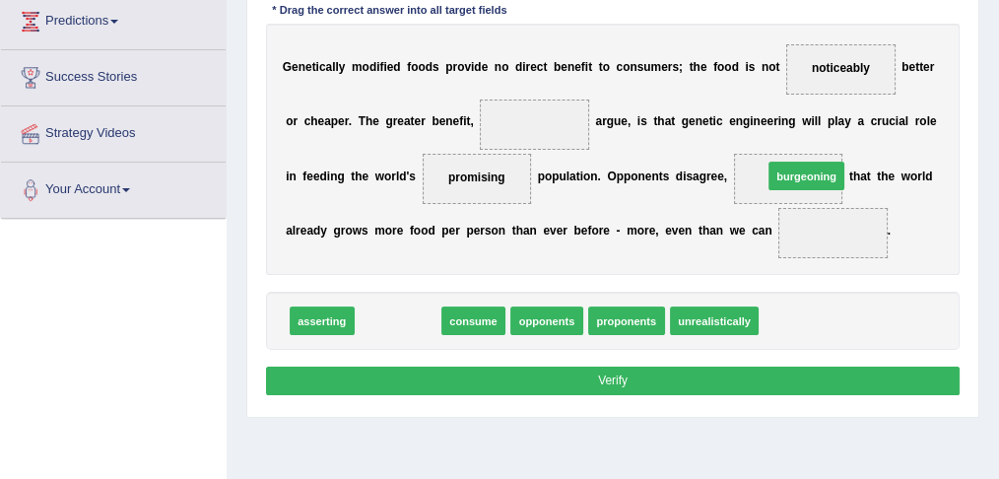
drag, startPoint x: 389, startPoint y: 310, endPoint x: 870, endPoint y: 141, distance: 509.6
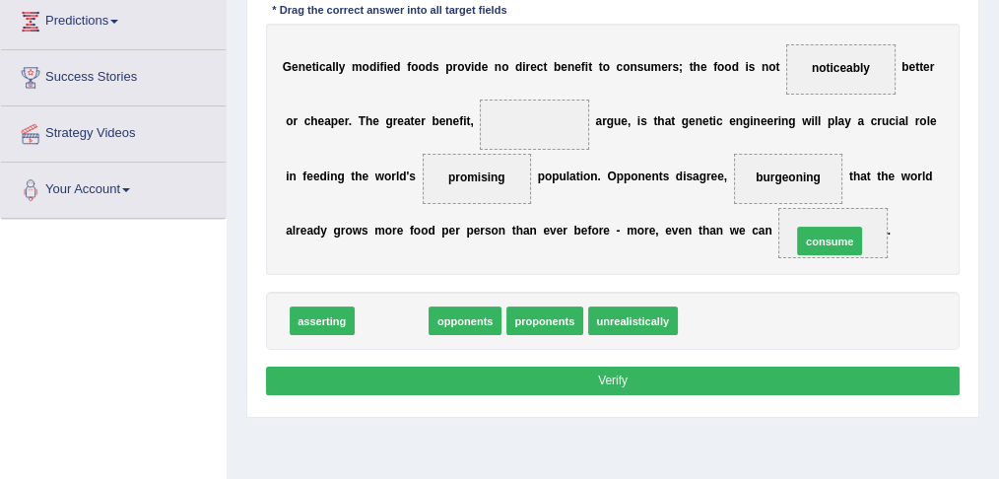
drag, startPoint x: 380, startPoint y: 313, endPoint x: 895, endPoint y: 220, distance: 523.6
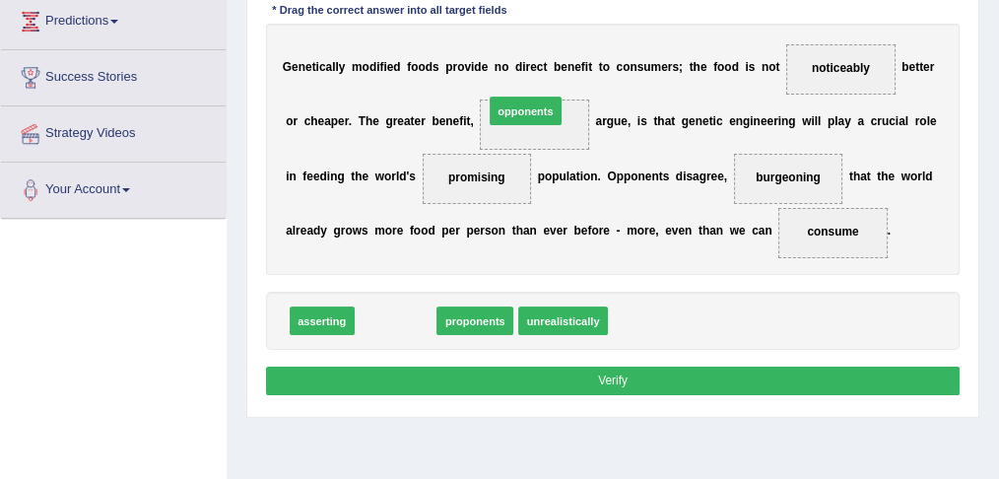
drag, startPoint x: 398, startPoint y: 313, endPoint x: 551, endPoint y: 66, distance: 290.6
click at [551, 66] on div "Instructions: In the text below some words are missing. Drag words from the box…" at bounding box center [612, 163] width 702 height 492
drag, startPoint x: 399, startPoint y: 319, endPoint x: 587, endPoint y: 78, distance: 306.0
click at [587, 78] on div "Instructions: In the text below some words are missing. Drag words from the box…" at bounding box center [612, 163] width 702 height 492
click at [589, 79] on div "G e n e t i c a l l y m o d i f i e d f o o d s p r o v i d e n o d i r e c t b…" at bounding box center [613, 149] width 694 height 251
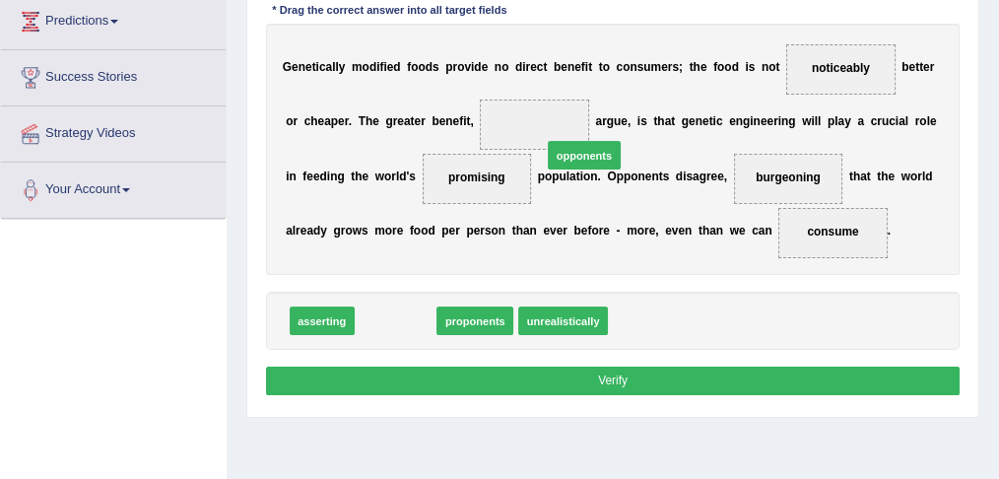
drag, startPoint x: 477, startPoint y: 260, endPoint x: 605, endPoint y: 129, distance: 183.2
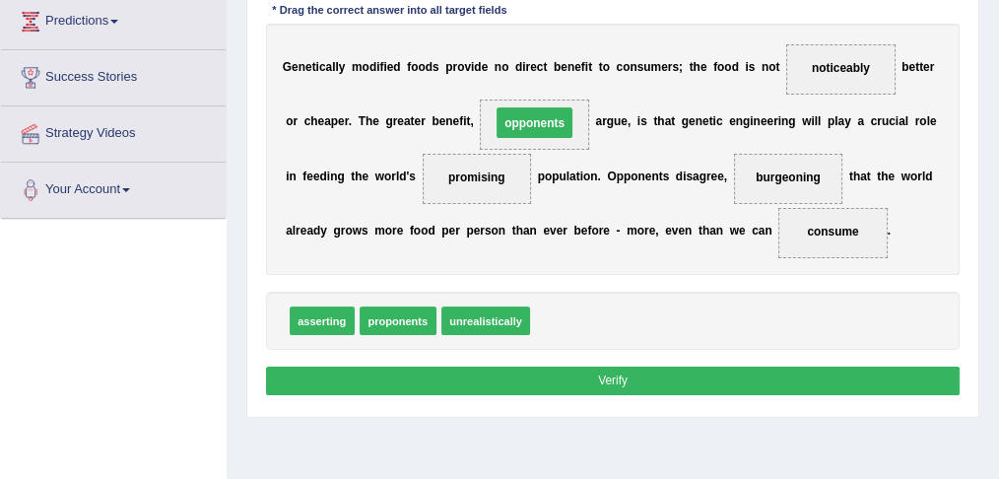
click at [605, 129] on div "G e n e t i c a l l y m o d i f i e d f o o d s p r o v i d e n o d i r e c t b…" at bounding box center [613, 149] width 694 height 251
click at [595, 374] on button "Verify" at bounding box center [613, 380] width 694 height 29
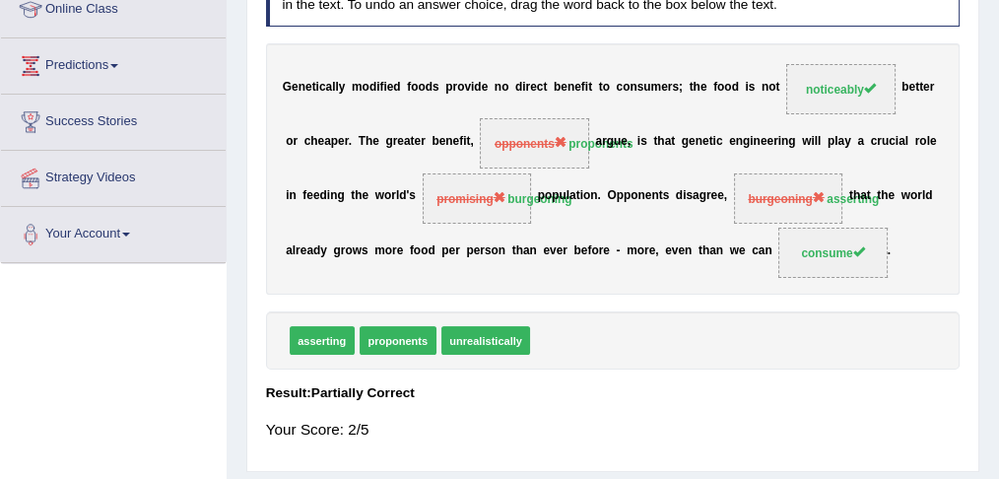
scroll to position [65, 0]
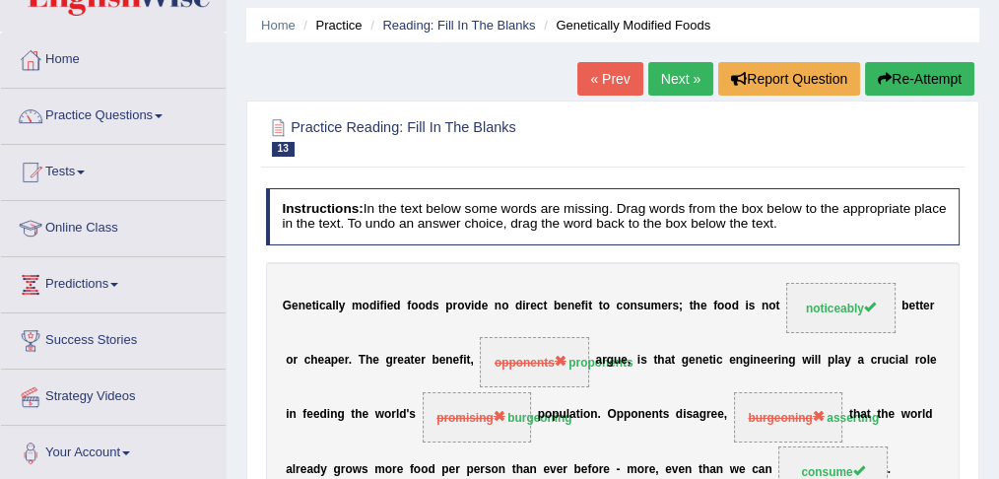
click at [671, 83] on link "Next »" at bounding box center [680, 78] width 65 height 33
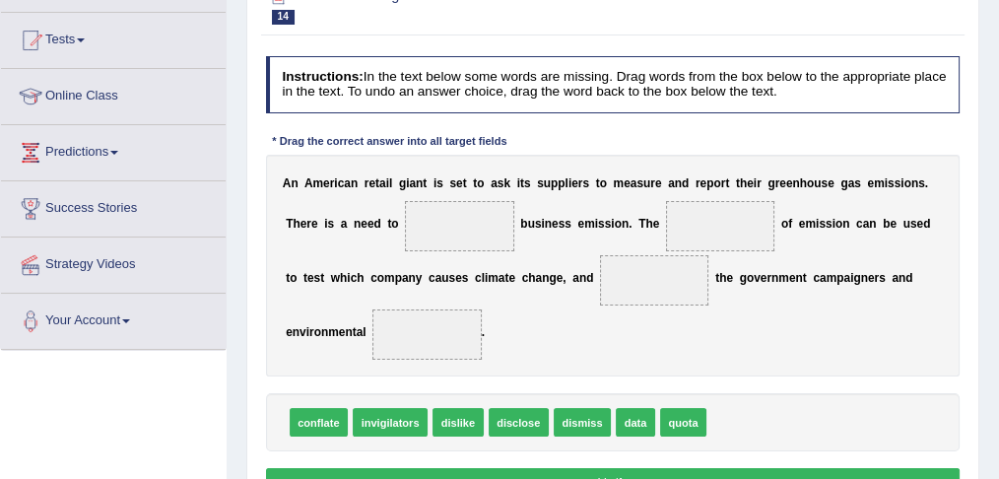
scroll to position [262, 0]
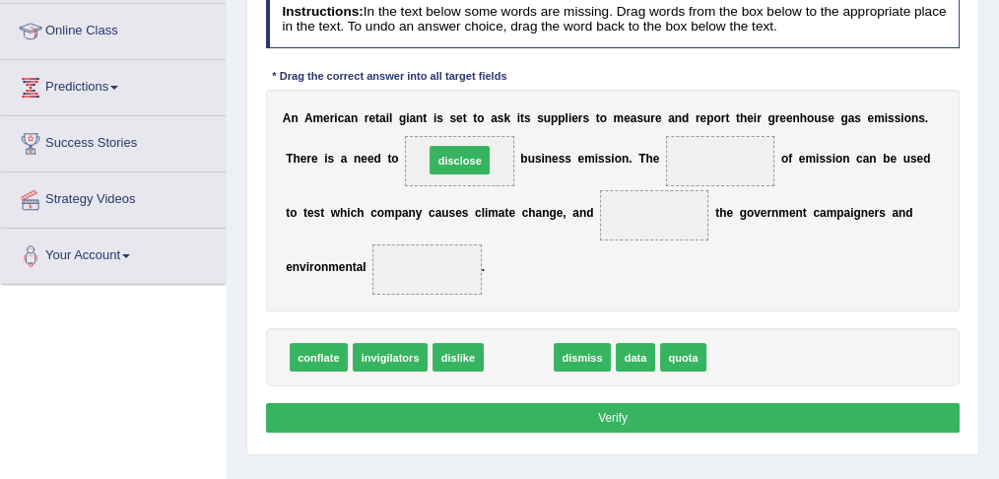
drag, startPoint x: 523, startPoint y: 352, endPoint x: 454, endPoint y: 120, distance: 241.5
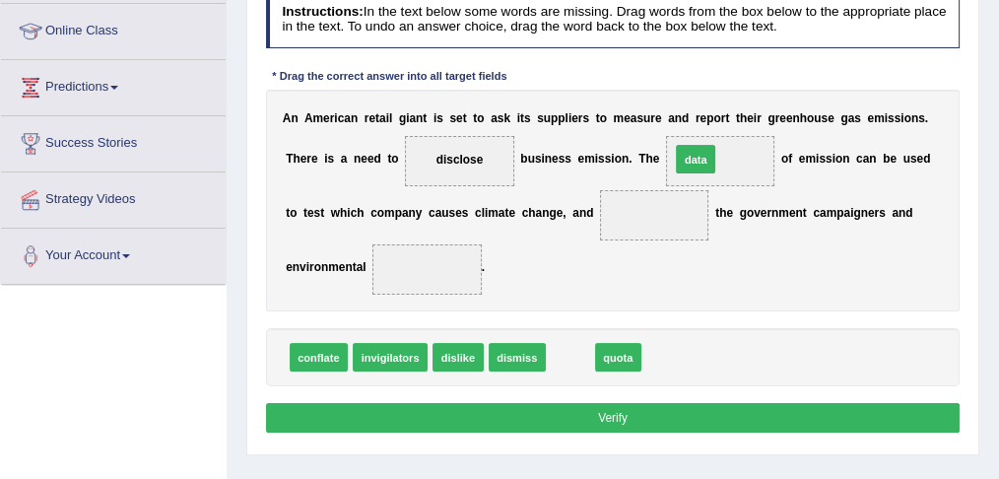
drag, startPoint x: 570, startPoint y: 353, endPoint x: 717, endPoint y: 119, distance: 275.7
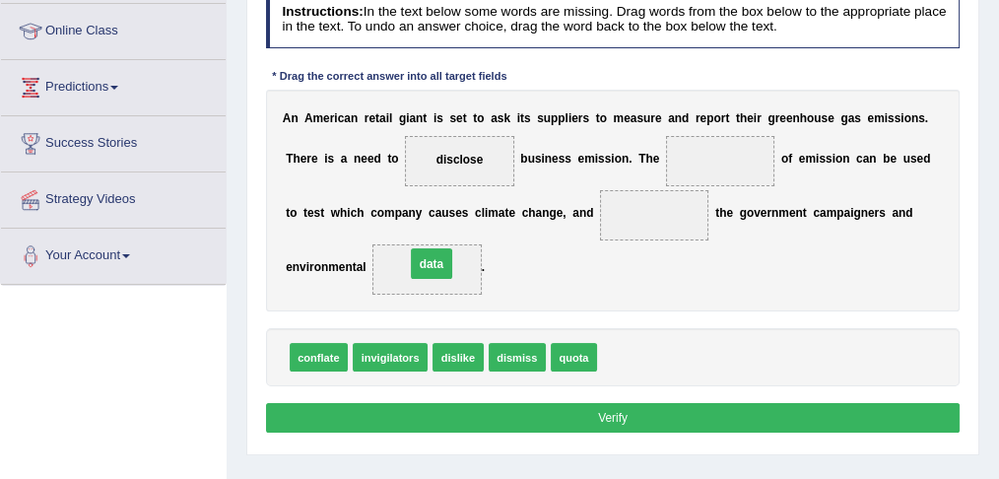
drag, startPoint x: 720, startPoint y: 153, endPoint x: 380, endPoint y: 275, distance: 361.1
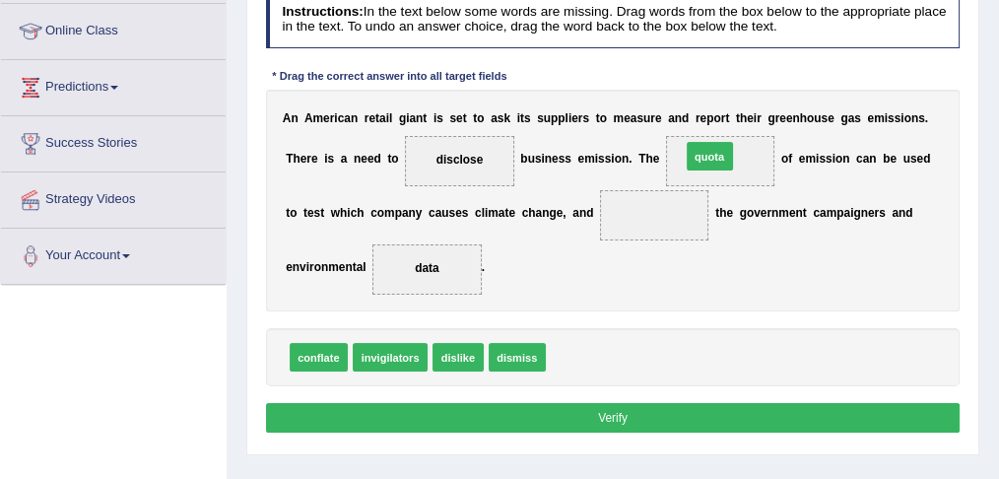
drag, startPoint x: 564, startPoint y: 356, endPoint x: 724, endPoint y: 118, distance: 286.0
drag, startPoint x: 454, startPoint y: 156, endPoint x: 779, endPoint y: 149, distance: 325.1
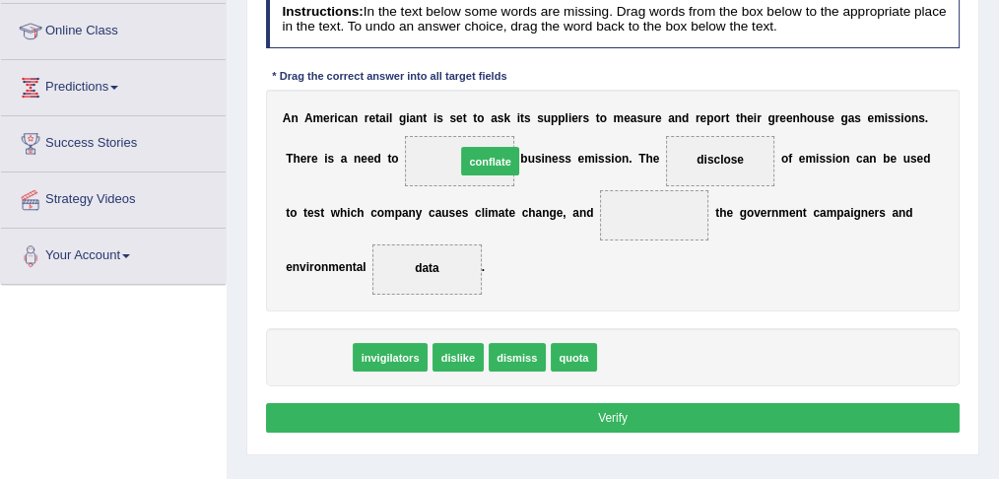
drag, startPoint x: 307, startPoint y: 353, endPoint x: 509, endPoint y: 121, distance: 307.2
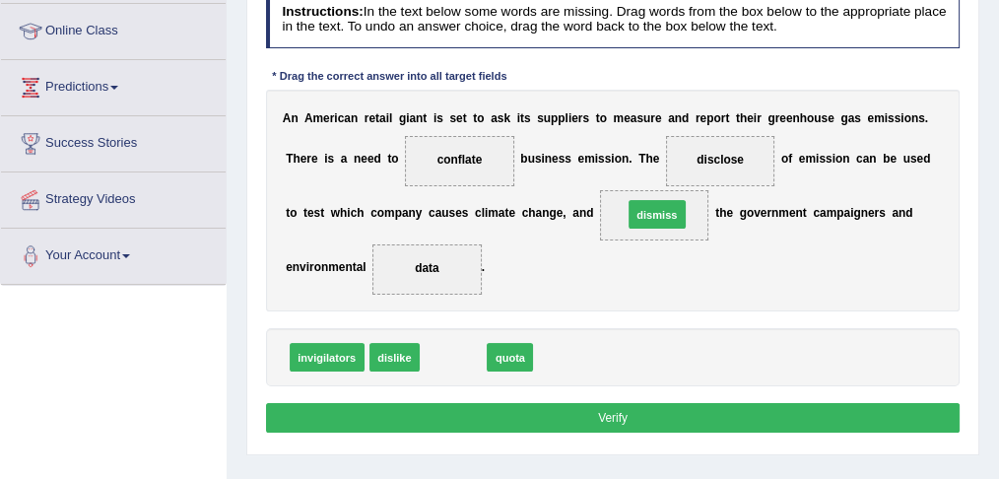
drag, startPoint x: 444, startPoint y: 354, endPoint x: 684, endPoint y: 184, distance: 293.2
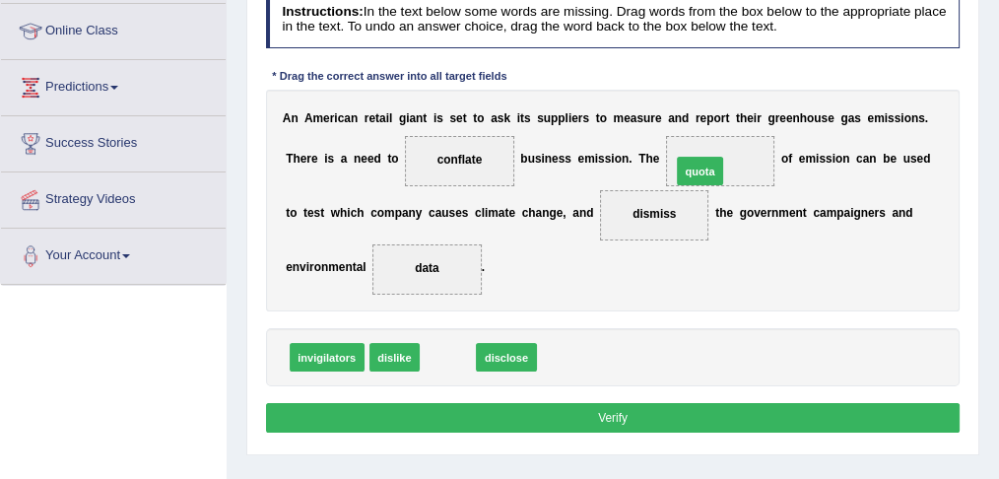
drag, startPoint x: 442, startPoint y: 352, endPoint x: 739, endPoint y: 132, distance: 369.0
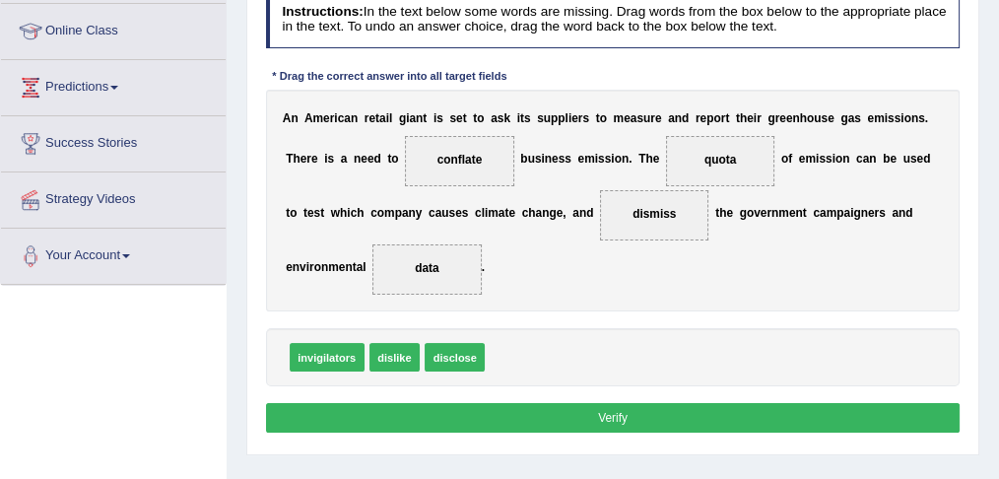
click at [591, 410] on button "Verify" at bounding box center [613, 417] width 694 height 29
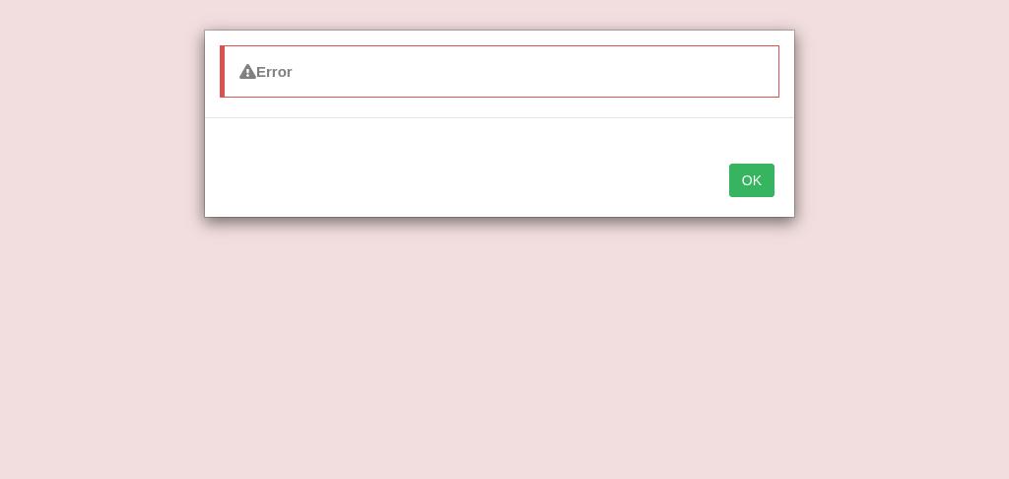
click at [748, 174] on button "OK" at bounding box center [751, 180] width 45 height 33
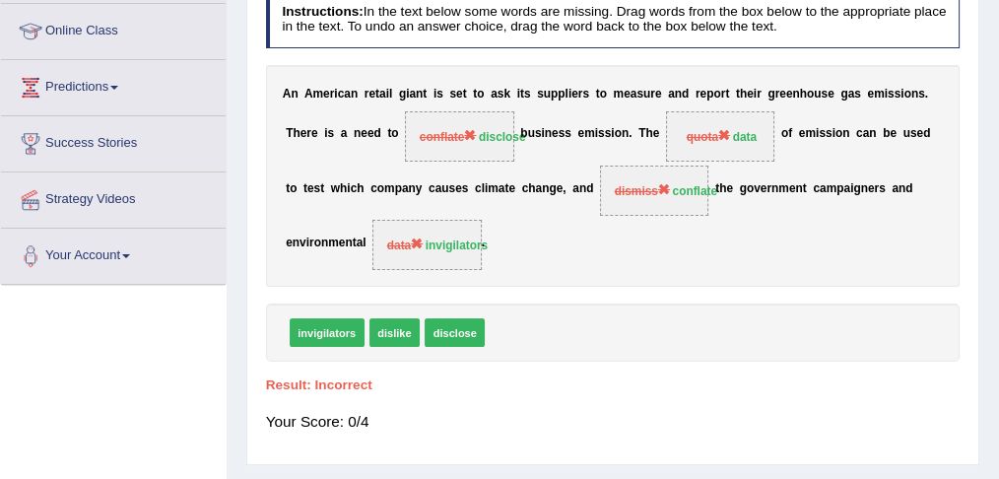
click at [679, 402] on div "Your Score: 0/4" at bounding box center [613, 422] width 694 height 40
